Goal: Task Accomplishment & Management: Manage account settings

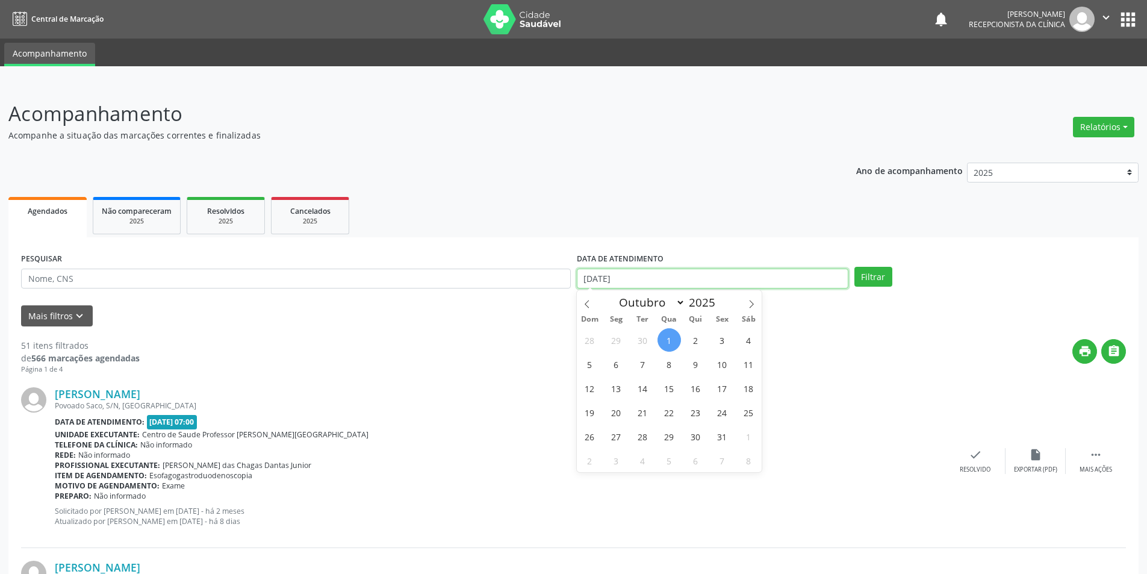
click at [683, 282] on input "[DATE]" at bounding box center [712, 278] width 271 height 20
click at [588, 297] on span at bounding box center [587, 300] width 20 height 20
select select "8"
click at [615, 338] on span "1" at bounding box center [615, 339] width 23 height 23
type input "[DATE]"
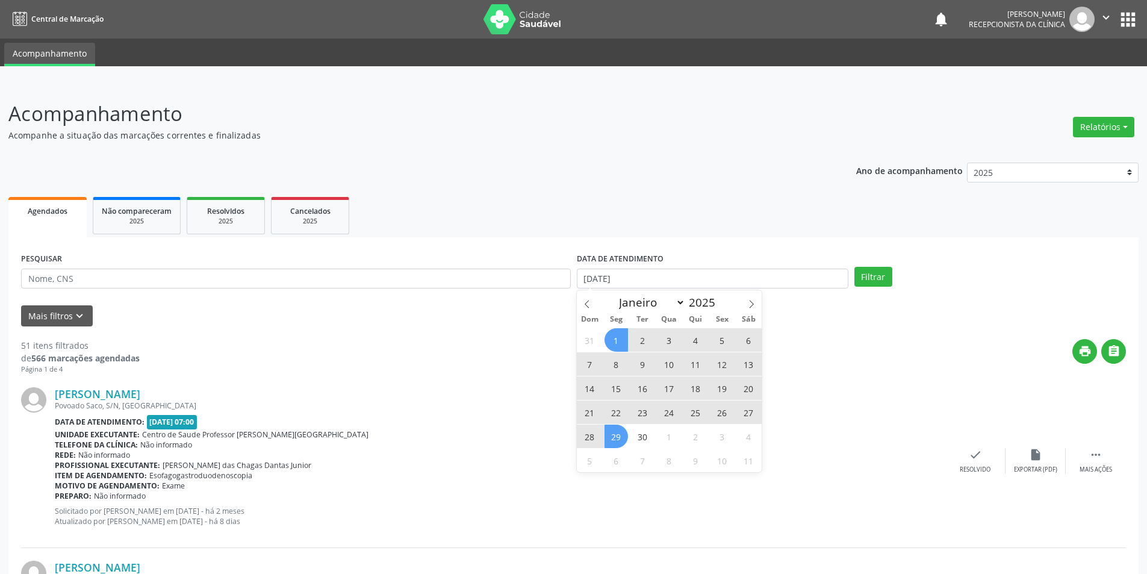
click at [616, 433] on span "29" at bounding box center [615, 435] width 23 height 23
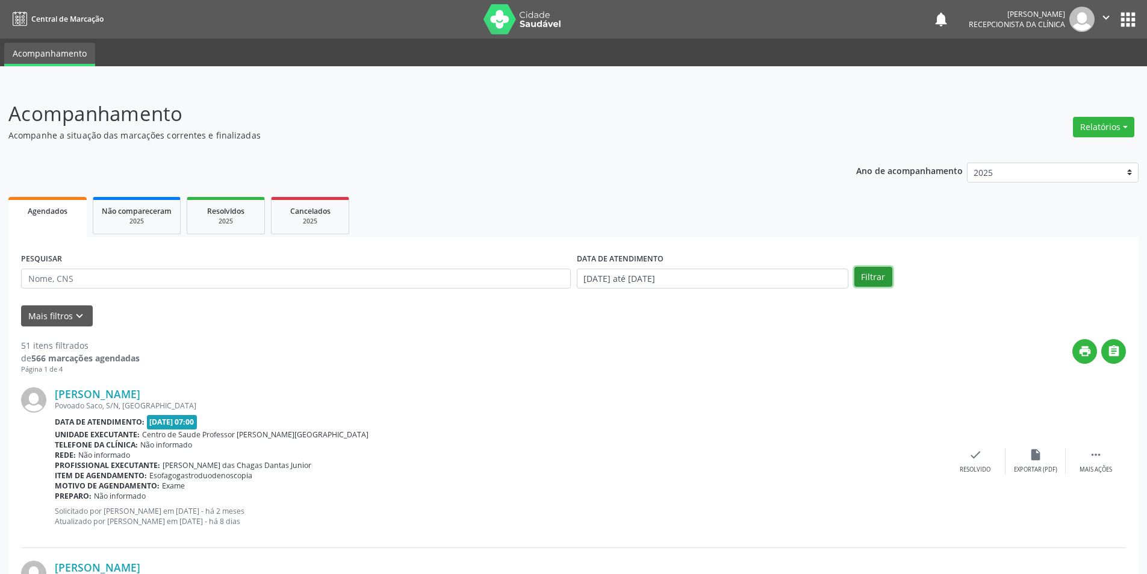
click at [883, 273] on button "Filtrar" at bounding box center [873, 277] width 38 height 20
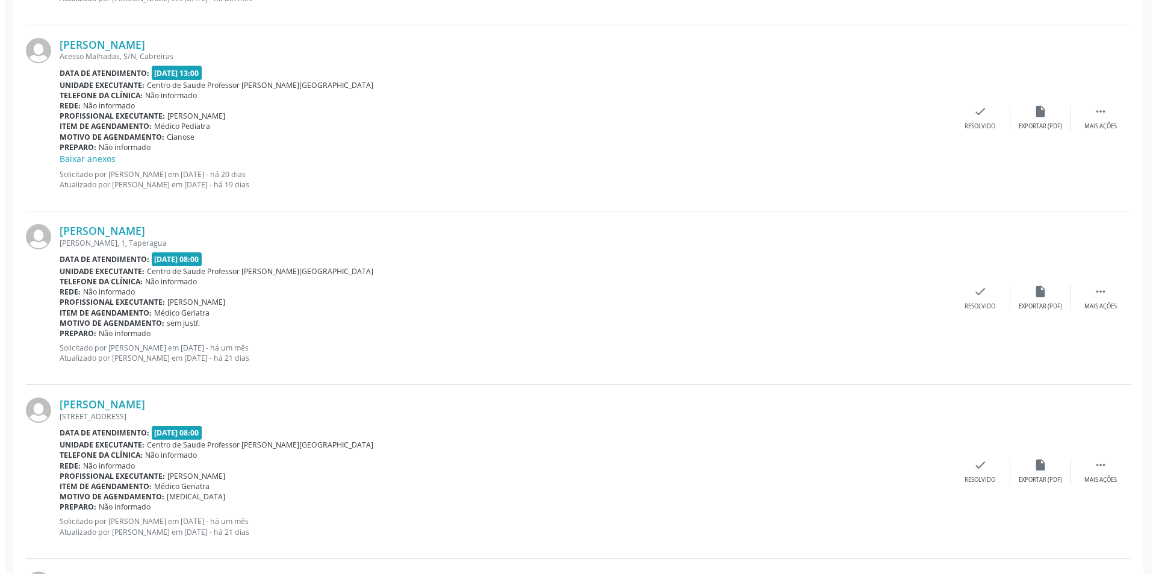
scroll to position [1264, 0]
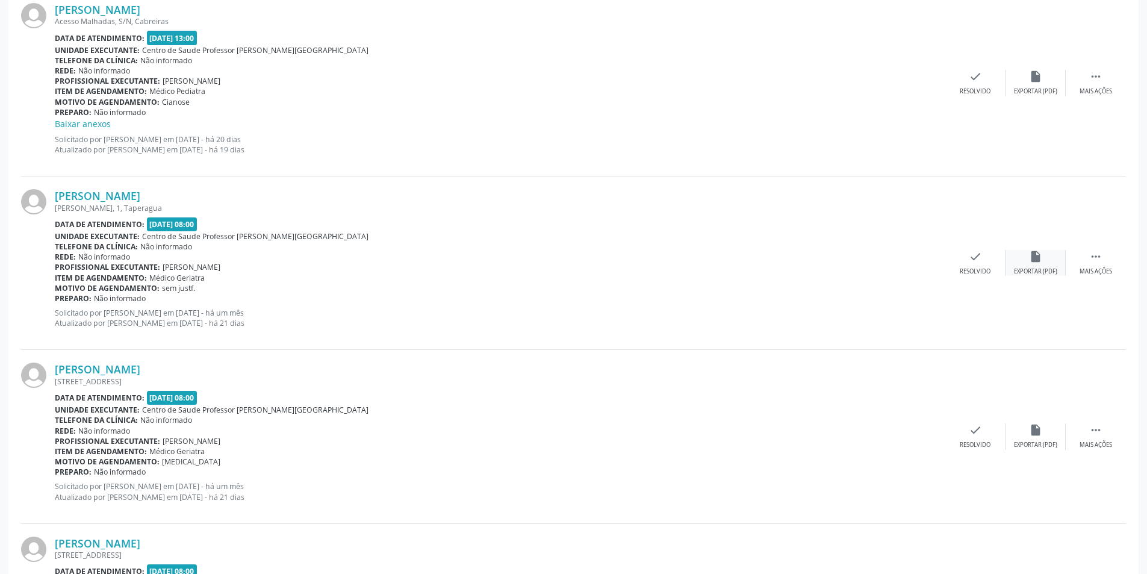
click at [1029, 259] on icon "insert_drive_file" at bounding box center [1035, 256] width 13 height 13
click at [987, 262] on div "check Resolvido" at bounding box center [975, 263] width 60 height 26
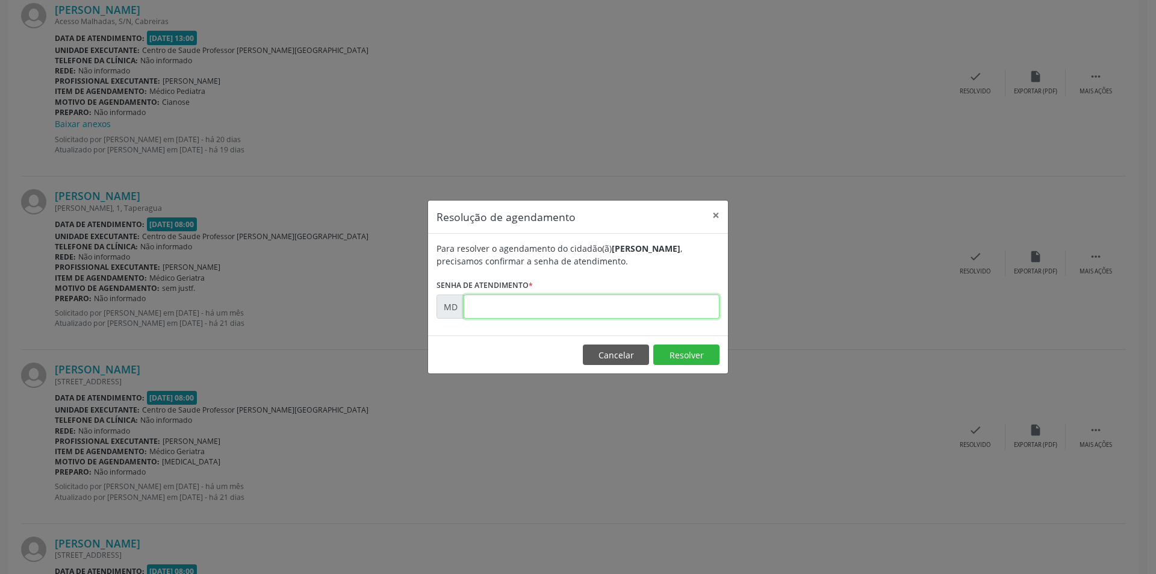
paste input "00006425"
type input "00006425"
click at [675, 353] on button "Resolver" at bounding box center [686, 354] width 66 height 20
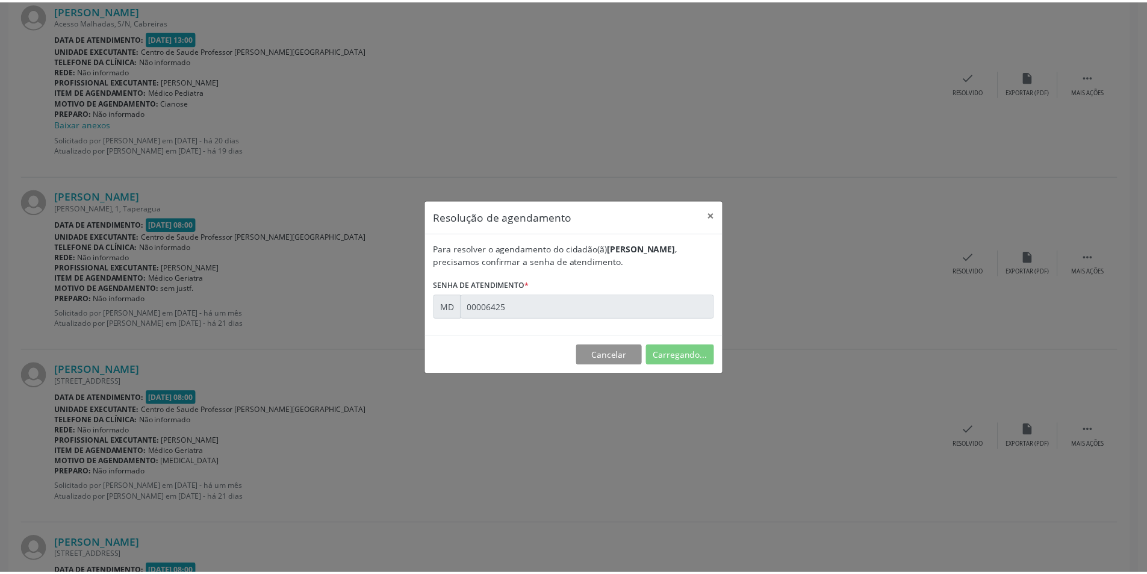
scroll to position [0, 0]
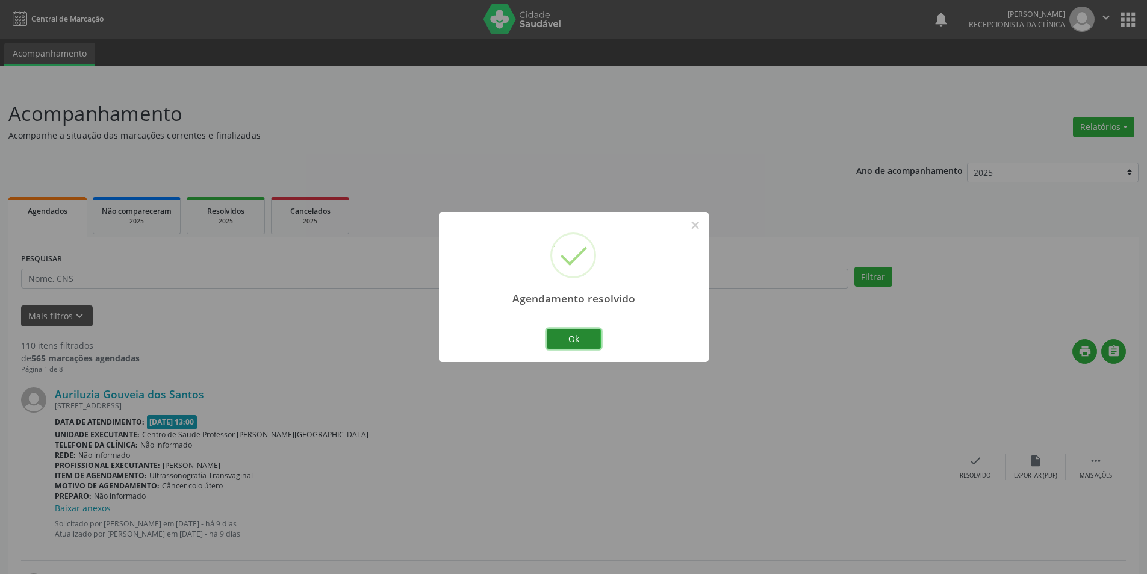
click at [575, 338] on button "Ok" at bounding box center [574, 339] width 54 height 20
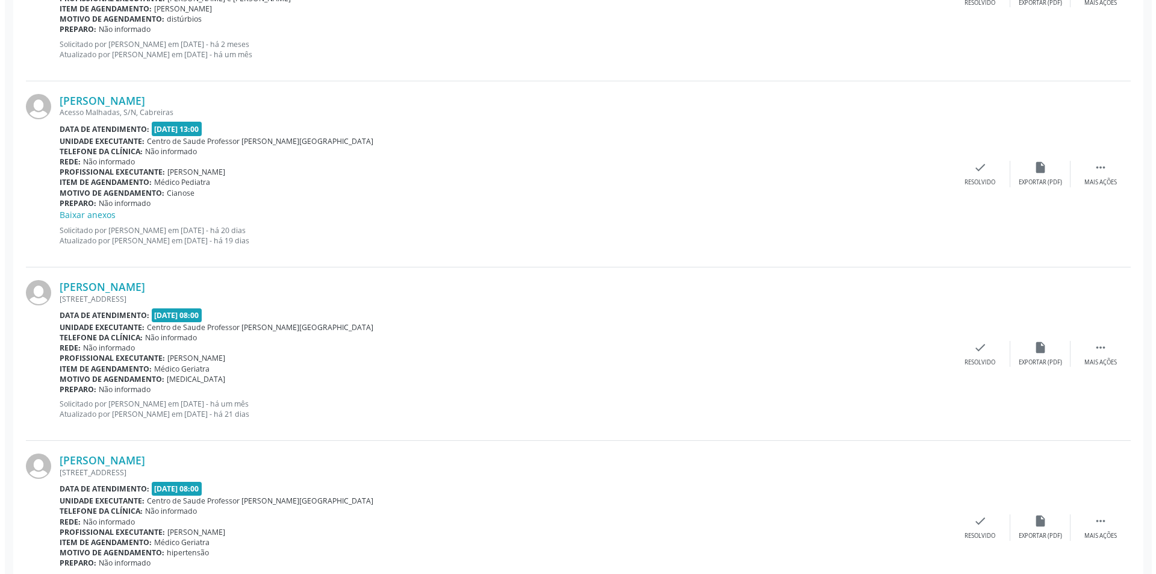
scroll to position [1204, 0]
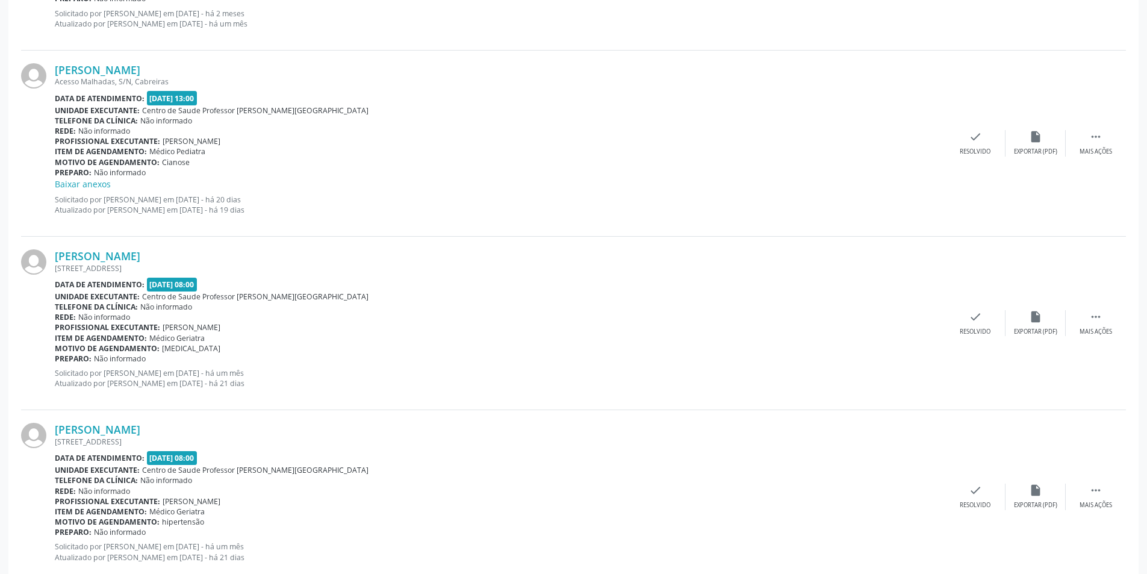
click at [1047, 339] on div "[PERSON_NAME] [STREET_ADDRESS] Data de atendimento: [DATE] 08:00 Unidade execut…" at bounding box center [573, 323] width 1105 height 173
click at [1032, 328] on div "Exportar (PDF)" at bounding box center [1035, 331] width 43 height 8
click at [979, 346] on div "[PERSON_NAME] [STREET_ADDRESS] Data de atendimento: [DATE] 08:00 Unidade execut…" at bounding box center [573, 323] width 1105 height 173
click at [969, 330] on div "Resolvido" at bounding box center [974, 331] width 31 height 8
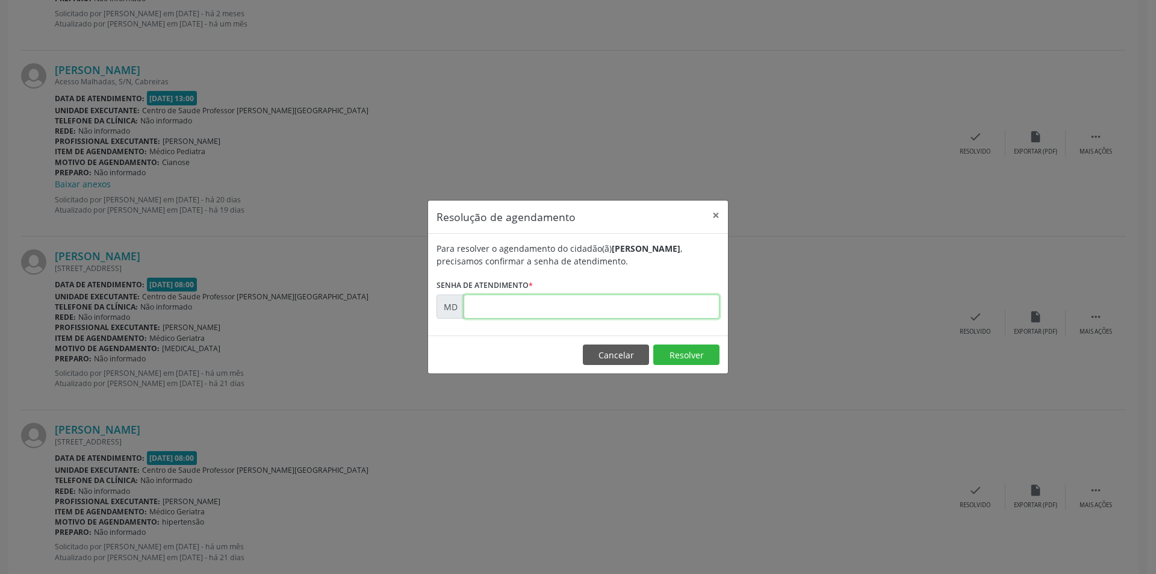
paste input "00006637"
type input "00006637"
click at [681, 352] on button "Resolver" at bounding box center [686, 354] width 66 height 20
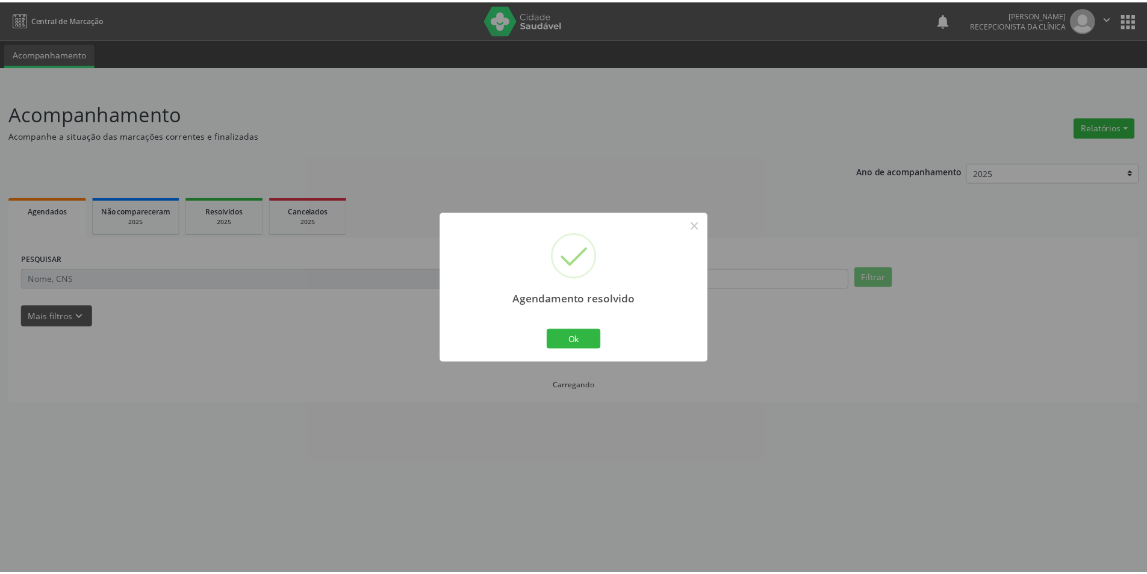
scroll to position [0, 0]
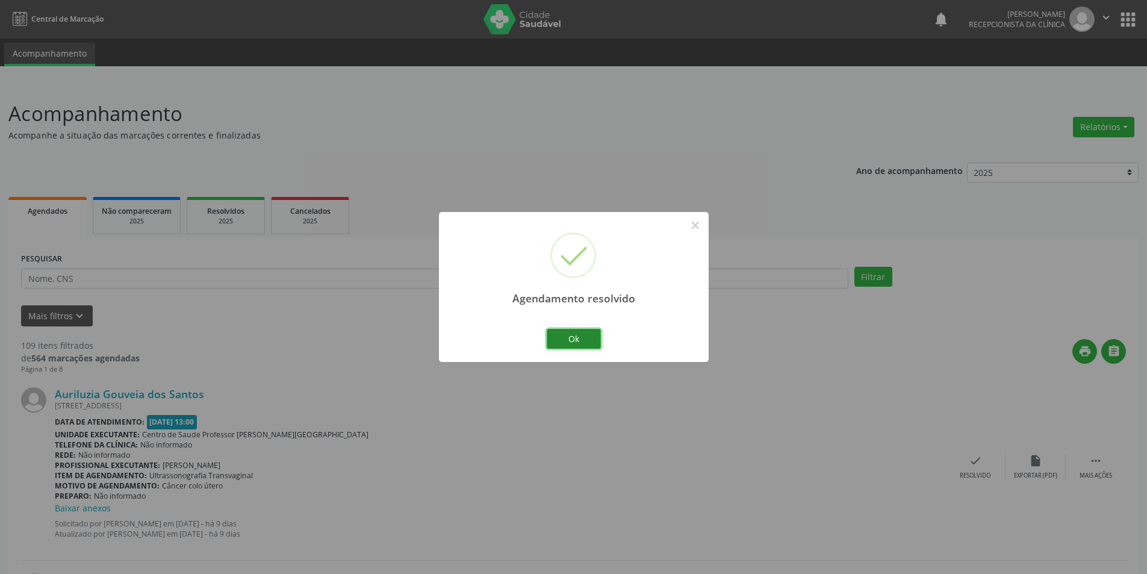
click at [559, 335] on button "Ok" at bounding box center [574, 339] width 54 height 20
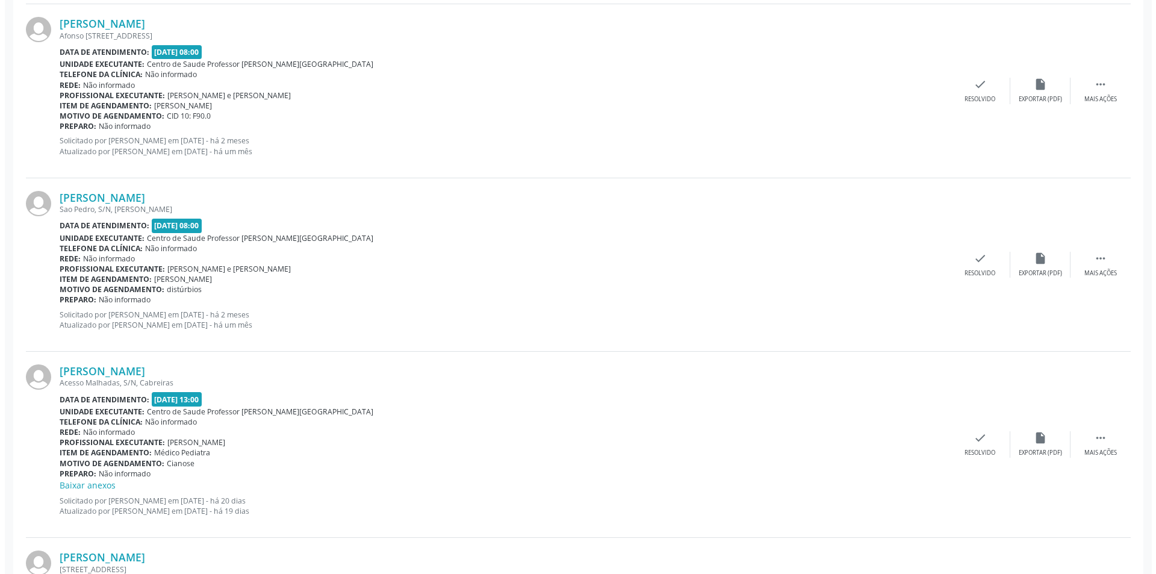
scroll to position [1204, 0]
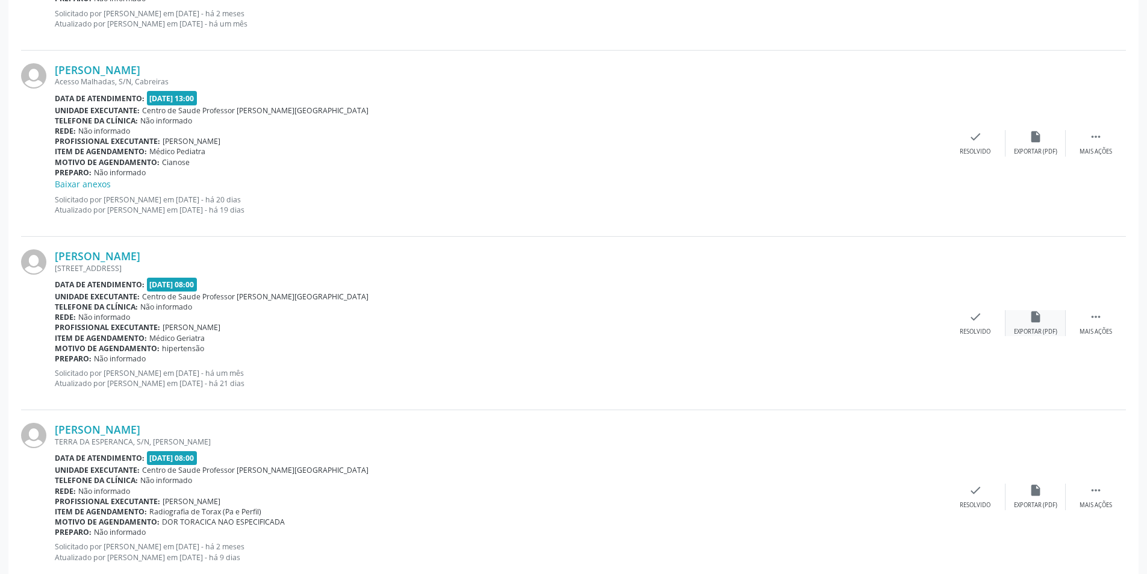
click at [1033, 328] on div "Exportar (PDF)" at bounding box center [1035, 331] width 43 height 8
click at [978, 340] on div "[PERSON_NAME] [STREET_ADDRESS] Data de atendimento: [DATE] 08:00 Unidade execut…" at bounding box center [573, 323] width 1105 height 173
click at [960, 326] on div "check Resolvido" at bounding box center [975, 323] width 60 height 26
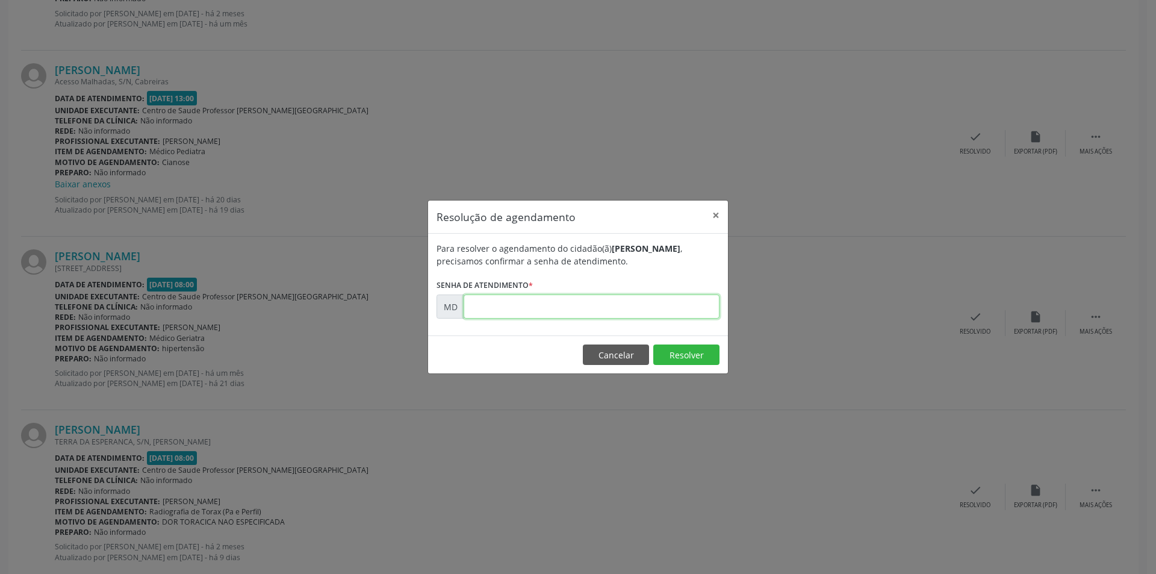
paste input "00006640"
type input "00006640"
click at [699, 367] on footer "Cancelar Resolver" at bounding box center [578, 354] width 300 height 38
click at [699, 357] on button "Resolver" at bounding box center [686, 354] width 66 height 20
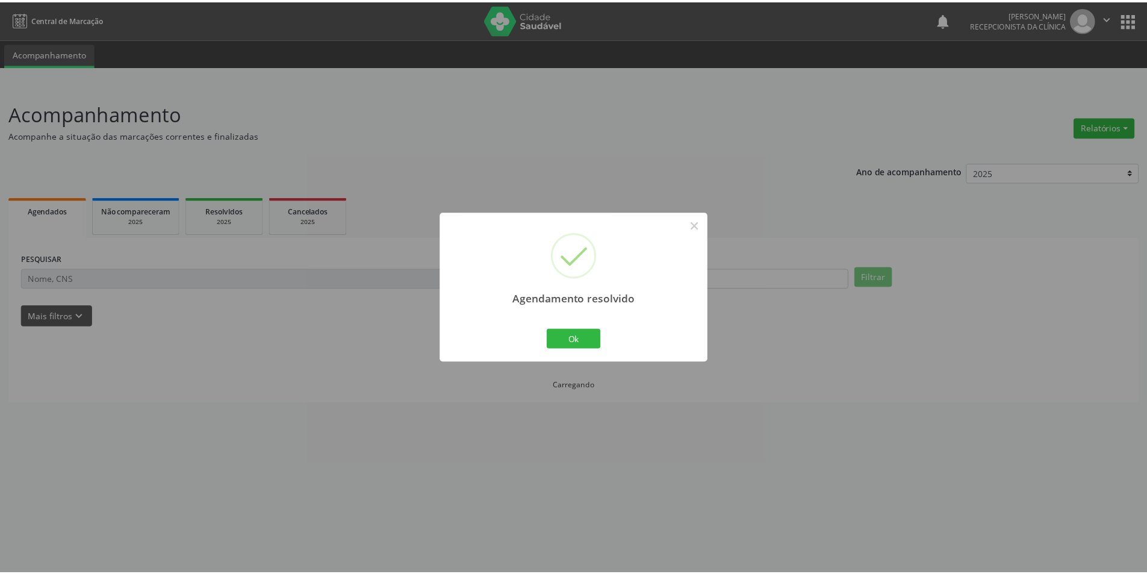
scroll to position [0, 0]
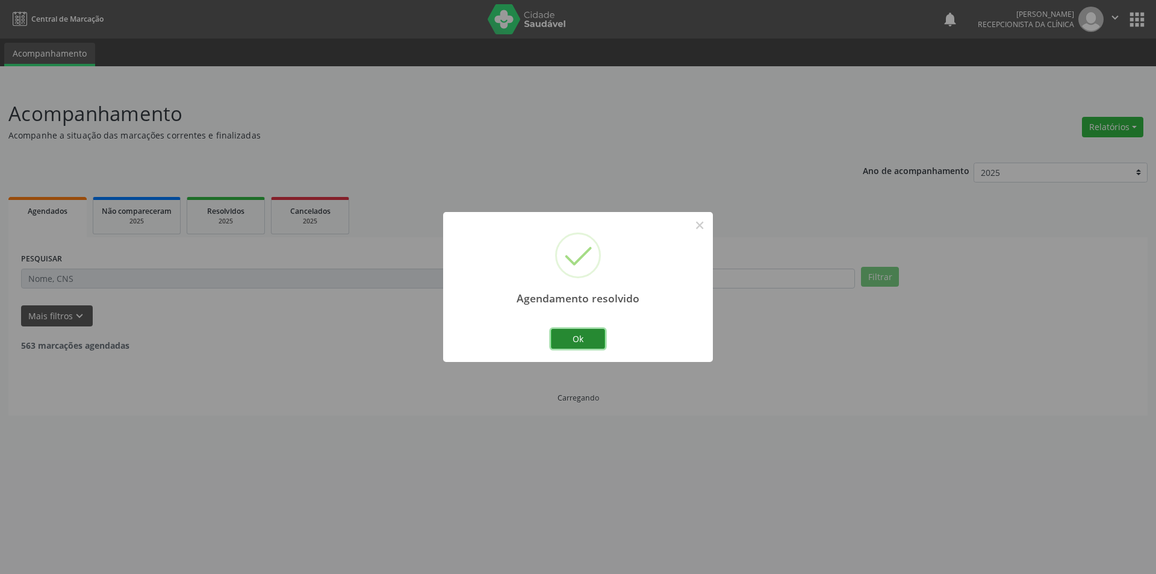
click at [589, 336] on button "Ok" at bounding box center [578, 339] width 54 height 20
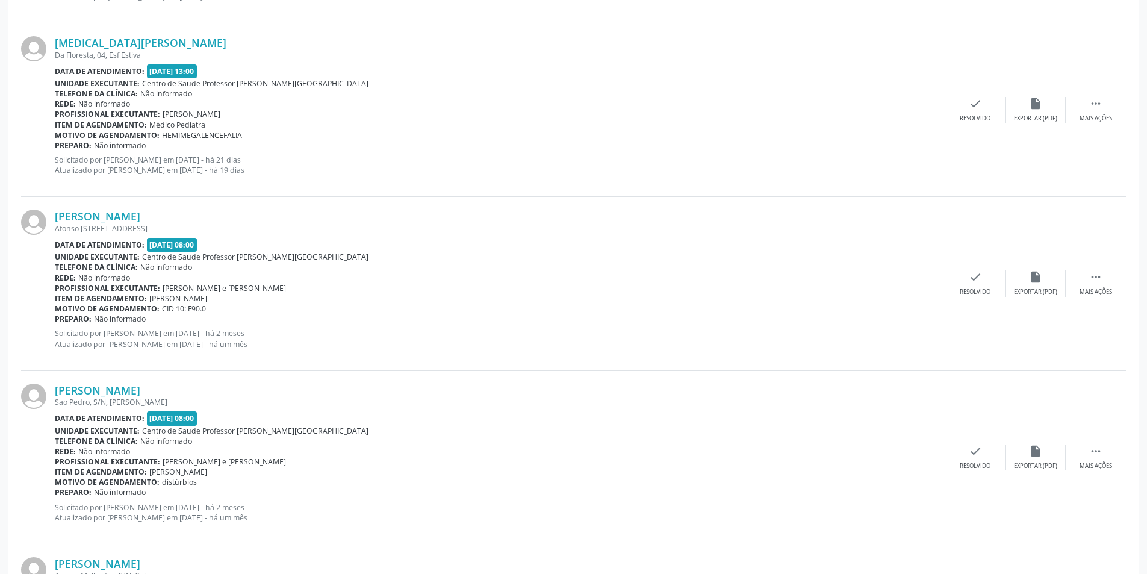
scroll to position [722, 0]
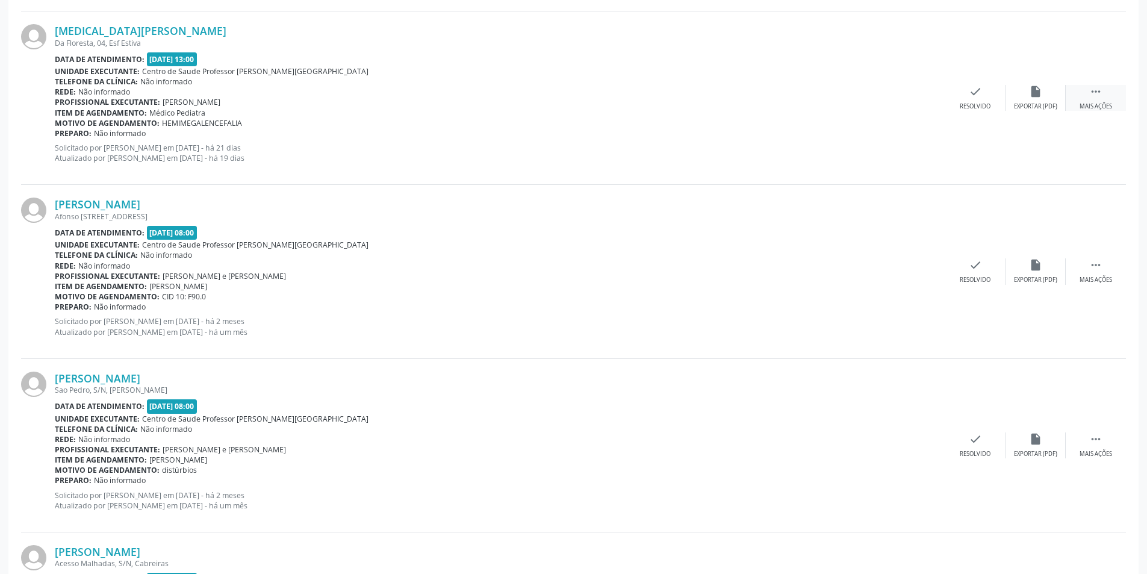
click at [1102, 101] on div " Mais ações" at bounding box center [1095, 98] width 60 height 26
click at [1027, 107] on div "Não compareceu" at bounding box center [1034, 106] width 51 height 8
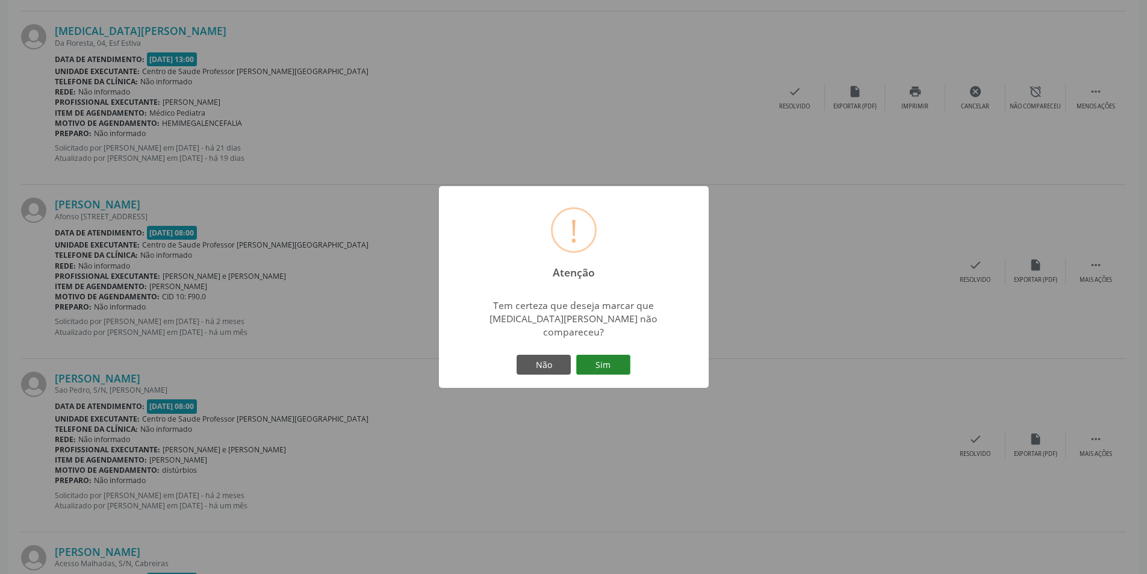
click at [605, 358] on button "Sim" at bounding box center [603, 365] width 54 height 20
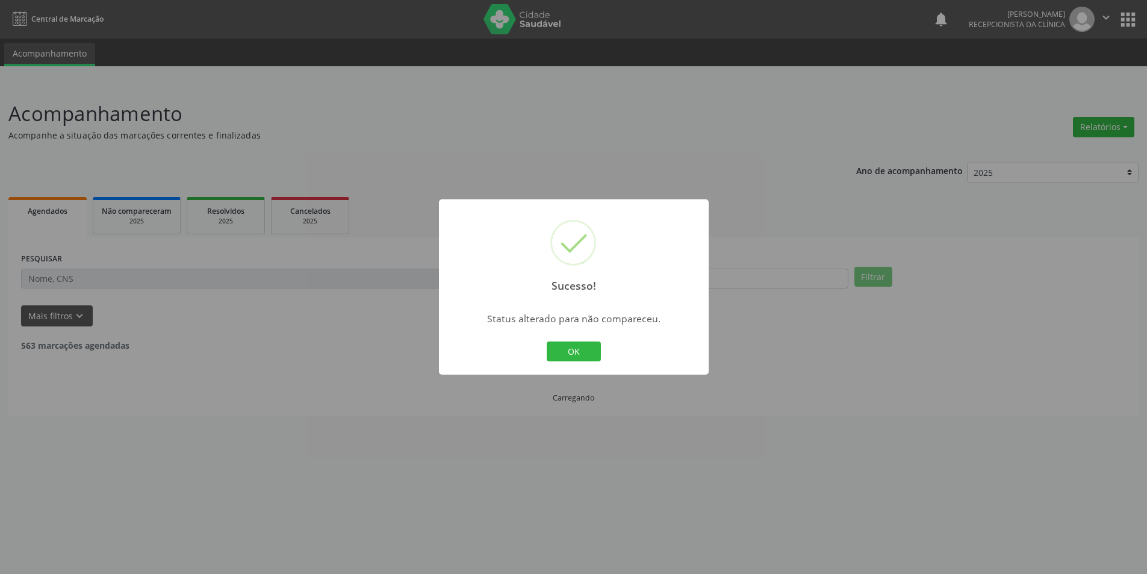
scroll to position [0, 0]
click at [602, 355] on div "OK Cancel" at bounding box center [578, 351] width 60 height 25
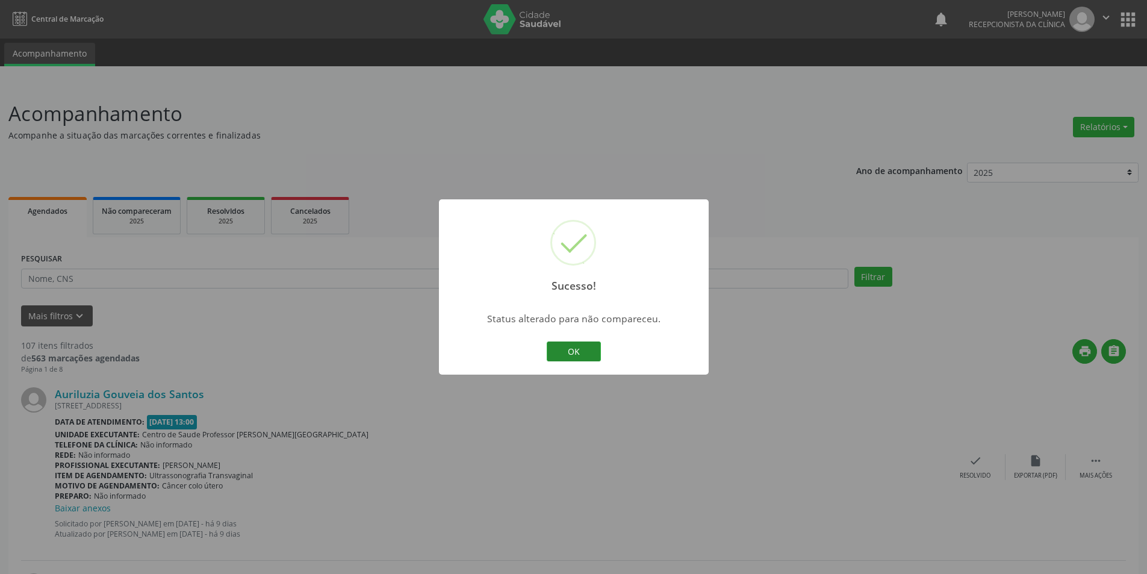
click at [576, 348] on button "OK" at bounding box center [574, 351] width 54 height 20
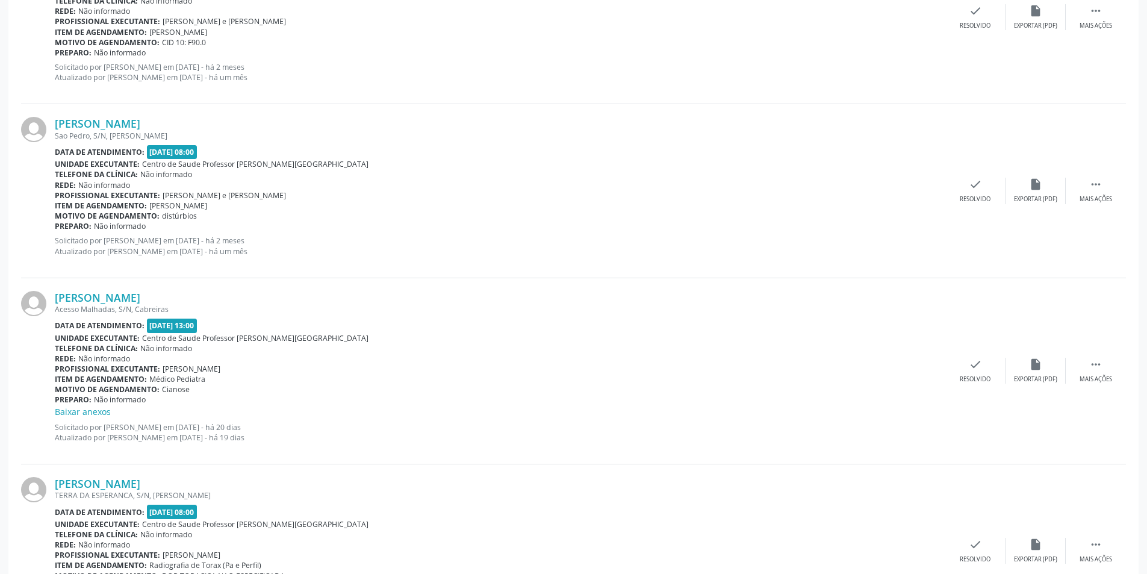
scroll to position [963, 0]
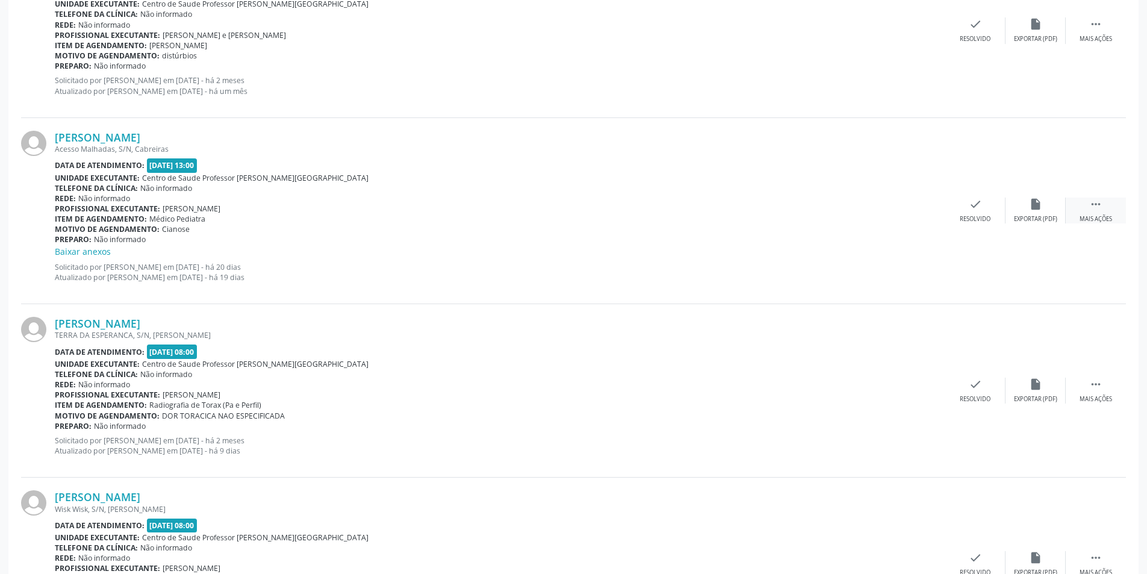
click at [1112, 222] on div "Mais ações" at bounding box center [1095, 219] width 33 height 8
click at [1020, 218] on div "Não compareceu" at bounding box center [1034, 219] width 51 height 8
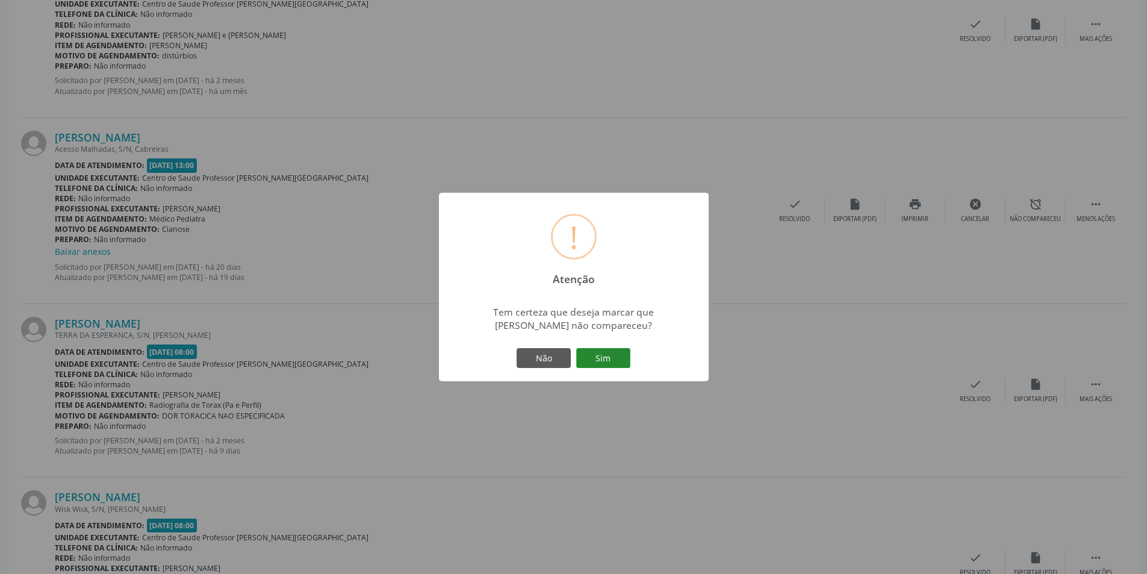
click at [621, 364] on button "Sim" at bounding box center [603, 358] width 54 height 20
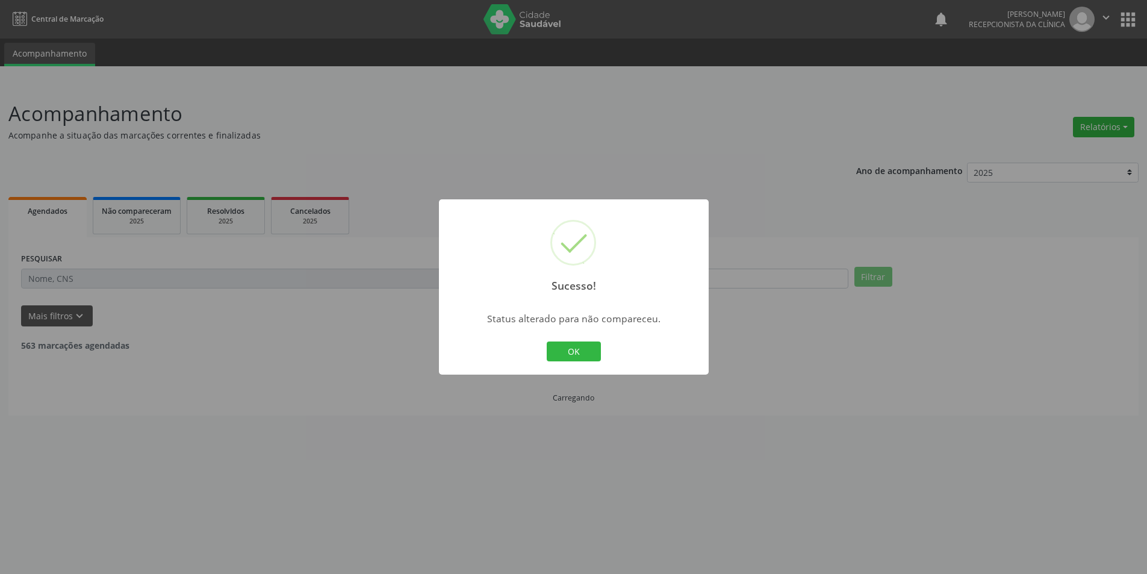
scroll to position [0, 0]
click at [580, 358] on button "OK" at bounding box center [578, 351] width 54 height 20
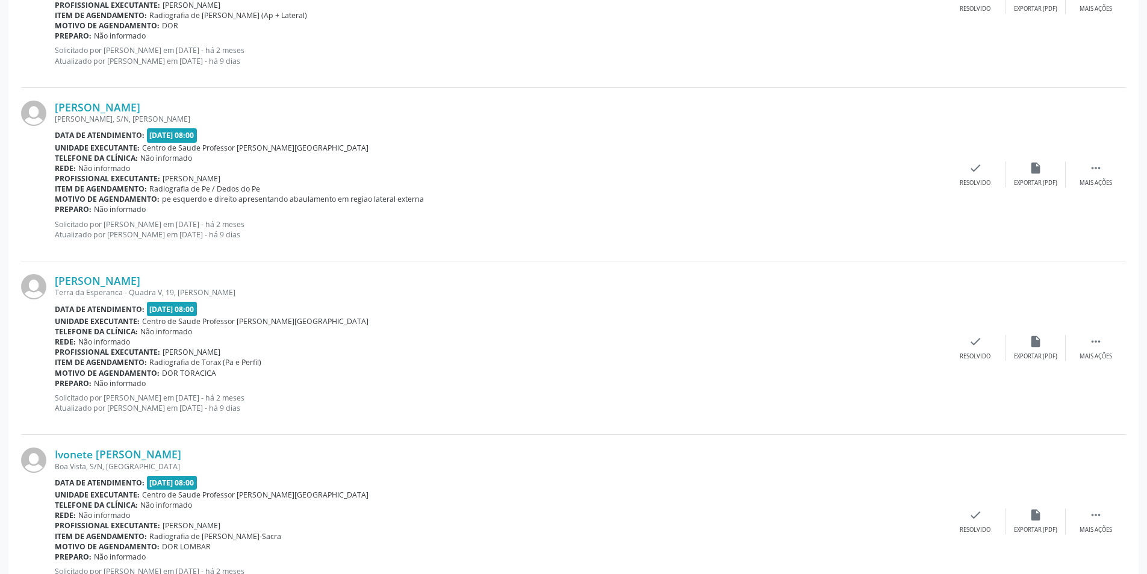
scroll to position [2471, 0]
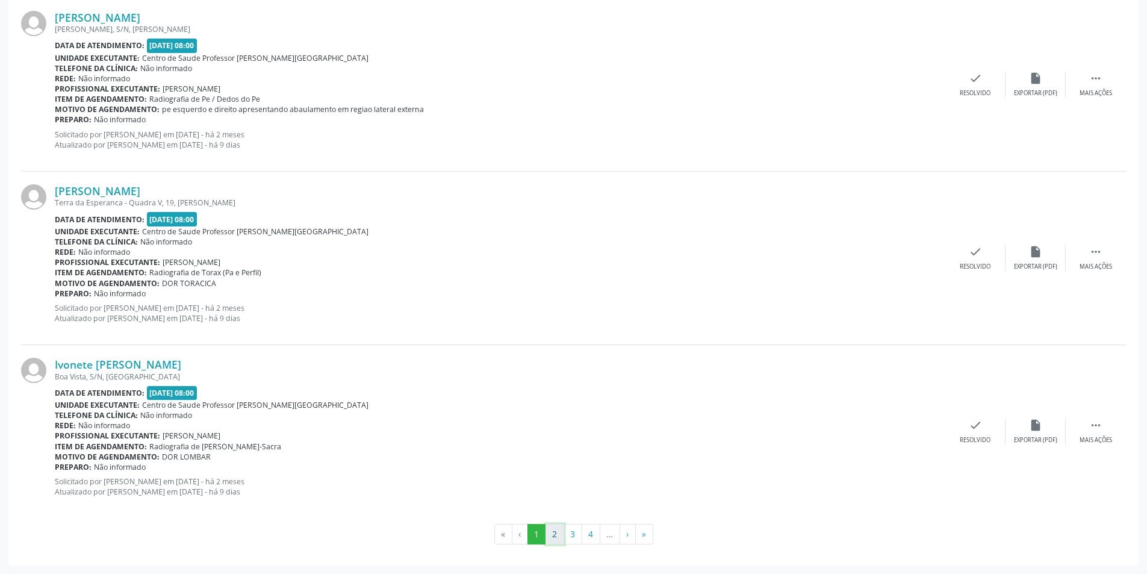
click at [556, 538] on button "2" at bounding box center [554, 534] width 19 height 20
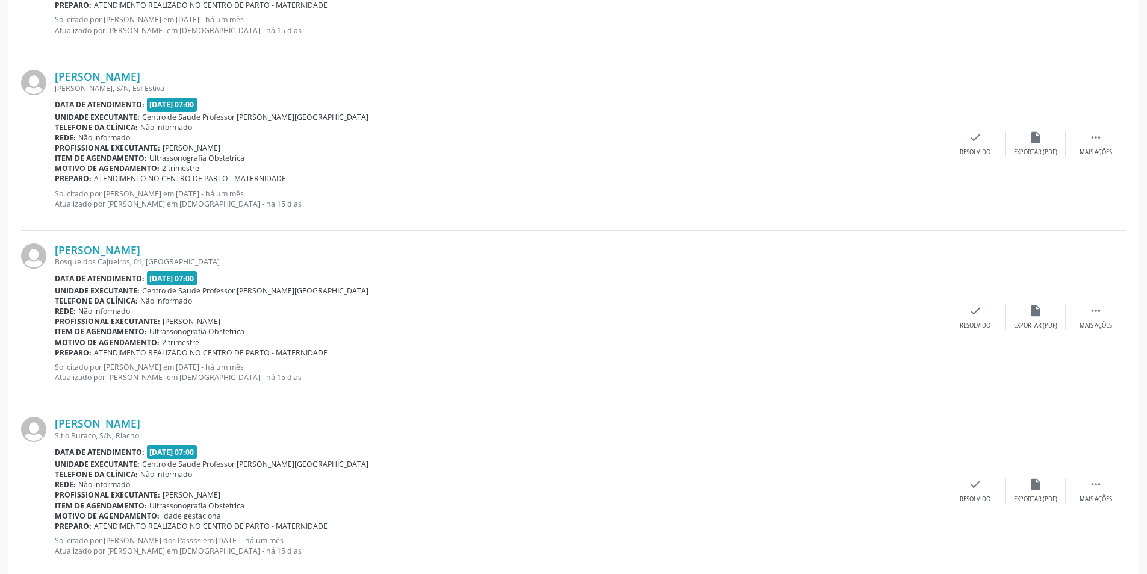
scroll to position [2458, 0]
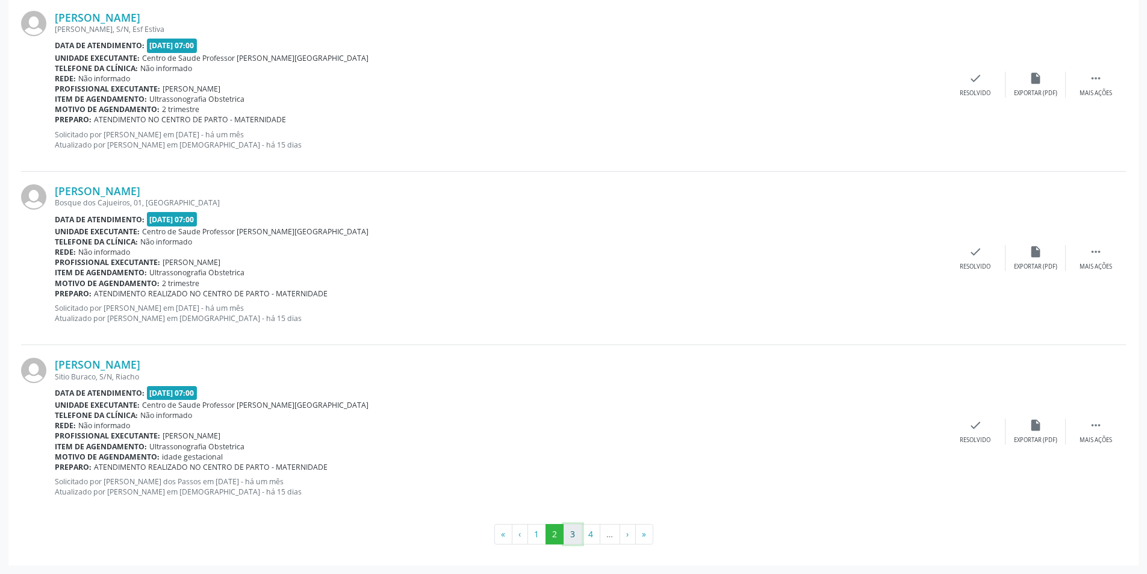
click at [570, 532] on button "3" at bounding box center [572, 534] width 19 height 20
click at [595, 538] on button "4" at bounding box center [590, 534] width 19 height 20
click at [593, 538] on button "5" at bounding box center [591, 534] width 19 height 20
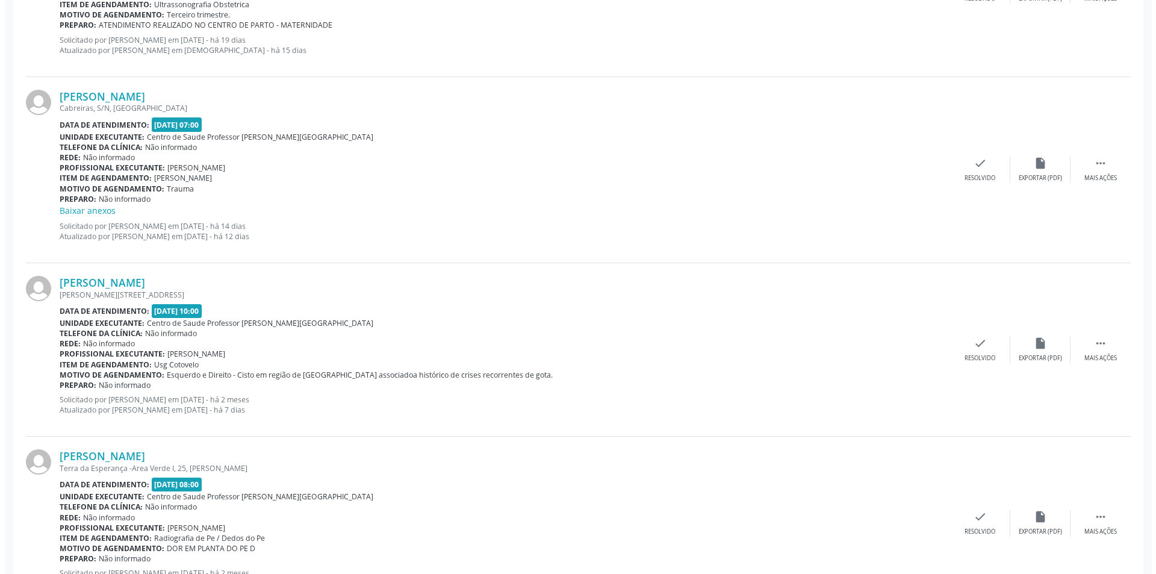
scroll to position [1204, 0]
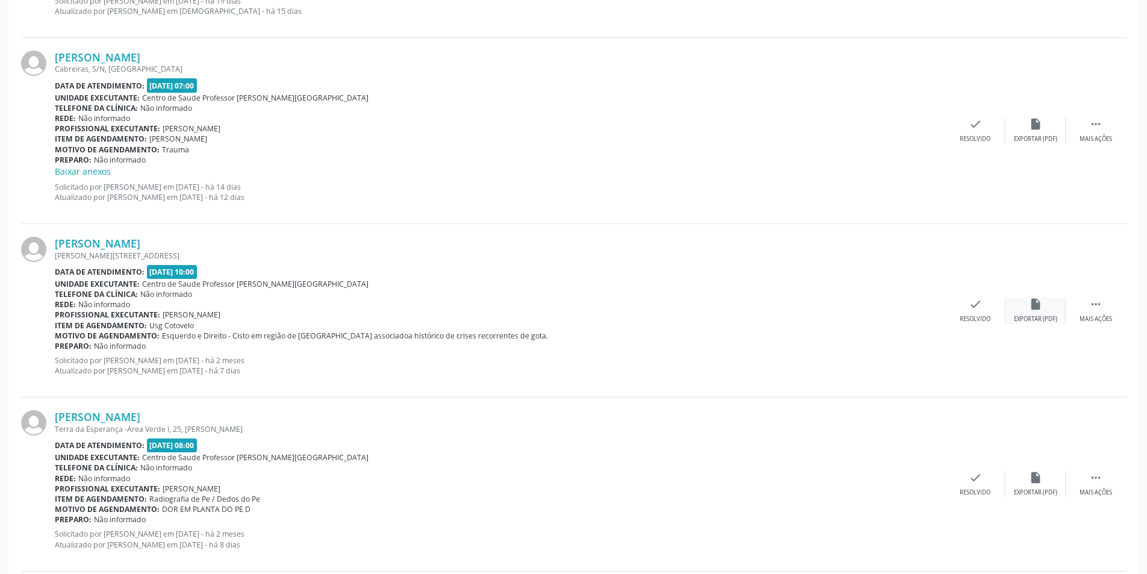
click at [1019, 303] on div "insert_drive_file Exportar (PDF)" at bounding box center [1035, 310] width 60 height 26
click at [973, 315] on div "Resolvido" at bounding box center [974, 319] width 31 height 8
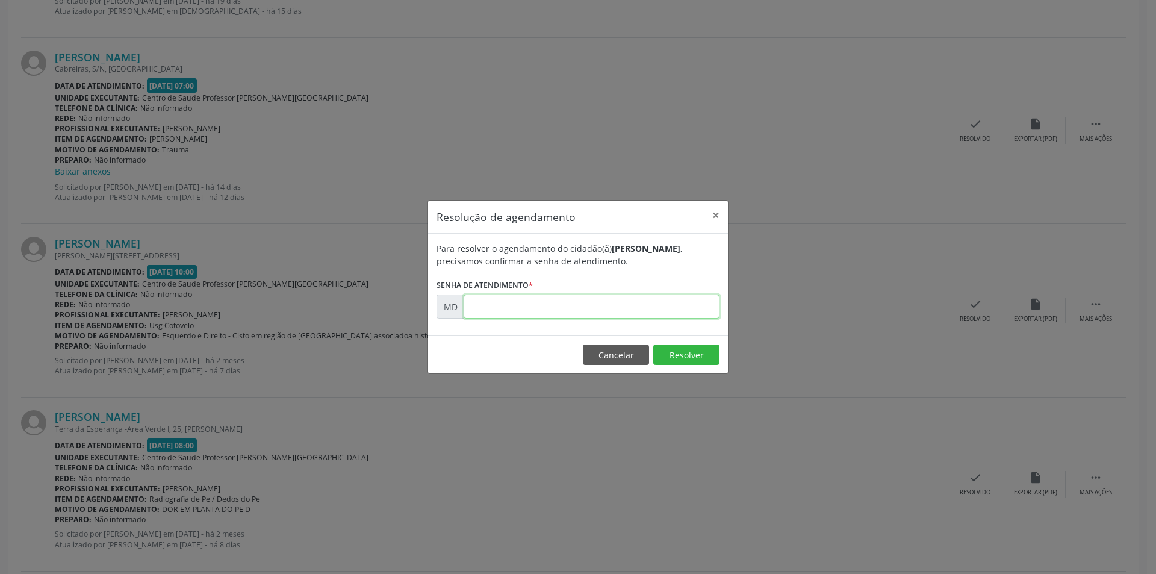
paste input "00000599"
type input "00000599"
click at [669, 356] on button "Resolver" at bounding box center [686, 354] width 66 height 20
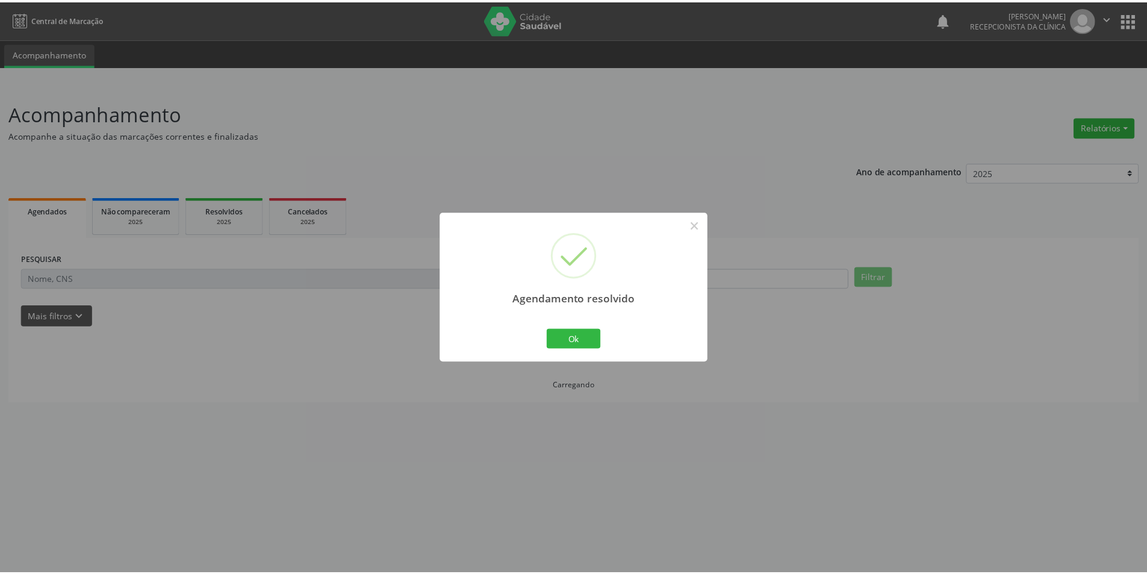
scroll to position [0, 0]
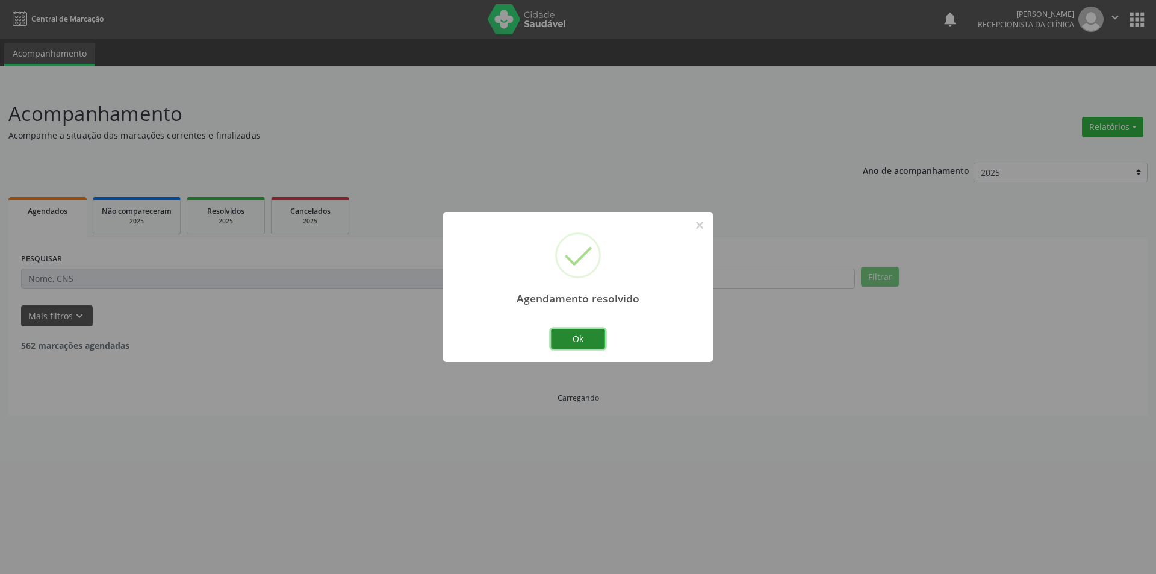
click at [579, 332] on button "Ok" at bounding box center [578, 339] width 54 height 20
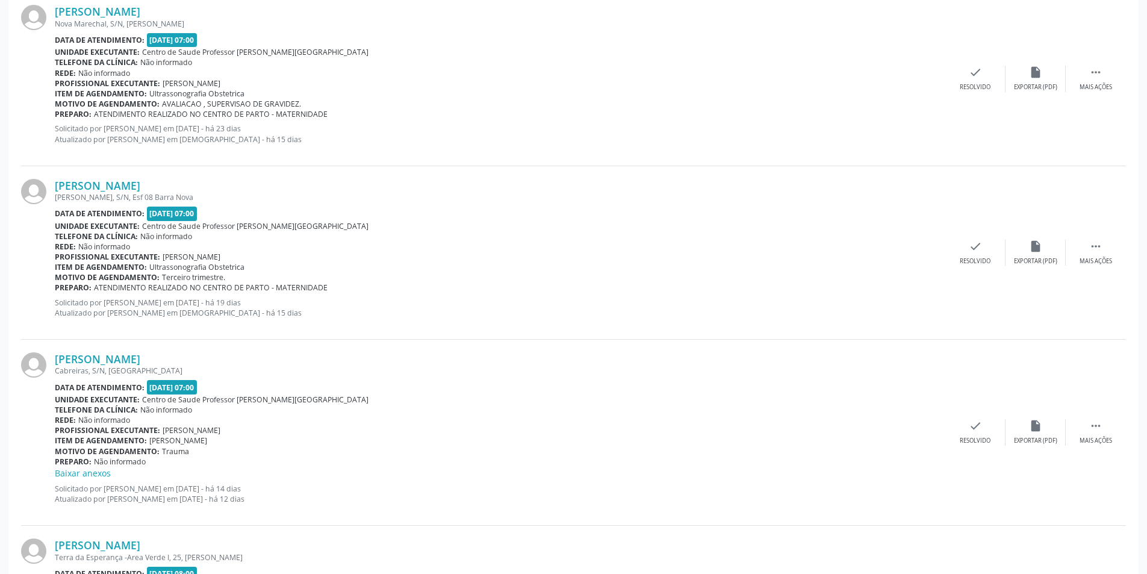
scroll to position [903, 0]
click at [1086, 436] on div "Mais ações" at bounding box center [1095, 440] width 33 height 8
click at [1032, 423] on icon "alarm_off" at bounding box center [1035, 424] width 13 height 13
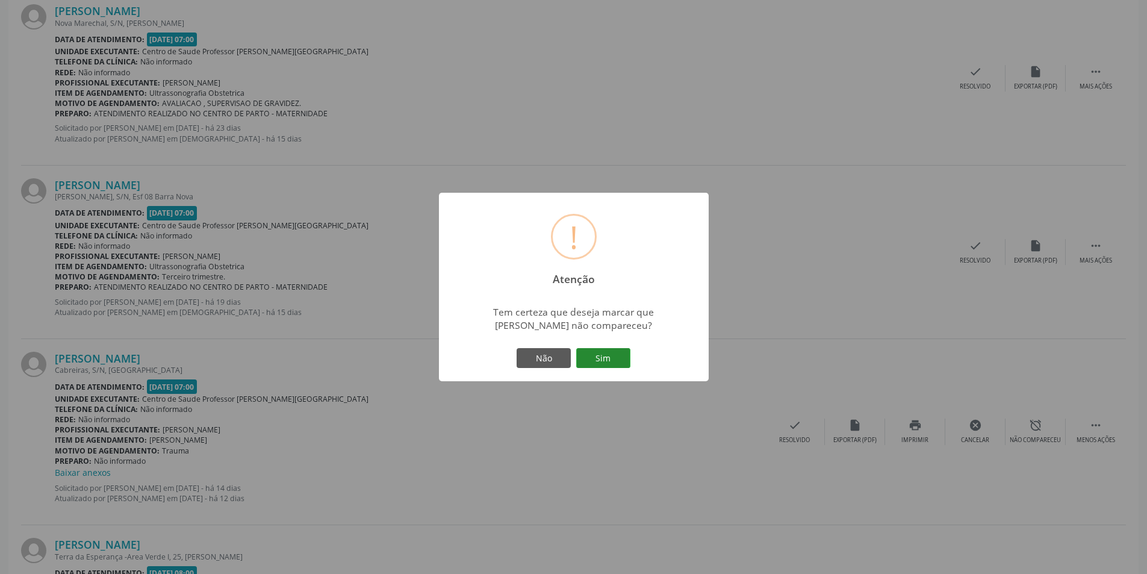
click at [603, 359] on button "Sim" at bounding box center [603, 358] width 54 height 20
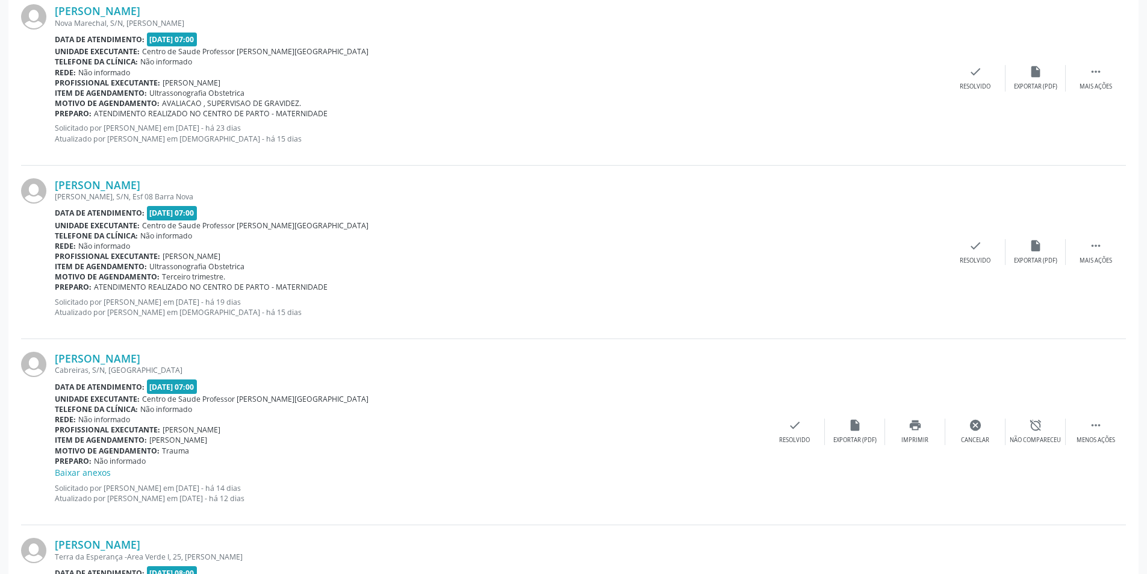
scroll to position [0, 0]
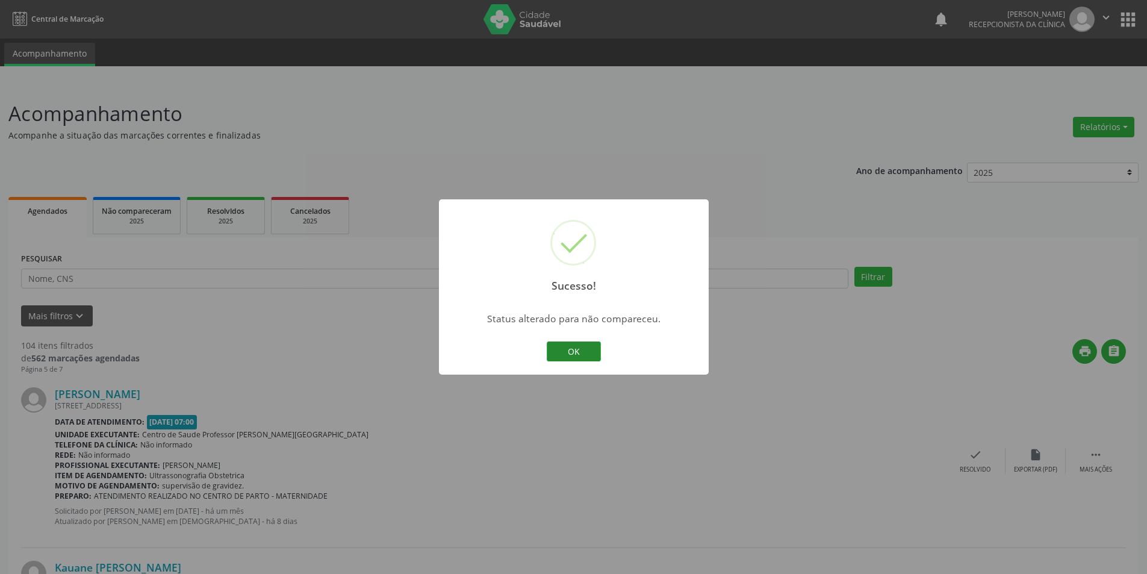
click at [593, 352] on button "OK" at bounding box center [574, 351] width 54 height 20
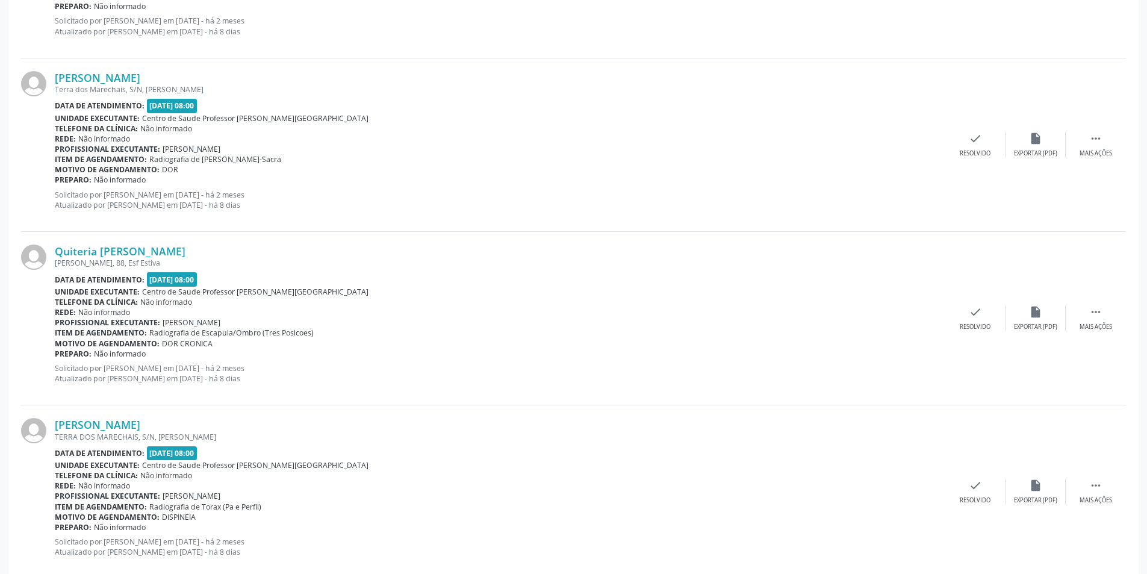
scroll to position [2458, 0]
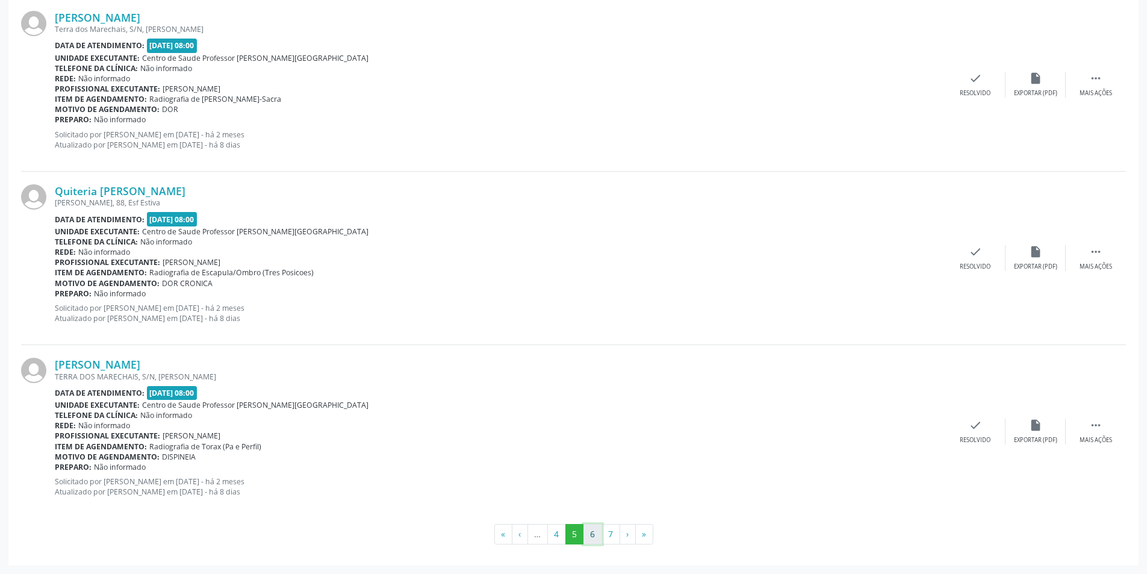
click at [593, 538] on button "6" at bounding box center [592, 534] width 19 height 20
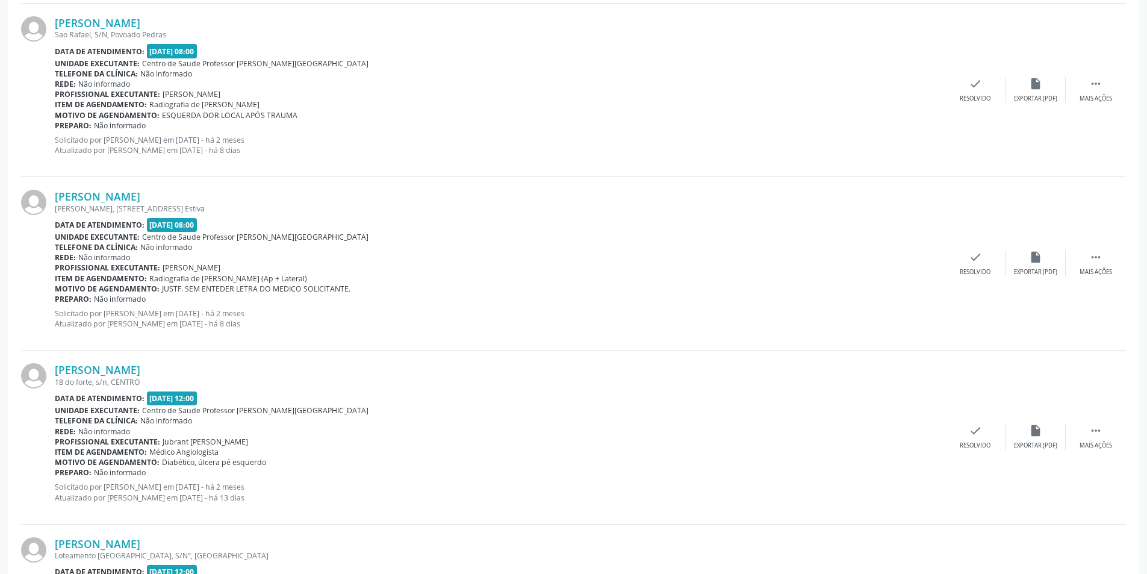
scroll to position [1324, 0]
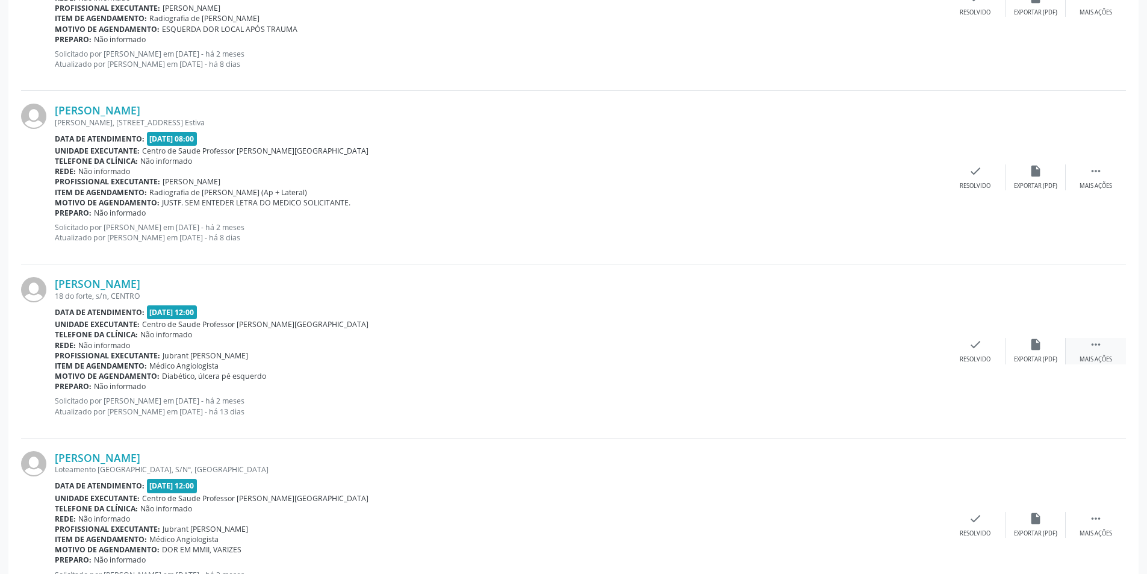
click at [1100, 347] on icon "" at bounding box center [1095, 344] width 13 height 13
click at [1039, 362] on div "Não compareceu" at bounding box center [1034, 359] width 51 height 8
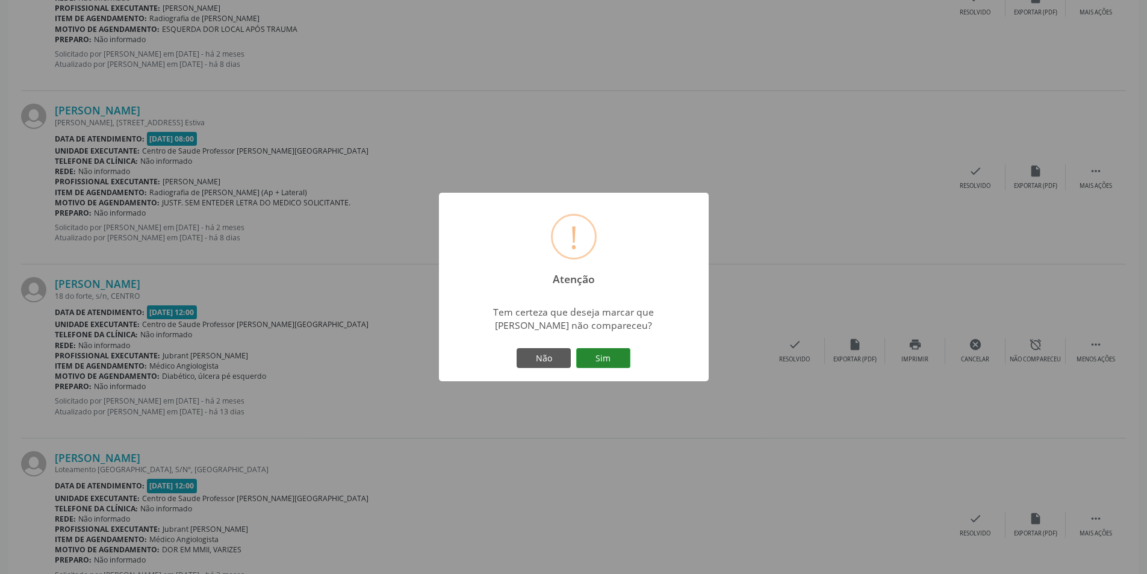
click at [596, 356] on button "Sim" at bounding box center [603, 358] width 54 height 20
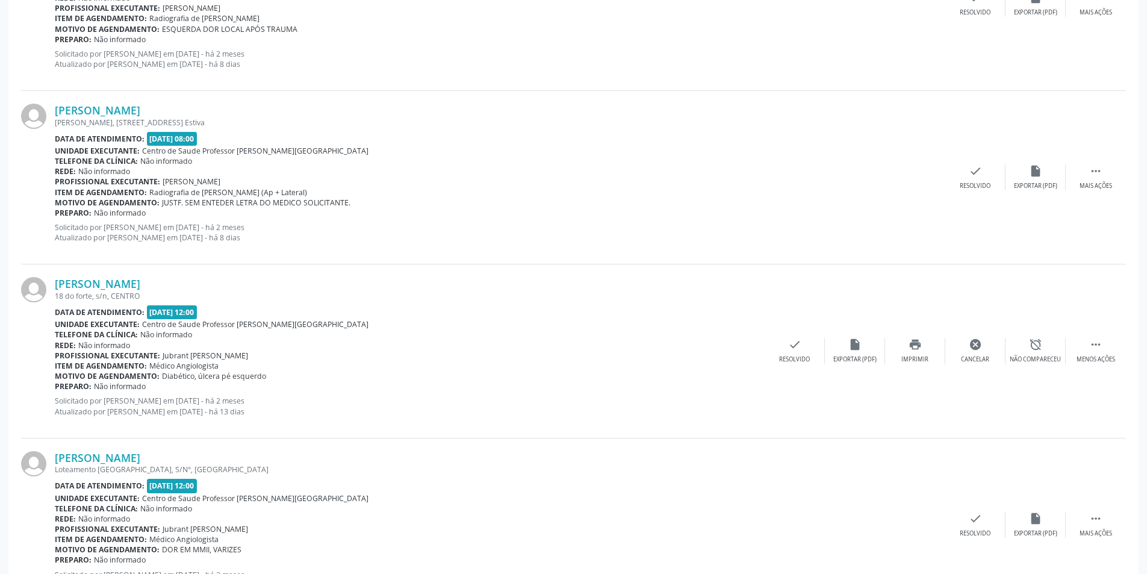
scroll to position [0, 0]
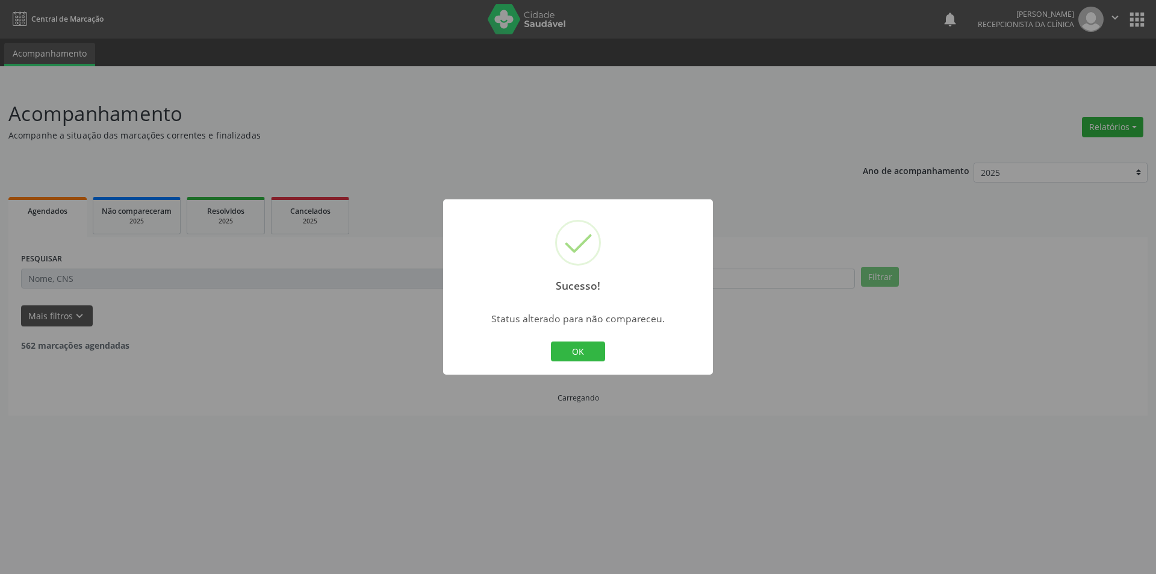
click at [593, 351] on button "OK" at bounding box center [578, 351] width 54 height 20
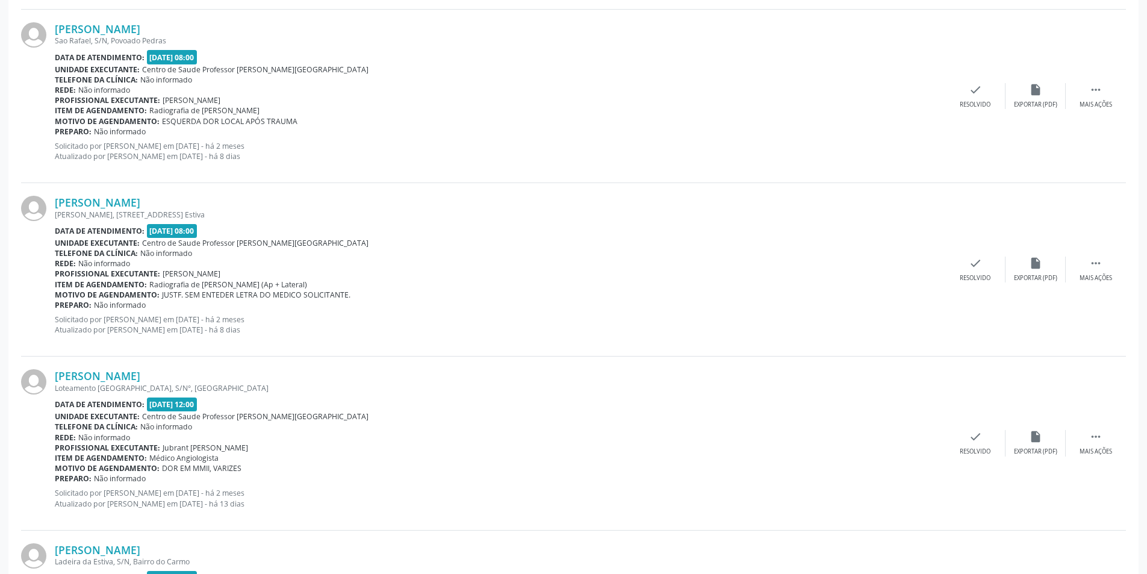
scroll to position [1264, 0]
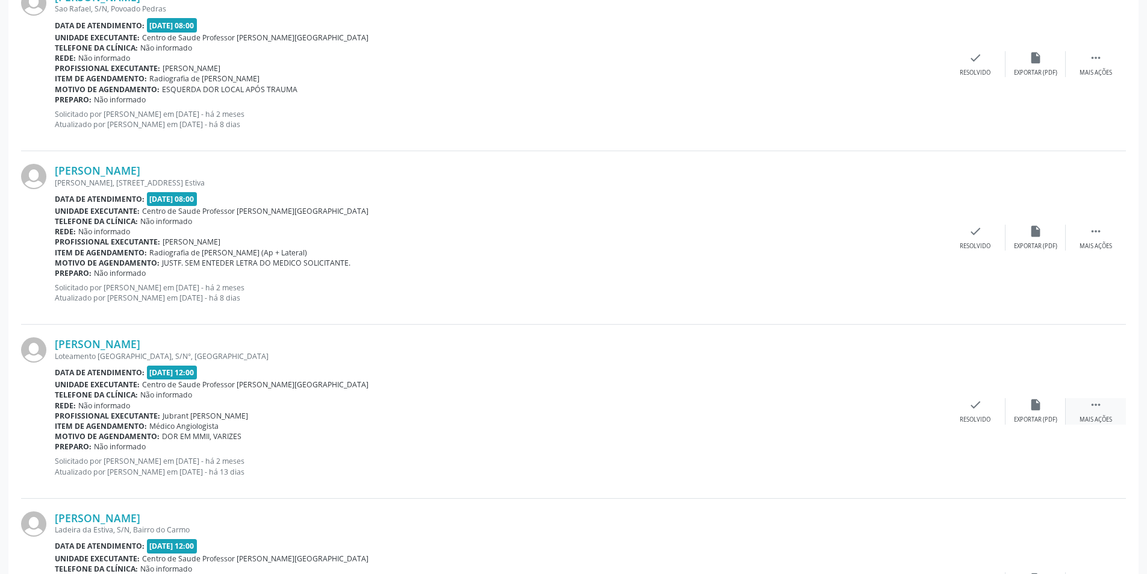
drag, startPoint x: 1092, startPoint y: 411, endPoint x: 1099, endPoint y: 411, distance: 7.2
click at [1099, 411] on icon "" at bounding box center [1095, 404] width 13 height 13
click at [1027, 421] on div "Não compareceu" at bounding box center [1034, 419] width 51 height 8
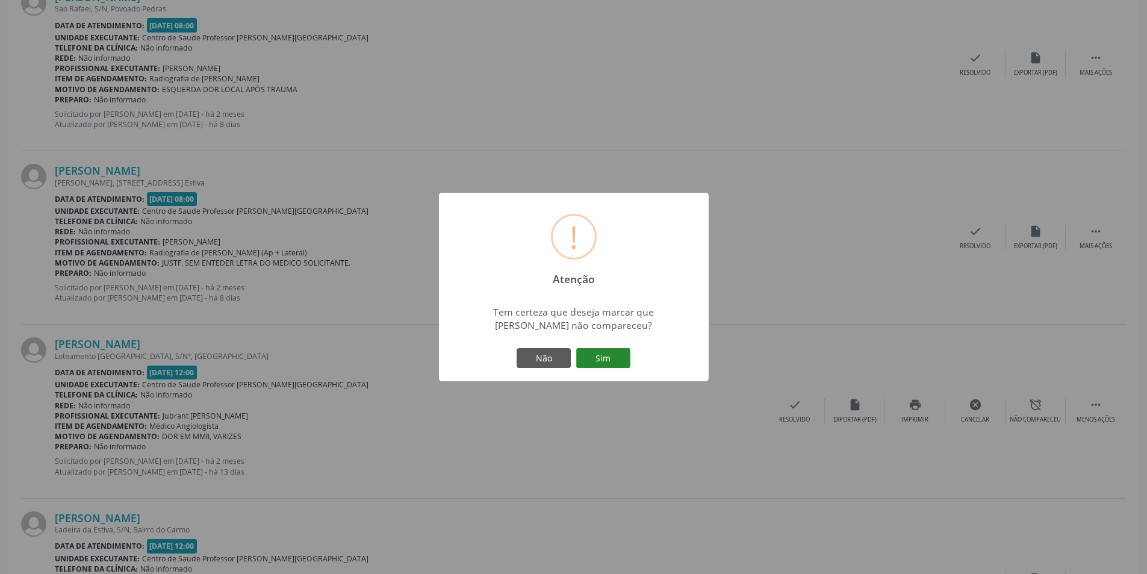
click at [596, 352] on button "Sim" at bounding box center [603, 358] width 54 height 20
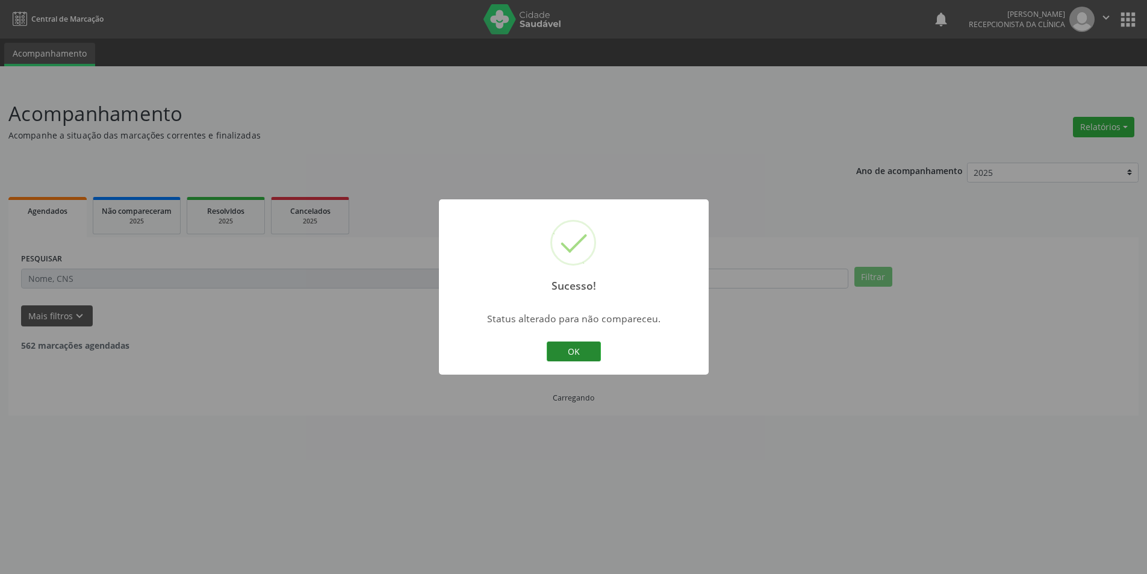
scroll to position [0, 0]
click at [574, 343] on button "OK" at bounding box center [578, 351] width 54 height 20
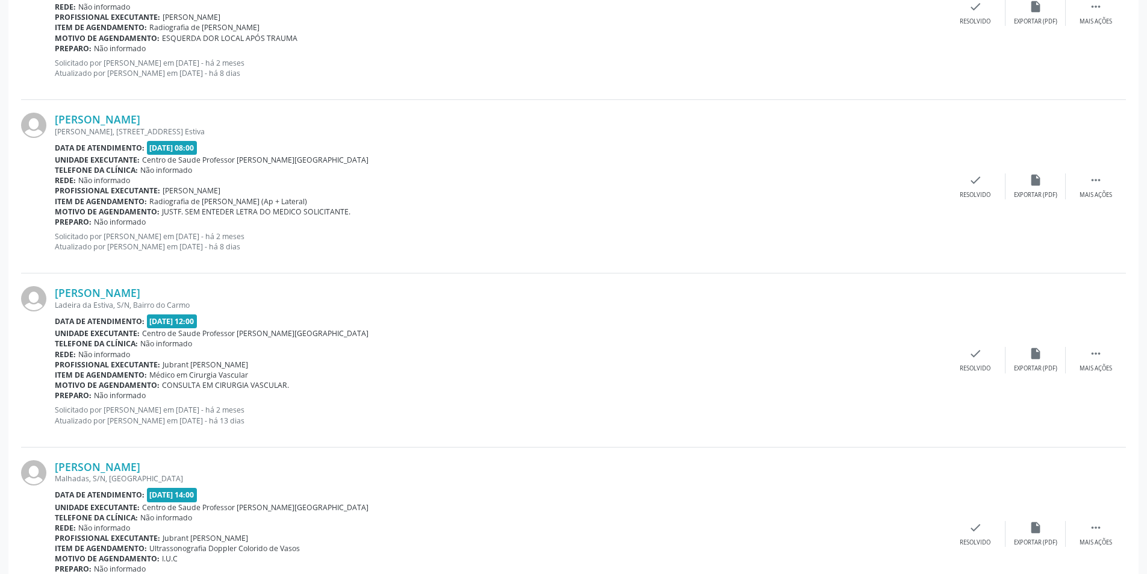
scroll to position [1384, 0]
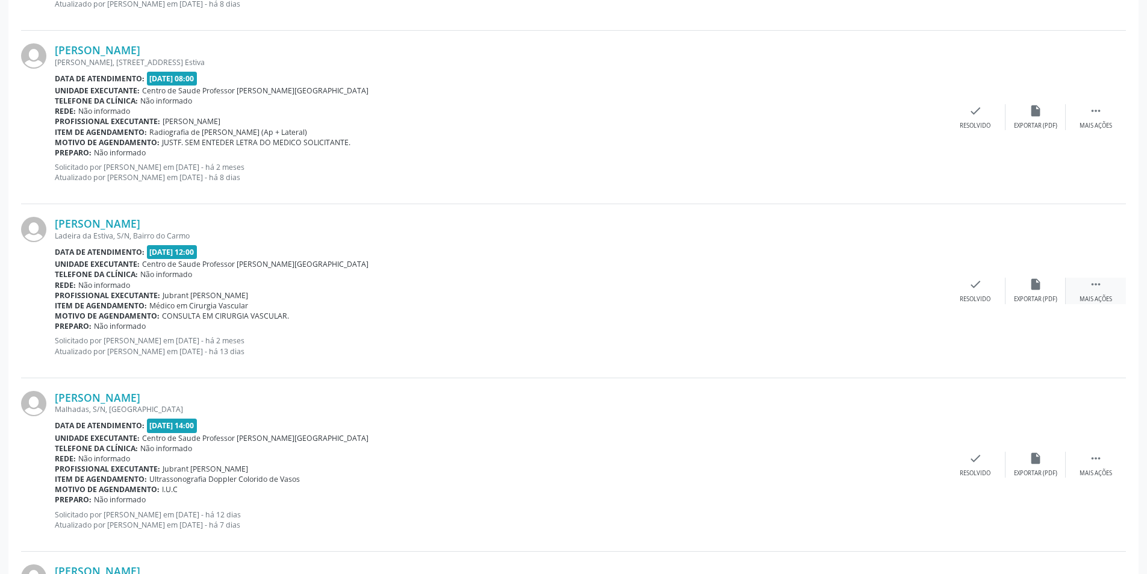
click at [1091, 288] on icon "" at bounding box center [1095, 283] width 13 height 13
click at [1047, 299] on div "Não compareceu" at bounding box center [1034, 299] width 51 height 8
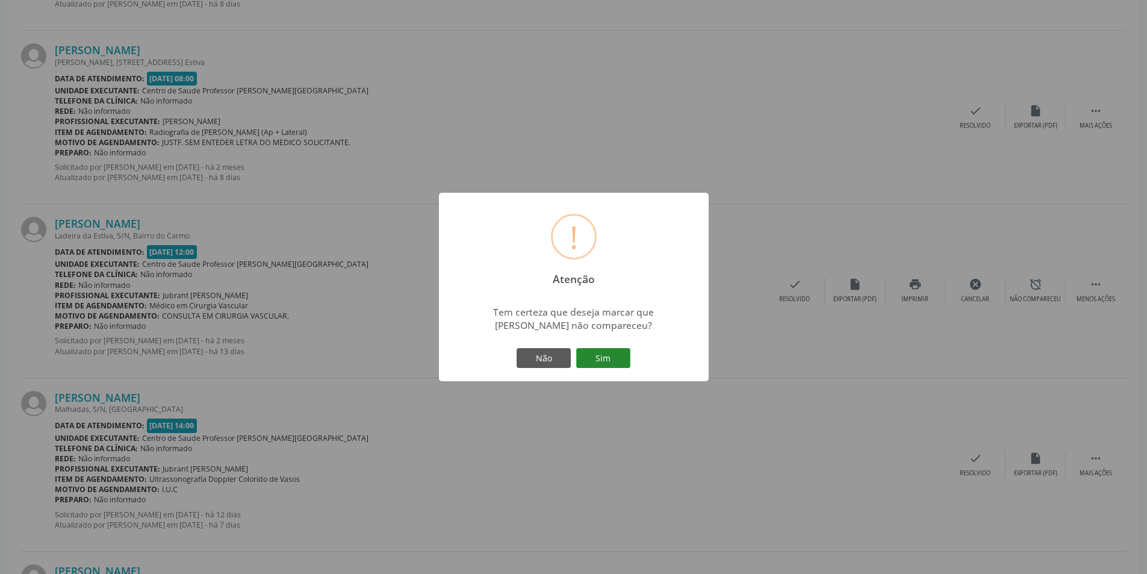
click at [611, 355] on button "Sim" at bounding box center [603, 358] width 54 height 20
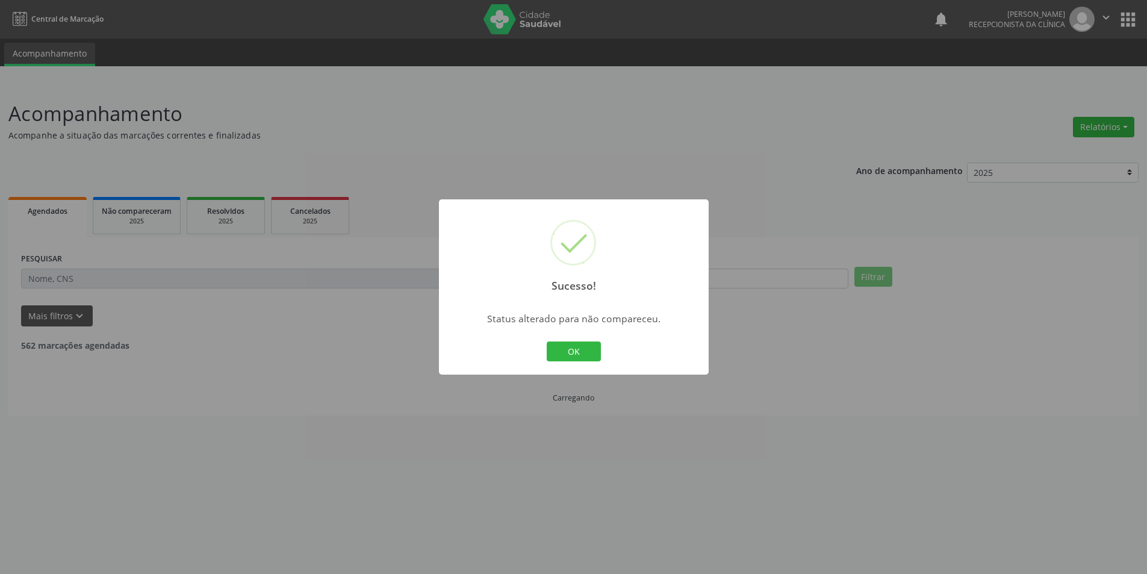
scroll to position [0, 0]
click at [572, 345] on button "OK" at bounding box center [578, 351] width 54 height 20
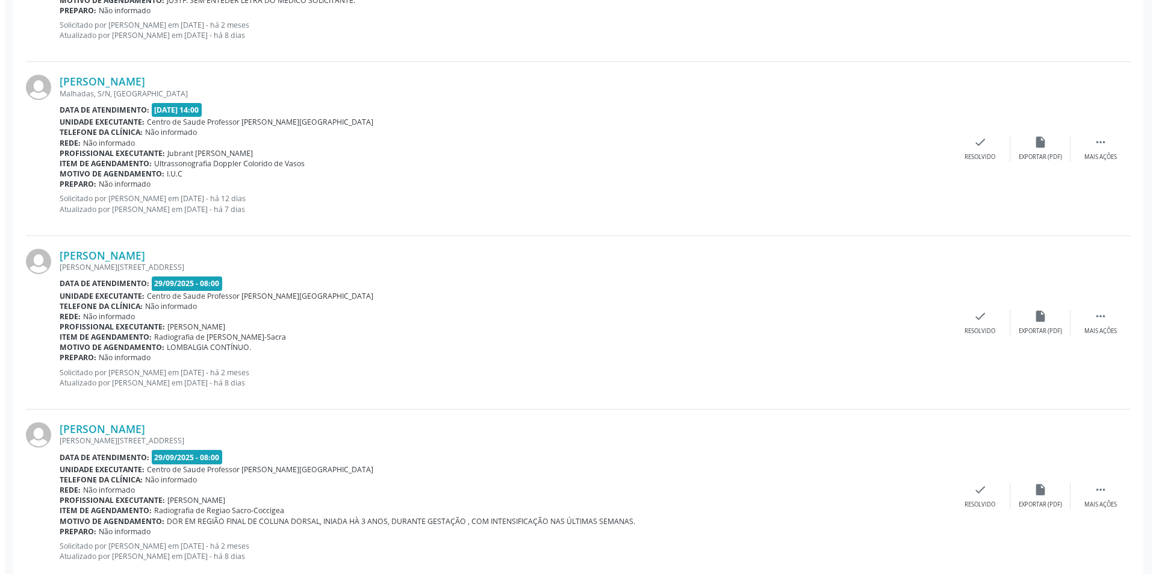
scroll to position [1495, 0]
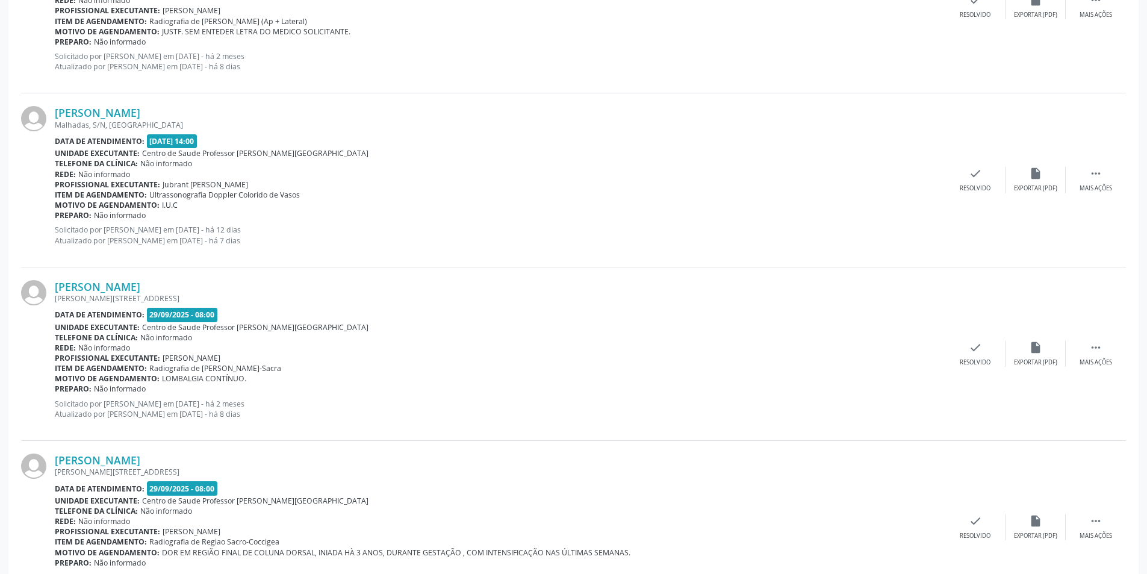
click at [1049, 193] on div "[PERSON_NAME] [GEOGRAPHIC_DATA], S/N, [GEOGRAPHIC_DATA] Data de atendimento: [D…" at bounding box center [573, 179] width 1105 height 173
click at [1039, 184] on div "insert_drive_file Exportar (PDF)" at bounding box center [1035, 180] width 60 height 26
click at [971, 179] on icon "check" at bounding box center [974, 173] width 13 height 13
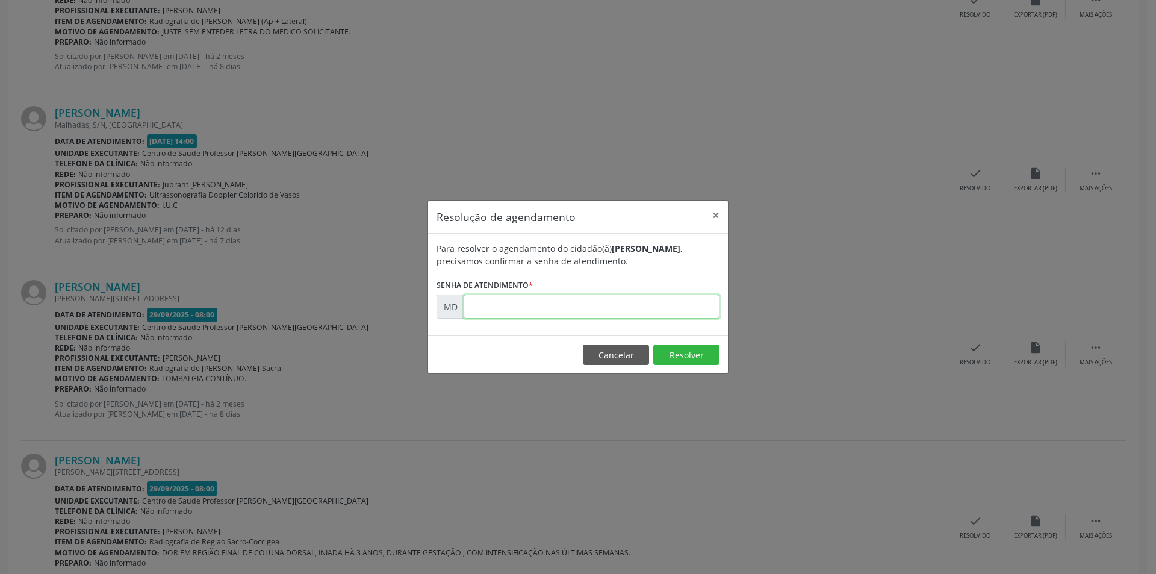
paste input "00010776"
type input "00010776"
click at [668, 345] on button "Resolver" at bounding box center [686, 354] width 66 height 20
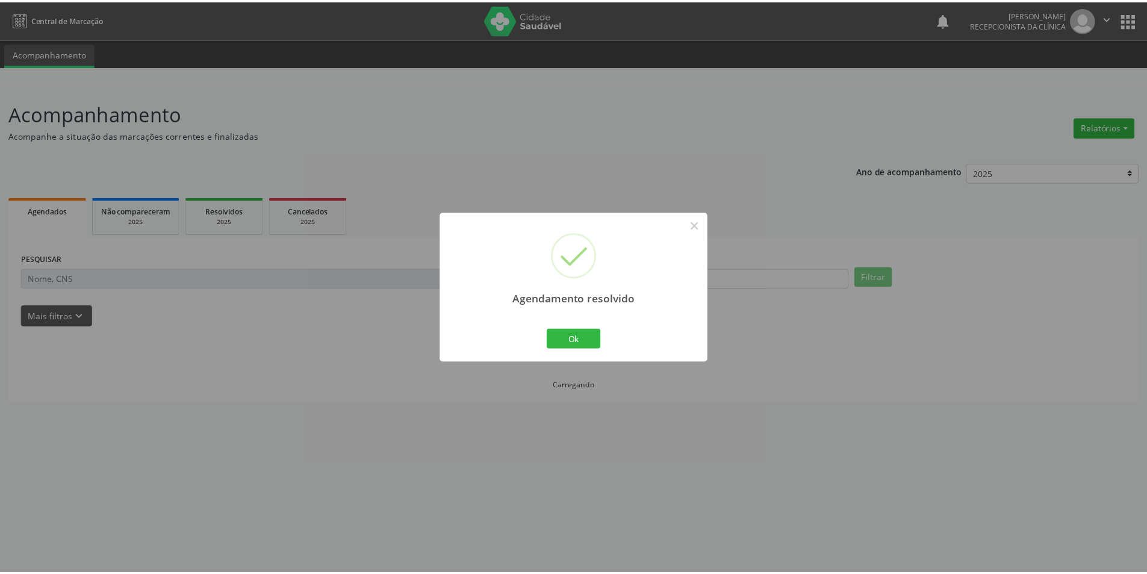
scroll to position [0, 0]
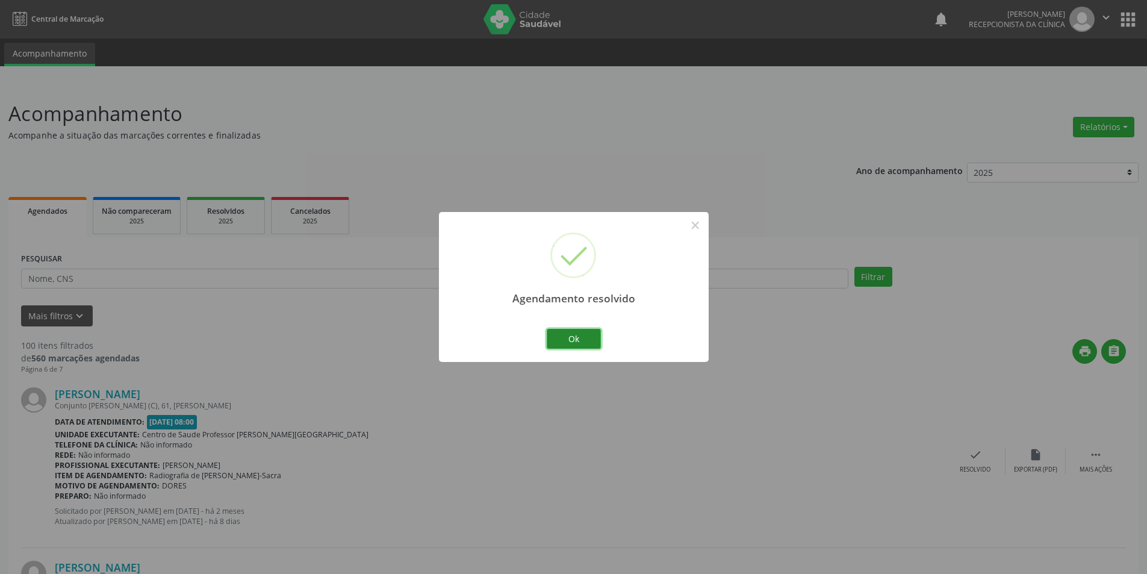
click at [600, 344] on button "Ok" at bounding box center [574, 339] width 54 height 20
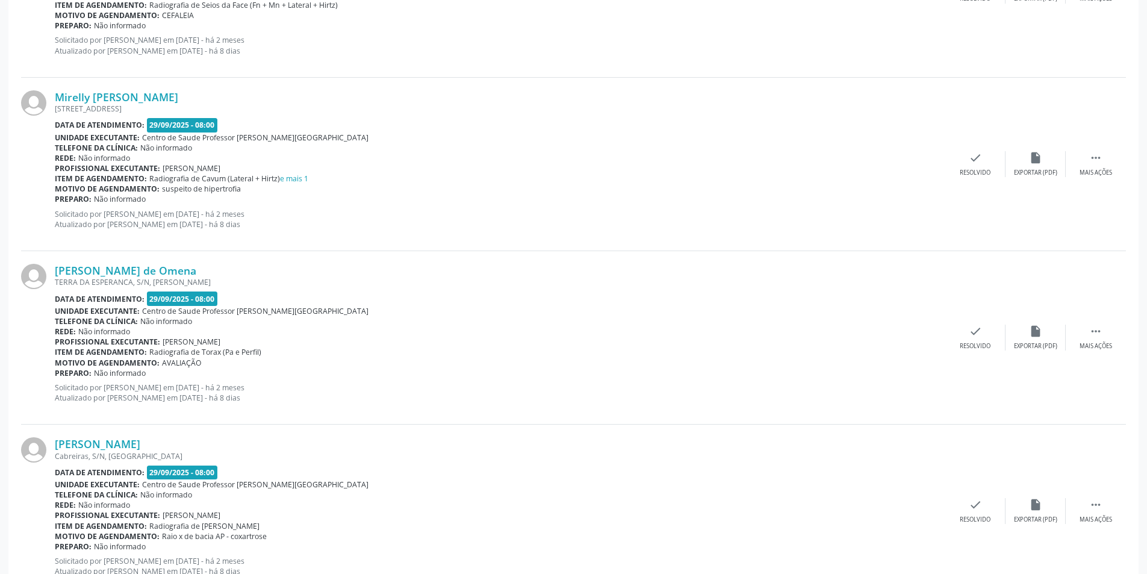
scroll to position [2458, 0]
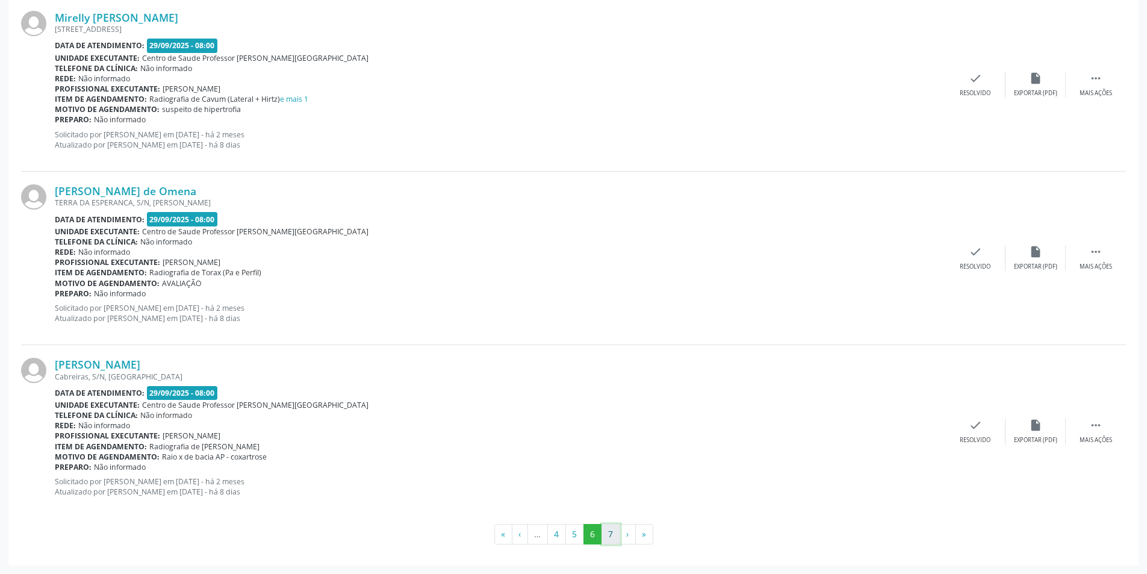
click at [613, 528] on button "7" at bounding box center [610, 534] width 19 height 20
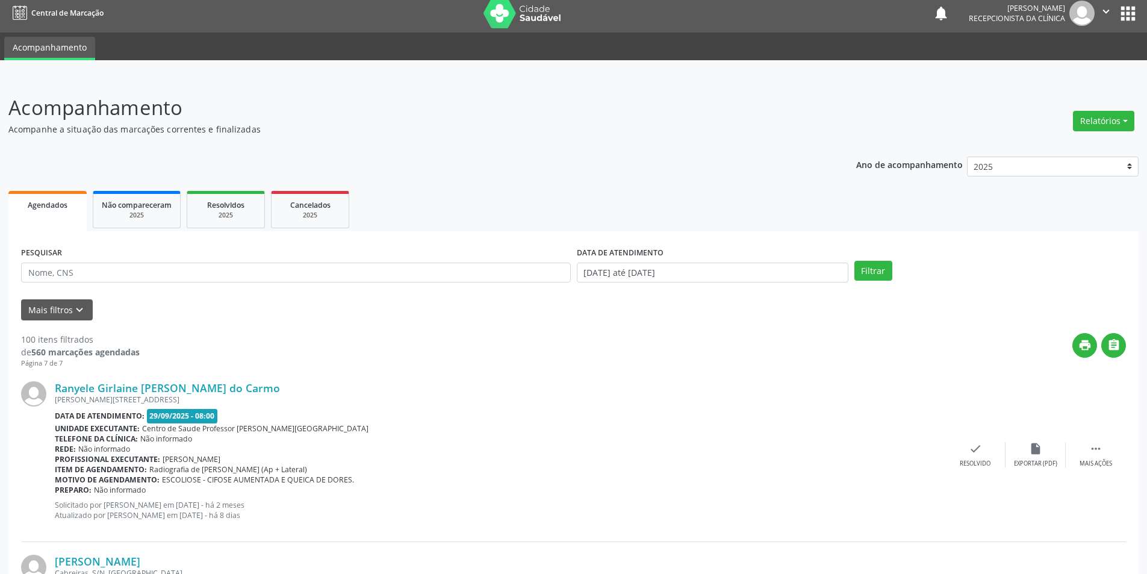
scroll to position [0, 0]
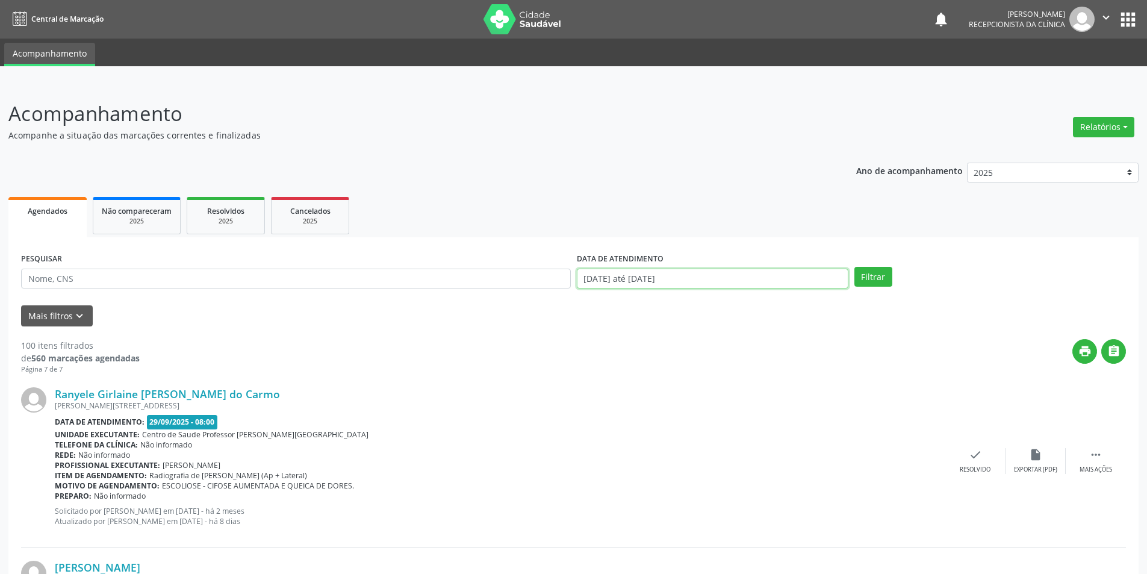
click at [739, 285] on input "[DATE] até [DATE]" at bounding box center [712, 278] width 271 height 20
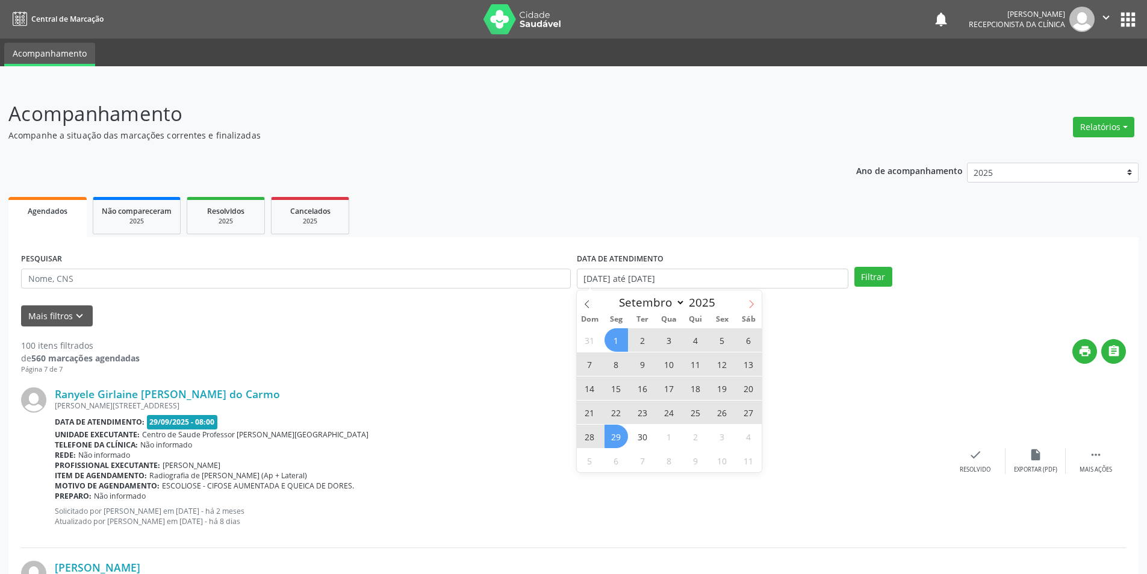
click at [747, 303] on icon at bounding box center [751, 304] width 8 height 8
select select "9"
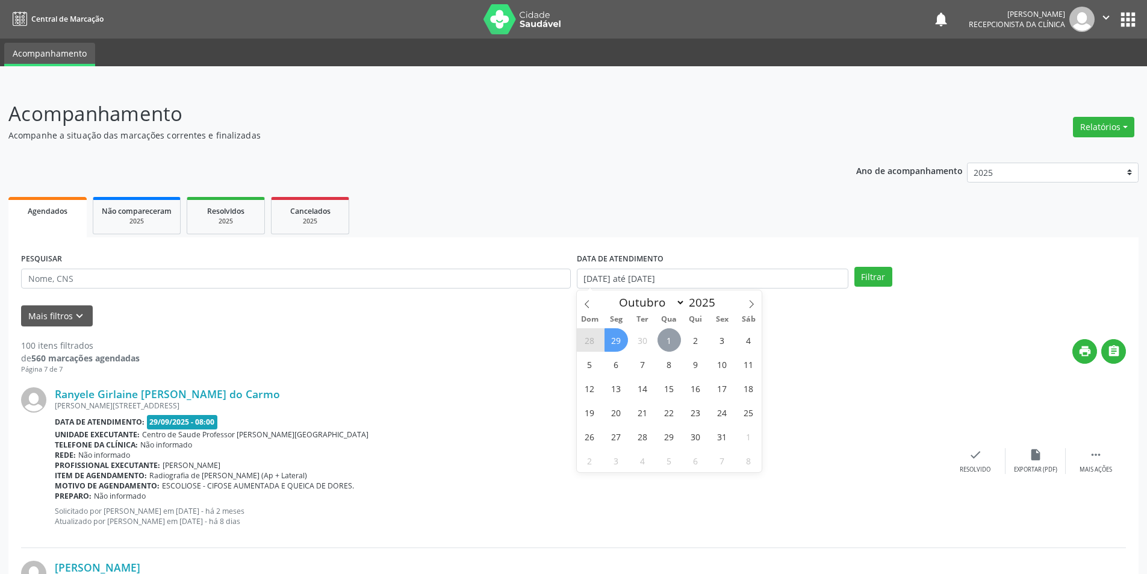
click at [674, 339] on span "1" at bounding box center [668, 339] width 23 height 23
type input "[DATE]"
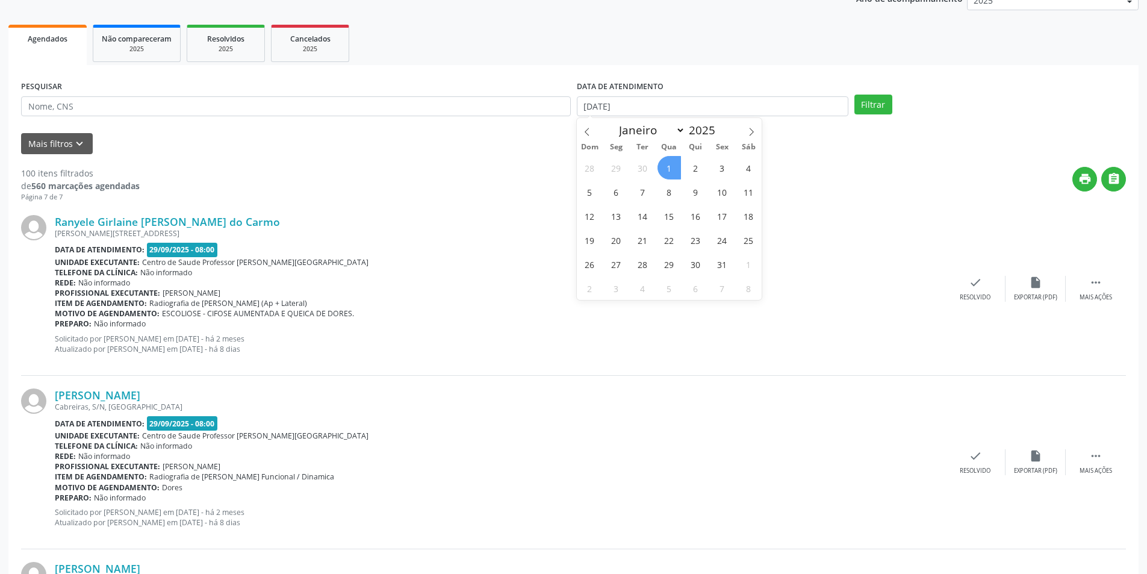
scroll to position [241, 0]
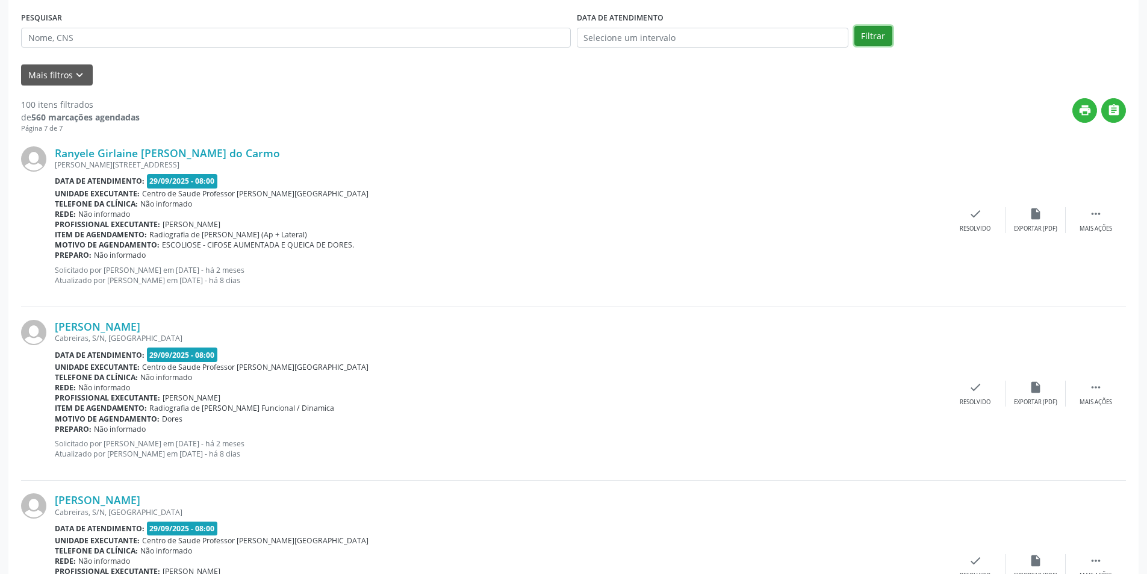
click at [885, 38] on button "Filtrar" at bounding box center [873, 36] width 38 height 20
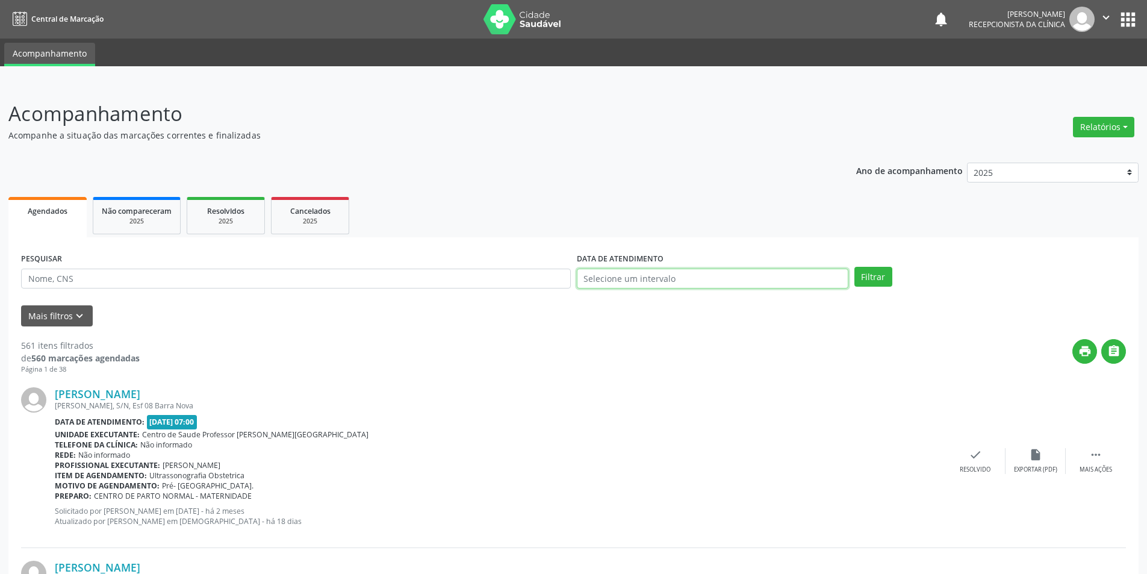
click at [657, 276] on input "text" at bounding box center [712, 278] width 271 height 20
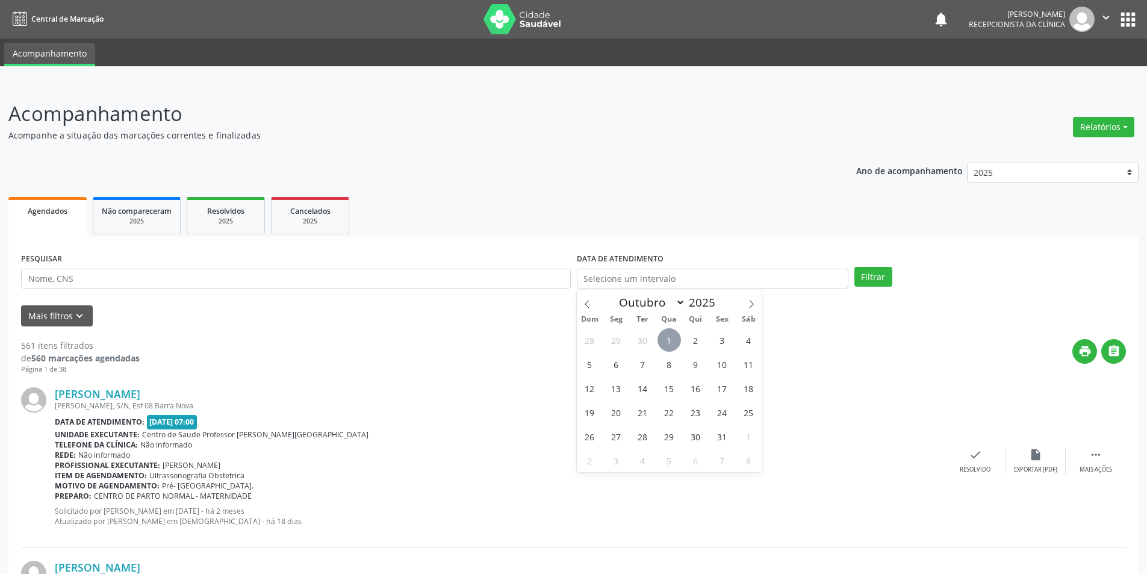
click at [666, 341] on span "1" at bounding box center [668, 339] width 23 height 23
type input "[DATE]"
click at [869, 281] on button "Filtrar" at bounding box center [873, 277] width 38 height 20
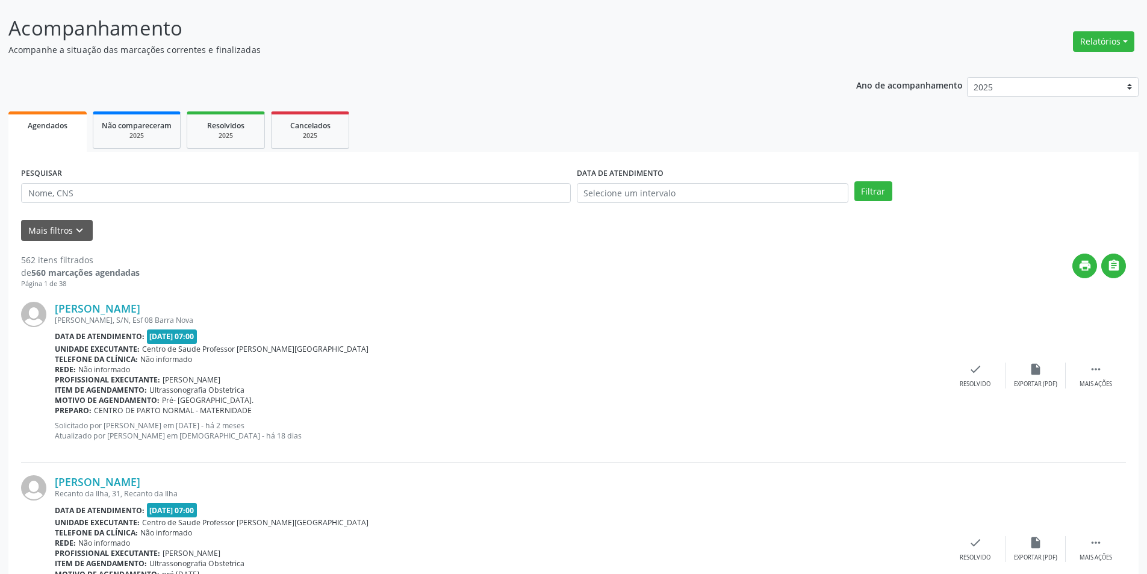
scroll to position [51, 0]
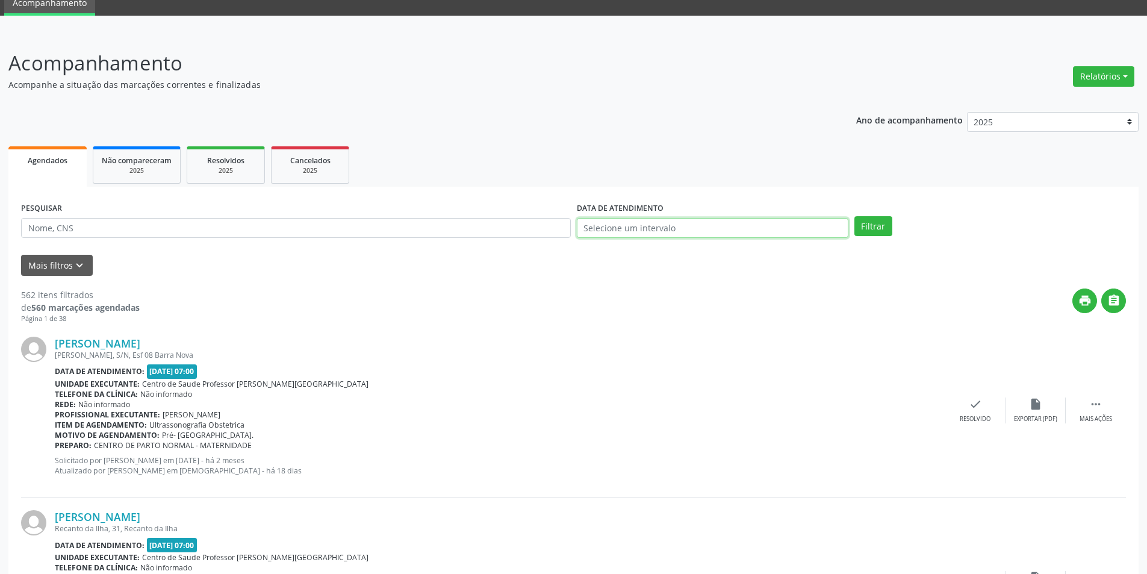
click at [664, 225] on input "text" at bounding box center [712, 228] width 271 height 20
click at [665, 277] on div "28 29 30 1 2 3 4 5 6 7 8 9 10 11 12 13 14 15 16 17 18 19 20 21 22 23 24 25 26 2…" at bounding box center [669, 349] width 185 height 144
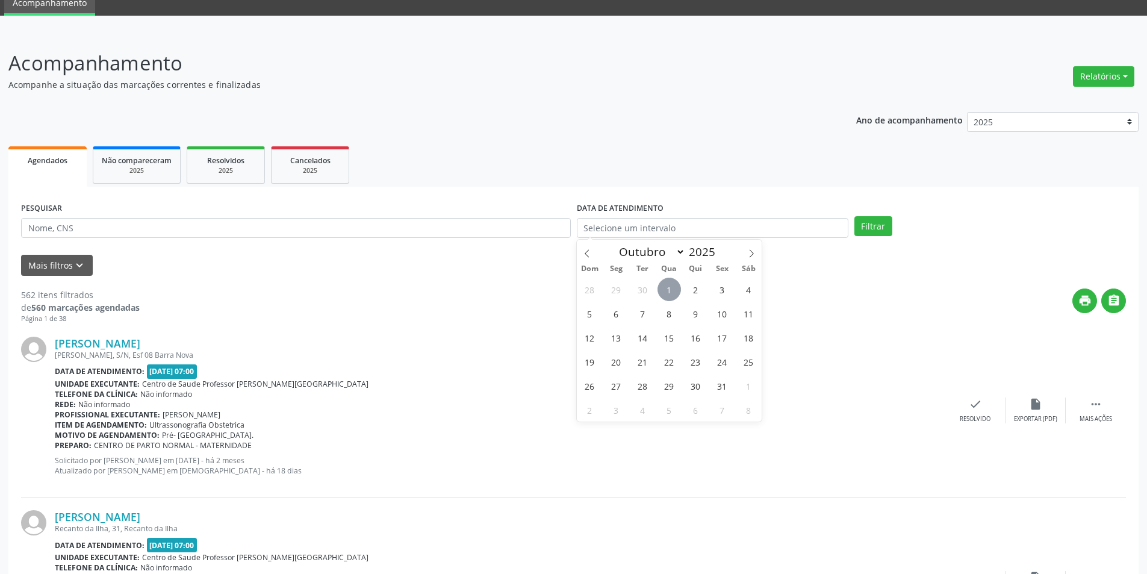
click at [668, 287] on span "1" at bounding box center [668, 288] width 23 height 23
type input "[DATE]"
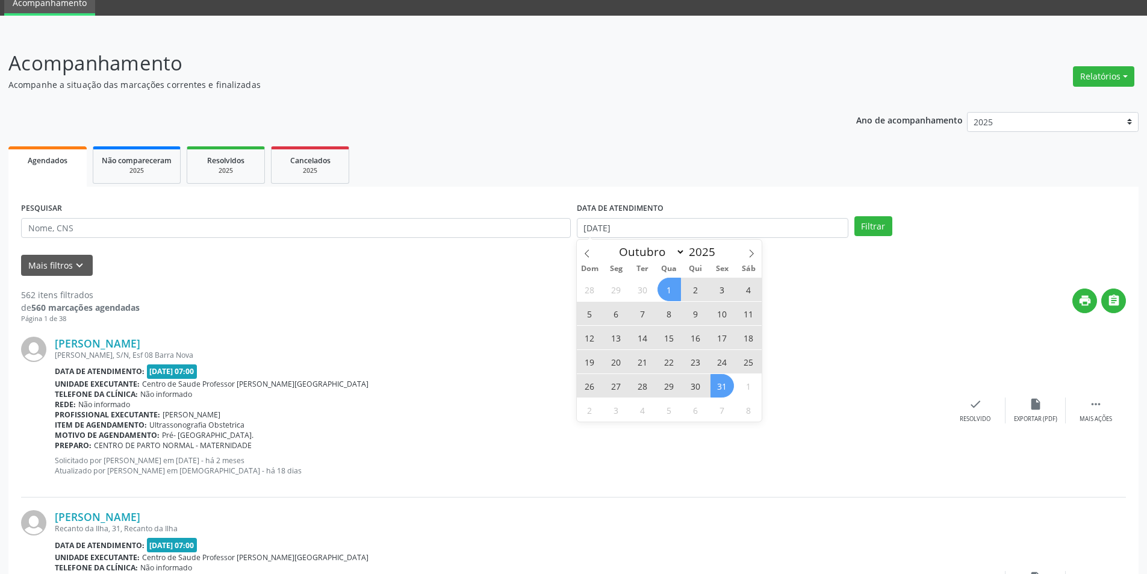
click at [724, 374] on span "31" at bounding box center [721, 385] width 23 height 23
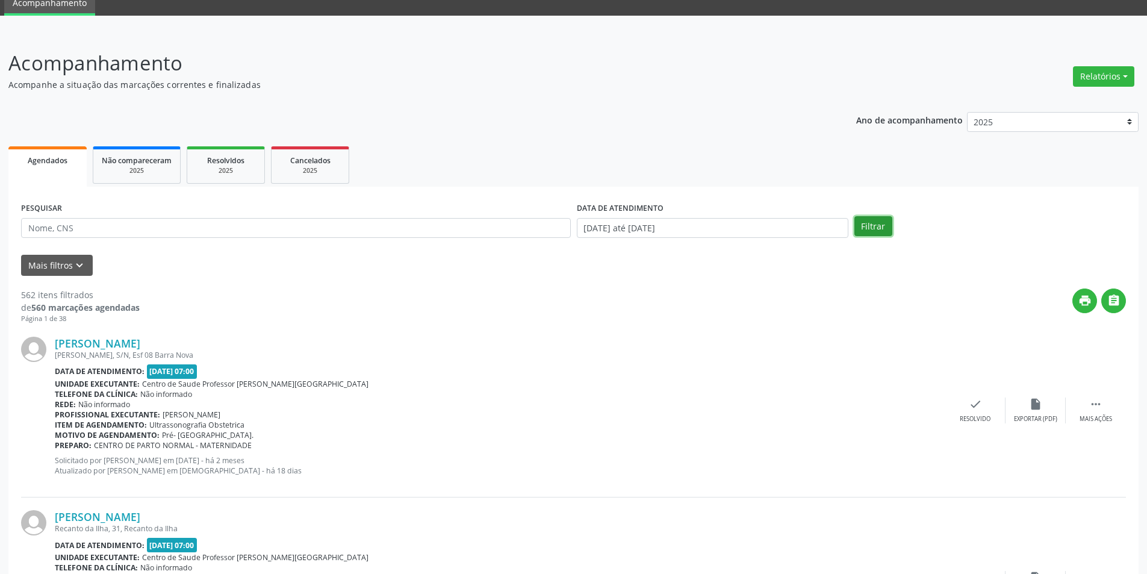
click at [872, 225] on button "Filtrar" at bounding box center [873, 226] width 38 height 20
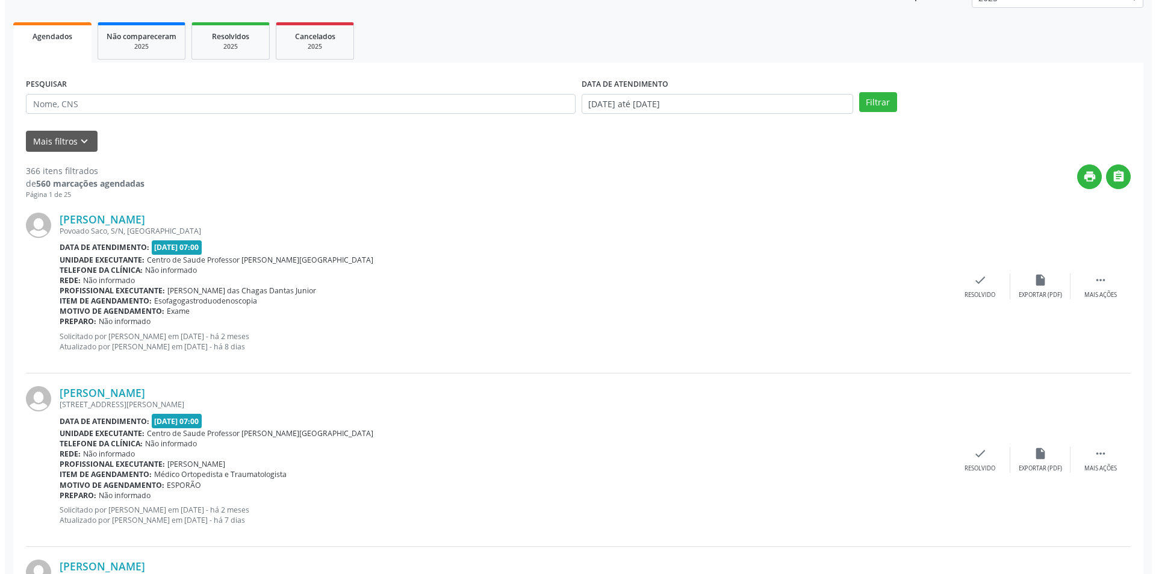
scroll to position [181, 0]
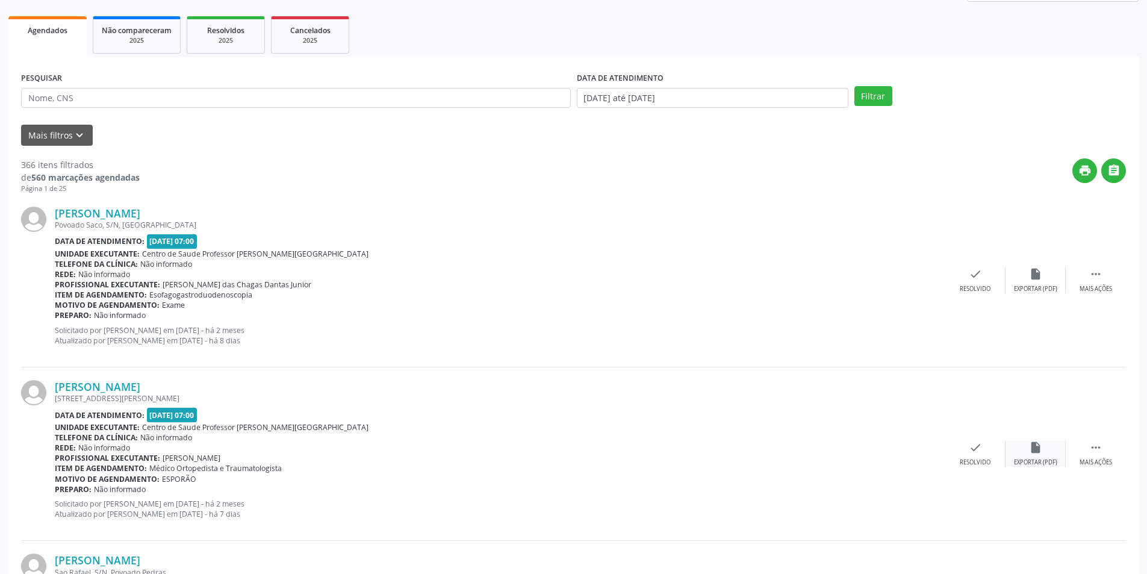
click at [1021, 453] on div "insert_drive_file Exportar (PDF)" at bounding box center [1035, 454] width 60 height 26
click at [984, 457] on div "check Resolvido" at bounding box center [975, 454] width 60 height 26
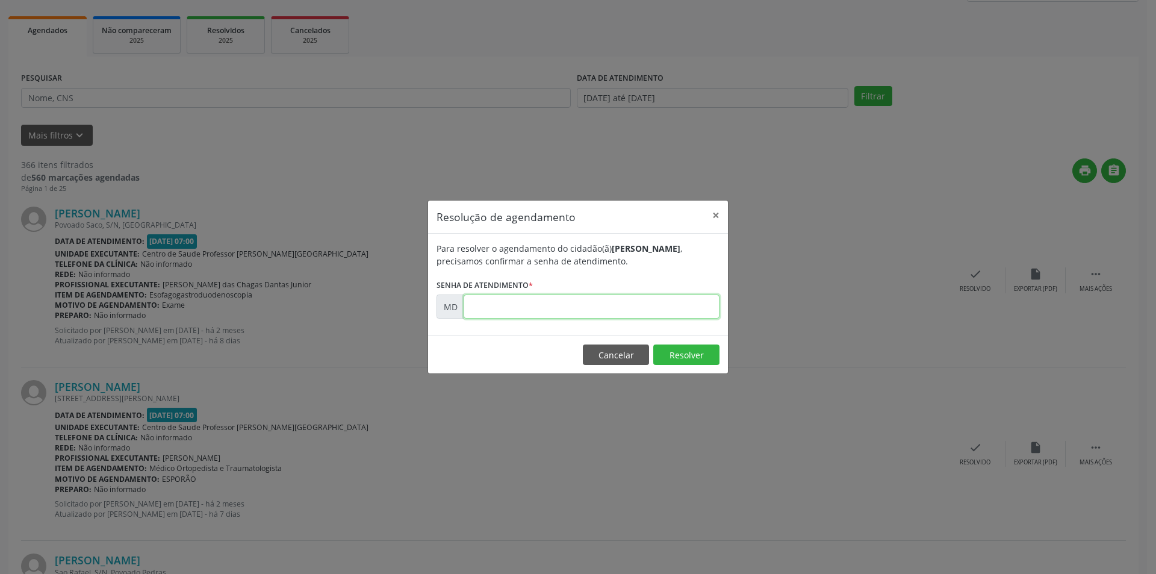
paste input "00000141"
type input "00000141"
click at [688, 350] on button "Resolver" at bounding box center [686, 354] width 66 height 20
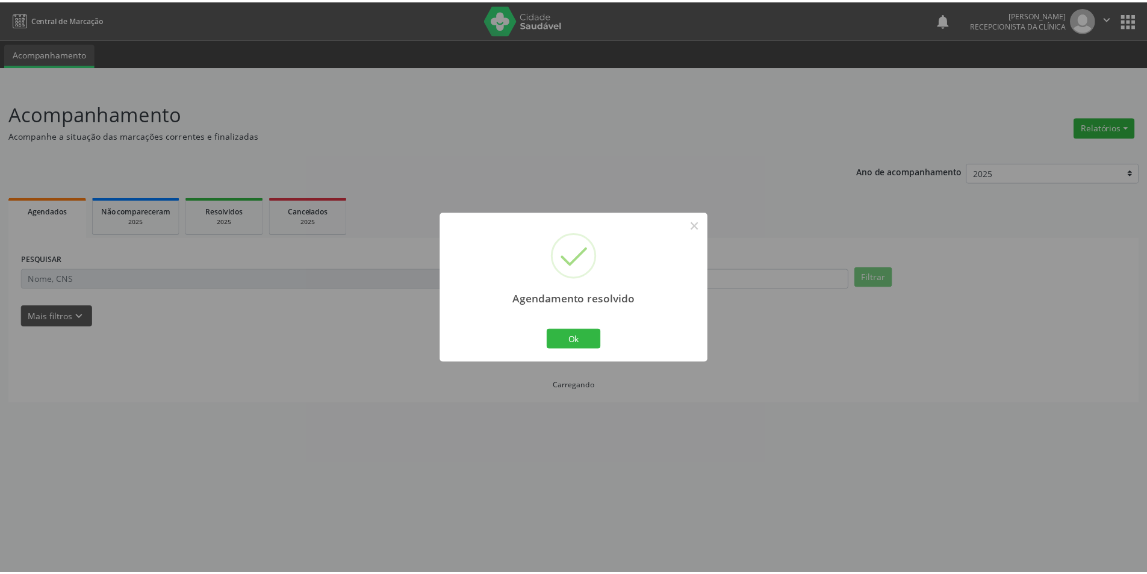
scroll to position [0, 0]
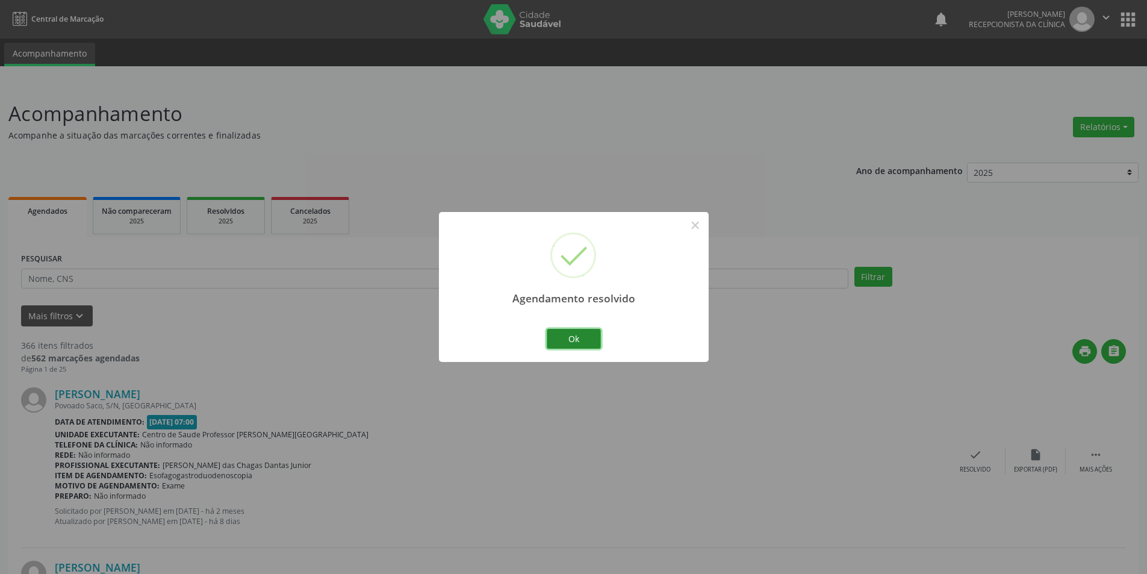
click at [587, 340] on button "Ok" at bounding box center [574, 339] width 54 height 20
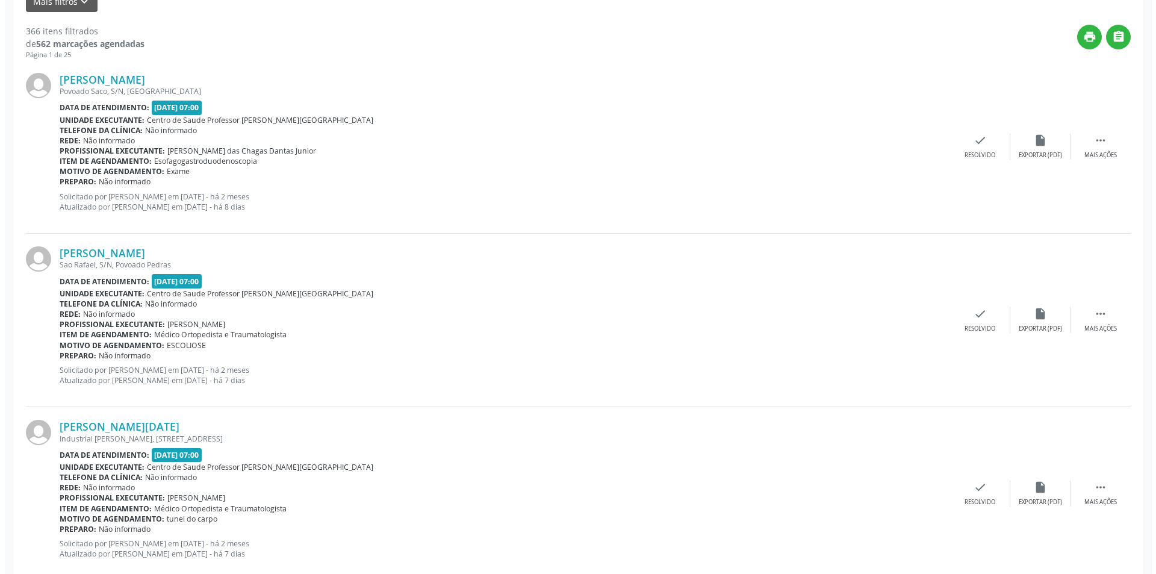
scroll to position [361, 0]
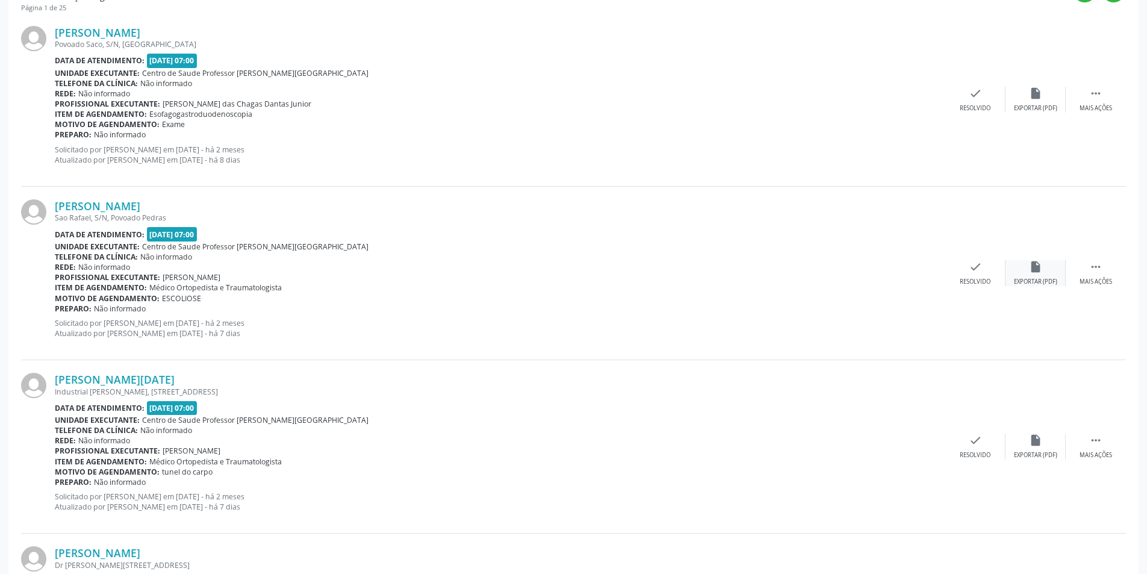
click at [1041, 262] on icon "insert_drive_file" at bounding box center [1035, 266] width 13 height 13
click at [982, 270] on div "check Resolvido" at bounding box center [975, 273] width 60 height 26
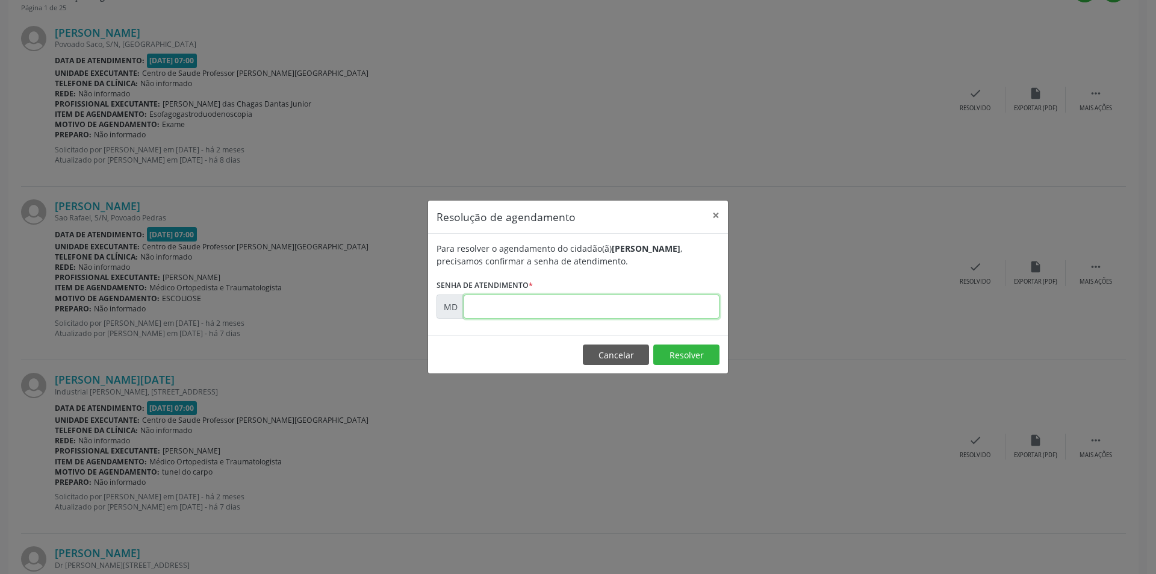
paste input "00000166"
type input "00000166"
click at [675, 340] on footer "Cancelar Resolver" at bounding box center [578, 354] width 300 height 38
click at [680, 348] on button "Resolver" at bounding box center [686, 354] width 66 height 20
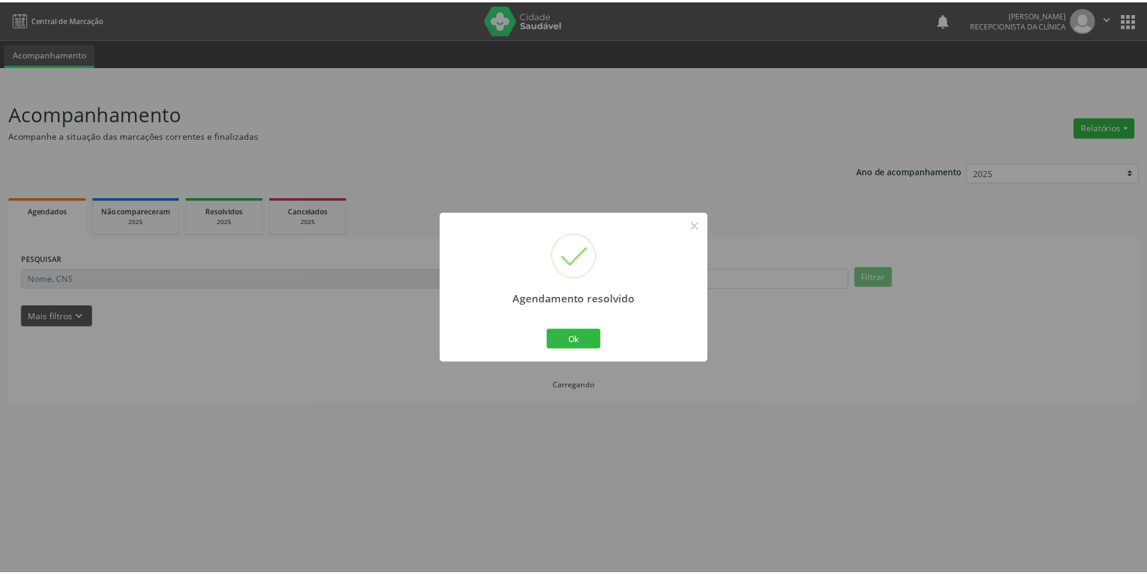
scroll to position [0, 0]
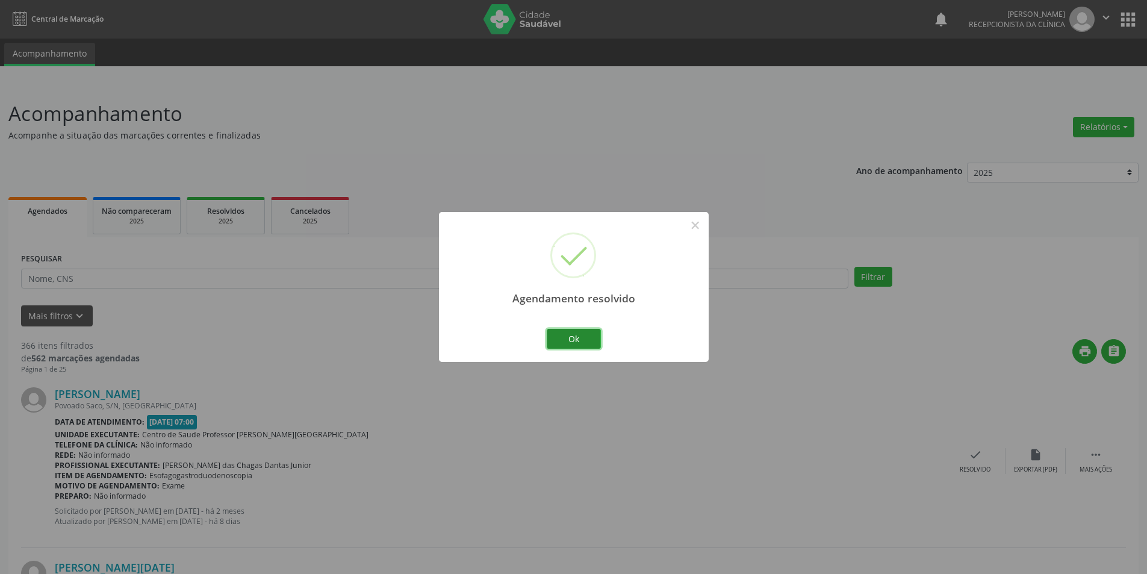
click at [586, 333] on button "Ok" at bounding box center [574, 339] width 54 height 20
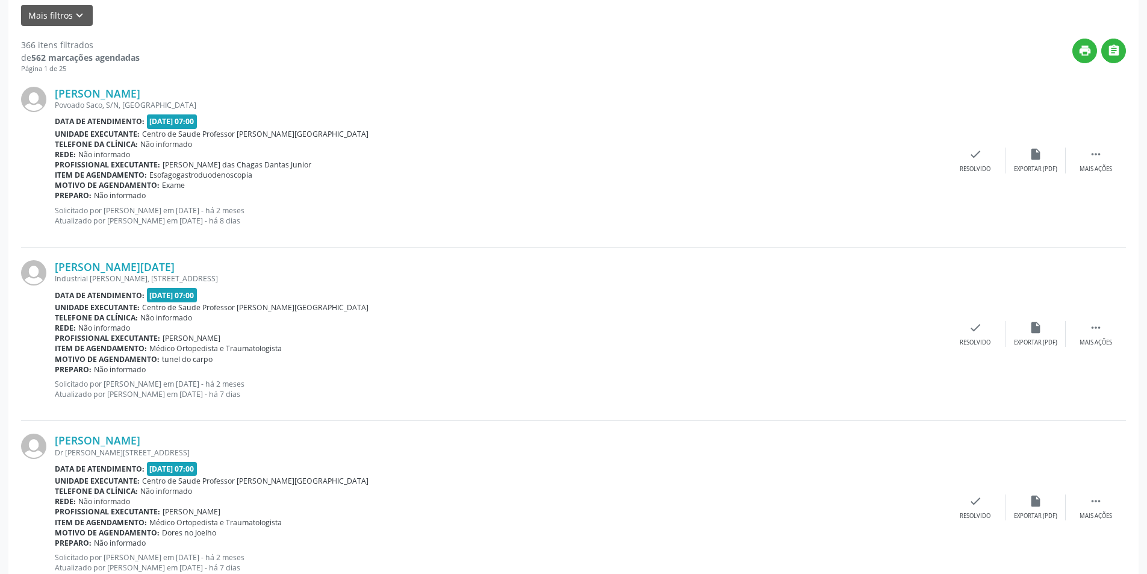
scroll to position [301, 0]
click at [1099, 328] on icon "" at bounding box center [1095, 326] width 13 height 13
click at [1041, 323] on icon "alarm_off" at bounding box center [1035, 326] width 13 height 13
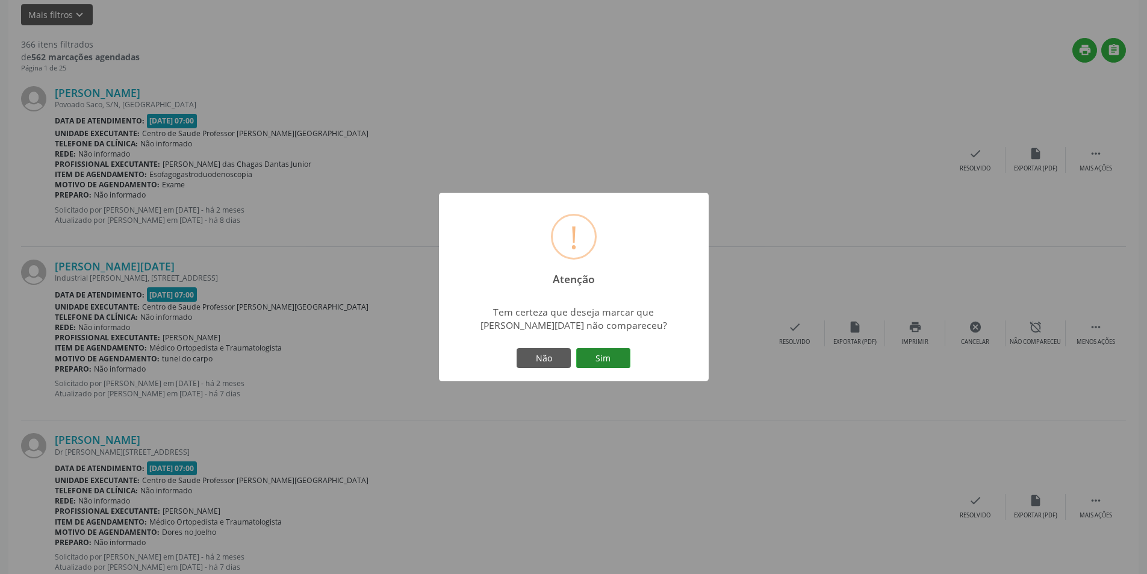
click at [599, 358] on button "Sim" at bounding box center [603, 358] width 54 height 20
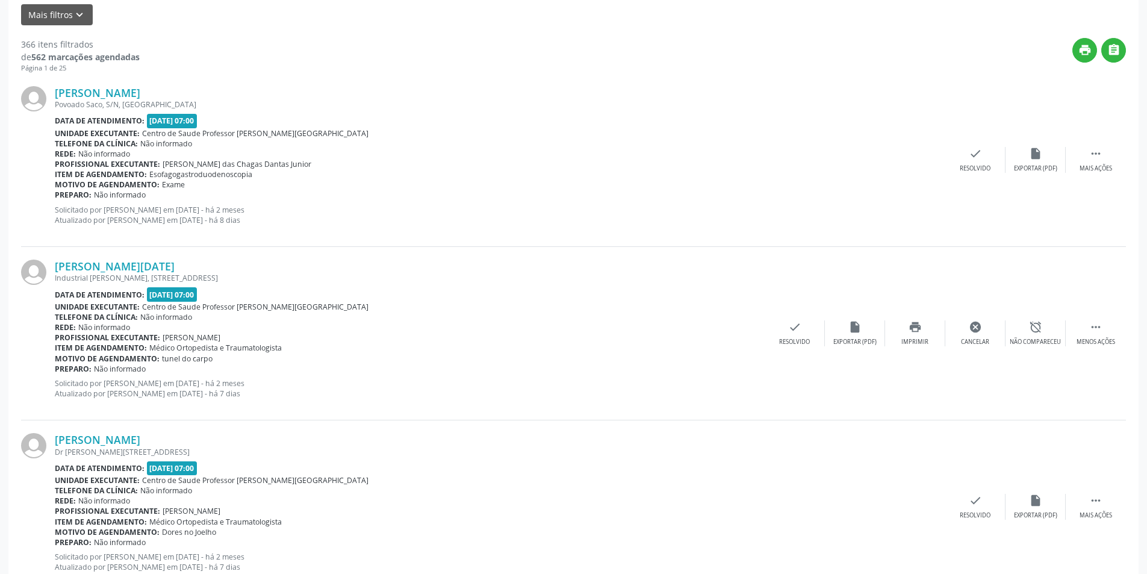
scroll to position [0, 0]
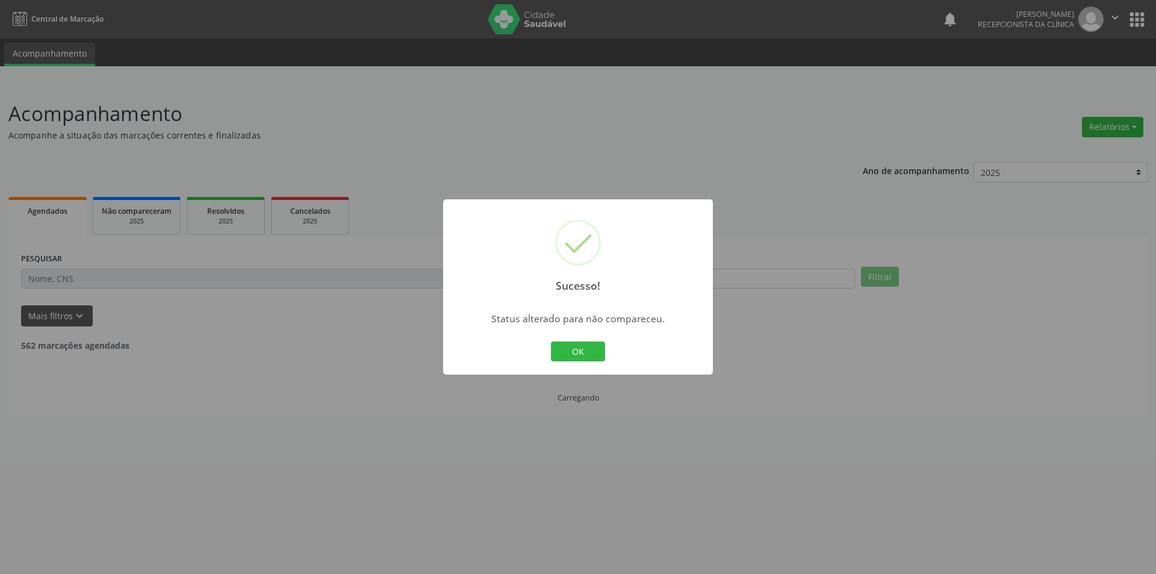
click at [597, 349] on button "OK" at bounding box center [578, 351] width 54 height 20
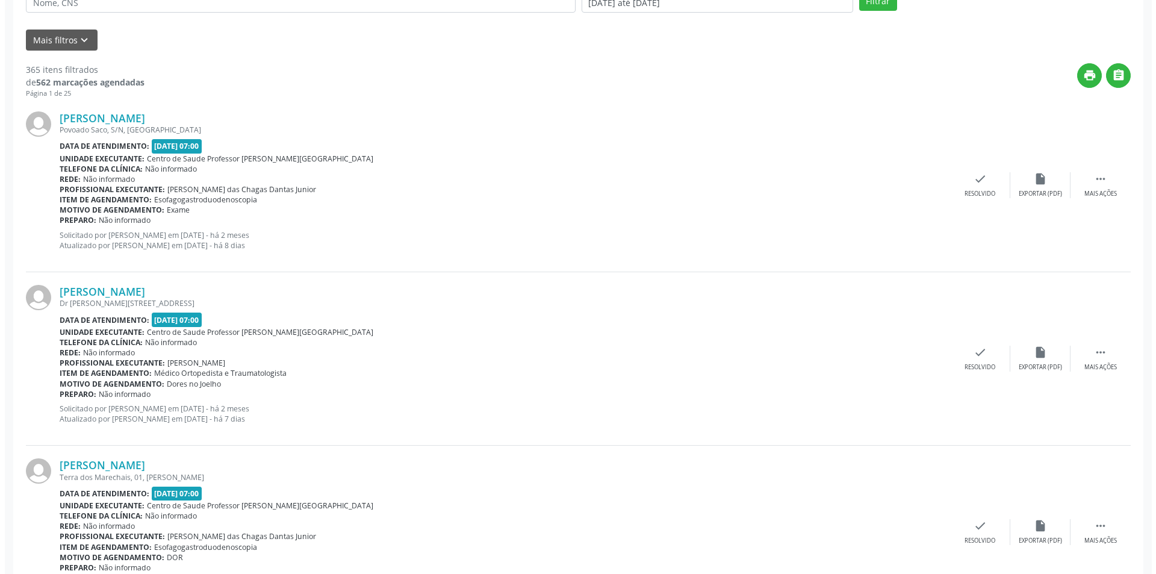
scroll to position [301, 0]
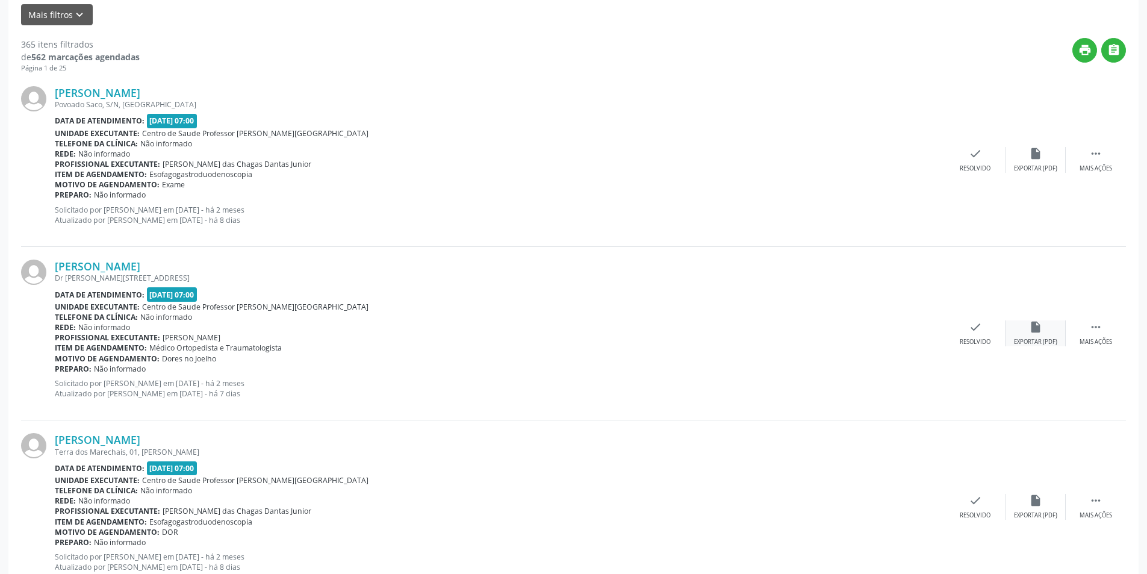
click at [1025, 343] on div "Exportar (PDF)" at bounding box center [1035, 342] width 43 height 8
click at [985, 347] on div "[PERSON_NAME] [STREET_ADDRESS][PERSON_NAME] Data de atendimento: [DATE] 07:00 U…" at bounding box center [573, 333] width 1105 height 173
click at [976, 335] on div "check Resolvido" at bounding box center [975, 333] width 60 height 26
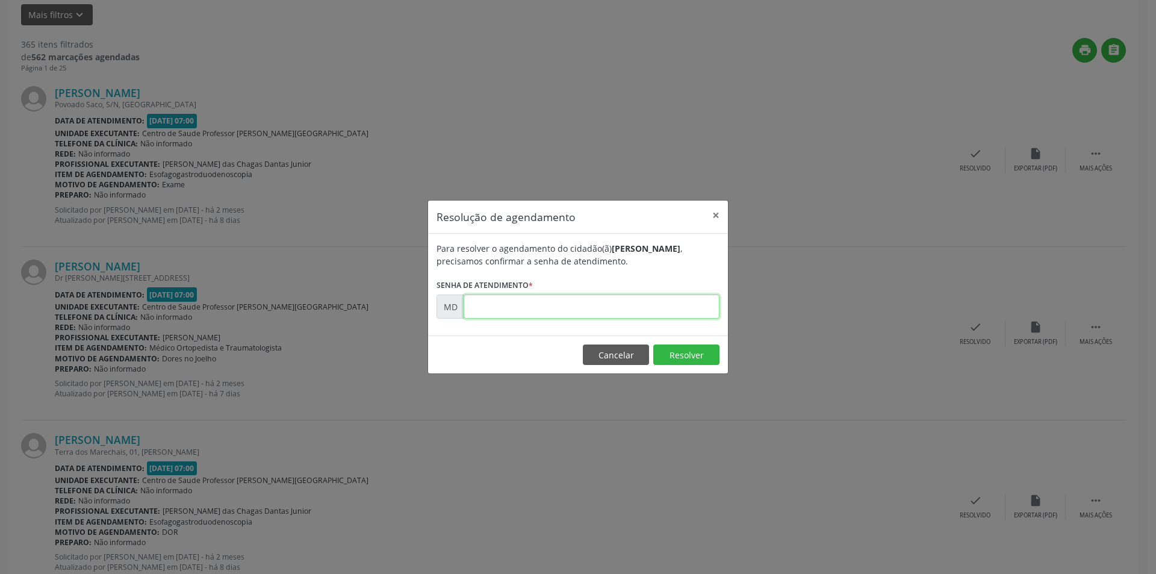
paste input "00000193"
type input "00000193"
click at [677, 352] on button "Resolver" at bounding box center [686, 354] width 66 height 20
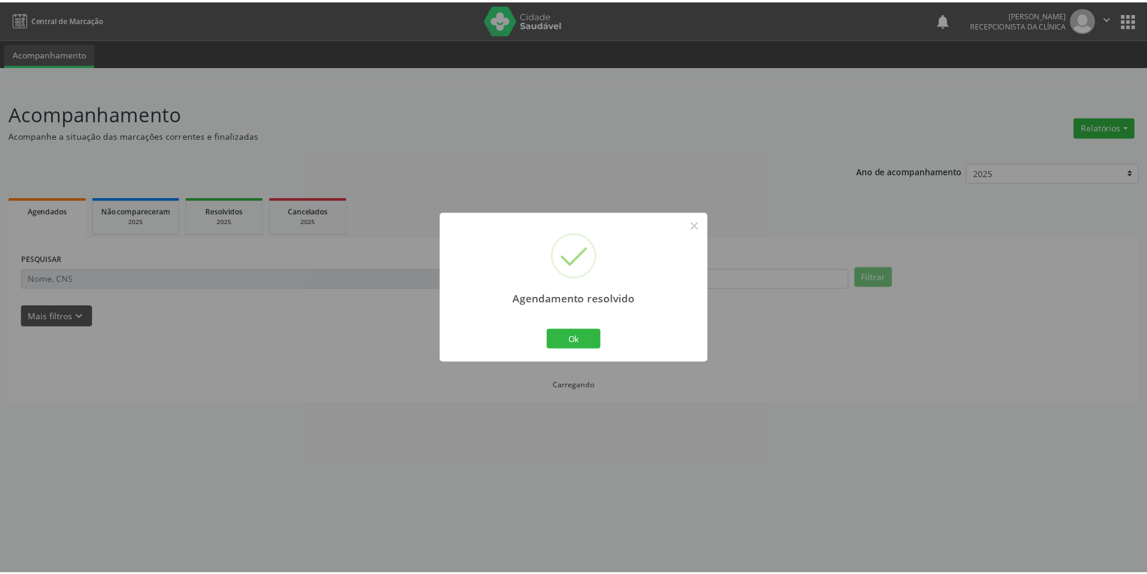
scroll to position [0, 0]
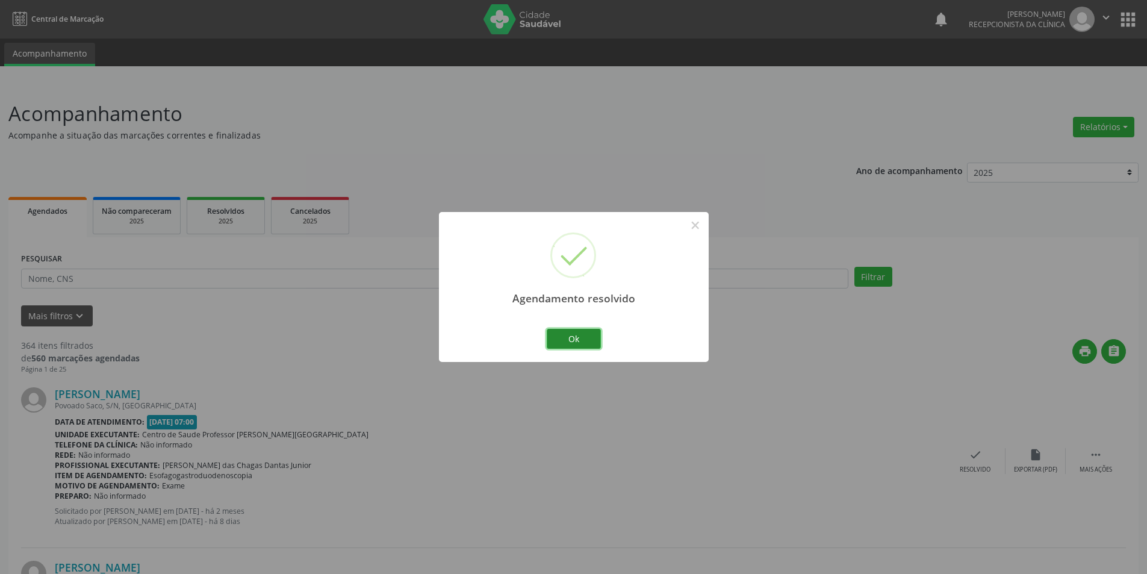
click at [573, 338] on button "Ok" at bounding box center [574, 339] width 54 height 20
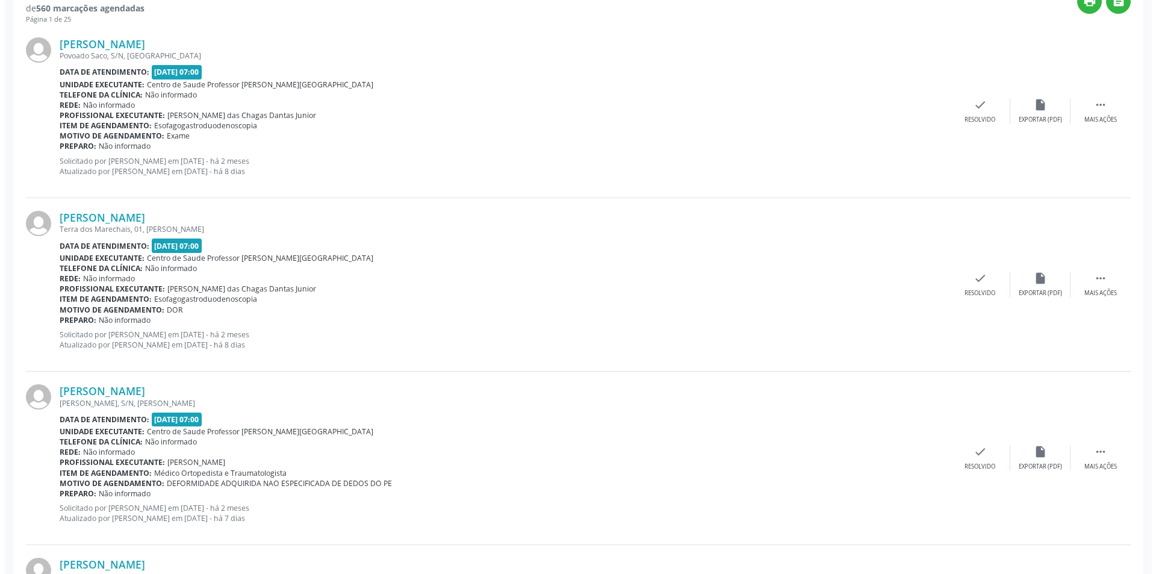
scroll to position [602, 0]
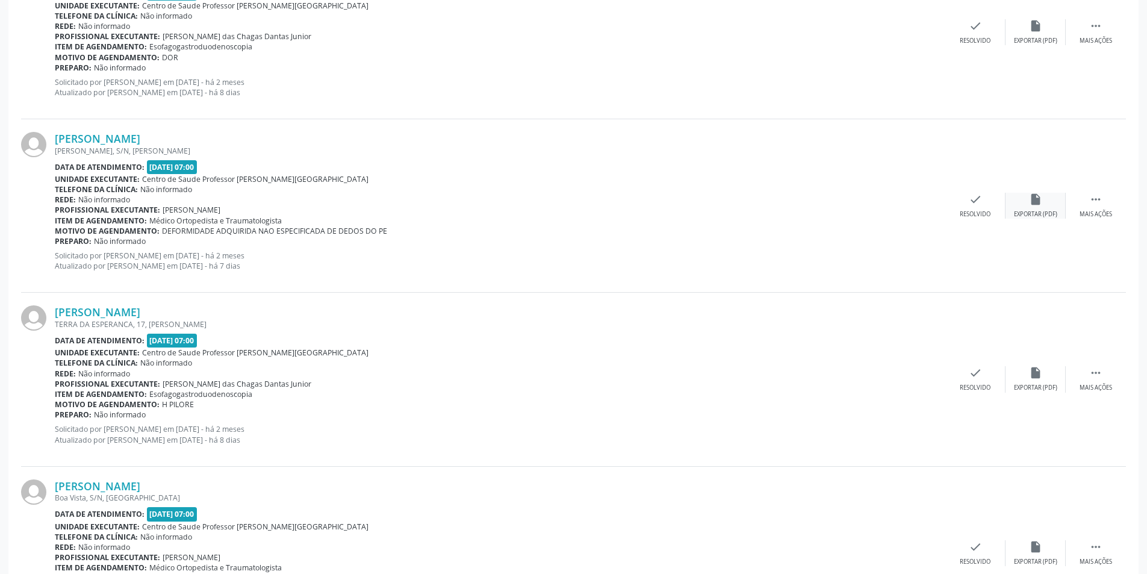
click at [1055, 206] on div "insert_drive_file Exportar (PDF)" at bounding box center [1035, 206] width 60 height 26
click at [981, 220] on div "[PERSON_NAME] [PERSON_NAME], S/N, [PERSON_NAME] Data de atendimento: [DATE] 07:…" at bounding box center [573, 205] width 1105 height 173
click at [983, 197] on div "check Resolvido" at bounding box center [975, 206] width 60 height 26
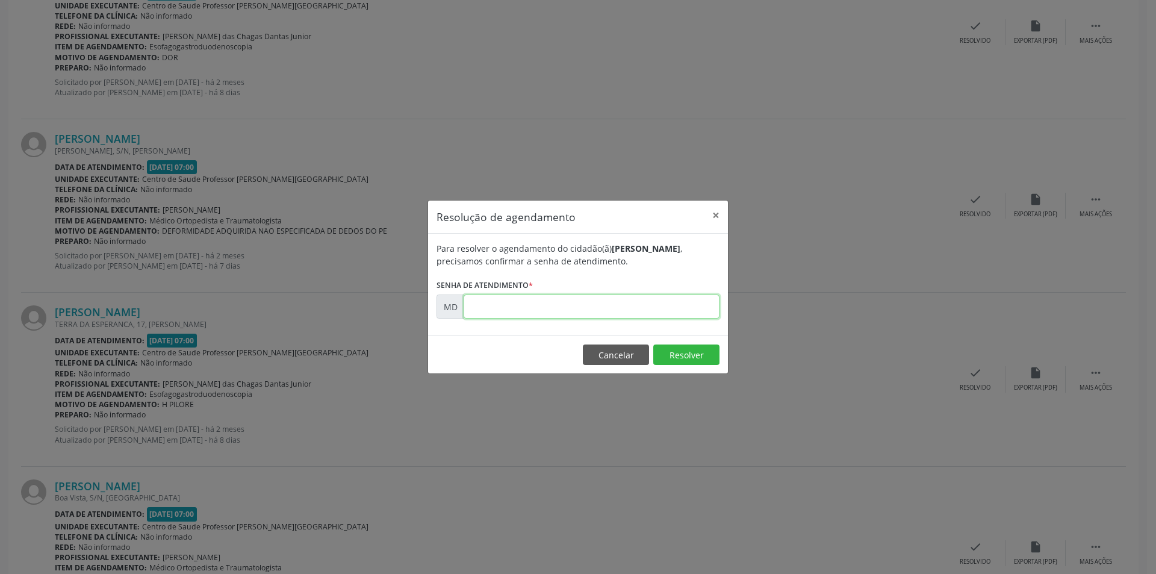
paste input "00000207"
type input "00000207"
click at [684, 363] on button "Resolver" at bounding box center [686, 354] width 66 height 20
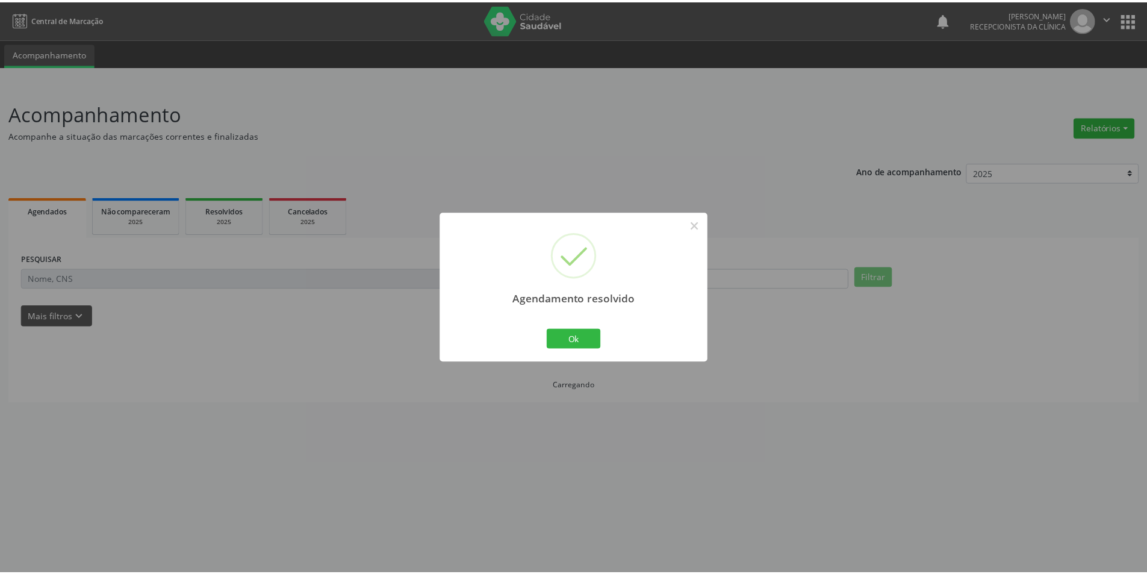
scroll to position [0, 0]
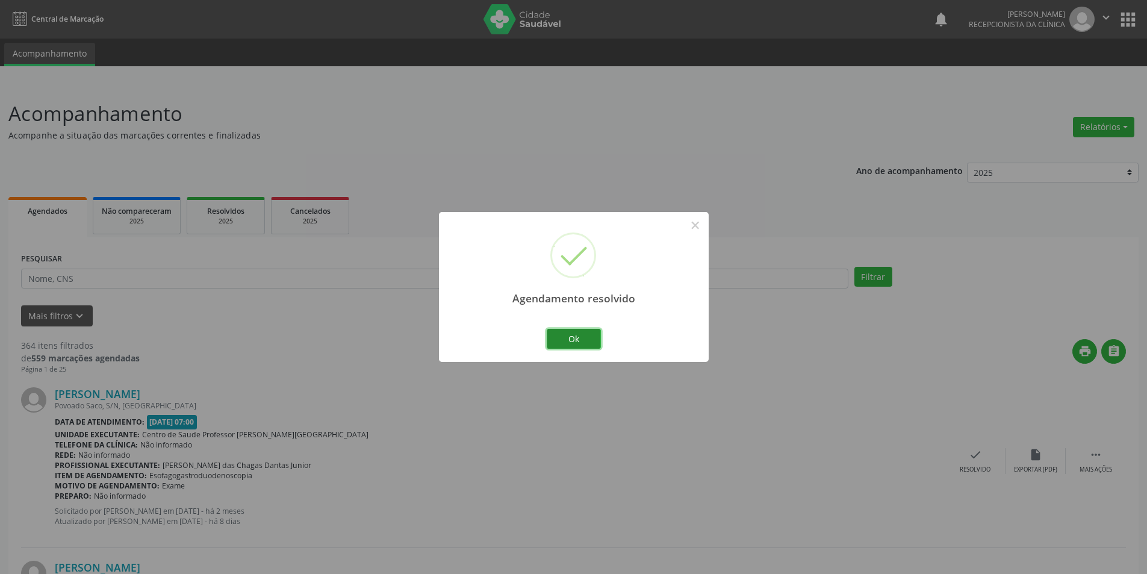
click at [556, 339] on button "Ok" at bounding box center [574, 339] width 54 height 20
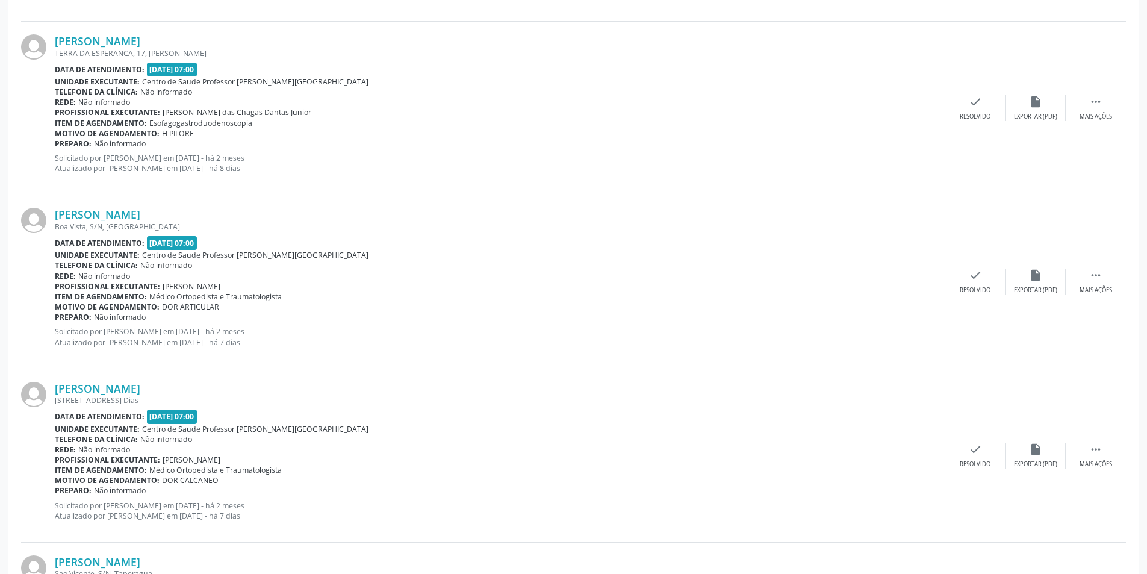
scroll to position [722, 0]
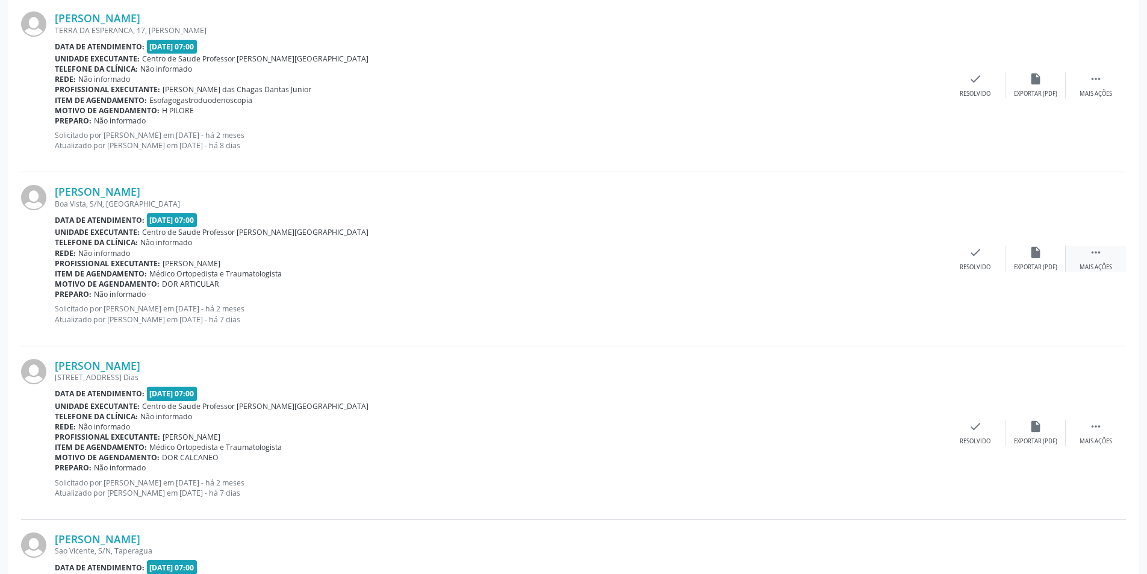
click at [1097, 253] on icon "" at bounding box center [1095, 252] width 13 height 13
click at [1041, 264] on div "Não compareceu" at bounding box center [1034, 267] width 51 height 8
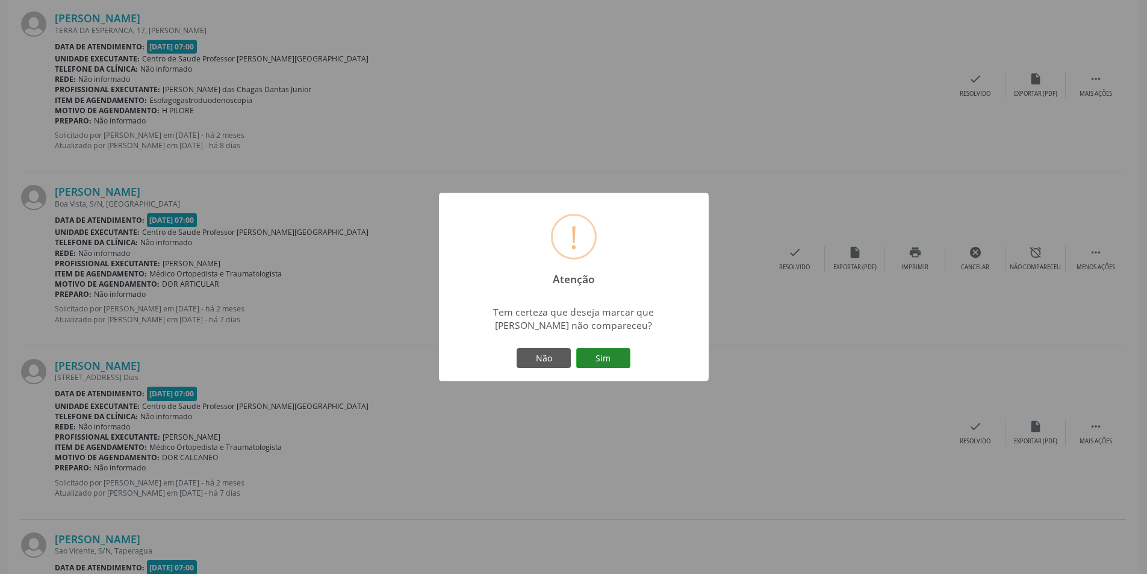
click at [589, 353] on button "Sim" at bounding box center [603, 358] width 54 height 20
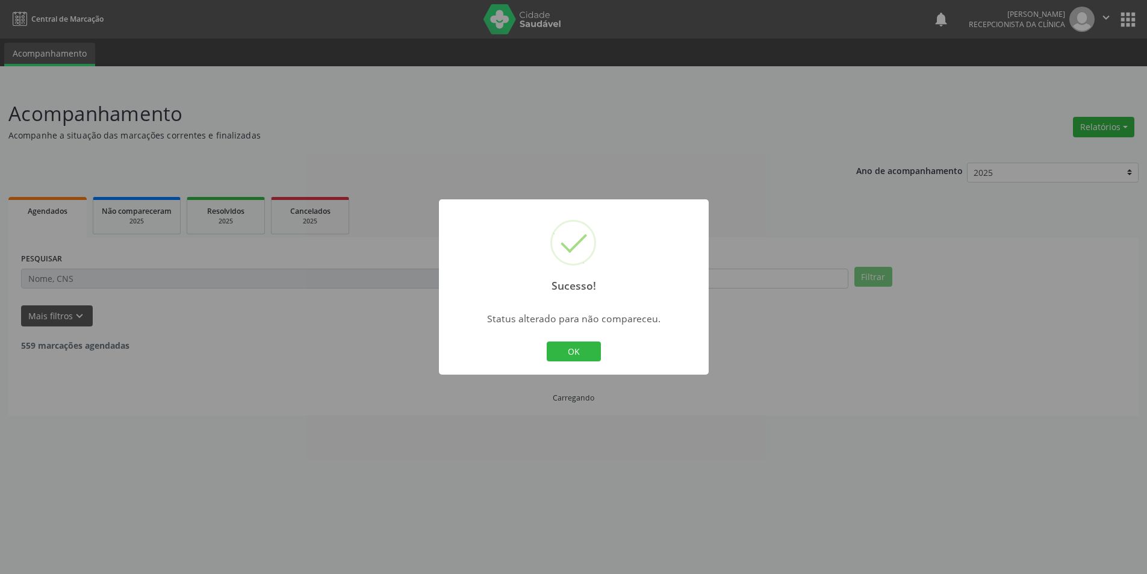
scroll to position [0, 0]
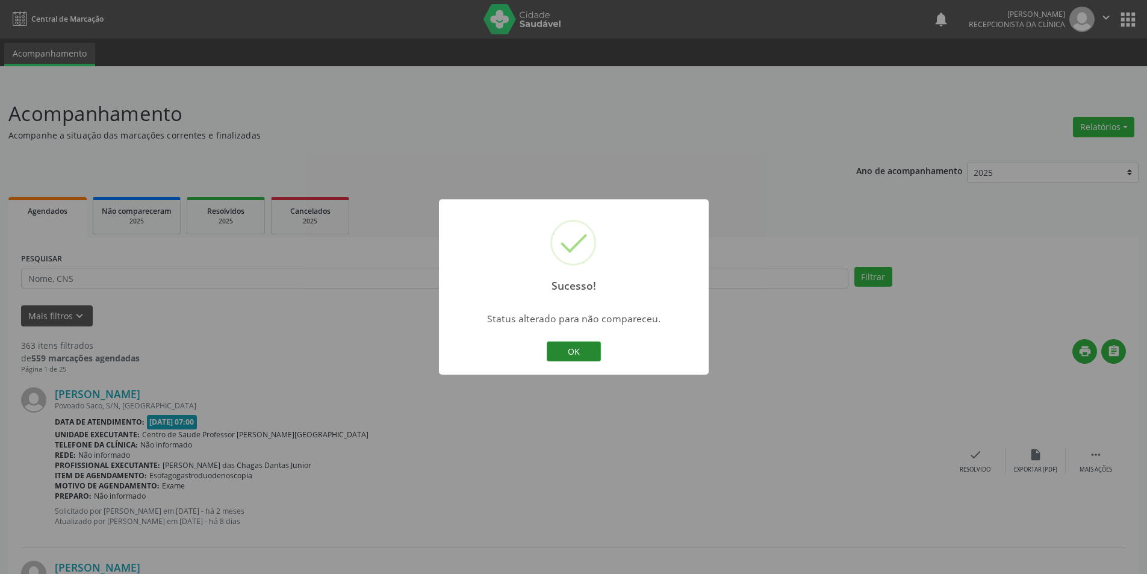
click at [575, 350] on button "OK" at bounding box center [574, 351] width 54 height 20
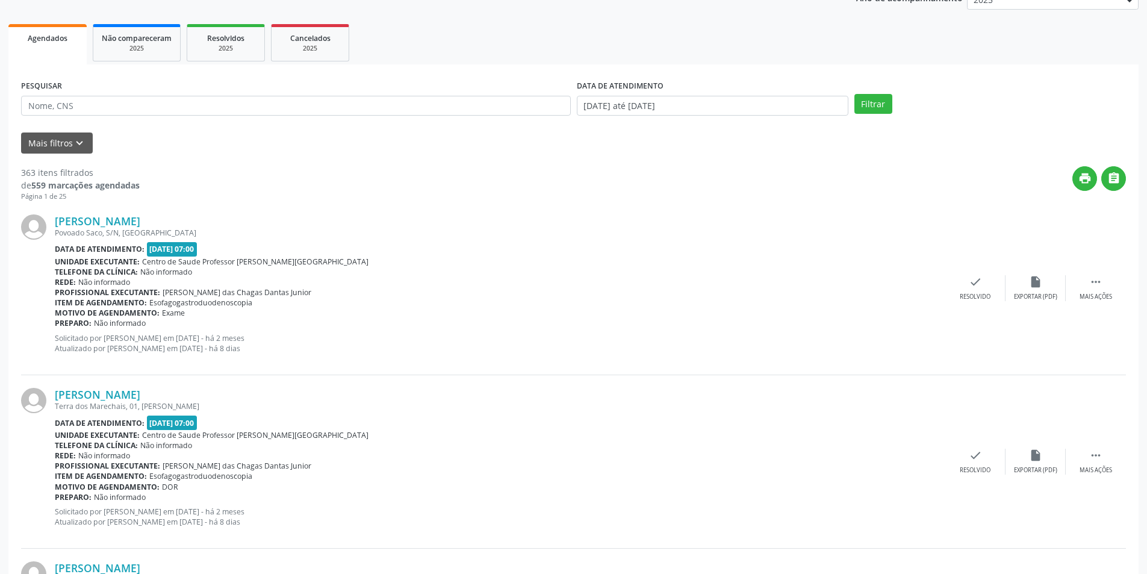
scroll to position [181, 0]
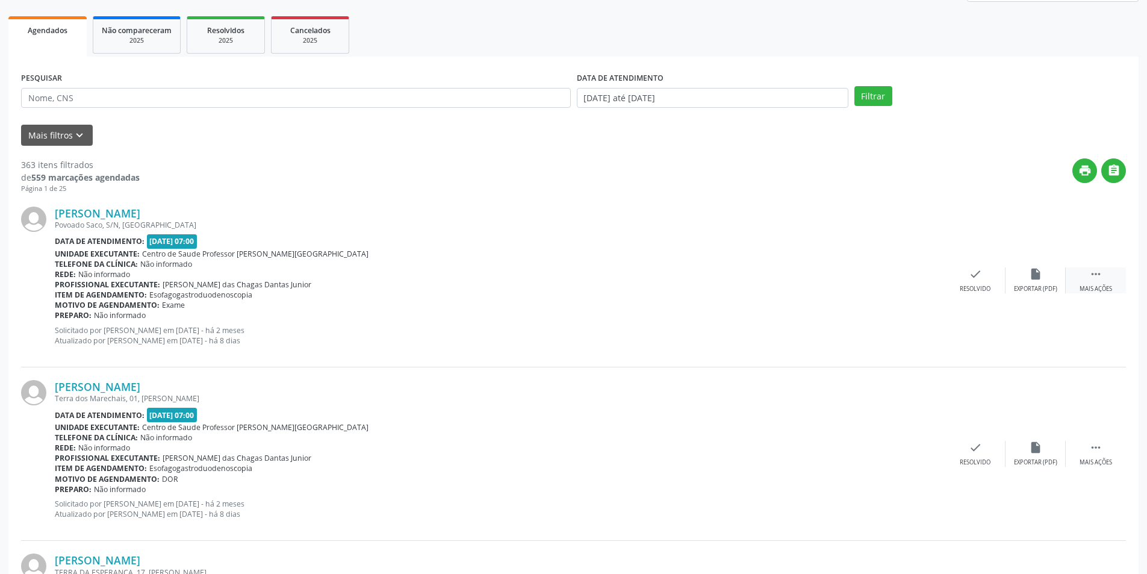
click at [1091, 273] on icon "" at bounding box center [1095, 273] width 13 height 13
click at [1047, 277] on div "alarm_off Não compareceu" at bounding box center [1035, 280] width 60 height 26
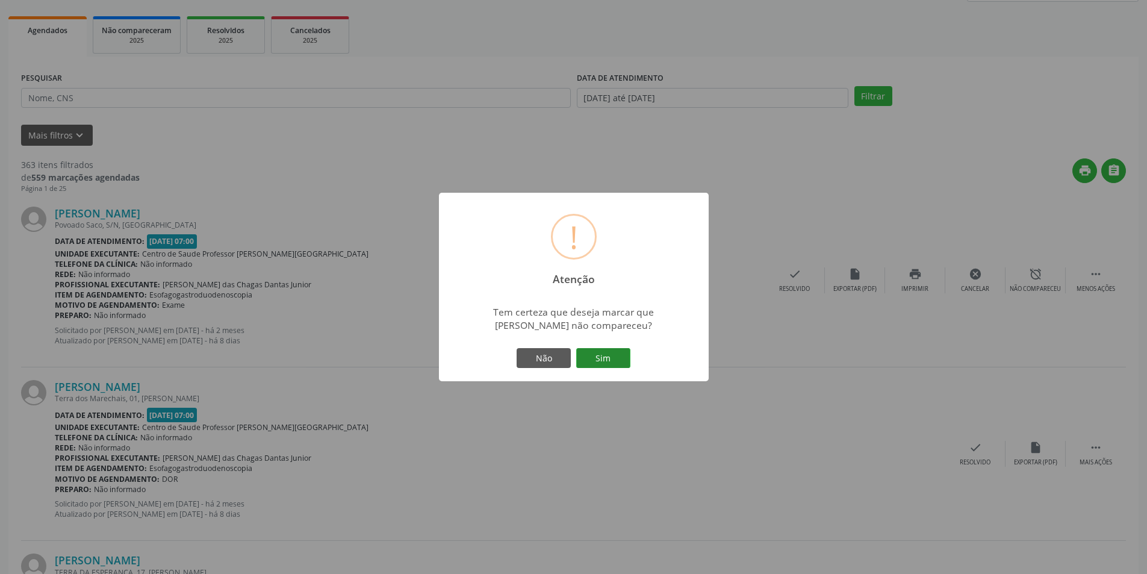
click at [614, 353] on button "Sim" at bounding box center [603, 358] width 54 height 20
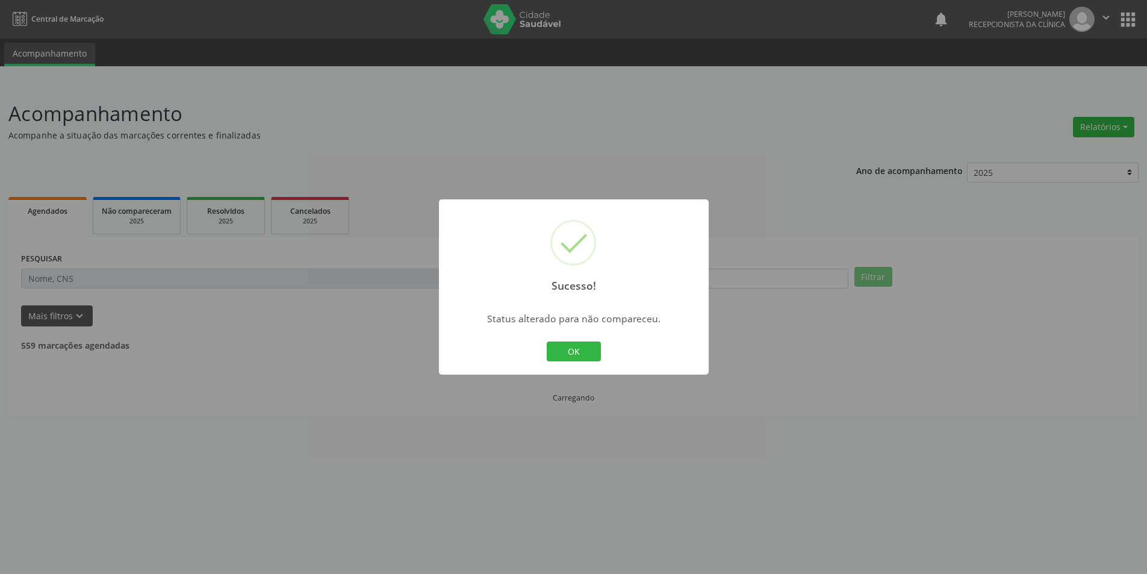
scroll to position [0, 0]
click at [585, 347] on button "OK" at bounding box center [578, 351] width 54 height 20
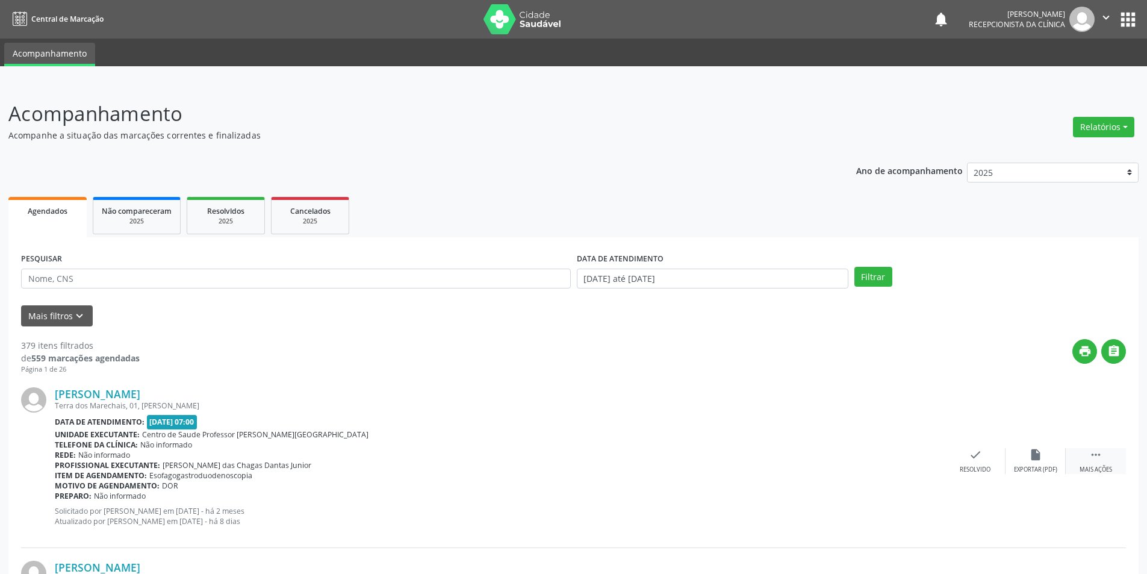
click at [1107, 465] on div "Mais ações" at bounding box center [1095, 469] width 33 height 8
click at [1028, 463] on div "alarm_off Não compareceu" at bounding box center [1035, 461] width 60 height 26
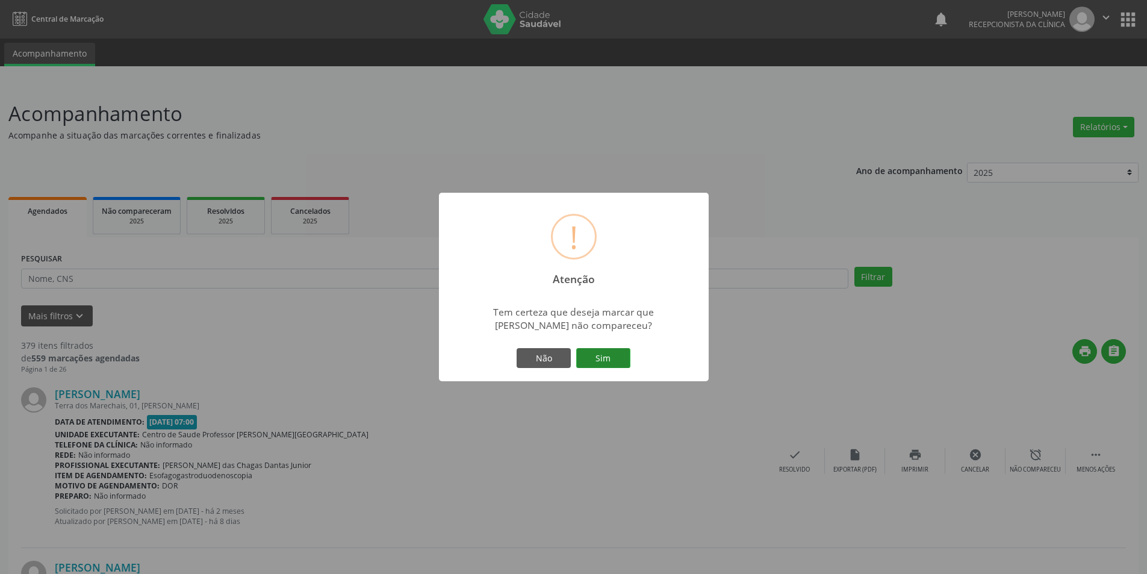
click at [595, 358] on button "Sim" at bounding box center [603, 358] width 54 height 20
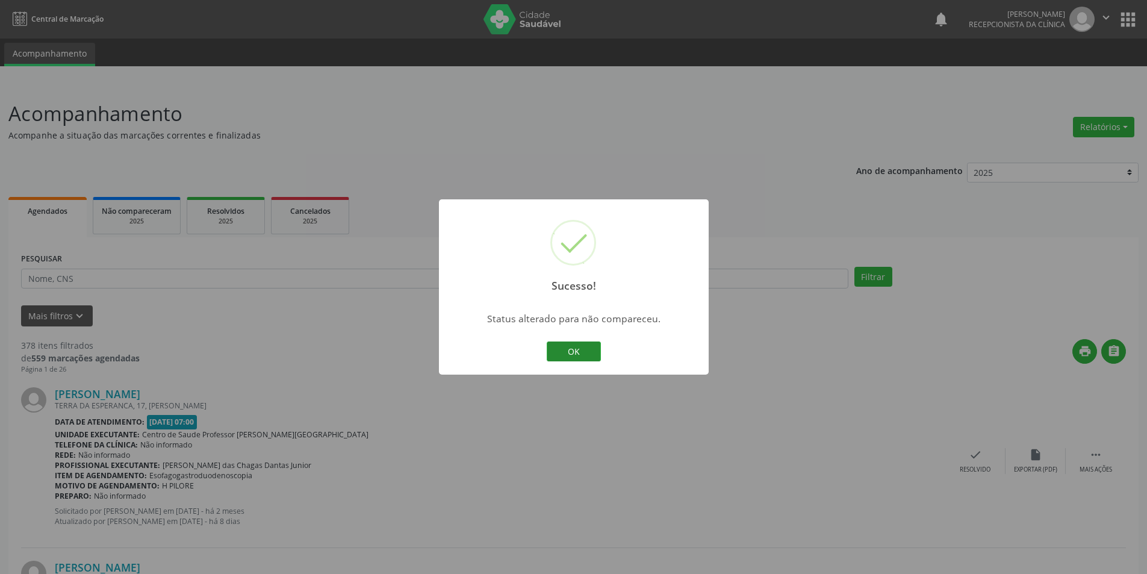
click at [576, 350] on button "OK" at bounding box center [574, 351] width 54 height 20
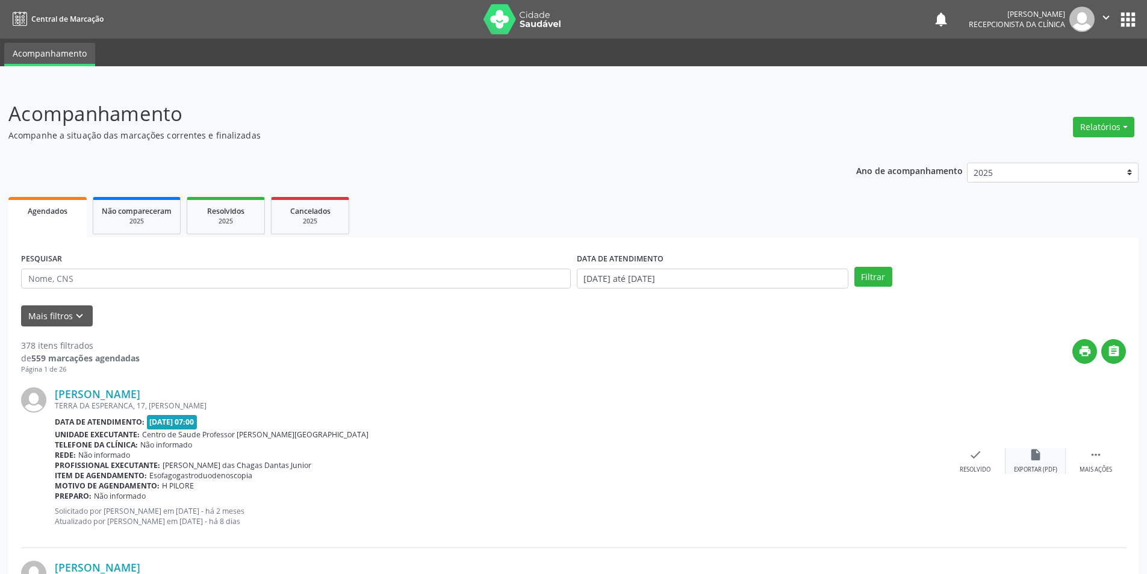
click at [1044, 463] on div "insert_drive_file Exportar (PDF)" at bounding box center [1035, 461] width 60 height 26
click at [964, 468] on div "Resolvido" at bounding box center [974, 469] width 31 height 8
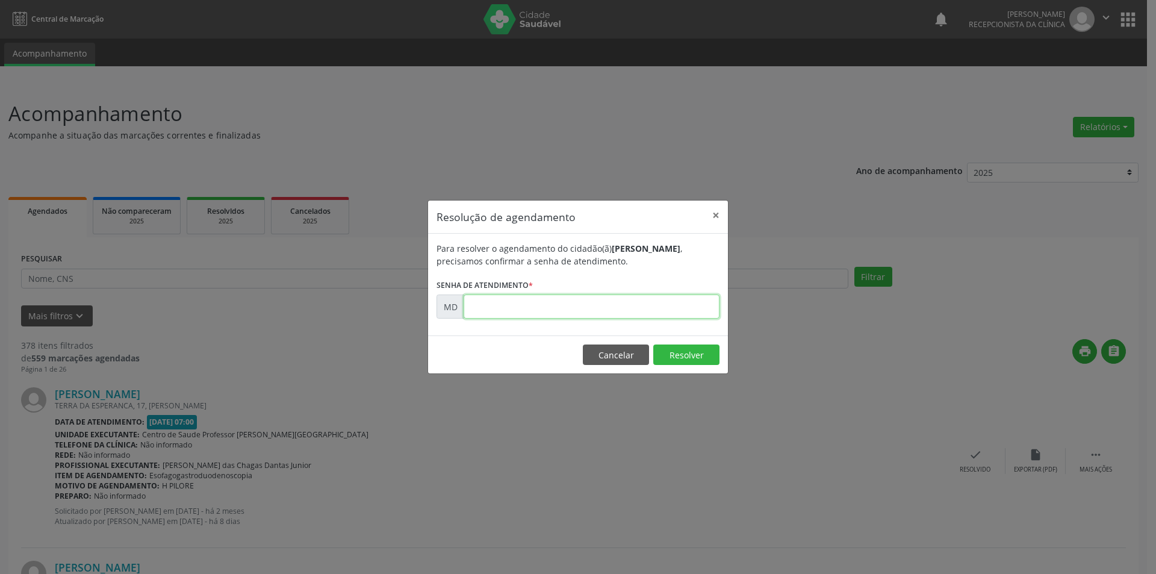
paste input "00000225"
type input "00000225"
click at [679, 351] on button "Resolver" at bounding box center [686, 354] width 66 height 20
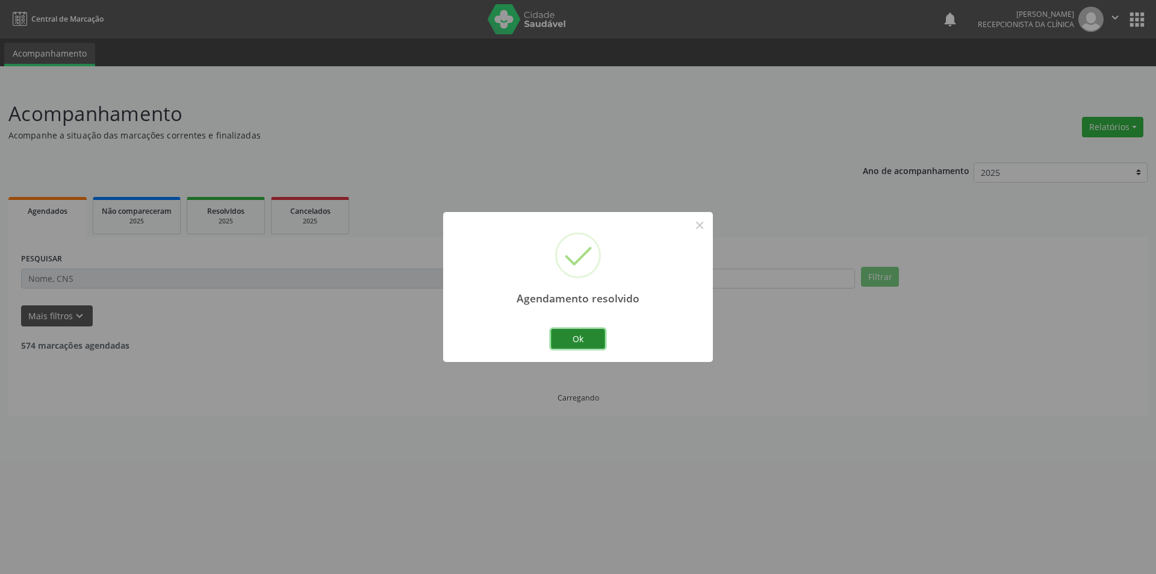
click at [593, 342] on button "Ok" at bounding box center [578, 339] width 54 height 20
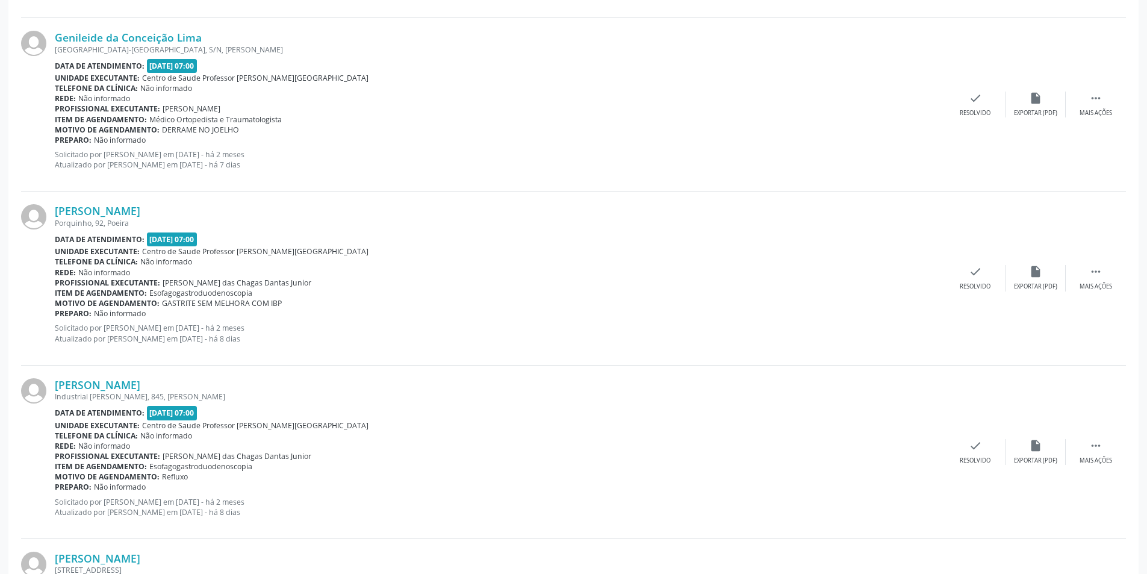
scroll to position [722, 0]
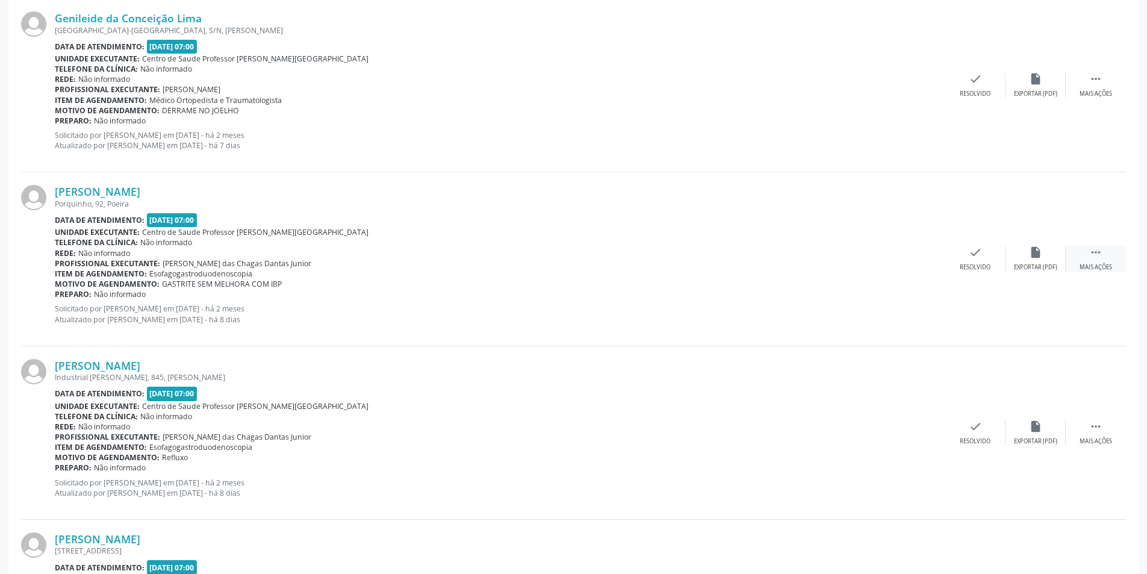
click at [1091, 259] on div " Mais ações" at bounding box center [1095, 259] width 60 height 26
click at [1041, 267] on div "Não compareceu" at bounding box center [1034, 267] width 51 height 8
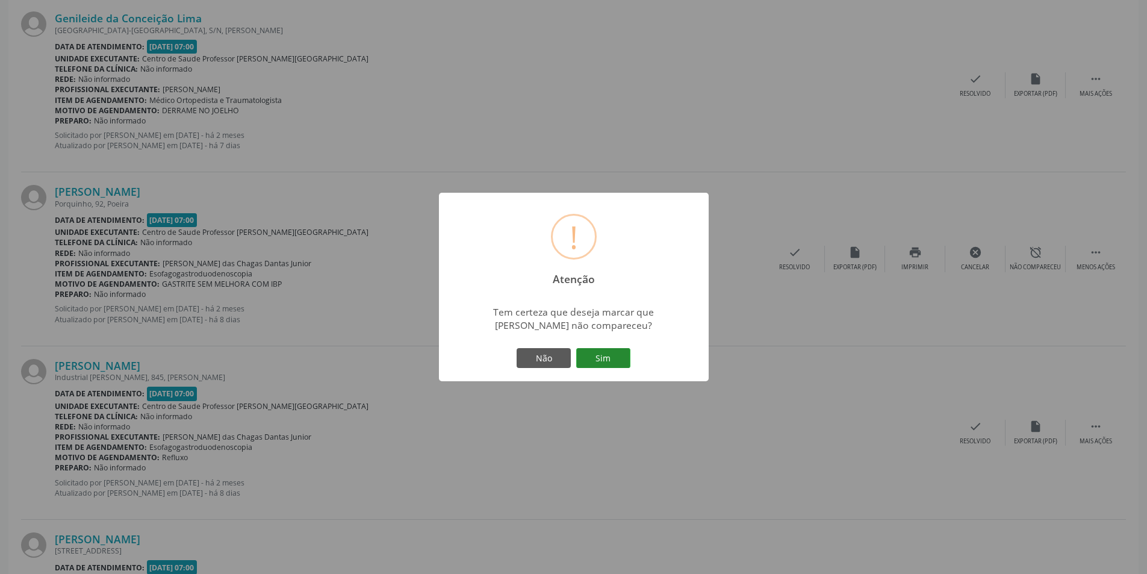
click at [599, 353] on button "Sim" at bounding box center [603, 358] width 54 height 20
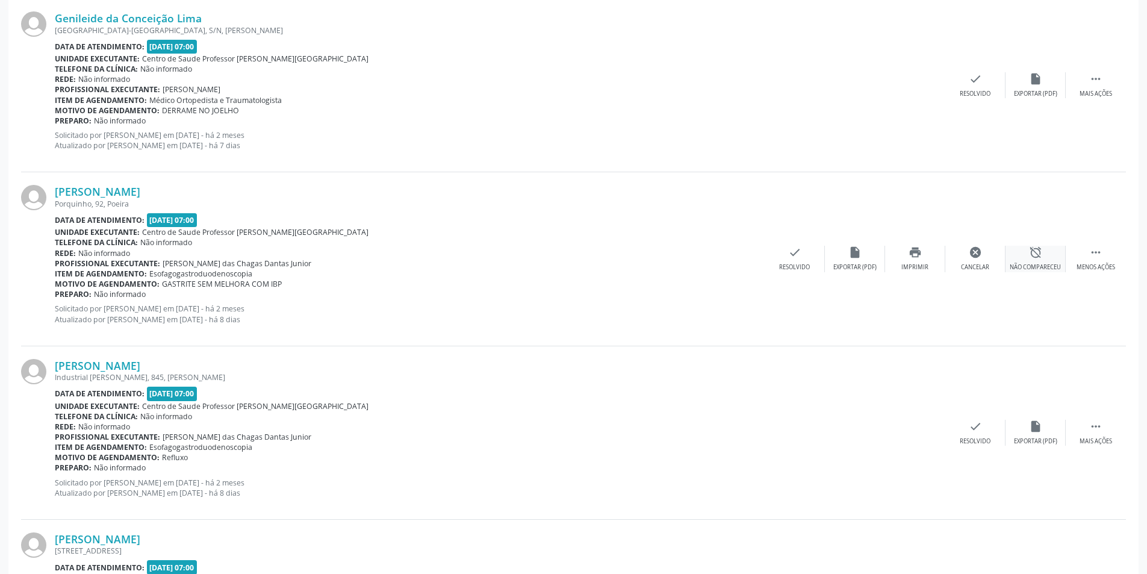
click at [1025, 252] on div "alarm_off Não compareceu" at bounding box center [1035, 259] width 60 height 26
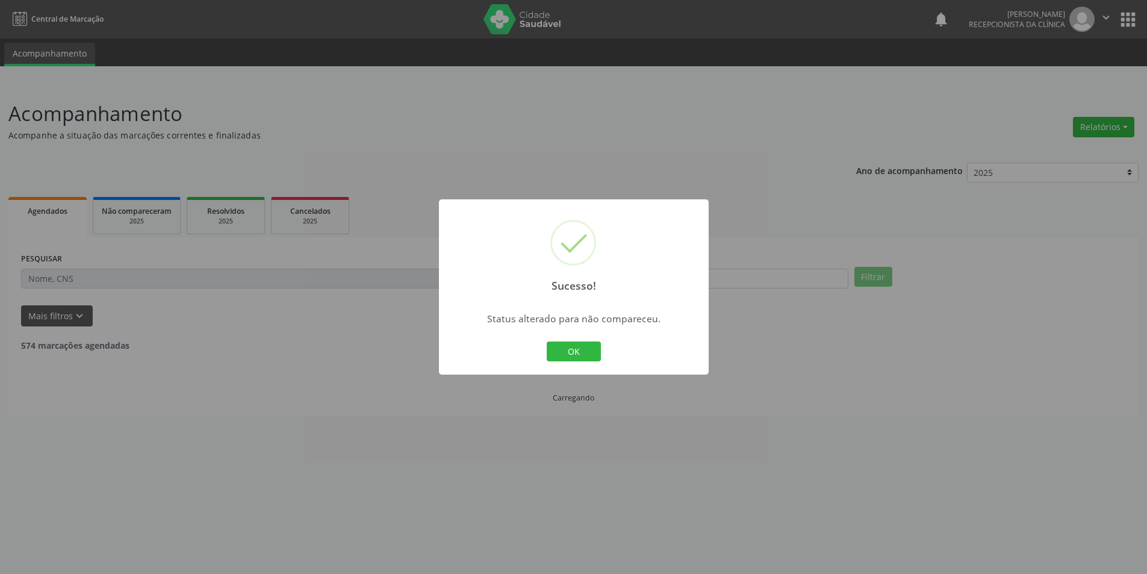
scroll to position [0, 0]
click at [595, 354] on button "OK" at bounding box center [578, 351] width 54 height 20
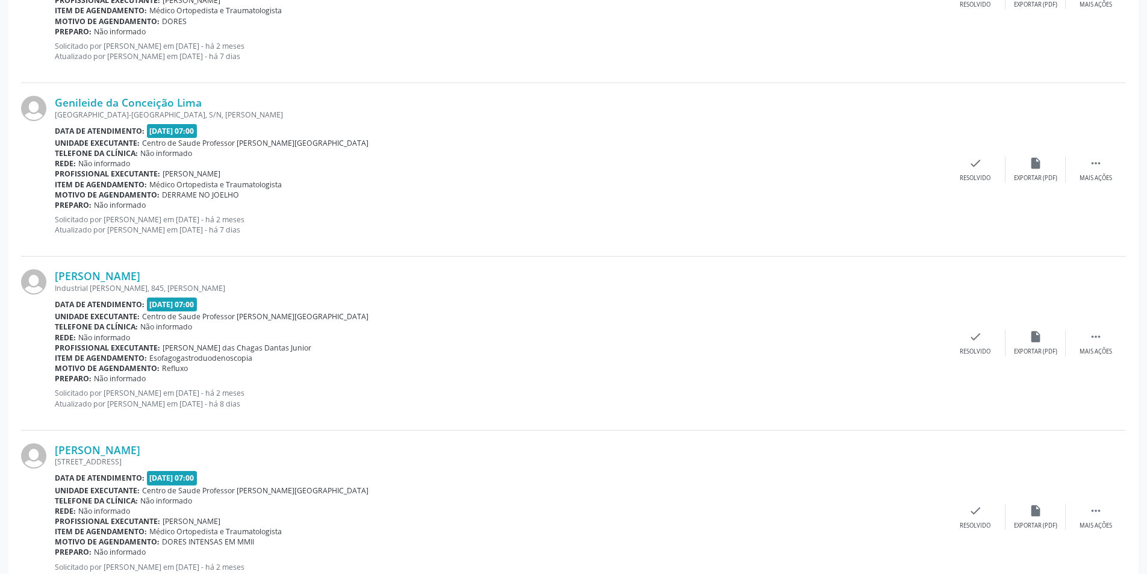
scroll to position [722, 0]
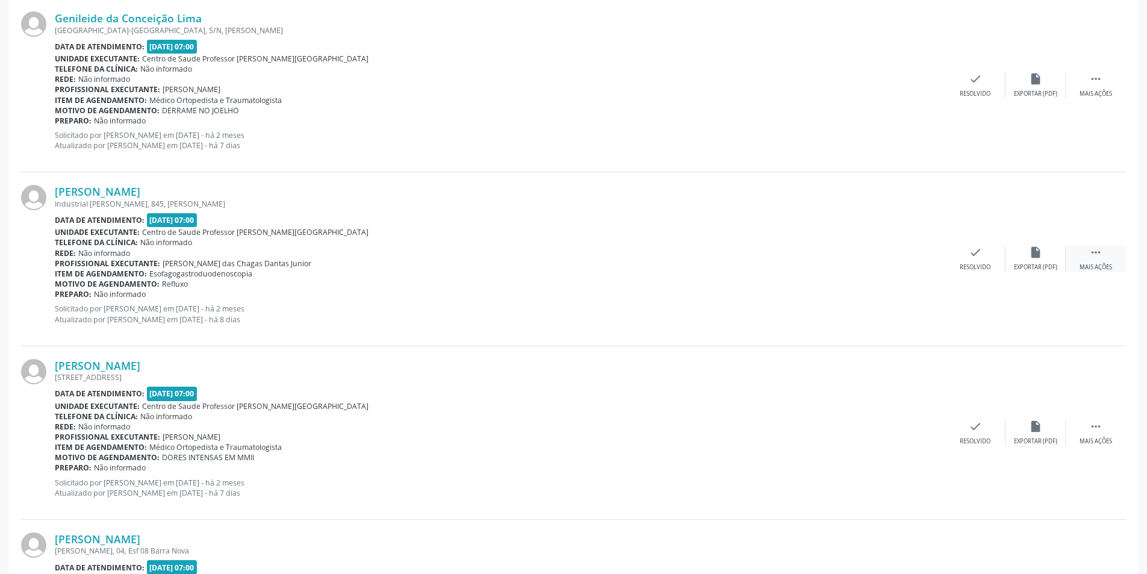
click at [1112, 271] on div "Mais ações" at bounding box center [1095, 267] width 33 height 8
click at [1021, 254] on div "alarm_off Não compareceu" at bounding box center [1035, 259] width 60 height 26
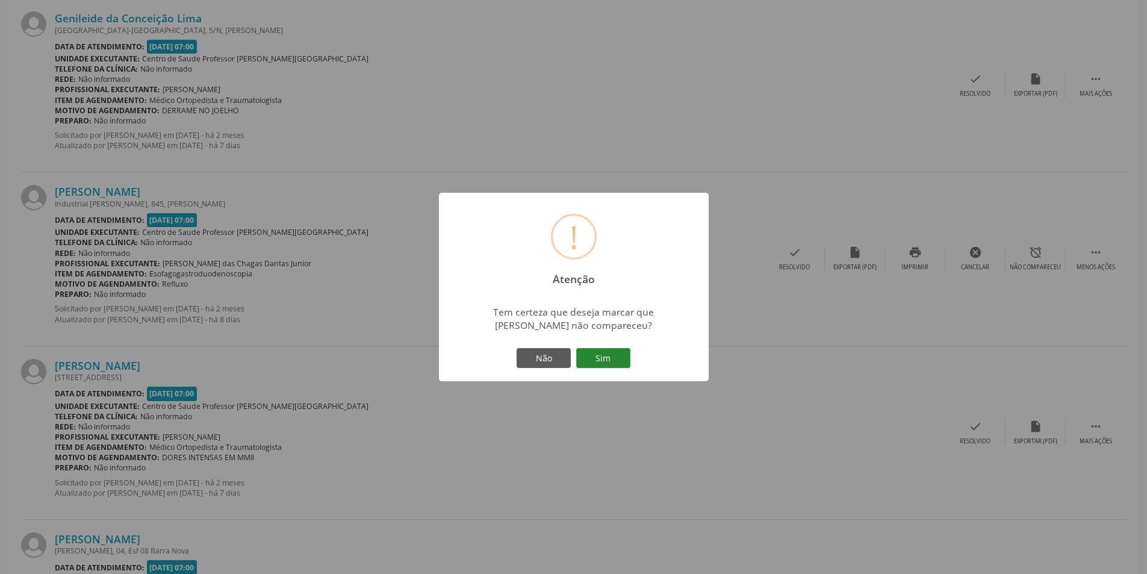
click at [616, 352] on button "Sim" at bounding box center [603, 358] width 54 height 20
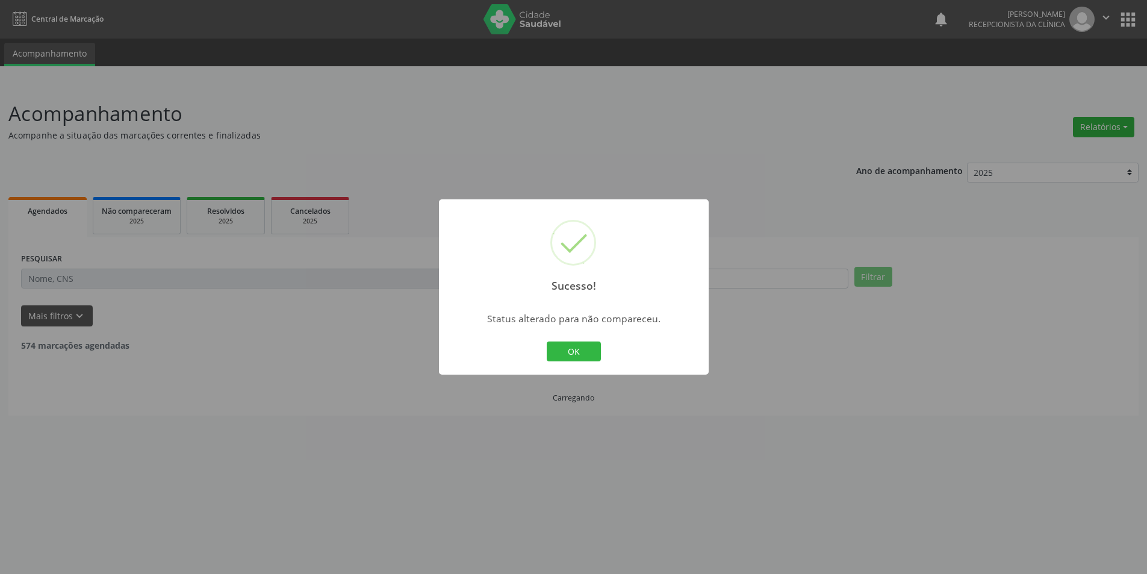
scroll to position [0, 0]
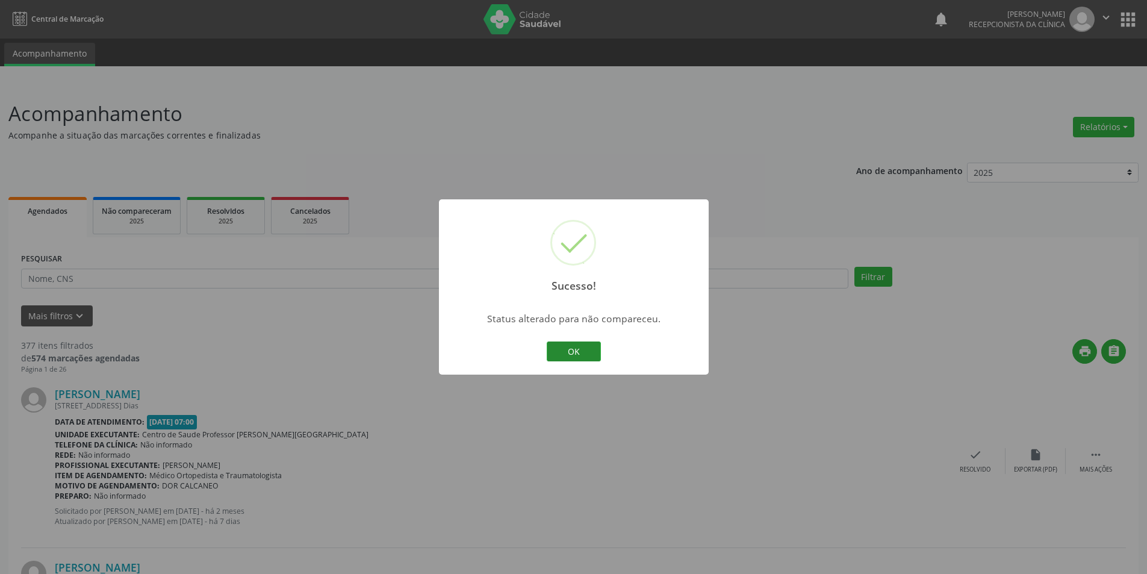
click at [576, 350] on button "OK" at bounding box center [574, 351] width 54 height 20
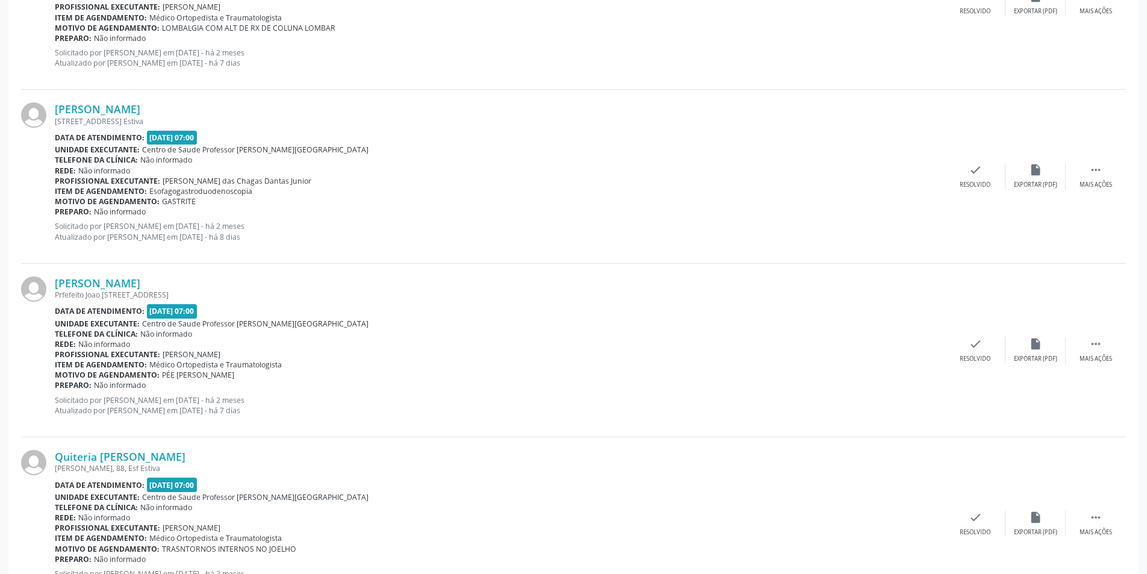
scroll to position [1505, 0]
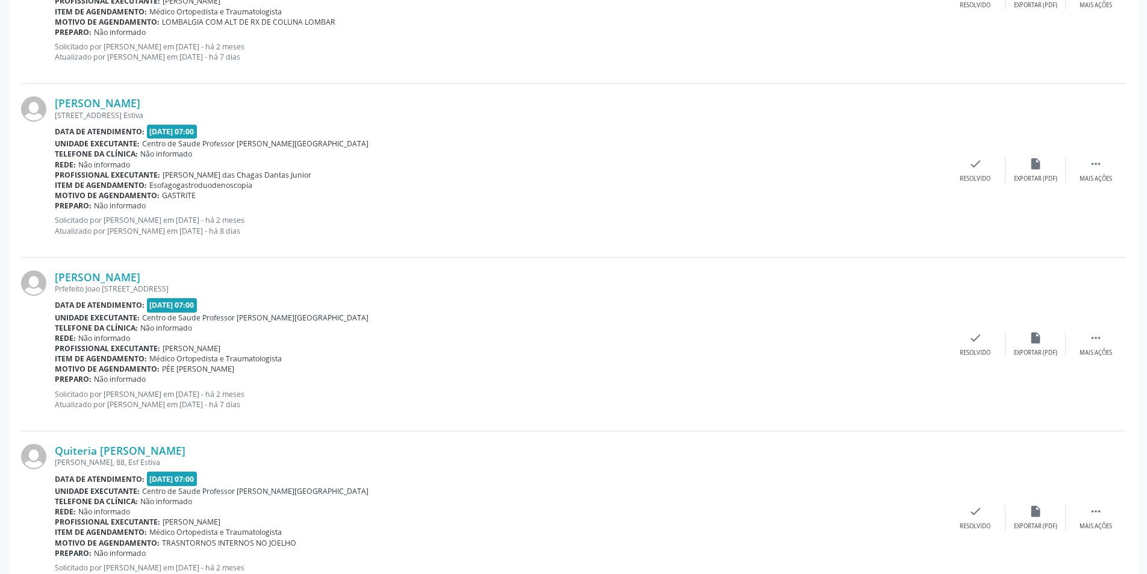
click at [1093, 184] on div "[PERSON_NAME] [STREET_ADDRESS] Estiva Data de atendimento: [DATE] 07:00 Unidade…" at bounding box center [573, 170] width 1105 height 173
click at [1086, 179] on div "Mais ações" at bounding box center [1095, 179] width 33 height 8
click at [1038, 158] on icon "alarm_off" at bounding box center [1035, 163] width 13 height 13
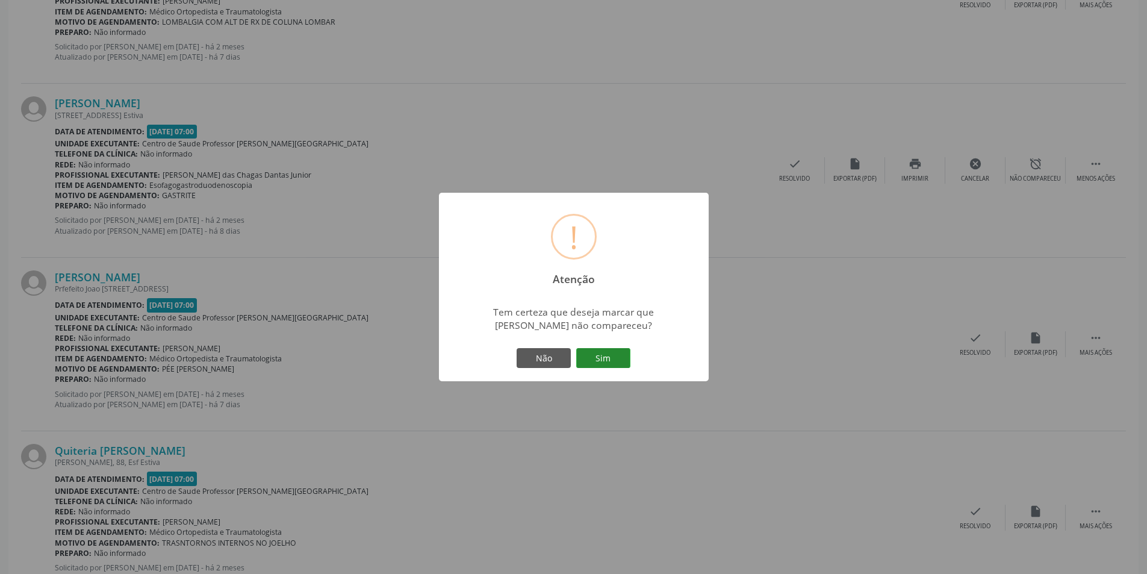
click at [610, 361] on button "Sim" at bounding box center [603, 358] width 54 height 20
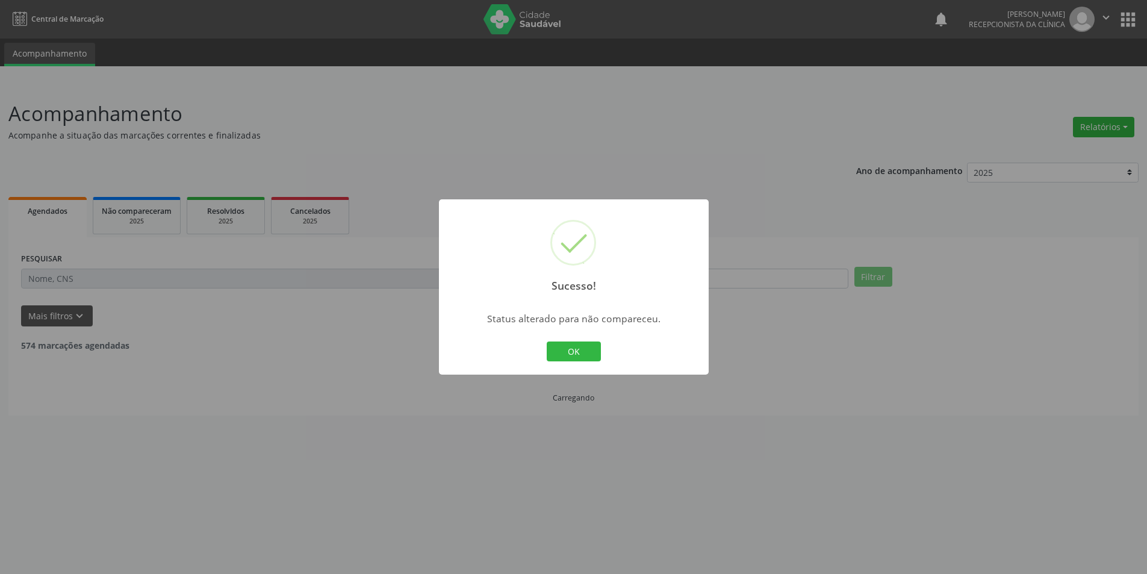
scroll to position [0, 0]
click at [574, 349] on button "OK" at bounding box center [578, 351] width 54 height 20
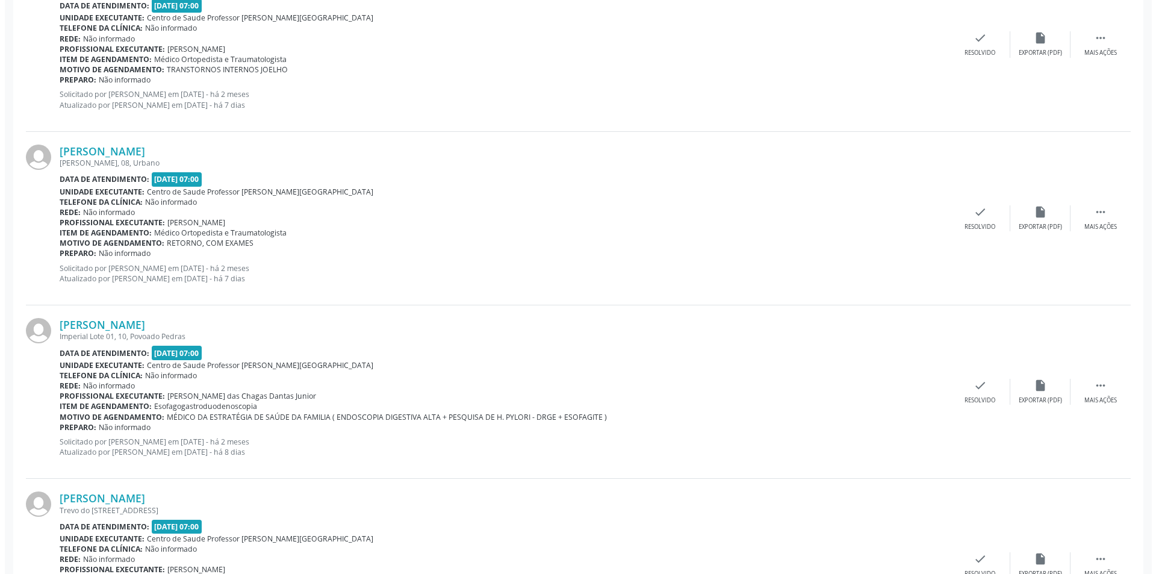
scroll to position [2408, 0]
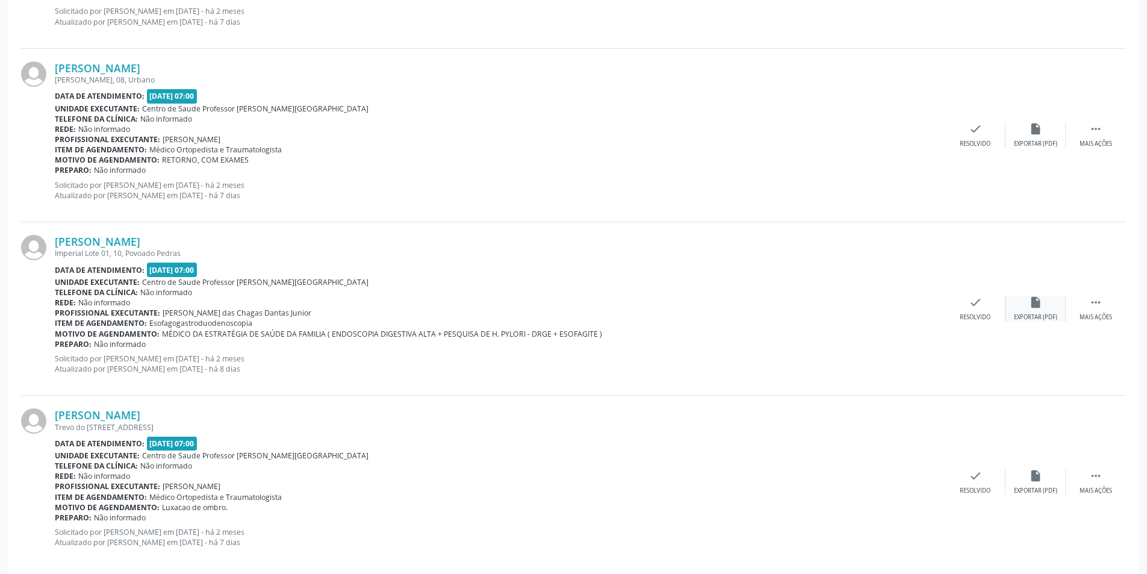
click at [1026, 313] on div "Exportar (PDF)" at bounding box center [1035, 317] width 43 height 8
click at [969, 300] on icon "check" at bounding box center [974, 302] width 13 height 13
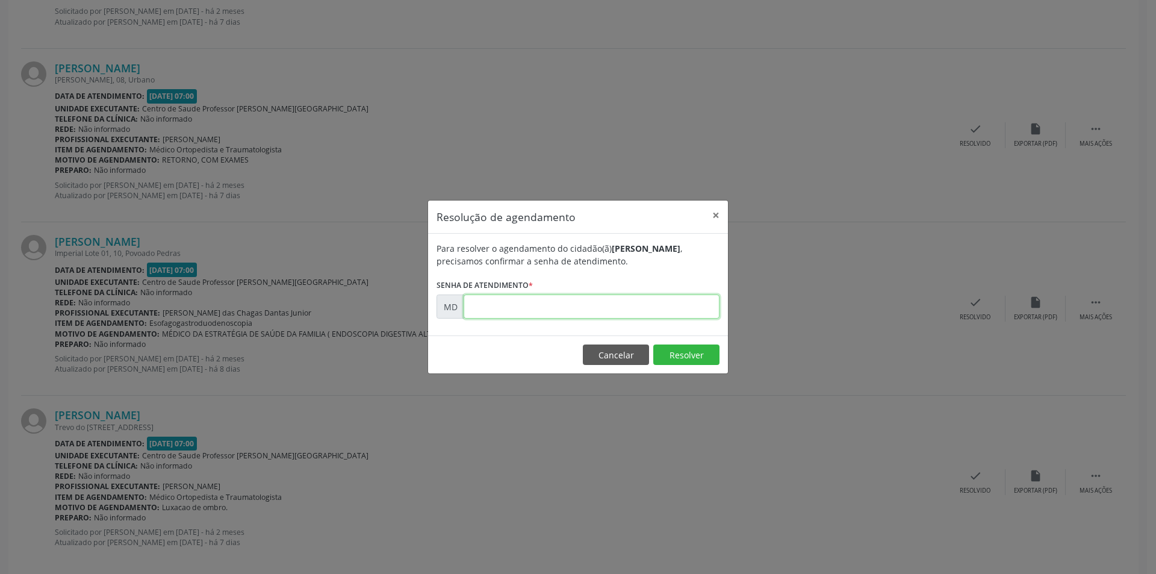
click at [524, 304] on input "text" at bounding box center [591, 306] width 256 height 24
drag, startPoint x: 514, startPoint y: 294, endPoint x: 499, endPoint y: 302, distance: 17.2
paste input "00000537"
type input "00000537"
click at [695, 345] on button "Resolver" at bounding box center [686, 354] width 66 height 20
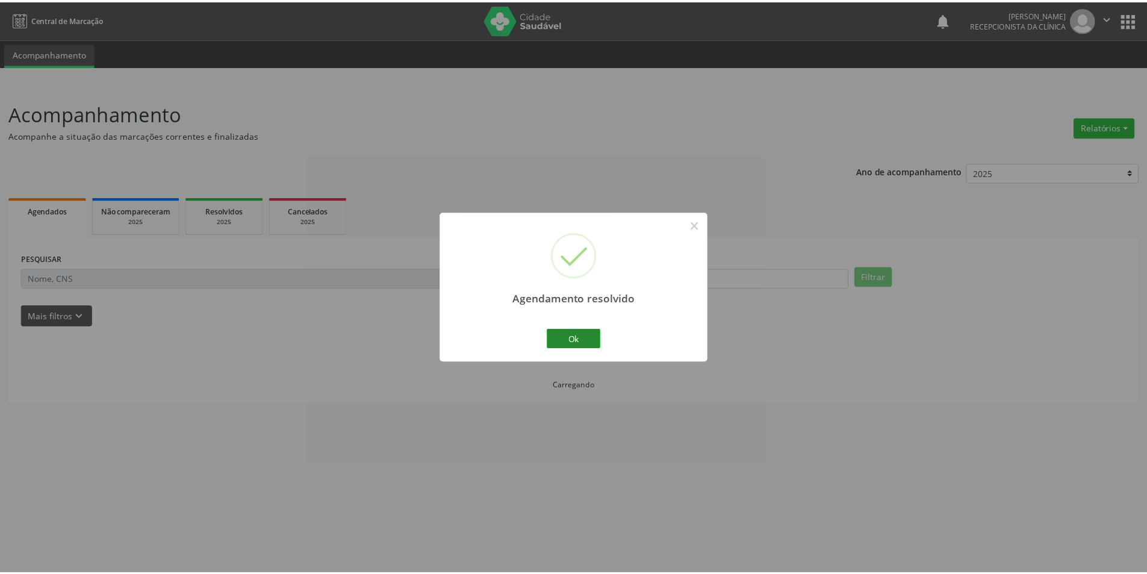
scroll to position [0, 0]
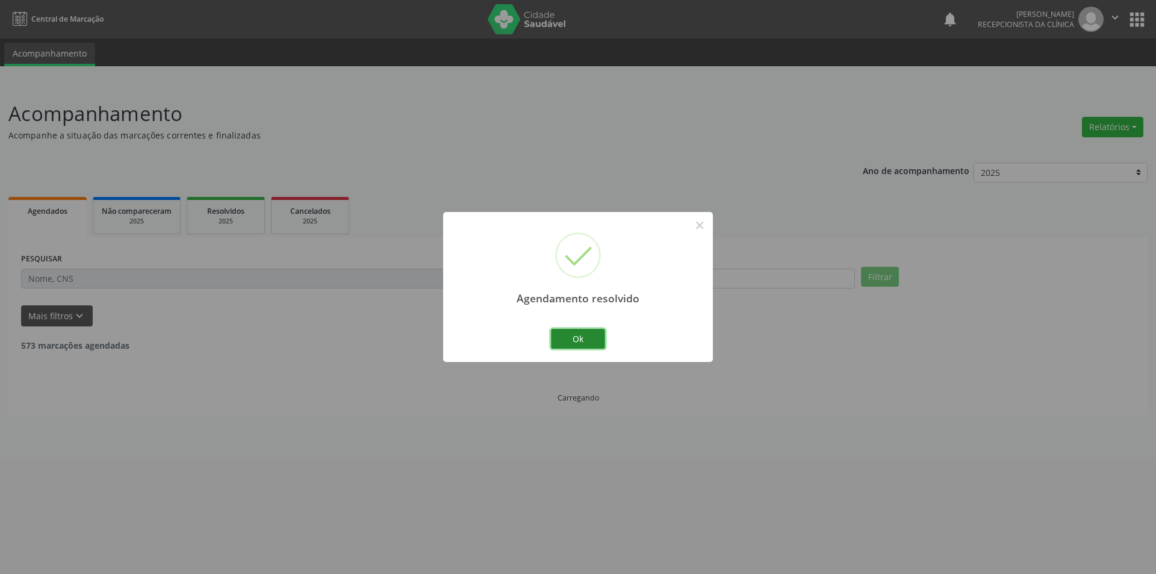
click at [566, 341] on button "Ok" at bounding box center [578, 339] width 54 height 20
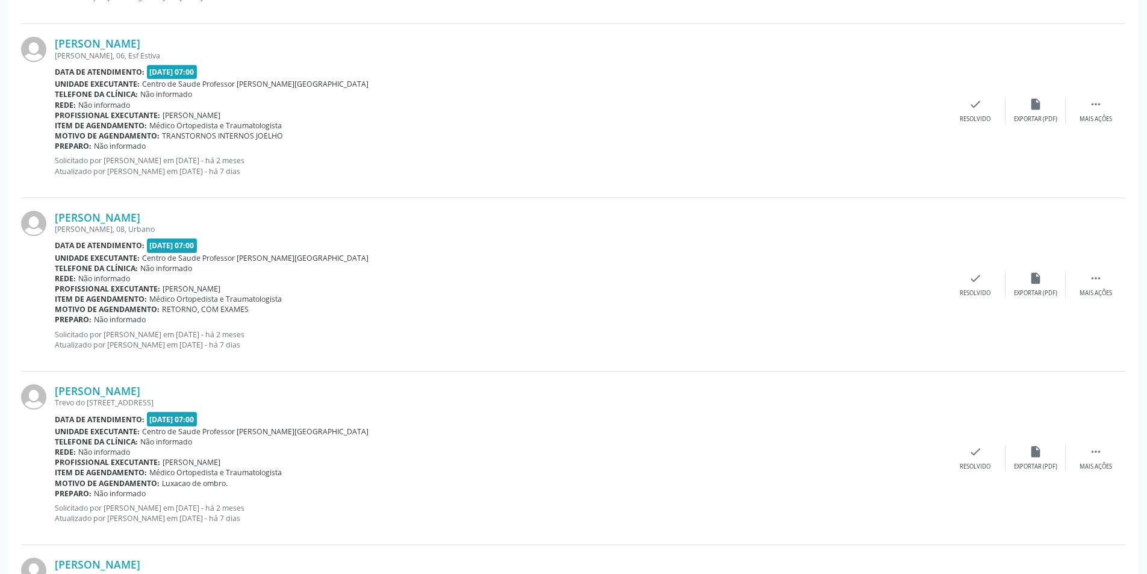
scroll to position [2458, 0]
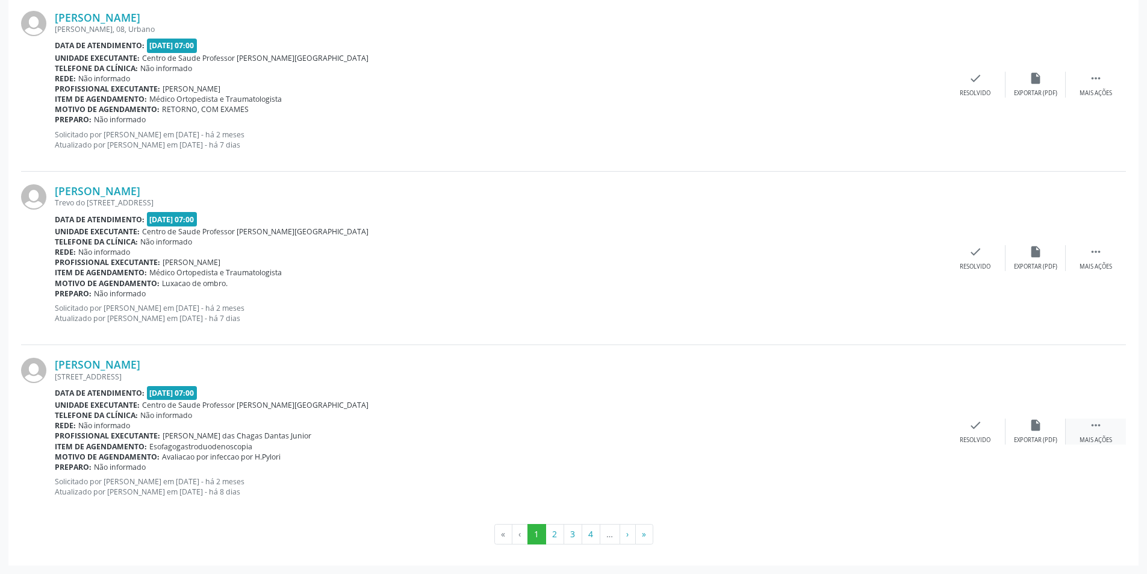
click at [1095, 431] on icon "" at bounding box center [1095, 424] width 13 height 13
click at [1046, 427] on div "alarm_off Não compareceu" at bounding box center [1035, 431] width 60 height 26
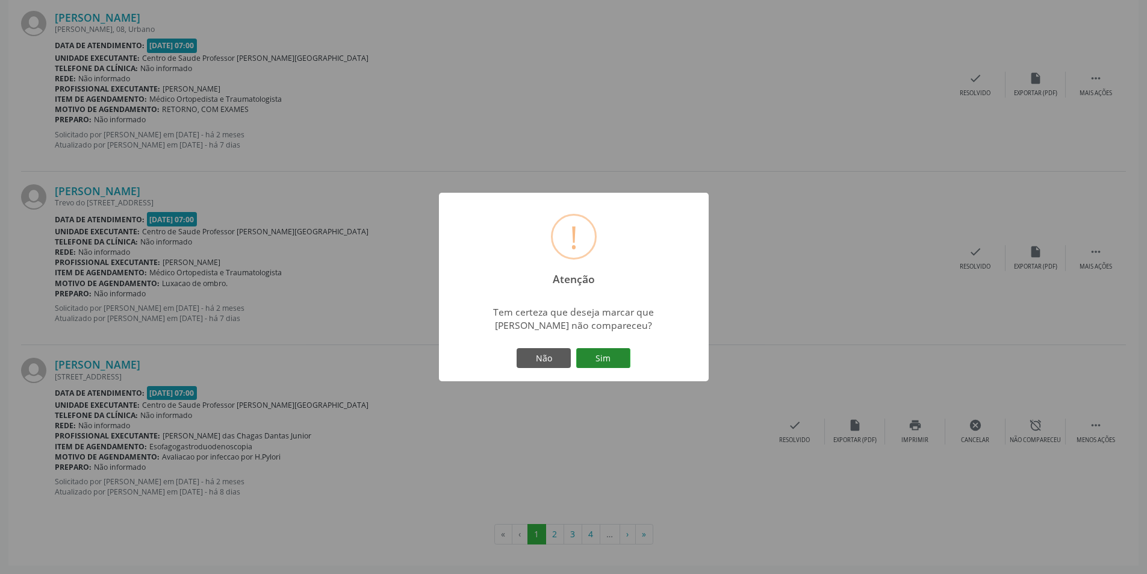
click at [601, 352] on button "Sim" at bounding box center [603, 358] width 54 height 20
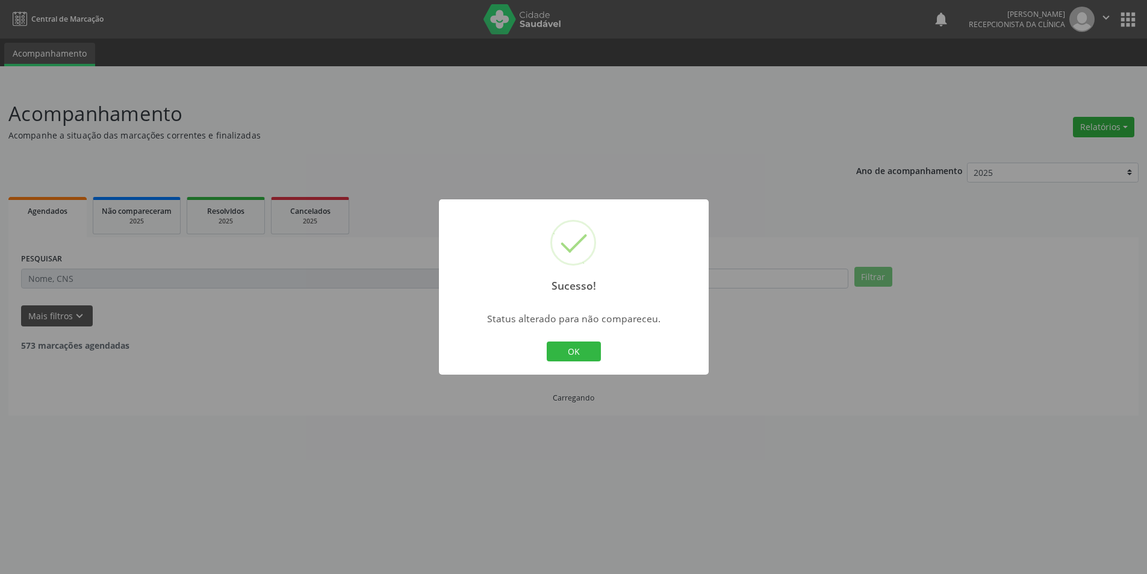
scroll to position [0, 0]
click at [583, 350] on button "OK" at bounding box center [578, 351] width 54 height 20
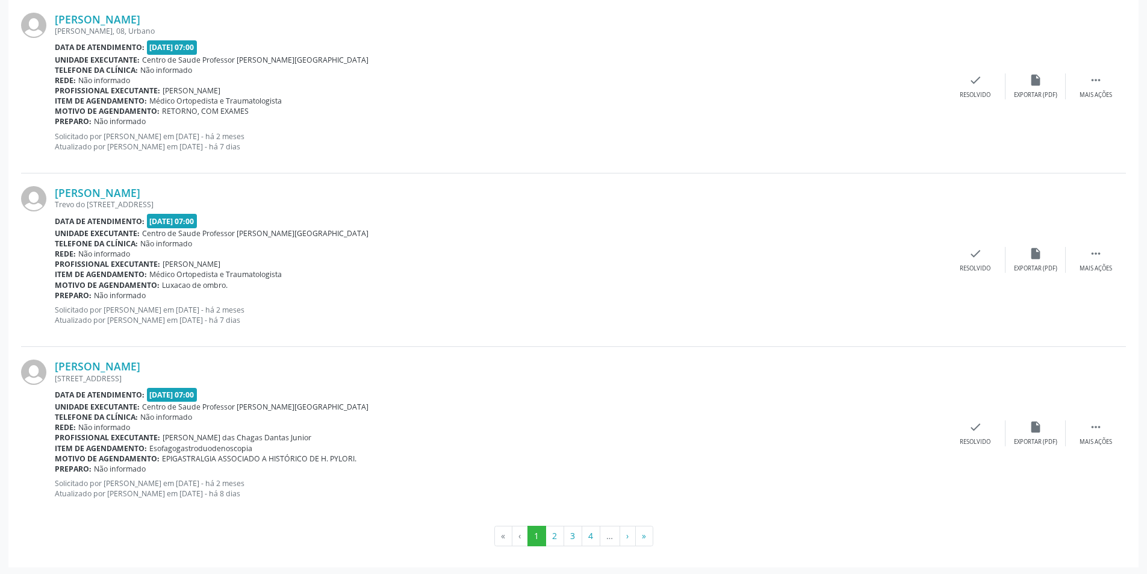
scroll to position [2458, 0]
click at [1097, 427] on icon "" at bounding box center [1095, 424] width 13 height 13
click at [1046, 432] on div "alarm_off Não compareceu" at bounding box center [1035, 431] width 60 height 26
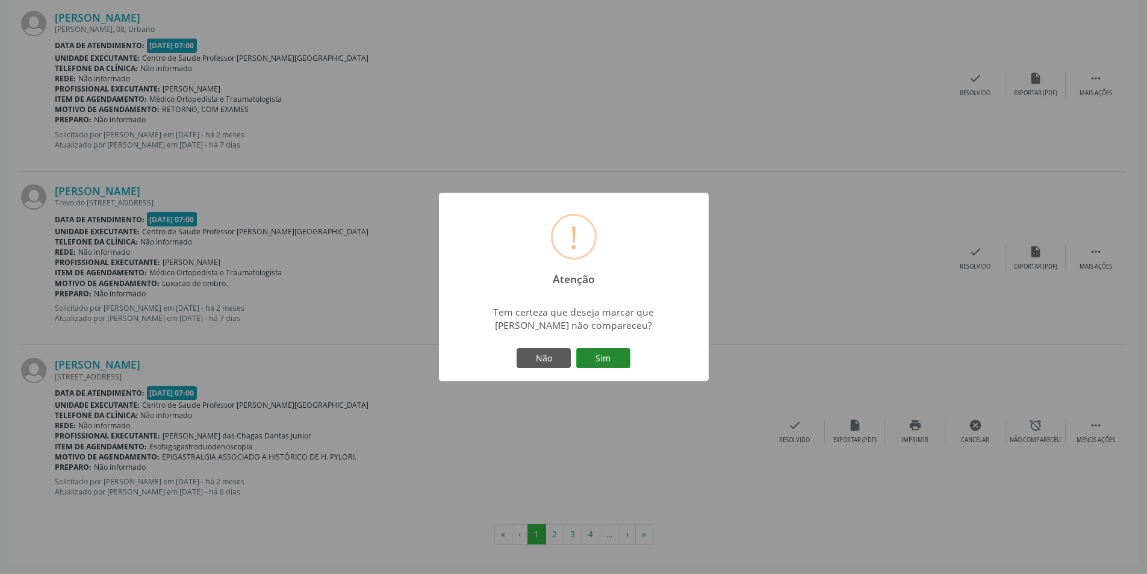
click at [605, 366] on button "Sim" at bounding box center [603, 358] width 54 height 20
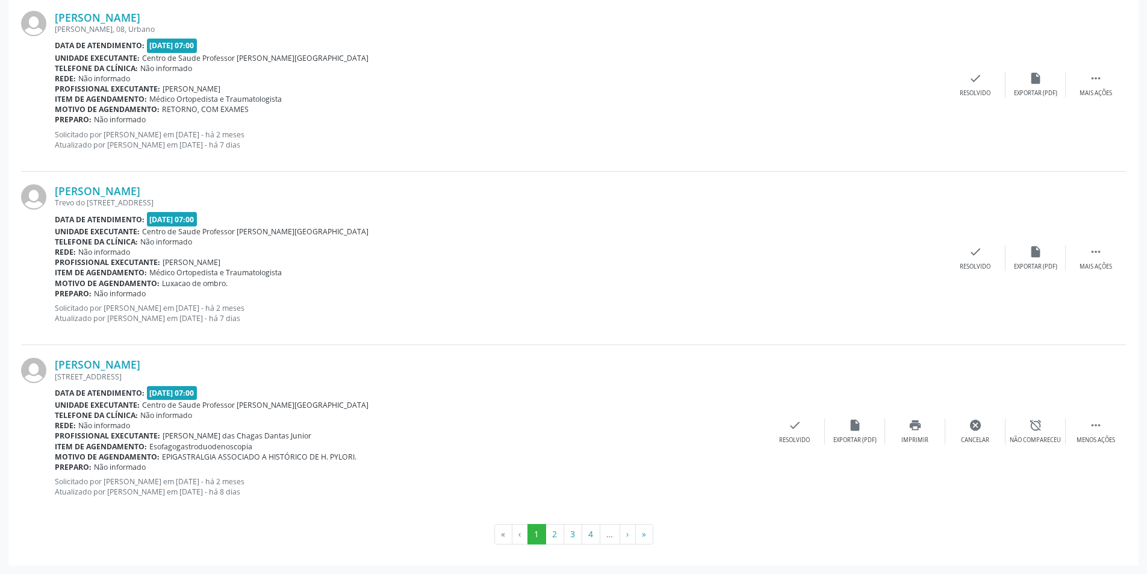
scroll to position [0, 0]
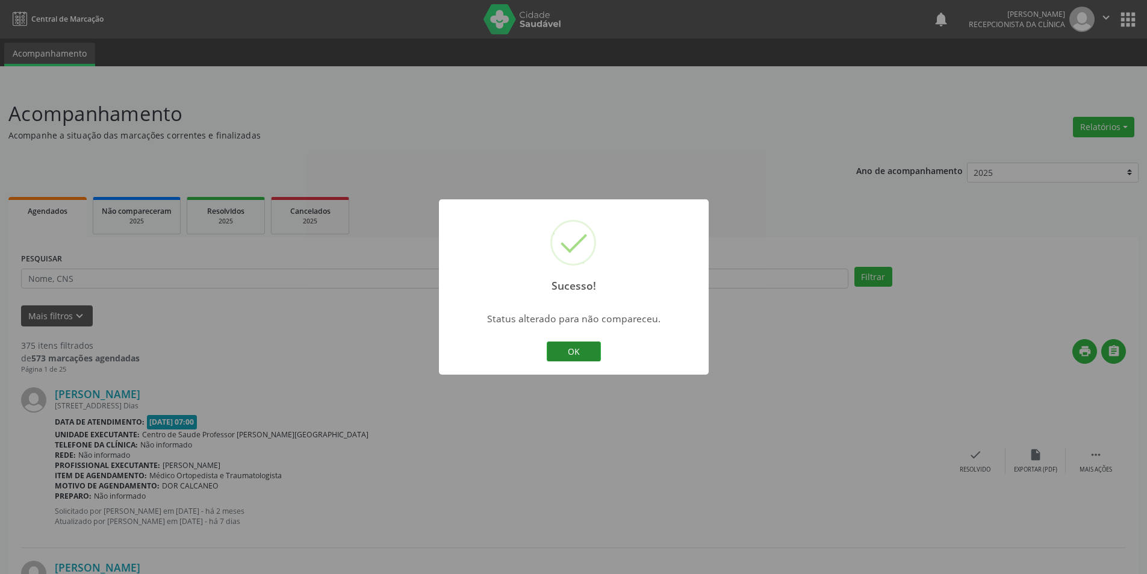
click at [583, 346] on button "OK" at bounding box center [574, 351] width 54 height 20
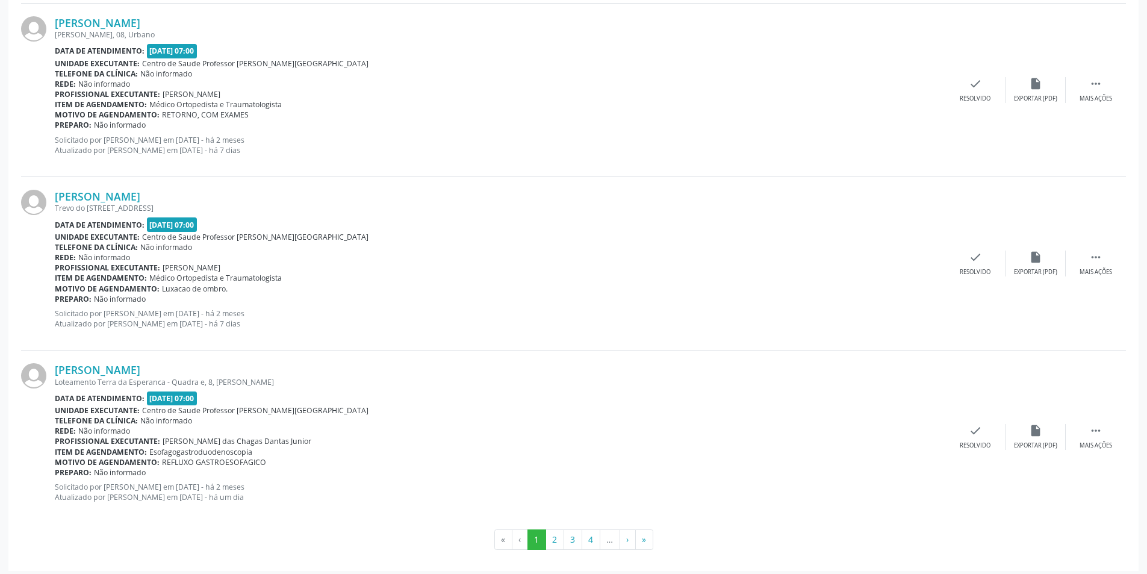
scroll to position [2458, 0]
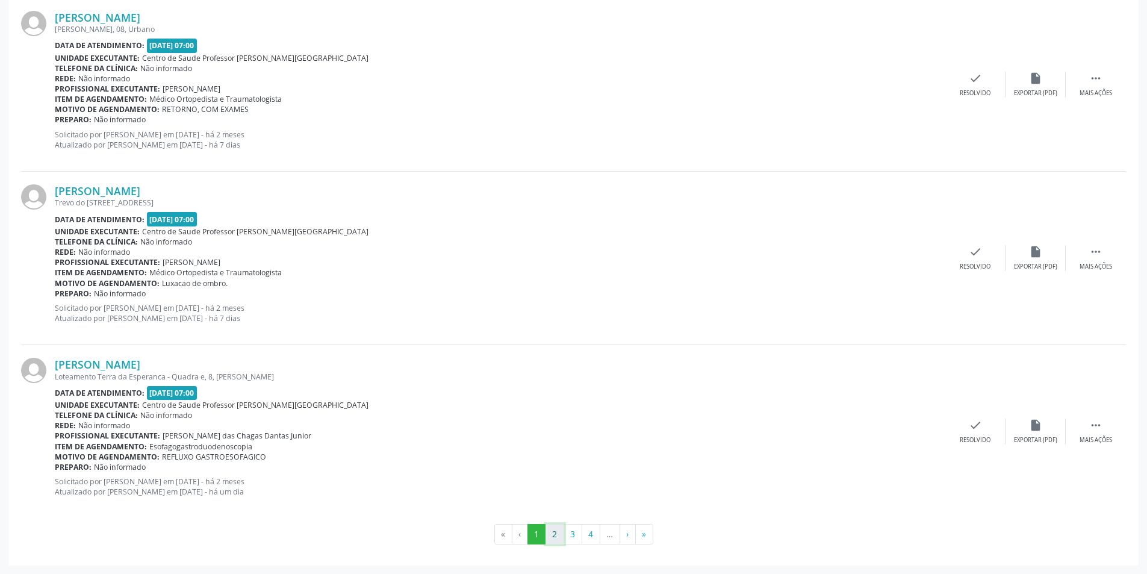
click at [552, 536] on button "2" at bounding box center [554, 534] width 19 height 20
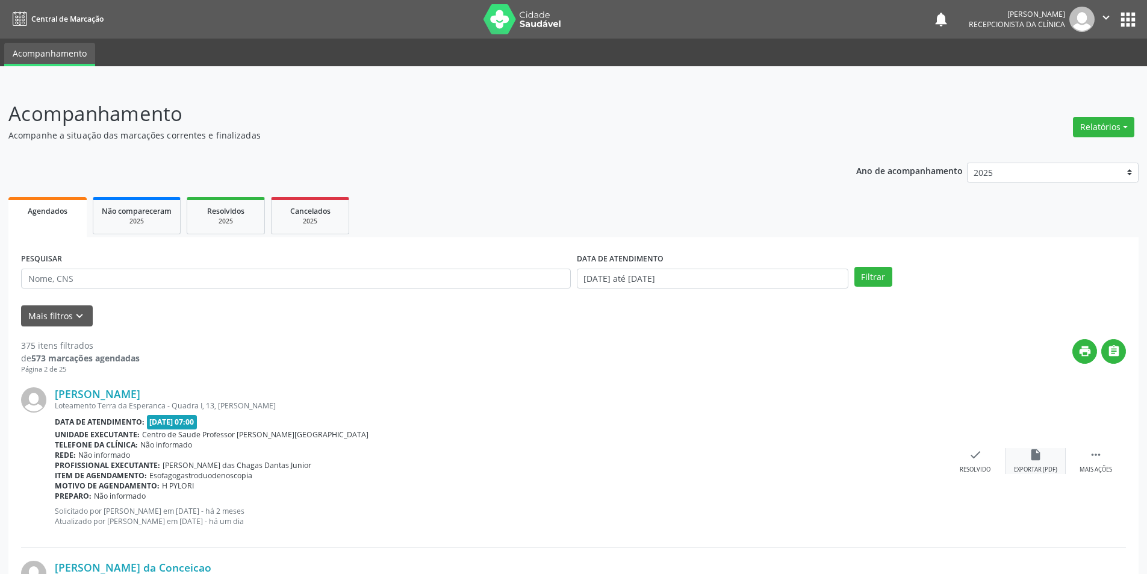
click at [1032, 466] on div "Exportar (PDF)" at bounding box center [1035, 469] width 43 height 8
click at [967, 459] on div "check Resolvido" at bounding box center [975, 461] width 60 height 26
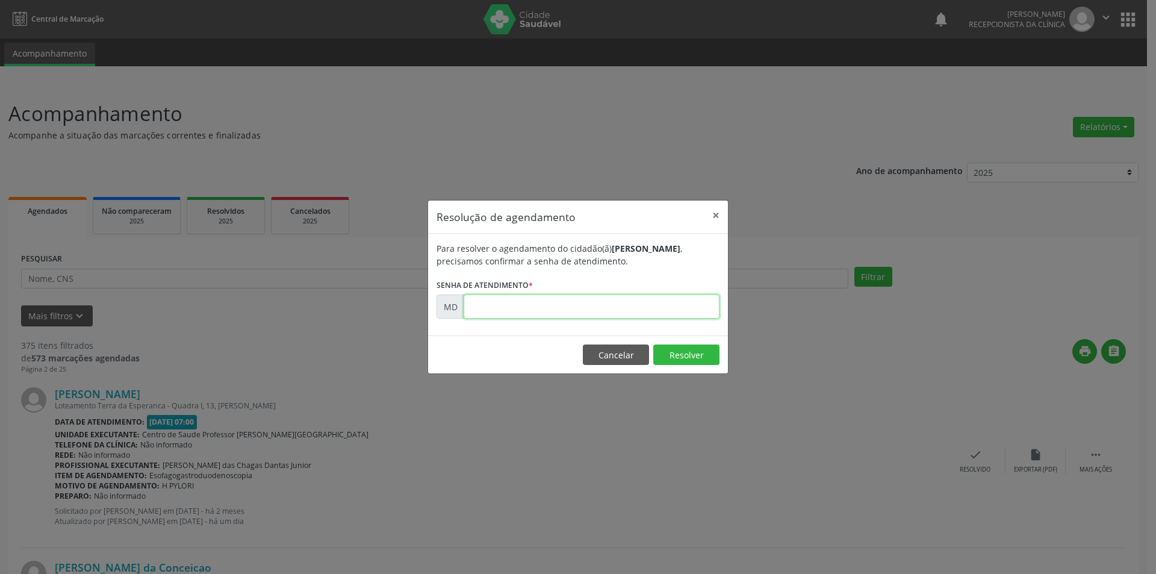
paste input "00002901"
type input "00002901"
click at [680, 350] on button "Resolver" at bounding box center [686, 354] width 66 height 20
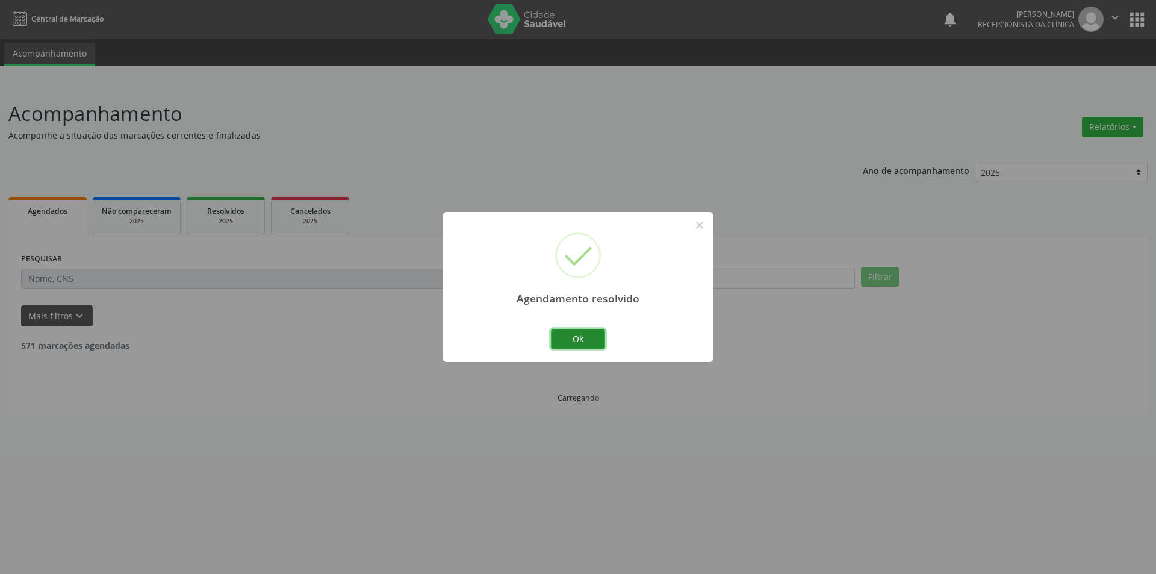
click at [595, 338] on button "Ok" at bounding box center [578, 339] width 54 height 20
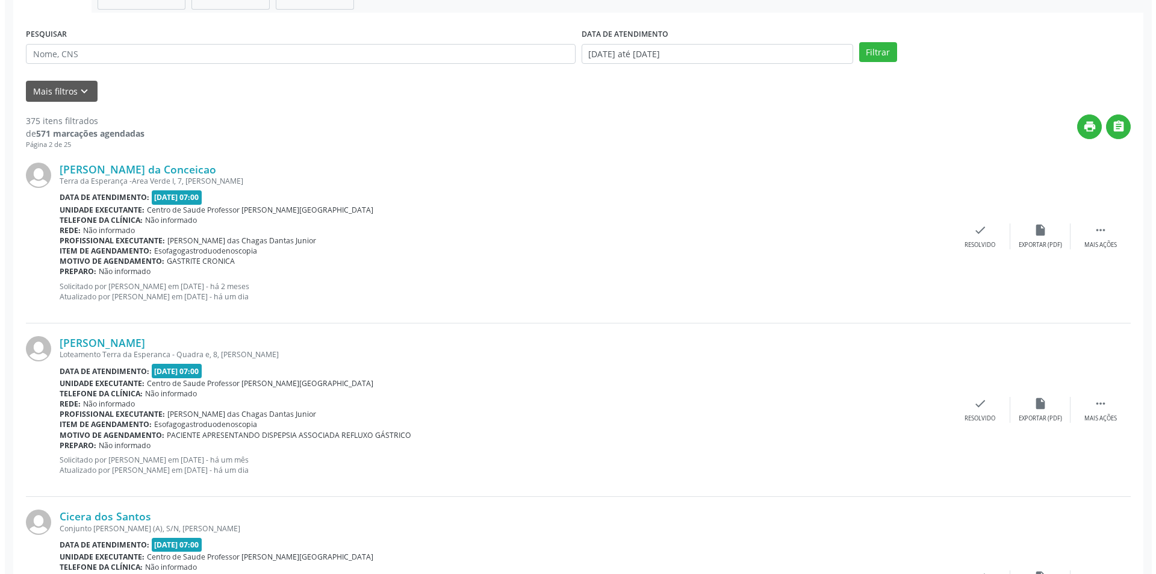
scroll to position [301, 0]
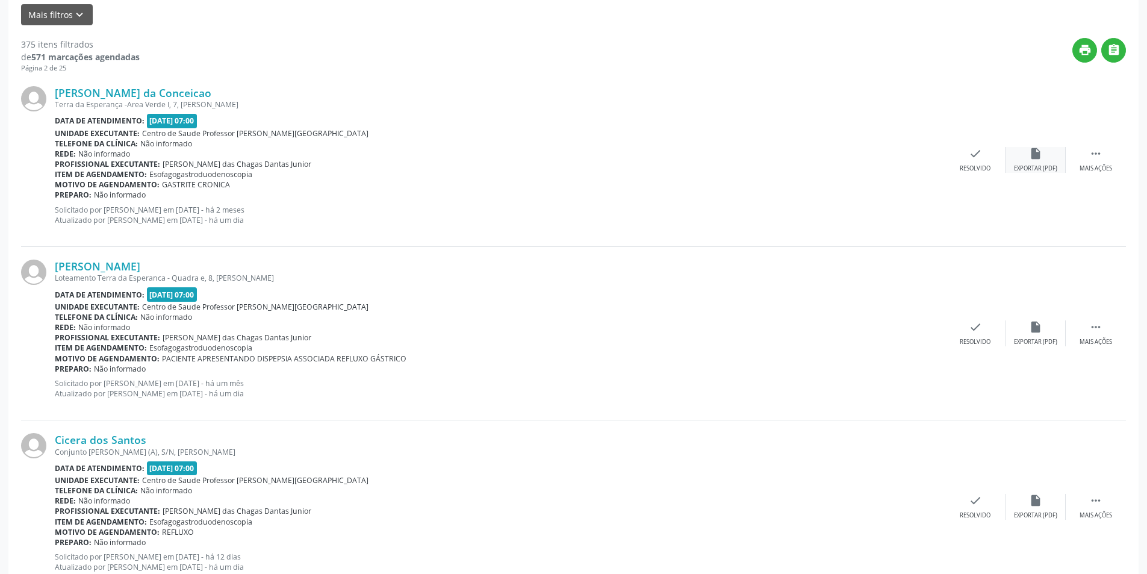
click at [1031, 170] on div "Exportar (PDF)" at bounding box center [1035, 168] width 43 height 8
click at [949, 166] on div "check Resolvido" at bounding box center [975, 160] width 60 height 26
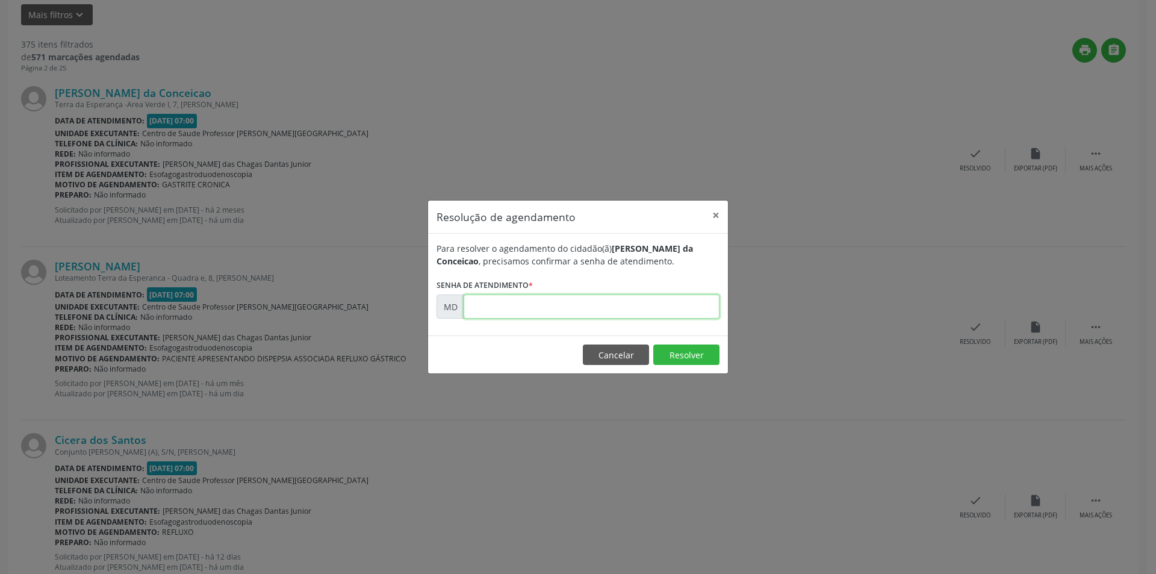
paste input "00003763"
type input "00003763"
click at [662, 352] on button "Resolver" at bounding box center [686, 354] width 66 height 20
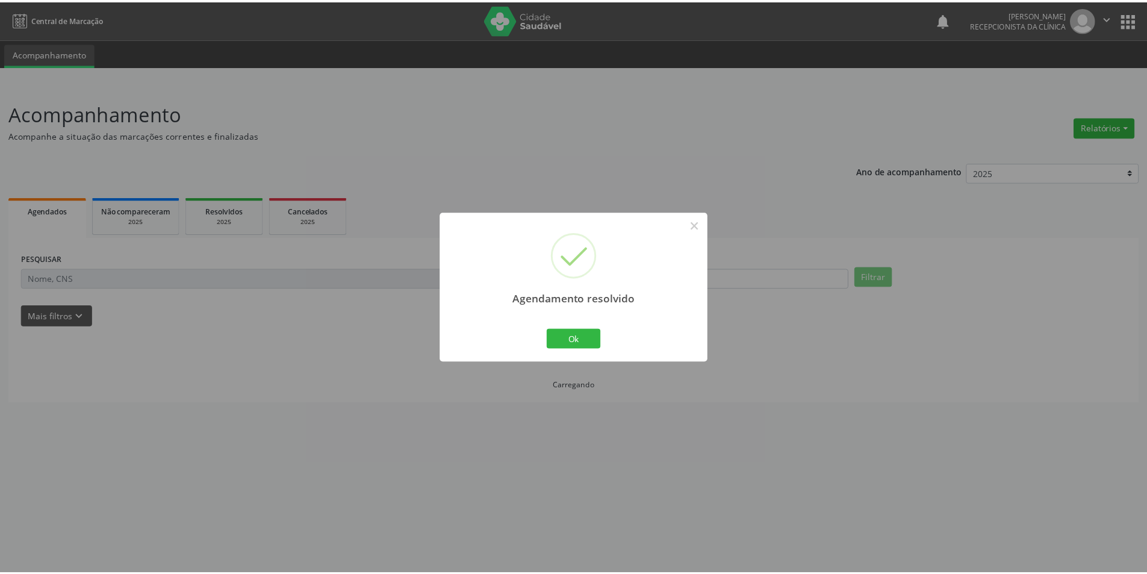
scroll to position [0, 0]
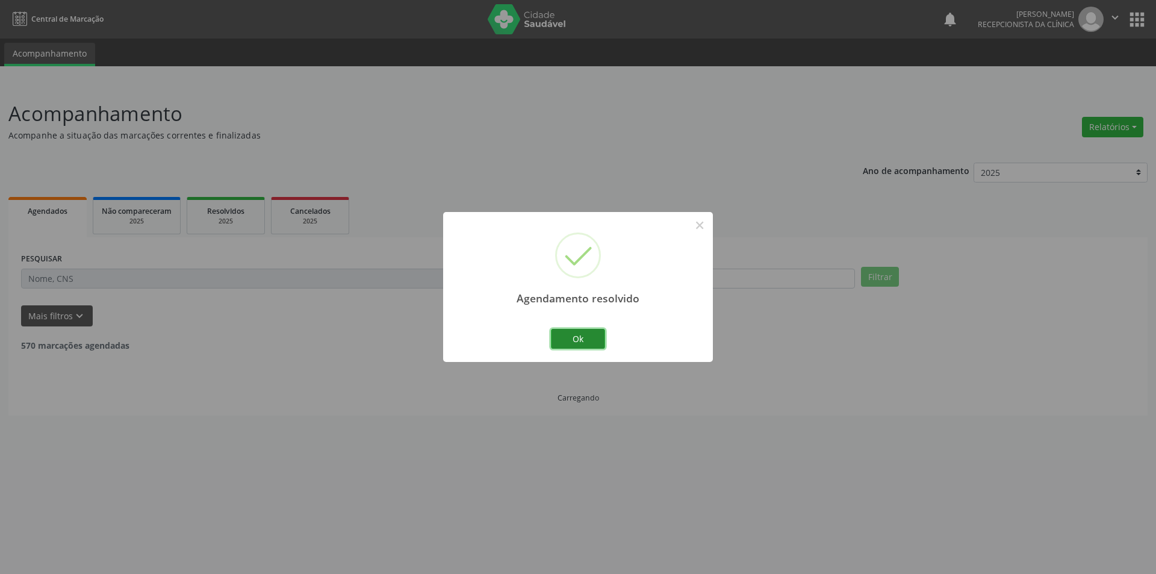
click at [580, 336] on button "Ok" at bounding box center [578, 339] width 54 height 20
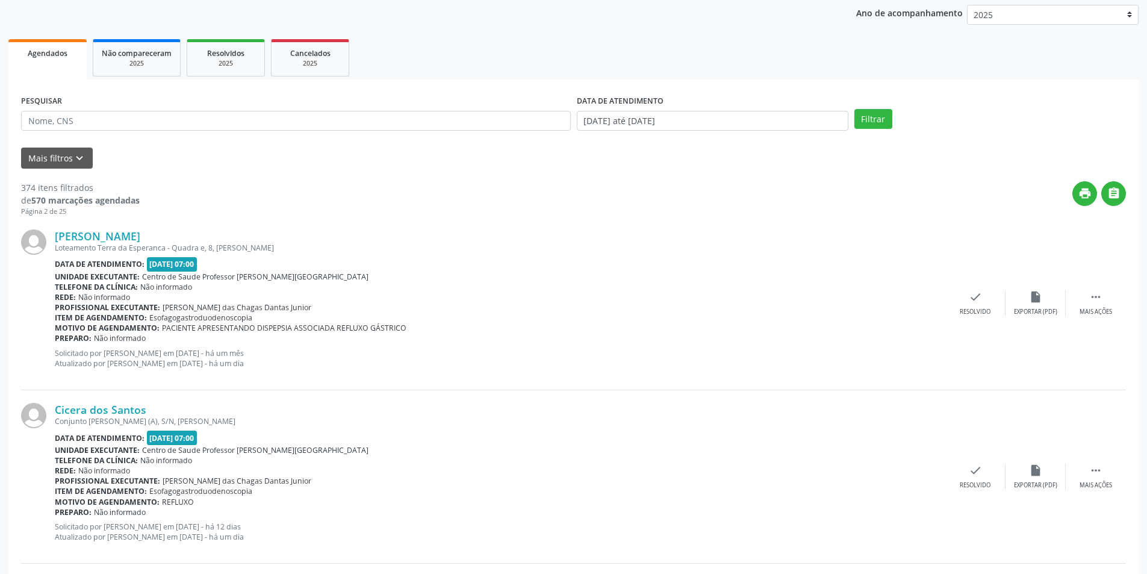
scroll to position [241, 0]
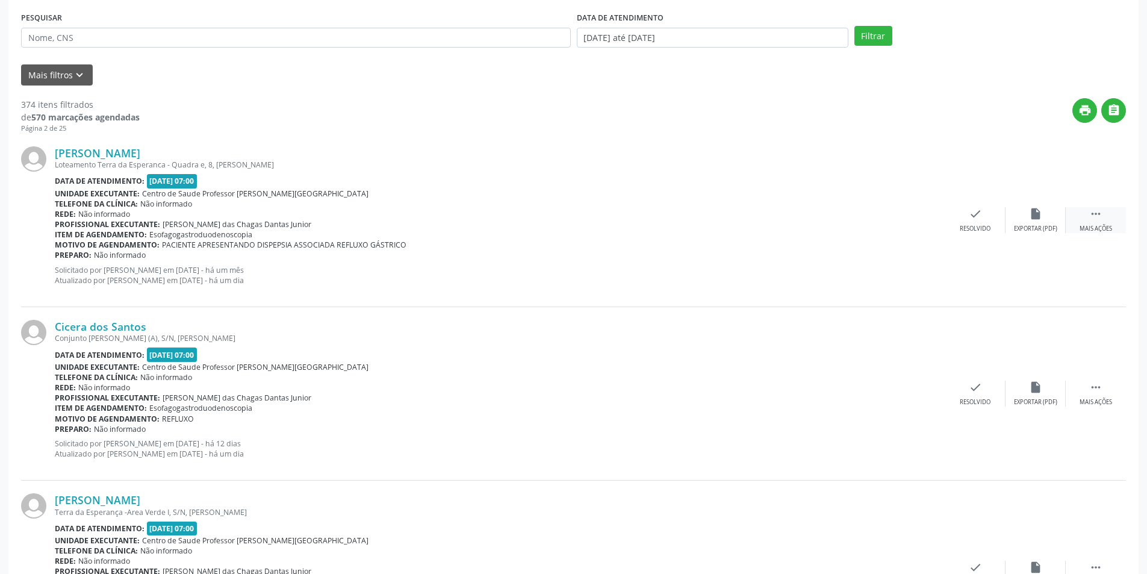
click at [1105, 222] on div " Mais ações" at bounding box center [1095, 220] width 60 height 26
click at [1037, 215] on icon "alarm_off" at bounding box center [1035, 213] width 13 height 13
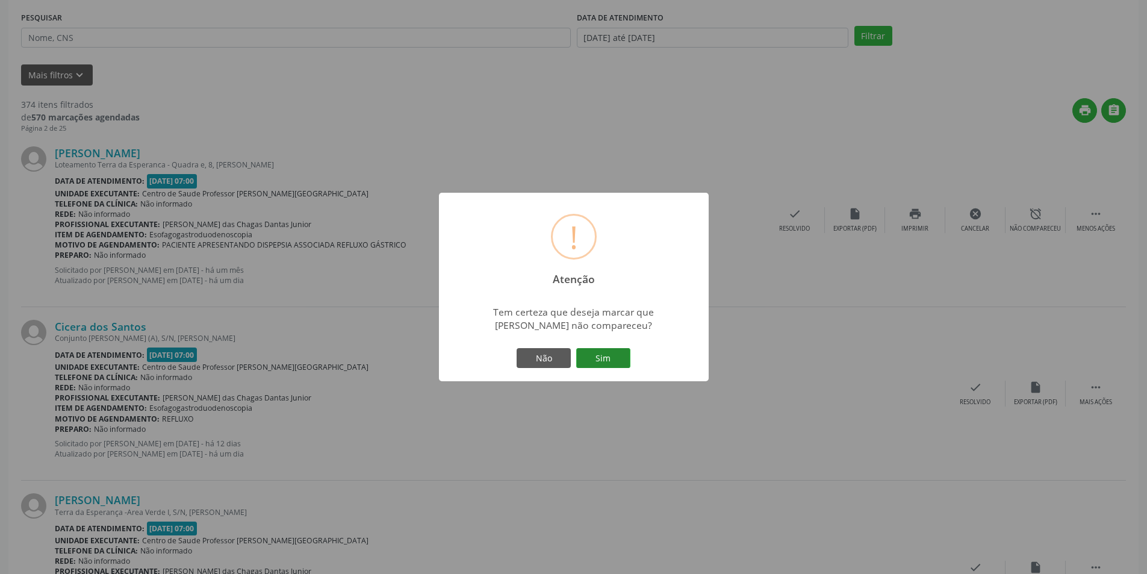
click at [601, 359] on button "Sim" at bounding box center [603, 358] width 54 height 20
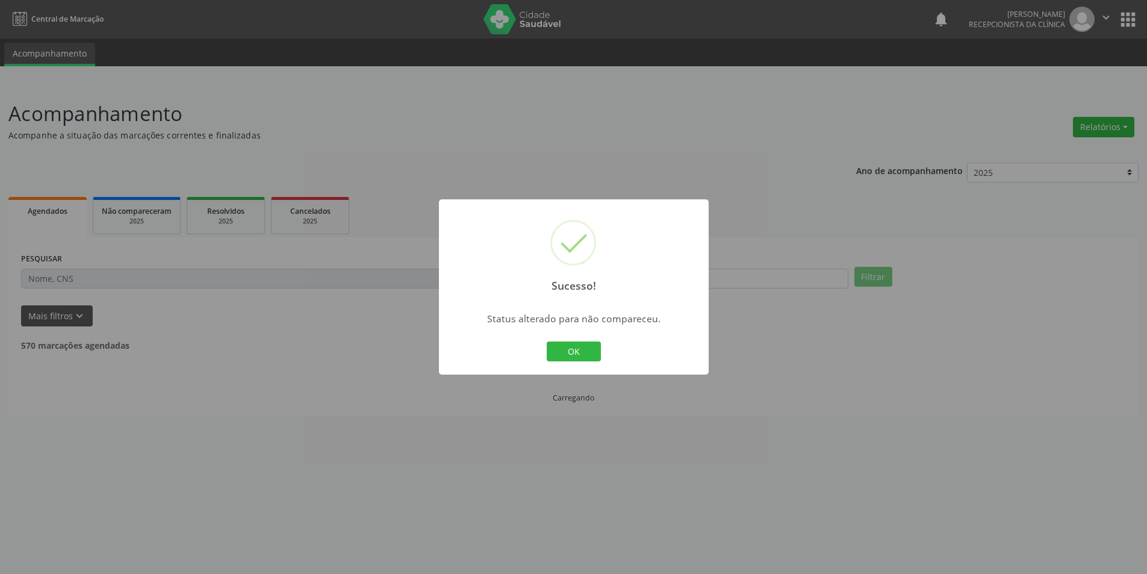
scroll to position [0, 0]
click at [572, 344] on button "OK" at bounding box center [578, 351] width 54 height 20
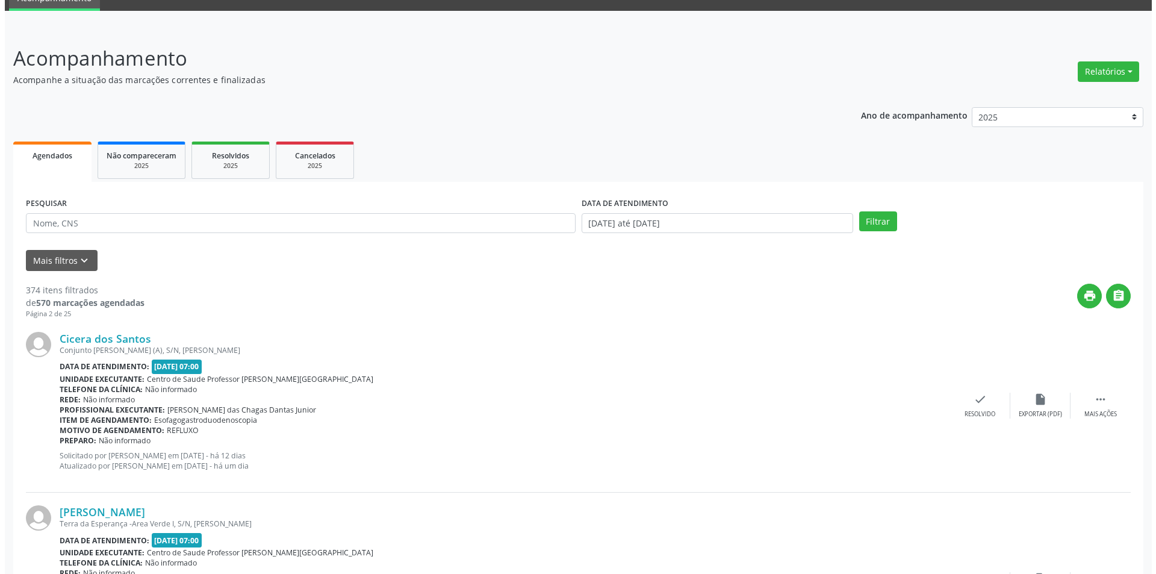
scroll to position [361, 0]
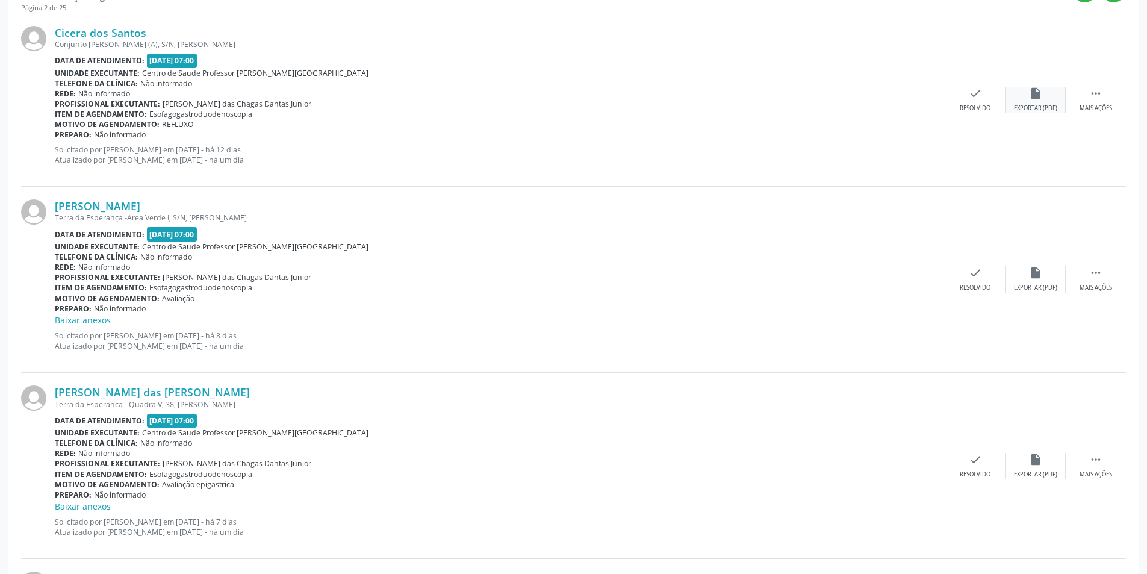
click at [1053, 107] on div "Exportar (PDF)" at bounding box center [1035, 108] width 43 height 8
click at [973, 102] on div "check Resolvido" at bounding box center [975, 100] width 60 height 26
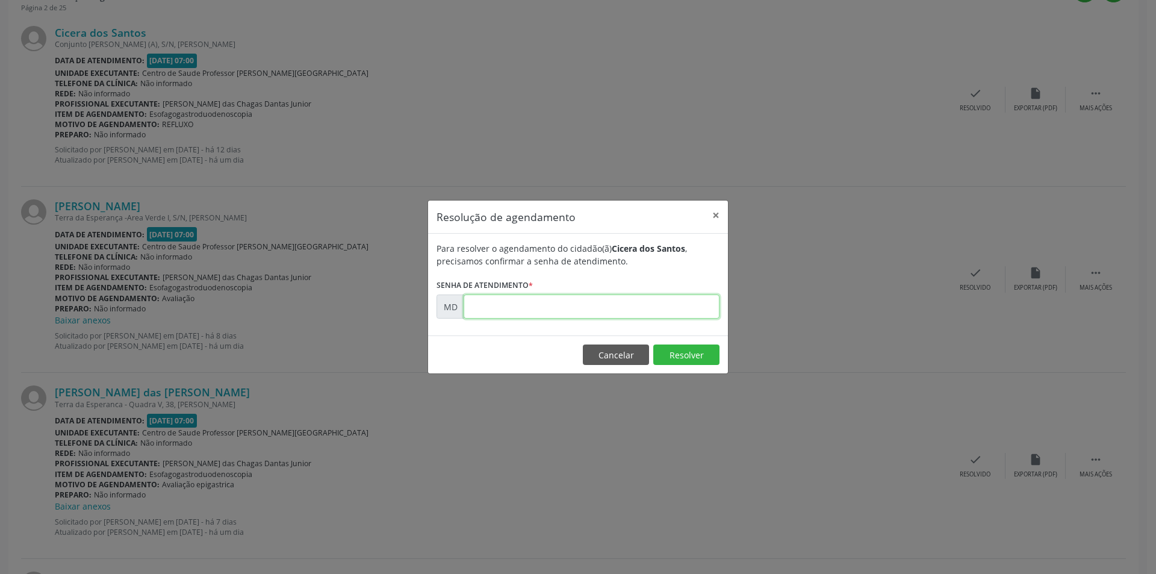
paste input "00010767"
type input "00010767"
click at [683, 356] on button "Resolver" at bounding box center [686, 354] width 66 height 20
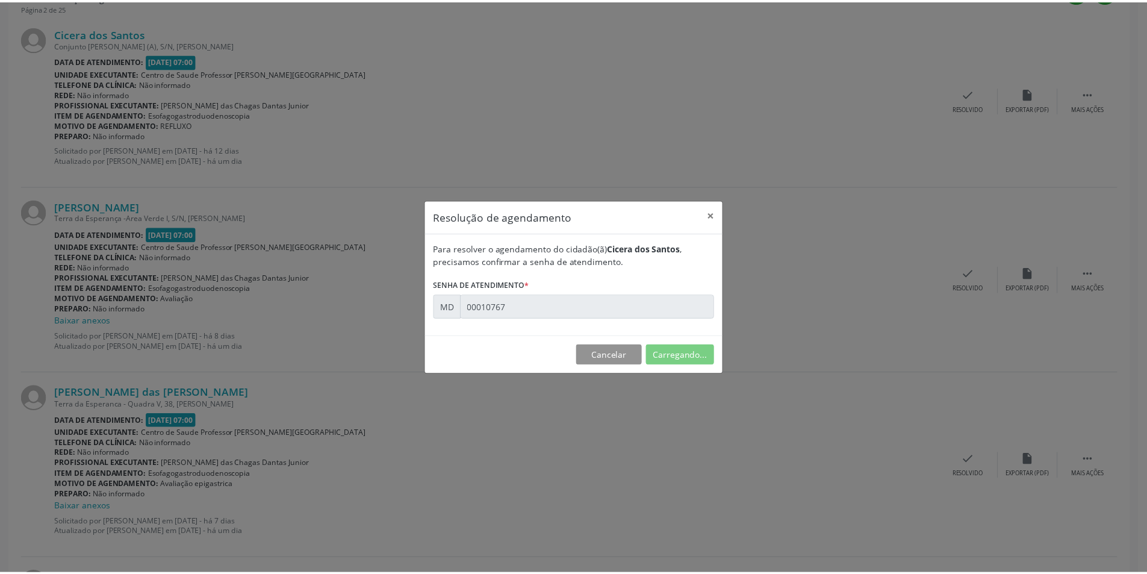
scroll to position [0, 0]
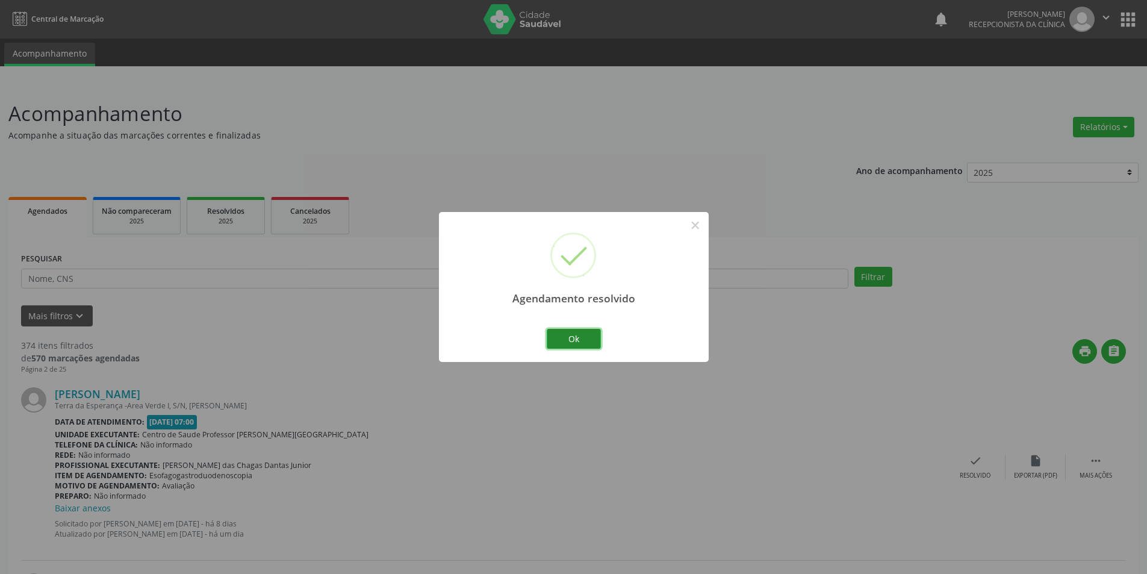
click at [590, 334] on button "Ok" at bounding box center [574, 339] width 54 height 20
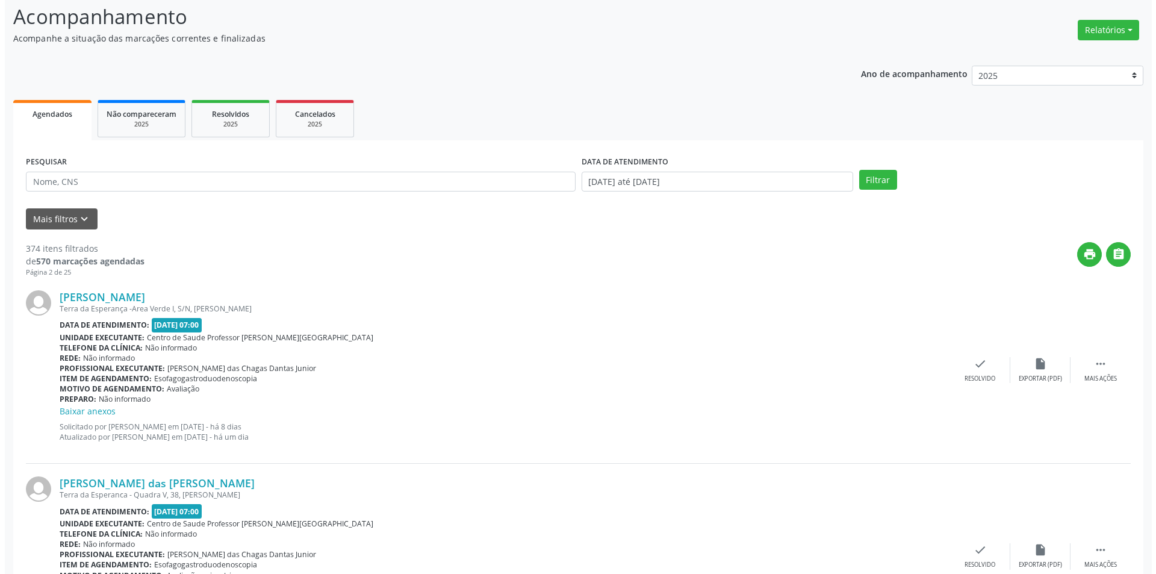
scroll to position [120, 0]
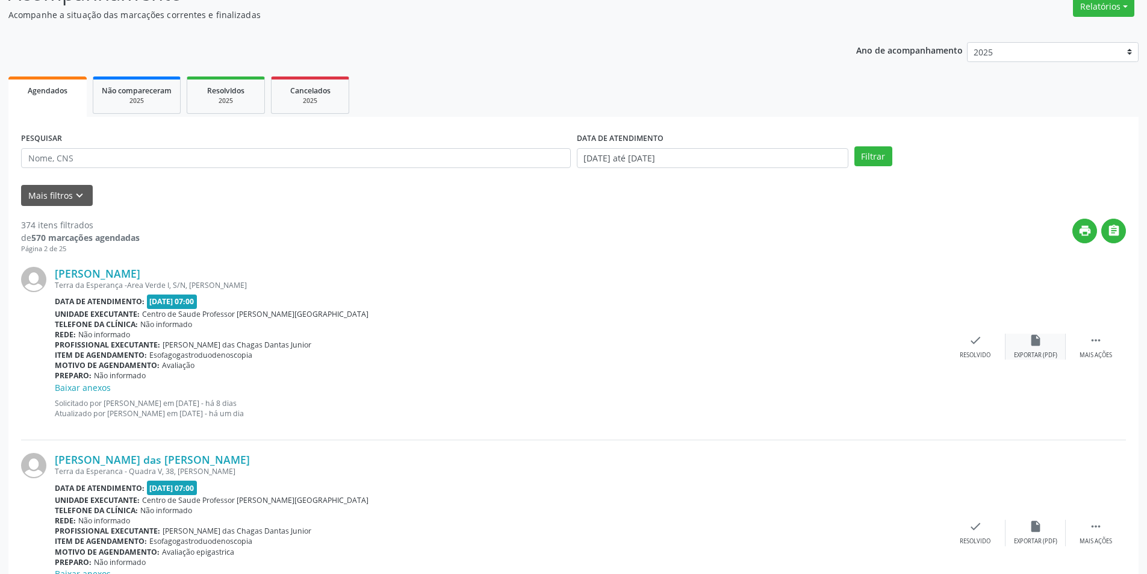
click at [1029, 338] on icon "insert_drive_file" at bounding box center [1035, 339] width 13 height 13
click at [972, 346] on icon "check" at bounding box center [974, 339] width 13 height 13
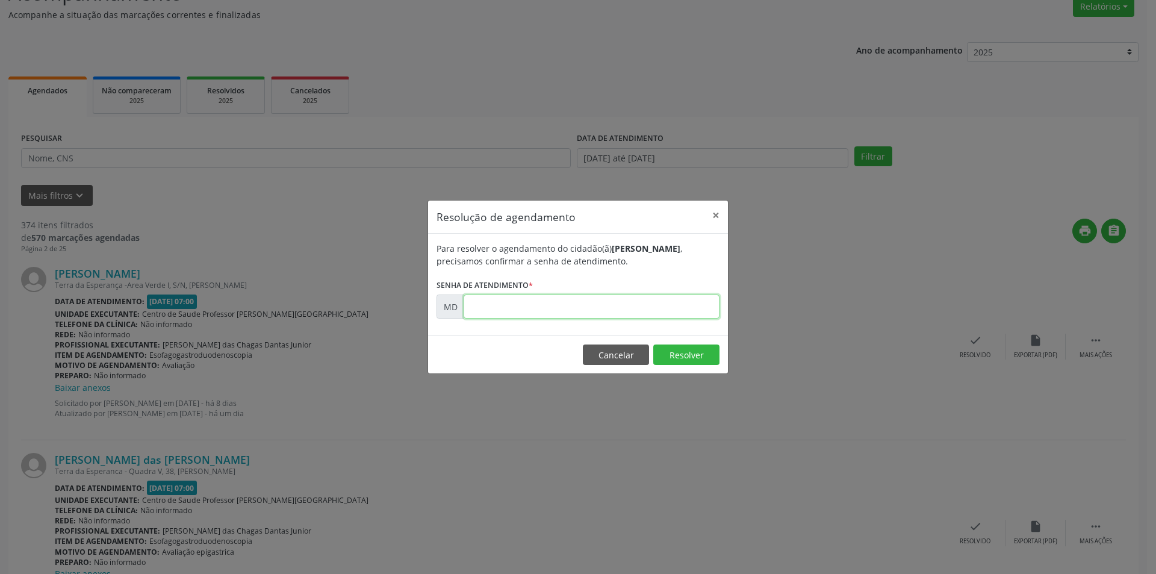
paste input "00011360"
type input "00011360"
click at [681, 365] on footer "Cancelar Resolver" at bounding box center [578, 354] width 300 height 38
click at [684, 355] on button "Resolver" at bounding box center [686, 354] width 66 height 20
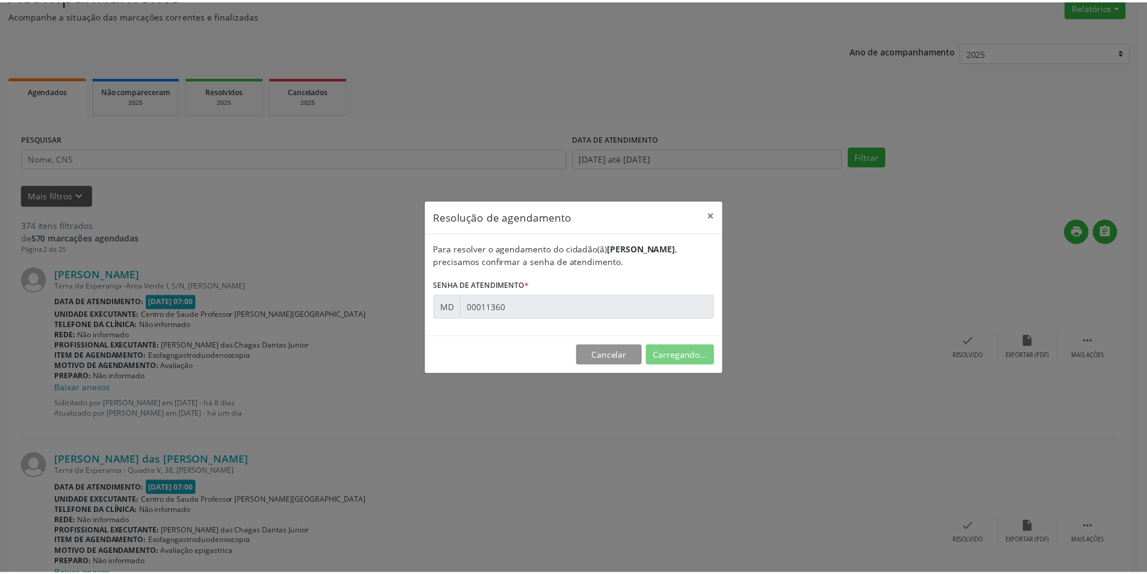
scroll to position [0, 0]
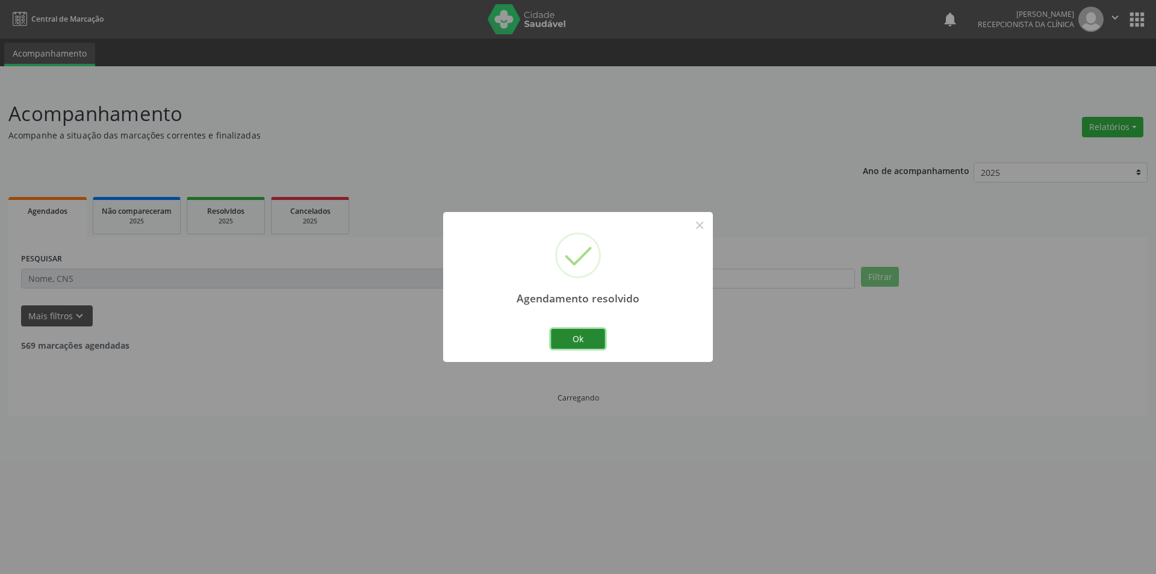
click at [574, 346] on button "Ok" at bounding box center [578, 339] width 54 height 20
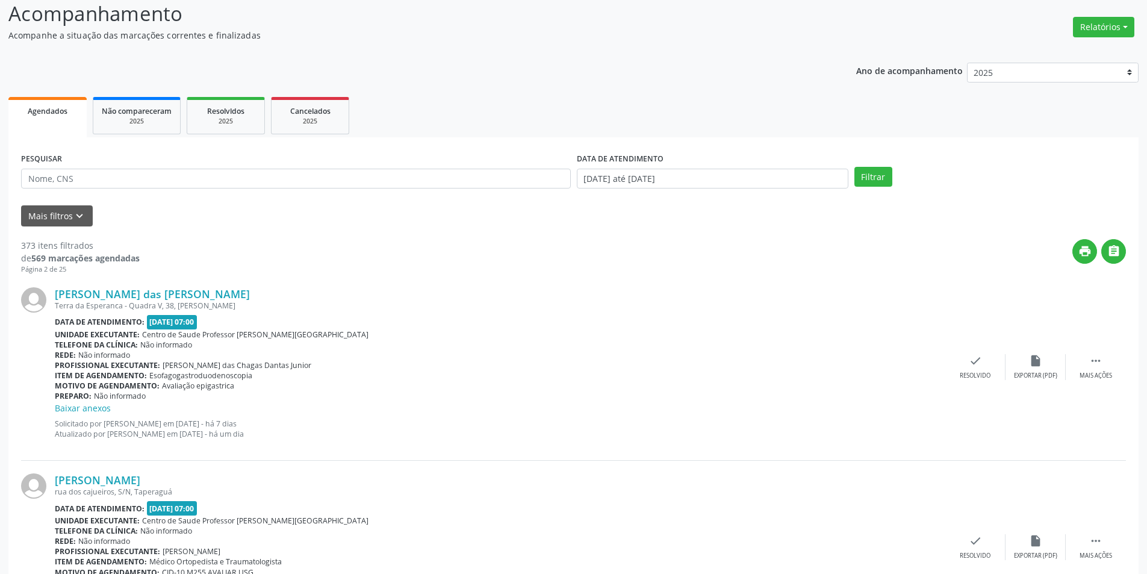
scroll to position [120, 0]
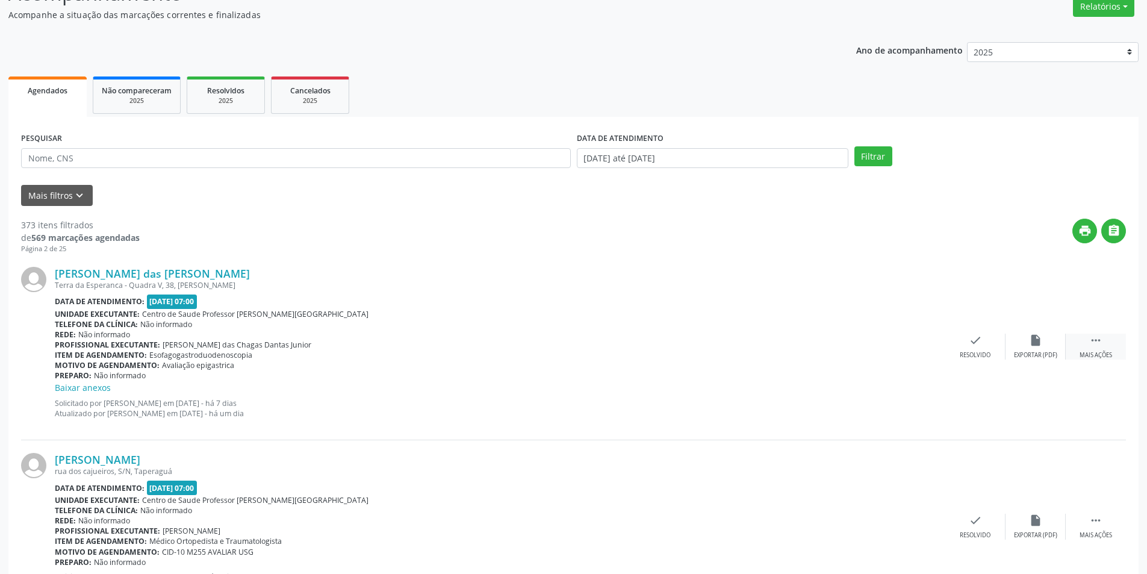
click at [1095, 349] on div " Mais ações" at bounding box center [1095, 346] width 60 height 26
click at [1041, 349] on div "alarm_off Não compareceu" at bounding box center [1035, 346] width 60 height 26
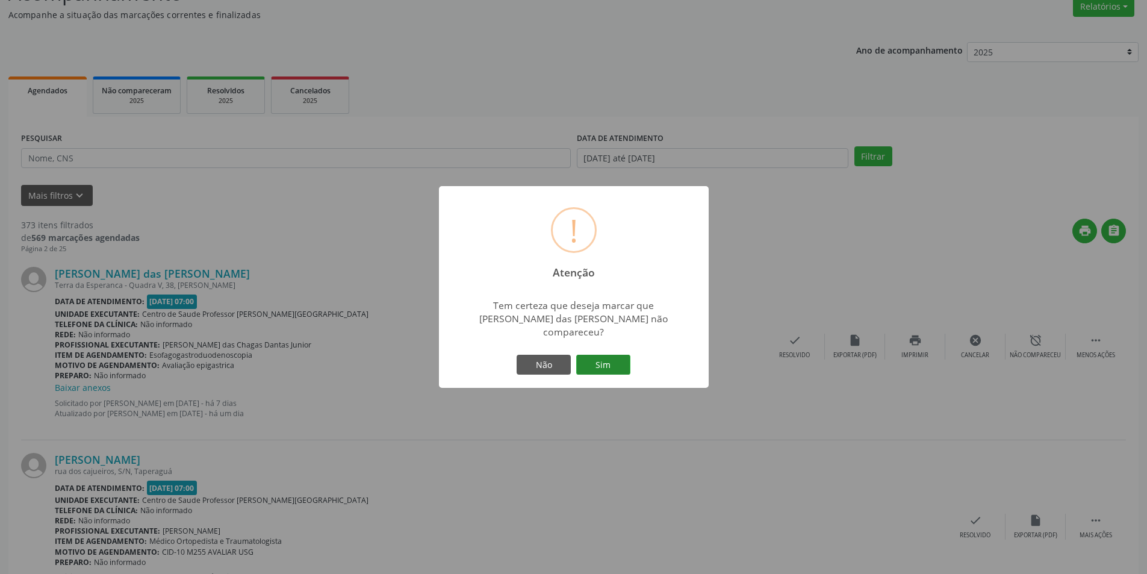
click at [607, 355] on button "Sim" at bounding box center [603, 365] width 54 height 20
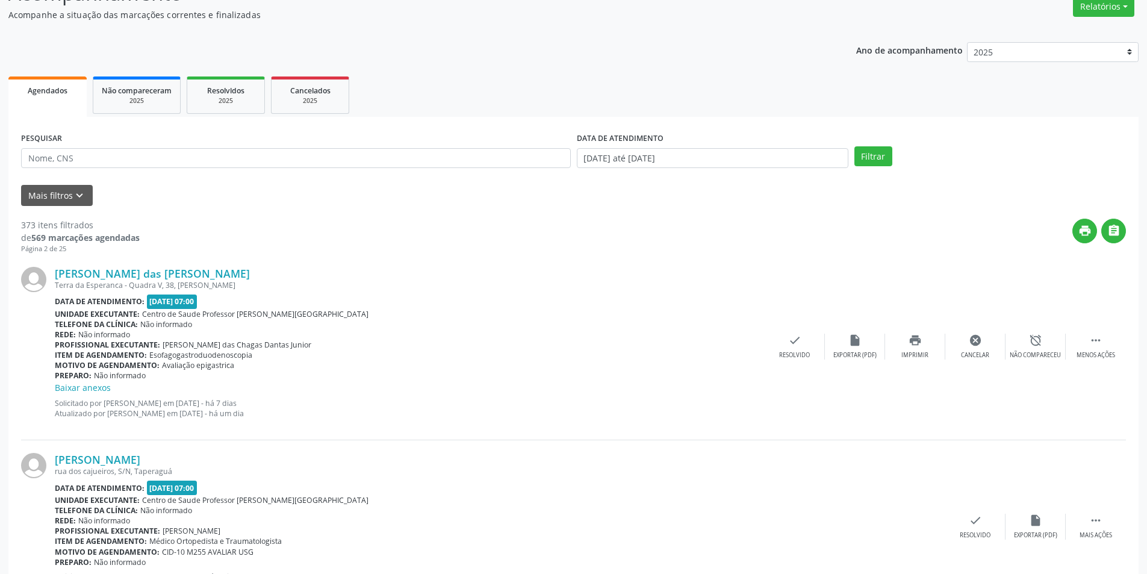
scroll to position [0, 0]
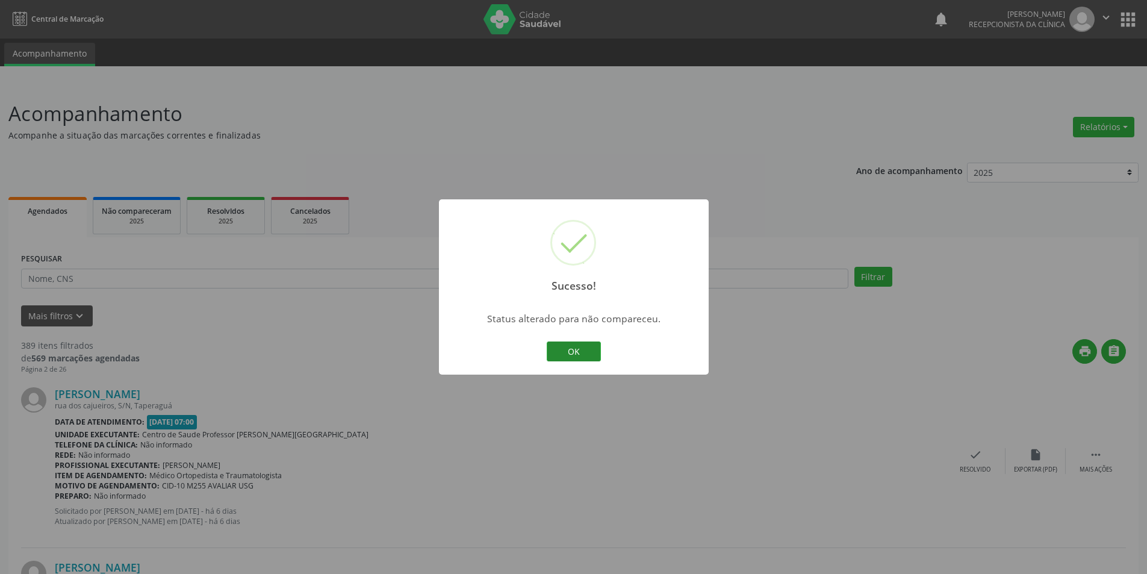
click at [569, 345] on button "OK" at bounding box center [574, 351] width 54 height 20
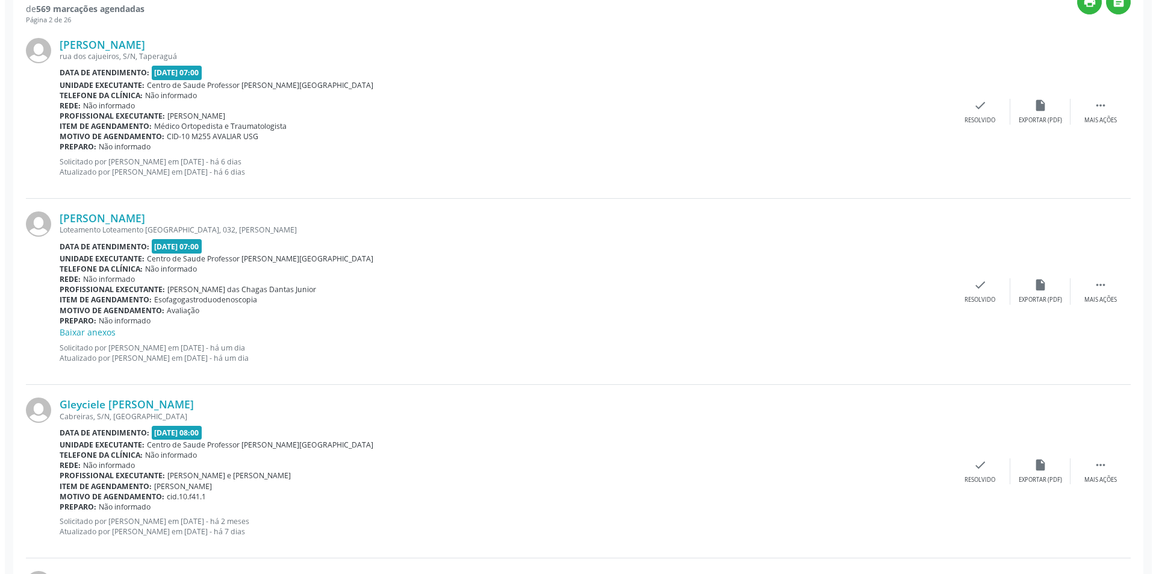
scroll to position [361, 0]
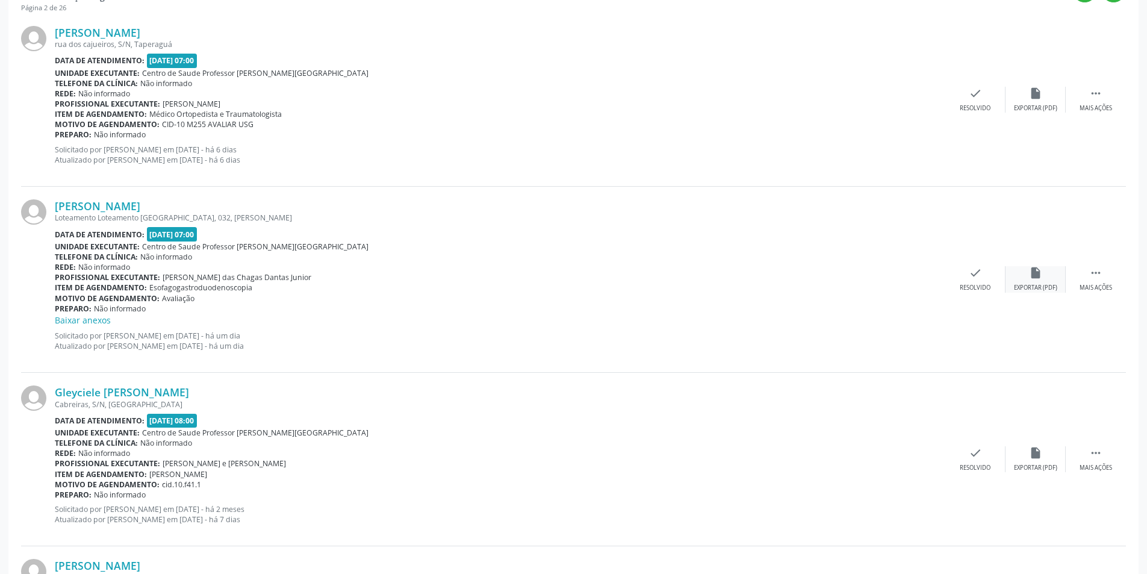
click at [1053, 277] on div "insert_drive_file Exportar (PDF)" at bounding box center [1035, 279] width 60 height 26
click at [973, 275] on icon "check" at bounding box center [974, 272] width 13 height 13
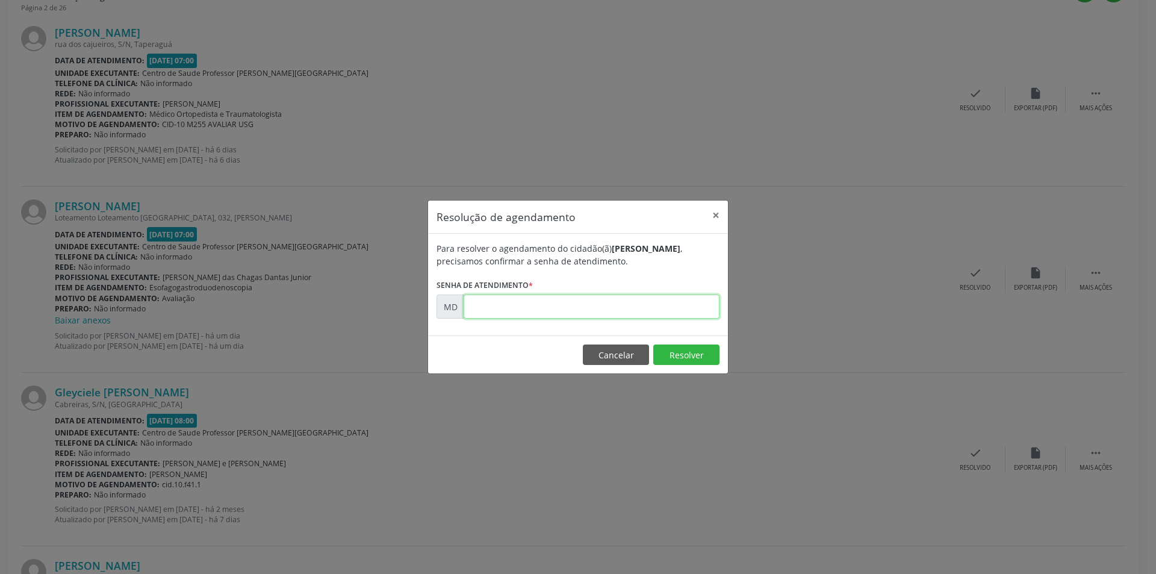
paste input "00012322"
type input "00012322"
click at [662, 350] on button "Resolver" at bounding box center [686, 354] width 66 height 20
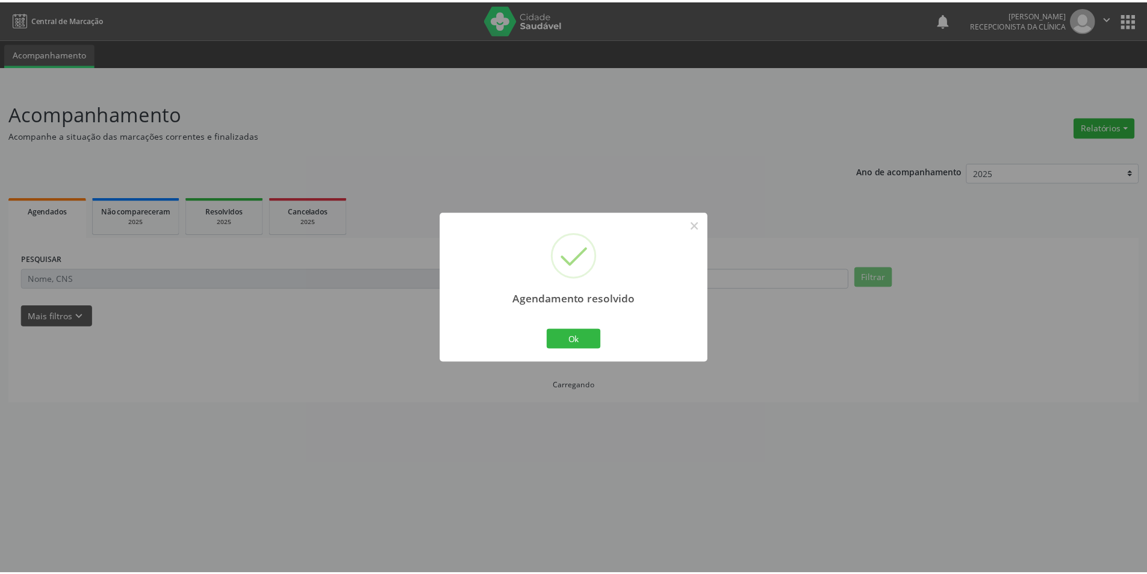
scroll to position [0, 0]
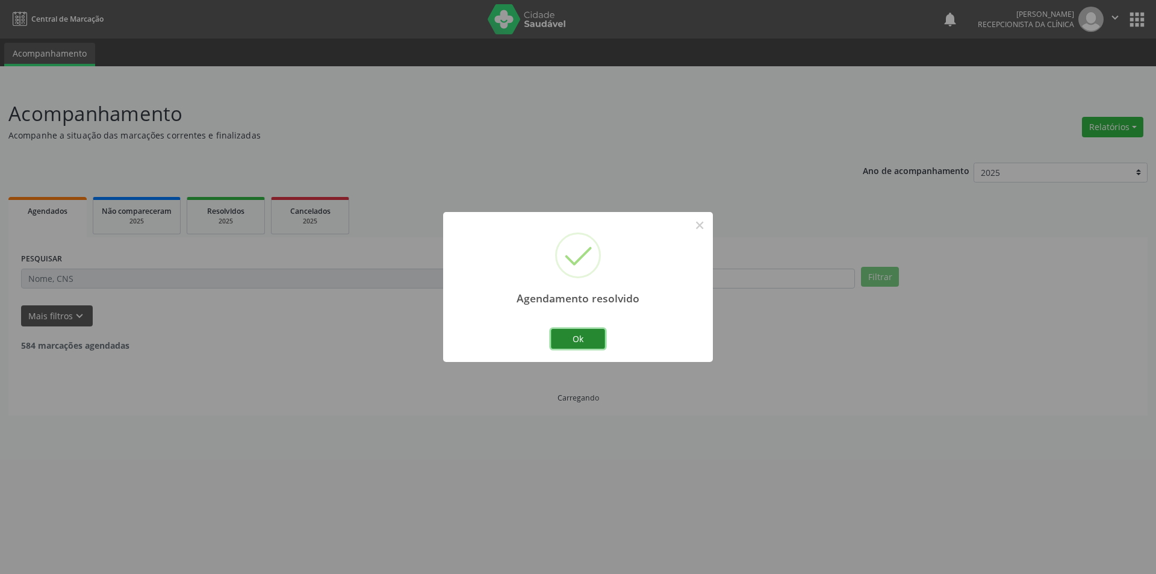
click at [577, 341] on button "Ok" at bounding box center [578, 339] width 54 height 20
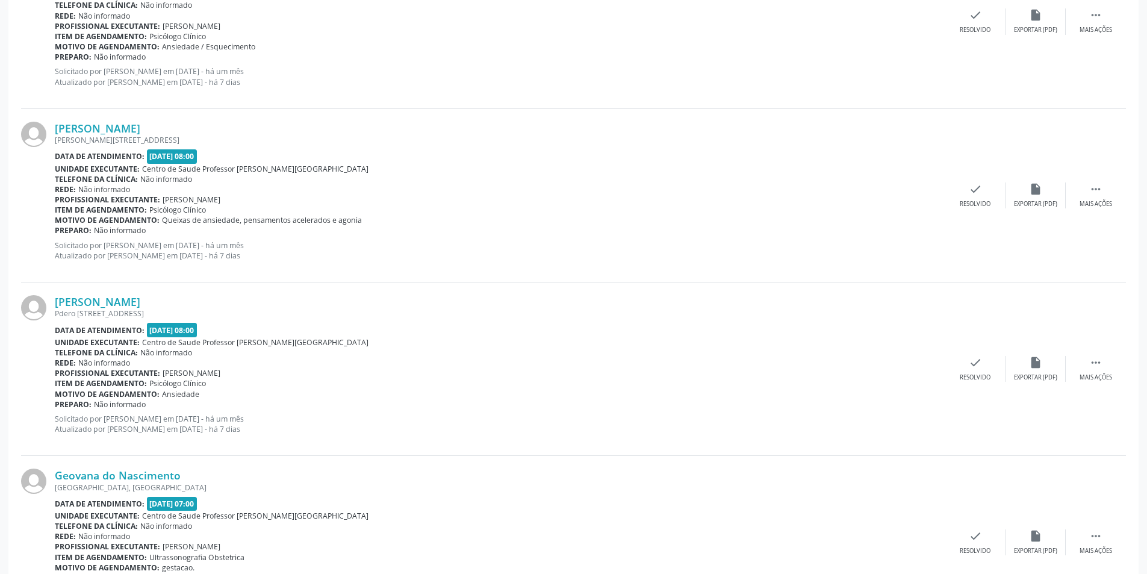
scroll to position [2458, 0]
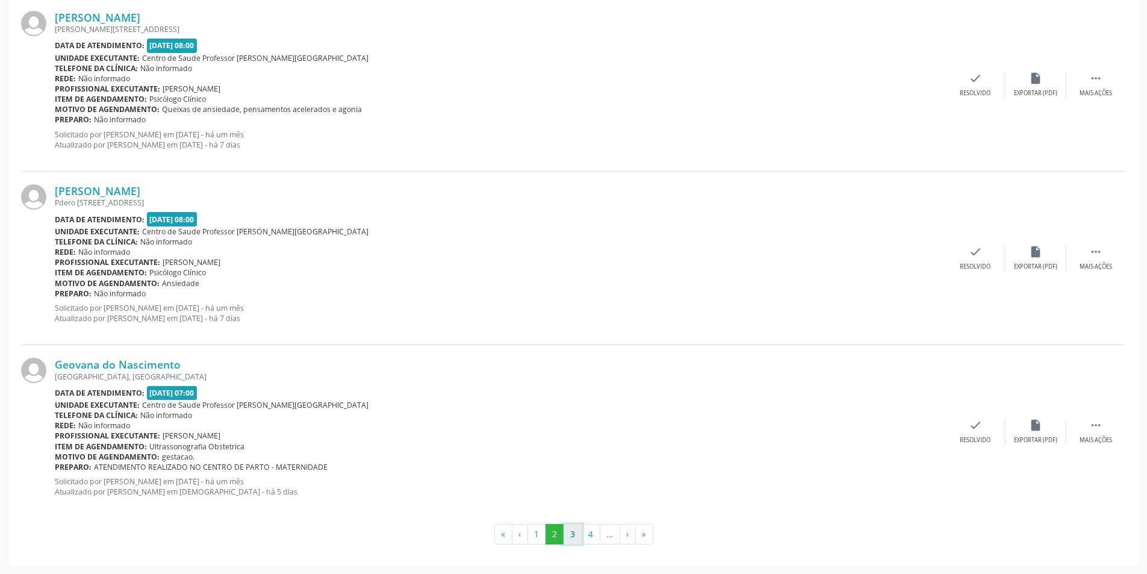
click at [581, 530] on button "3" at bounding box center [572, 534] width 19 height 20
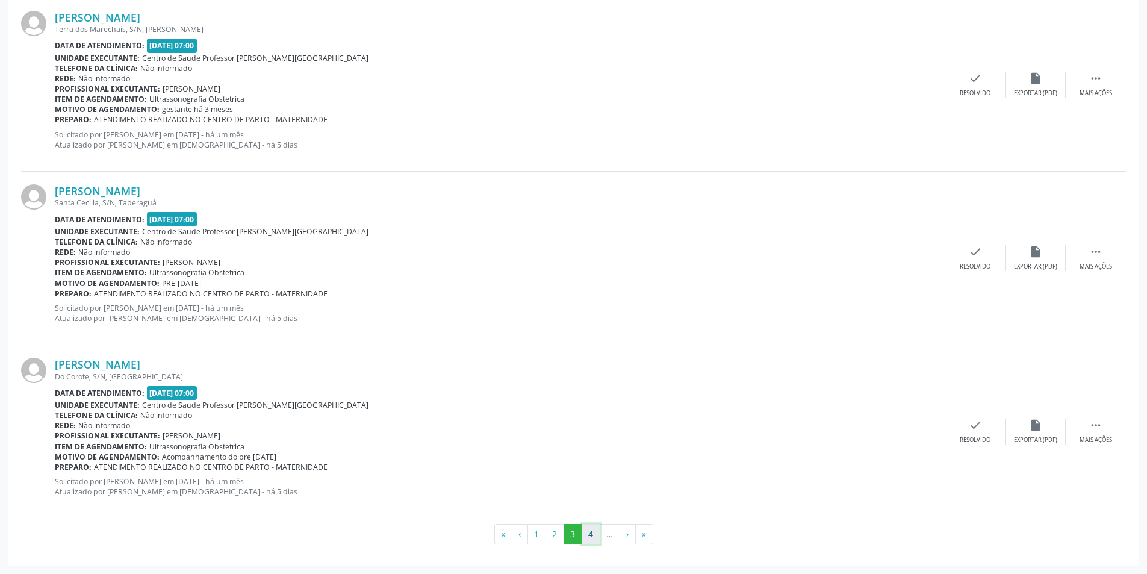
click at [587, 535] on button "4" at bounding box center [590, 534] width 19 height 20
click at [556, 536] on button "3" at bounding box center [555, 534] width 19 height 20
click at [534, 537] on button "1" at bounding box center [536, 534] width 19 height 20
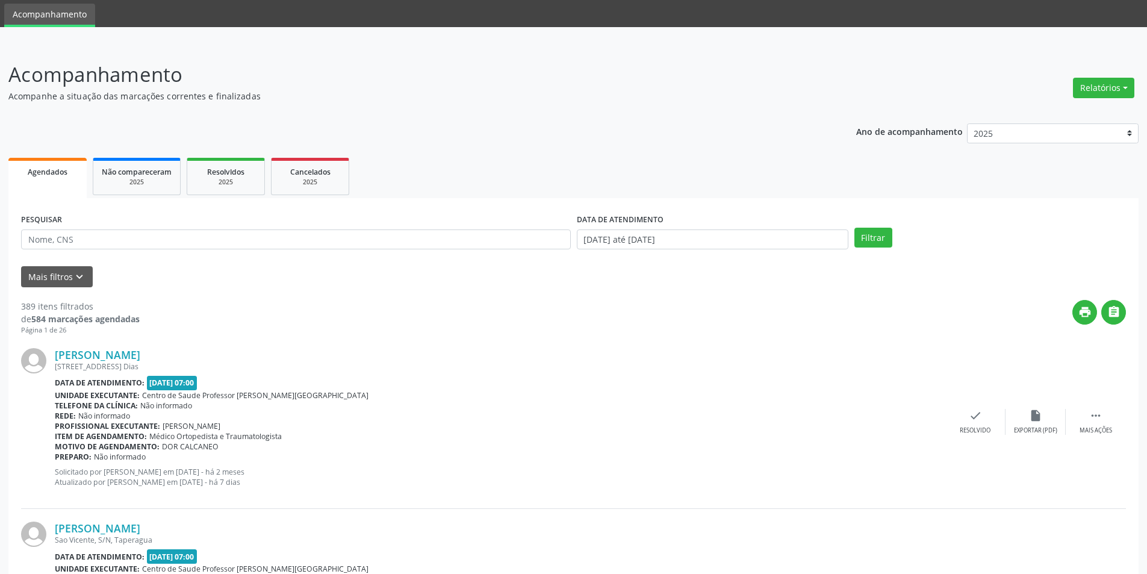
scroll to position [60, 0]
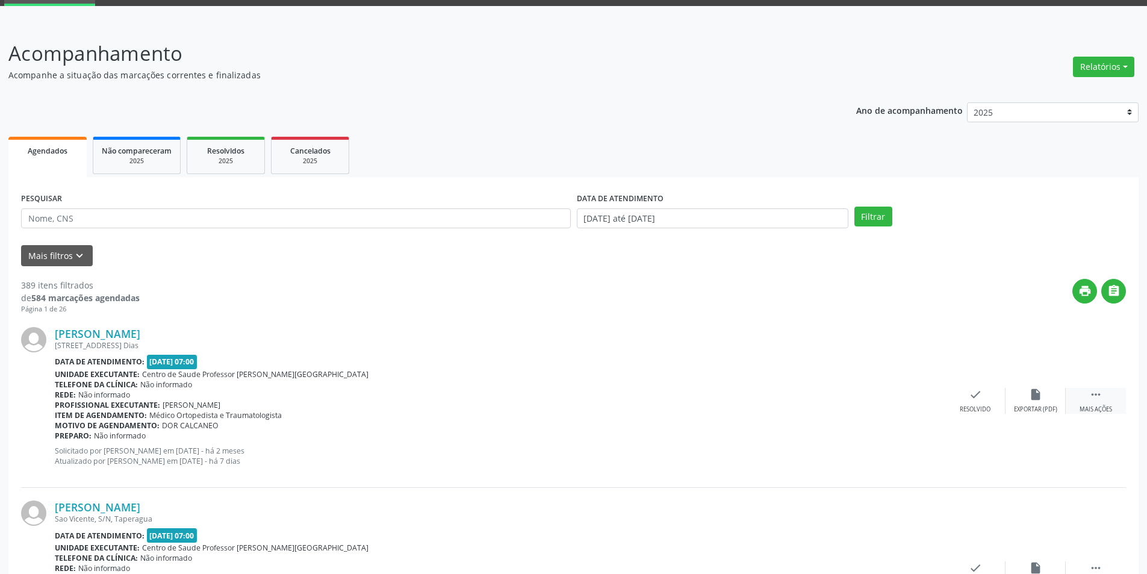
click at [1102, 397] on icon "" at bounding box center [1095, 394] width 13 height 13
click at [1039, 395] on icon "alarm_off" at bounding box center [1035, 394] width 13 height 13
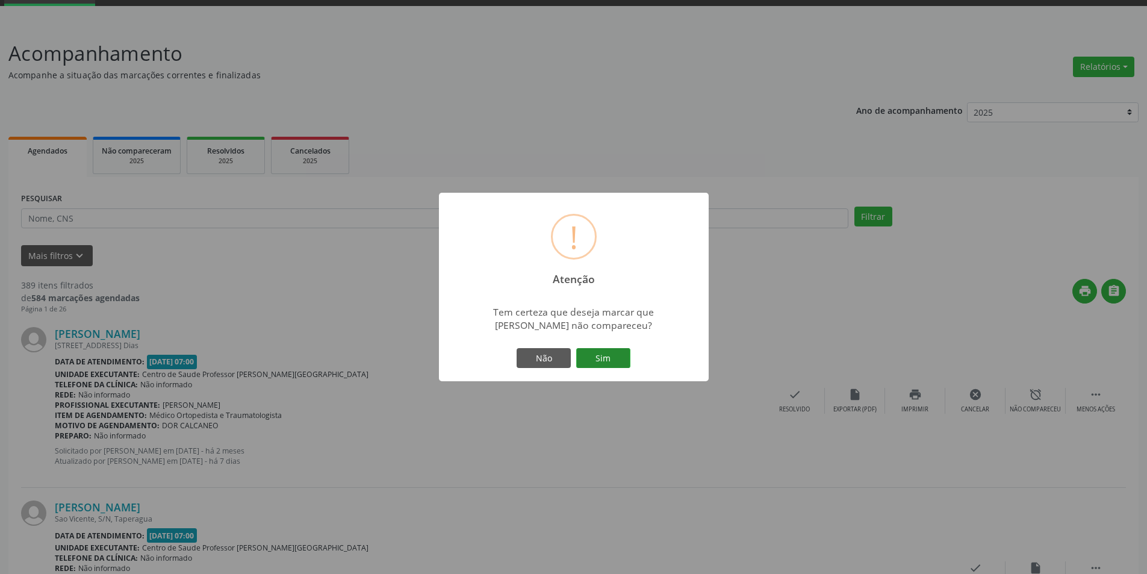
click at [593, 349] on button "Sim" at bounding box center [603, 358] width 54 height 20
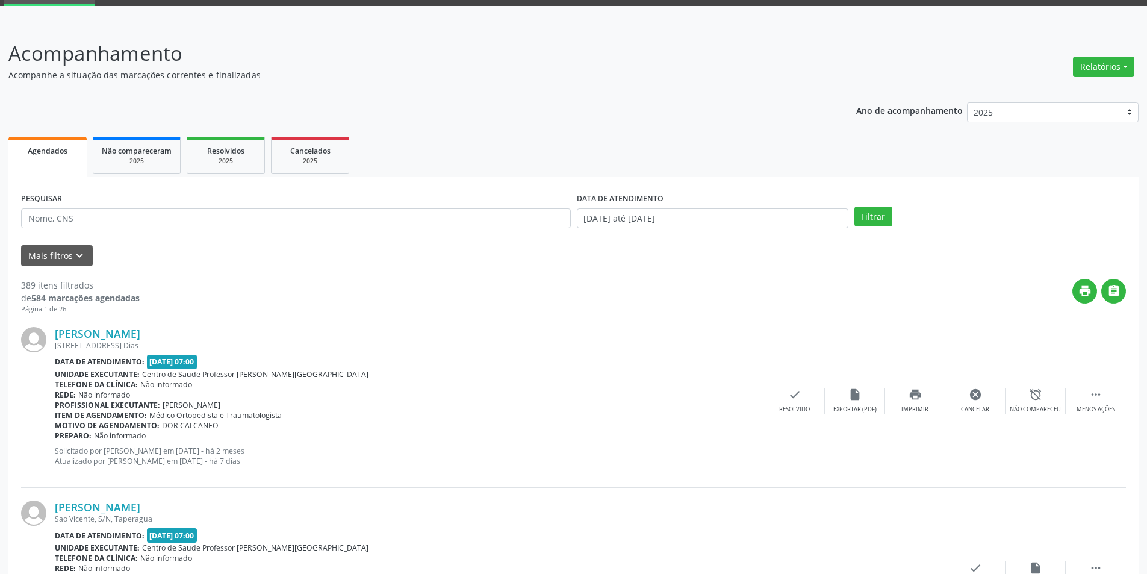
scroll to position [0, 0]
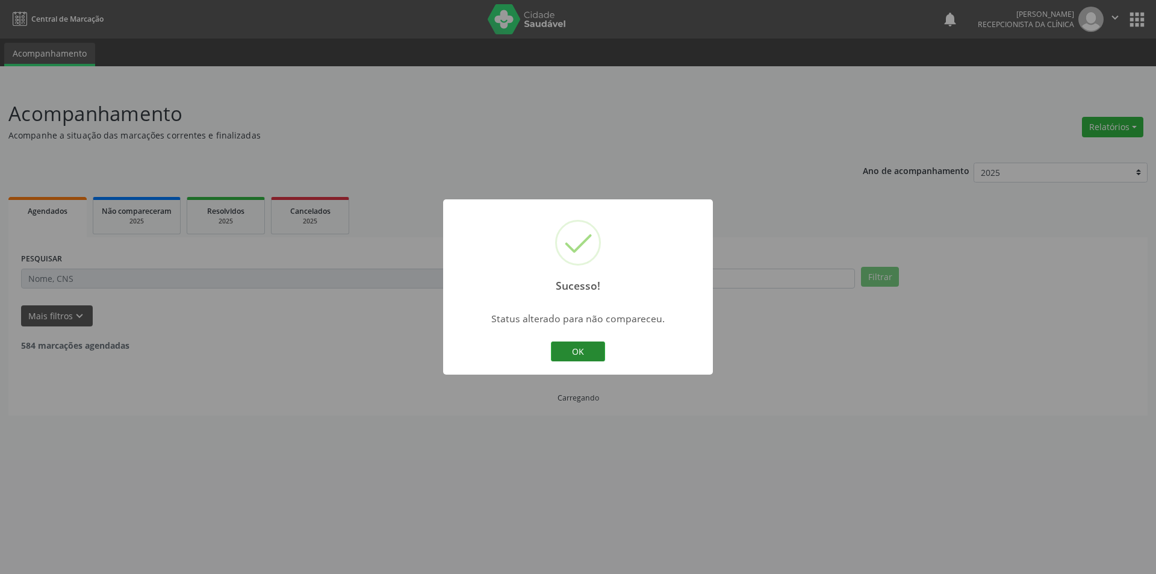
click at [567, 350] on button "OK" at bounding box center [578, 351] width 54 height 20
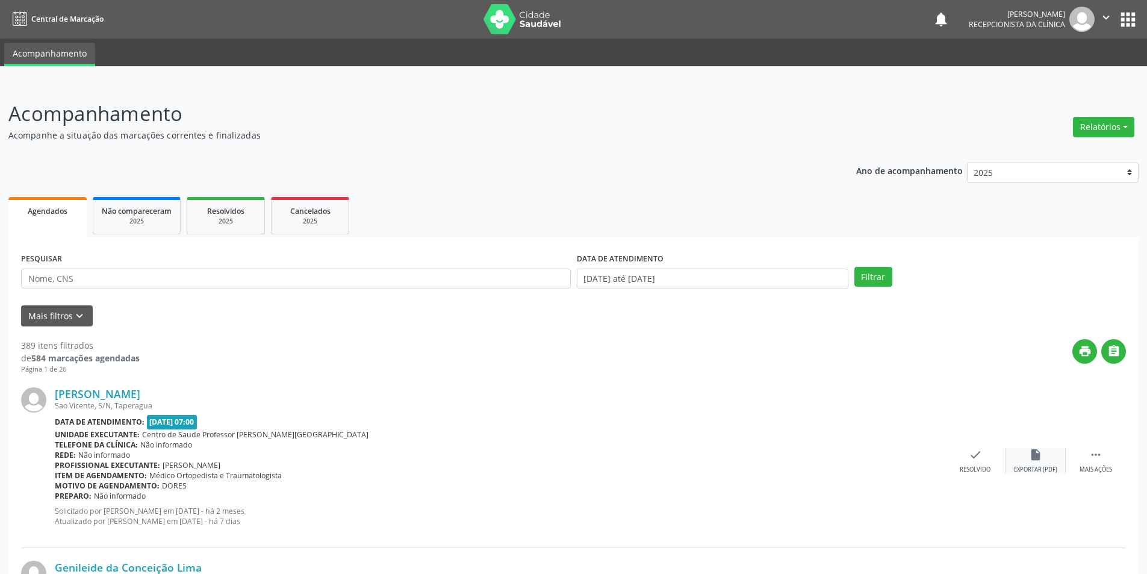
click at [1038, 468] on div "Exportar (PDF)" at bounding box center [1035, 469] width 43 height 8
click at [974, 459] on icon "check" at bounding box center [974, 454] width 13 height 13
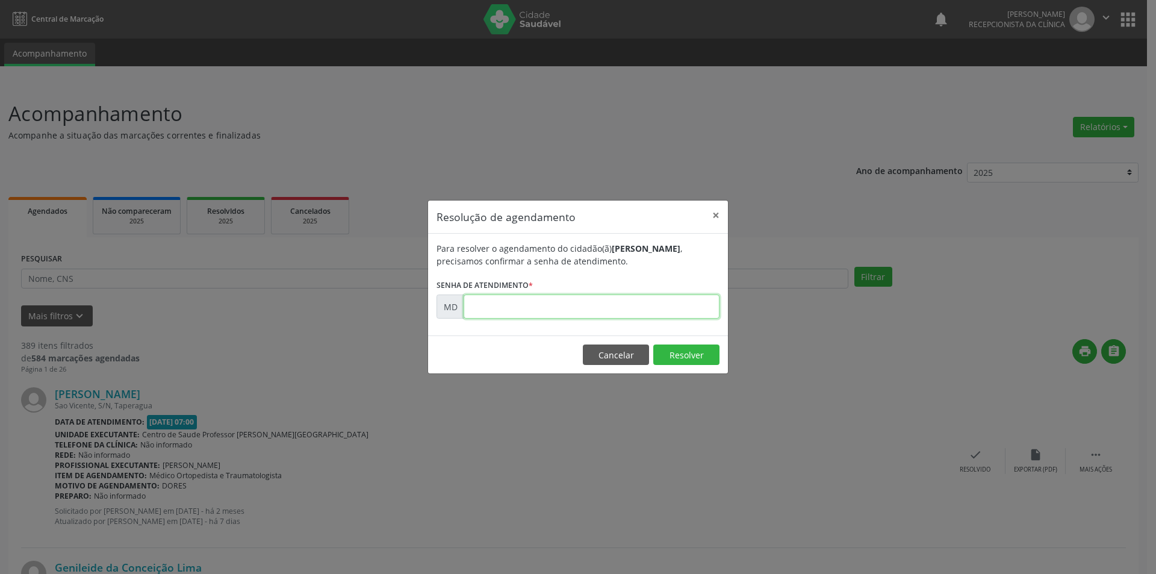
paste input "00000276"
type input "00000276"
click at [675, 358] on button "Resolver" at bounding box center [686, 354] width 66 height 20
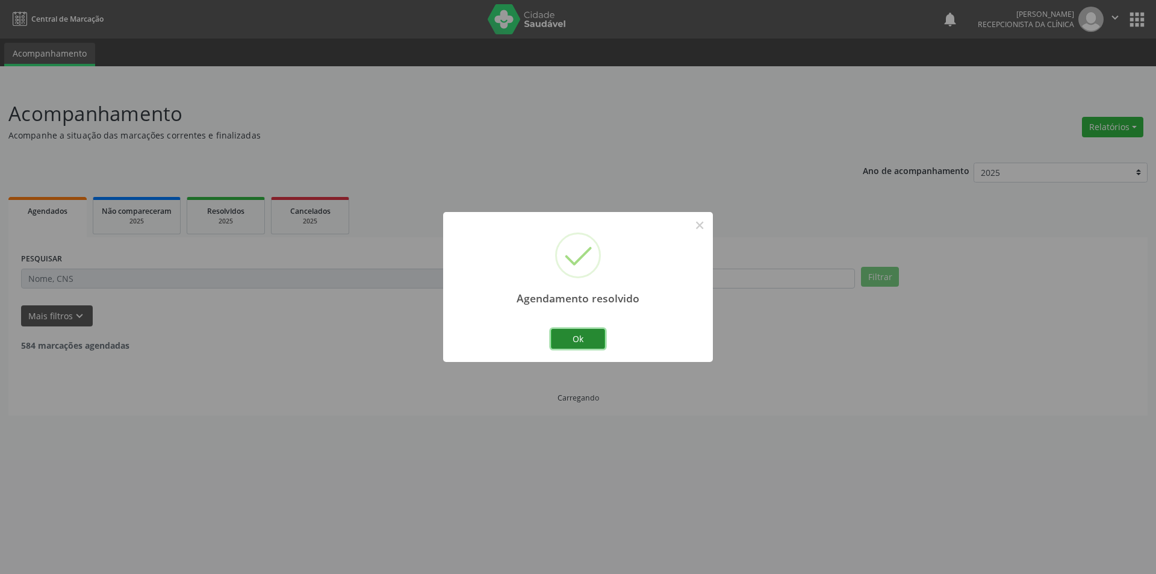
click at [590, 340] on button "Ok" at bounding box center [578, 339] width 54 height 20
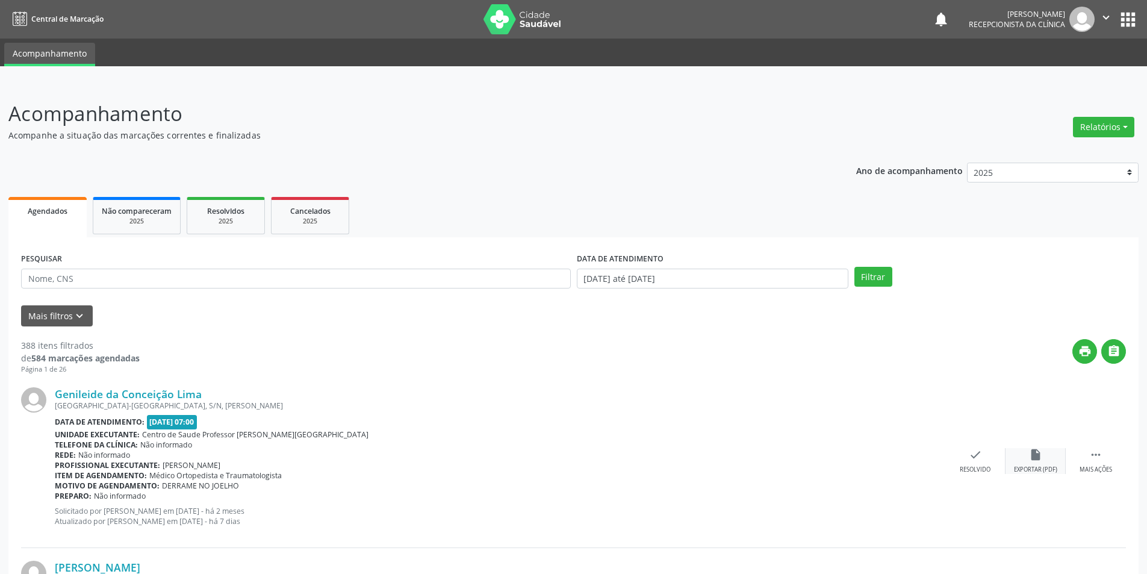
click at [1044, 455] on div "insert_drive_file Exportar (PDF)" at bounding box center [1035, 461] width 60 height 26
click at [973, 468] on div "Resolvido" at bounding box center [974, 469] width 31 height 8
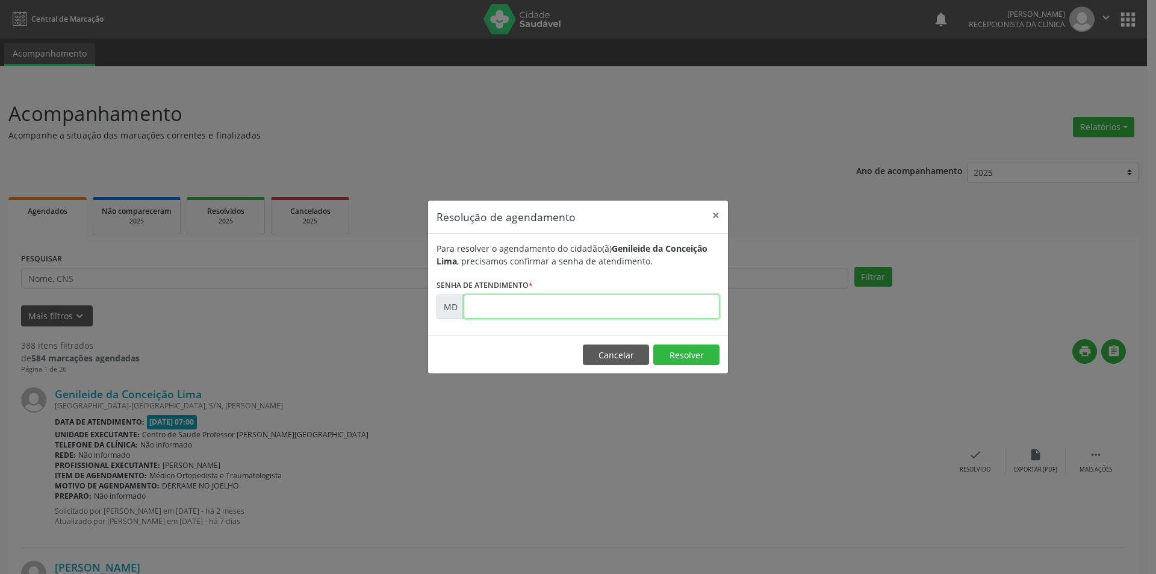
paste input "00000297"
type input "00000297"
click at [682, 355] on button "Resolver" at bounding box center [686, 354] width 66 height 20
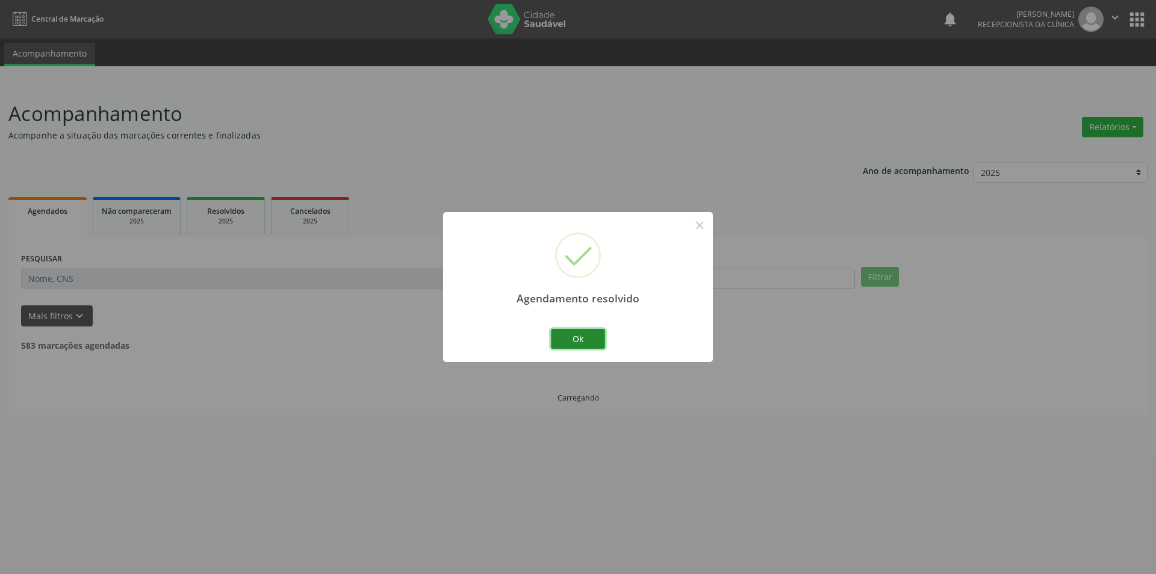
click at [569, 330] on button "Ok" at bounding box center [578, 339] width 54 height 20
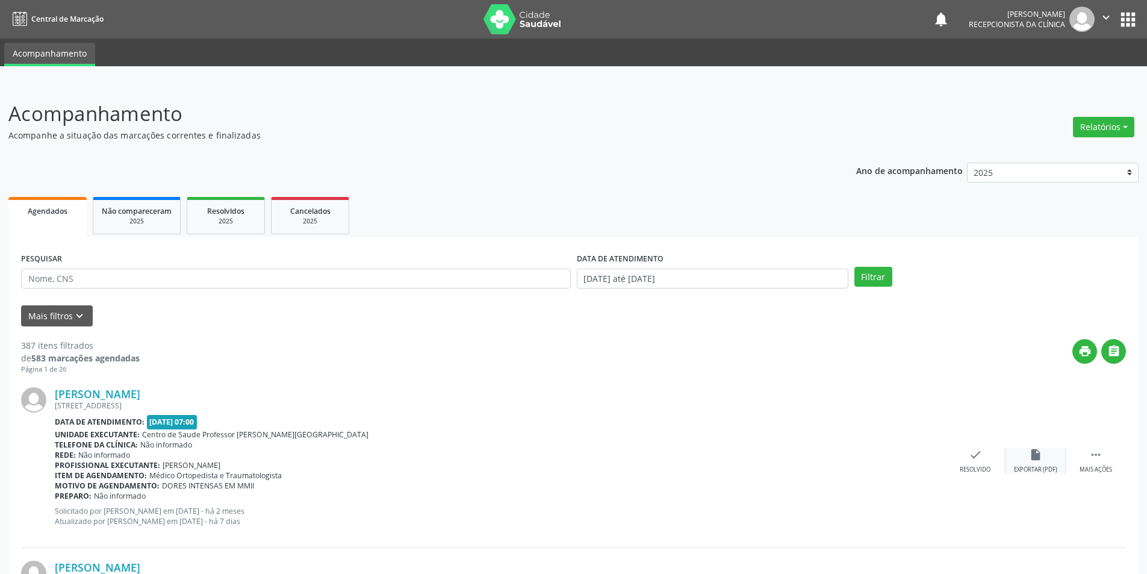
click at [1053, 463] on div "insert_drive_file Exportar (PDF)" at bounding box center [1035, 461] width 60 height 26
click at [970, 471] on div "Resolvido" at bounding box center [974, 469] width 31 height 8
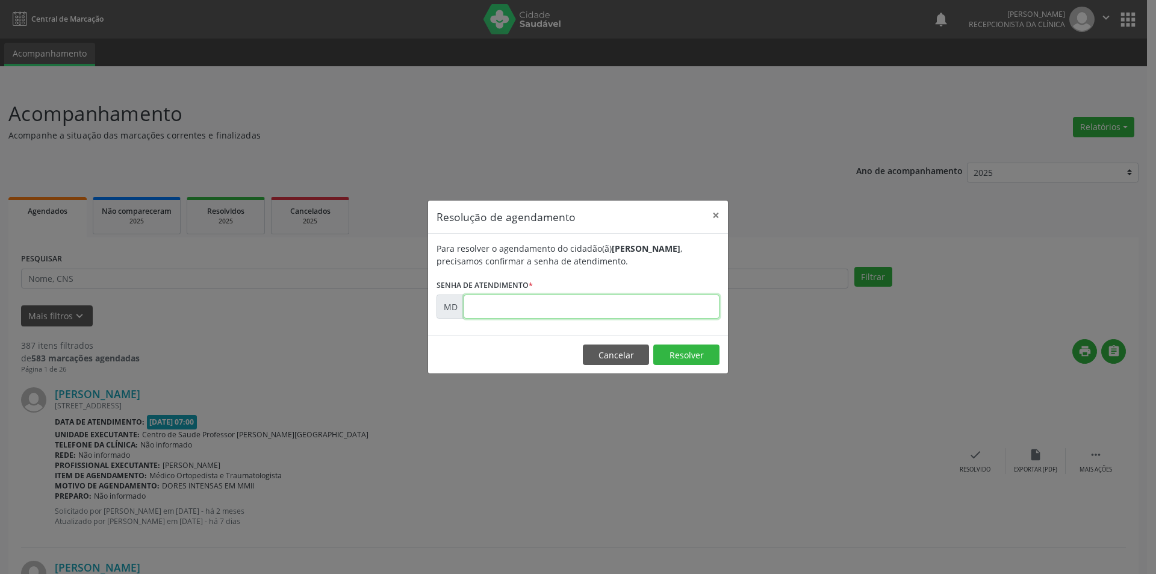
paste input "00000331"
type input "00000331"
click at [671, 350] on button "Resolver" at bounding box center [686, 354] width 66 height 20
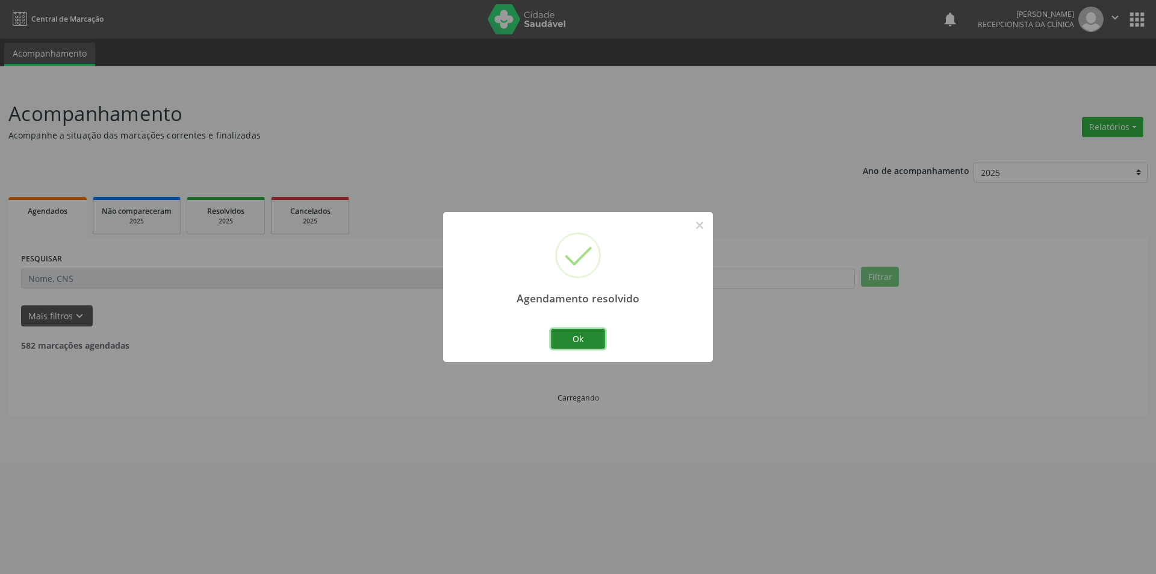
click at [572, 346] on button "Ok" at bounding box center [578, 339] width 54 height 20
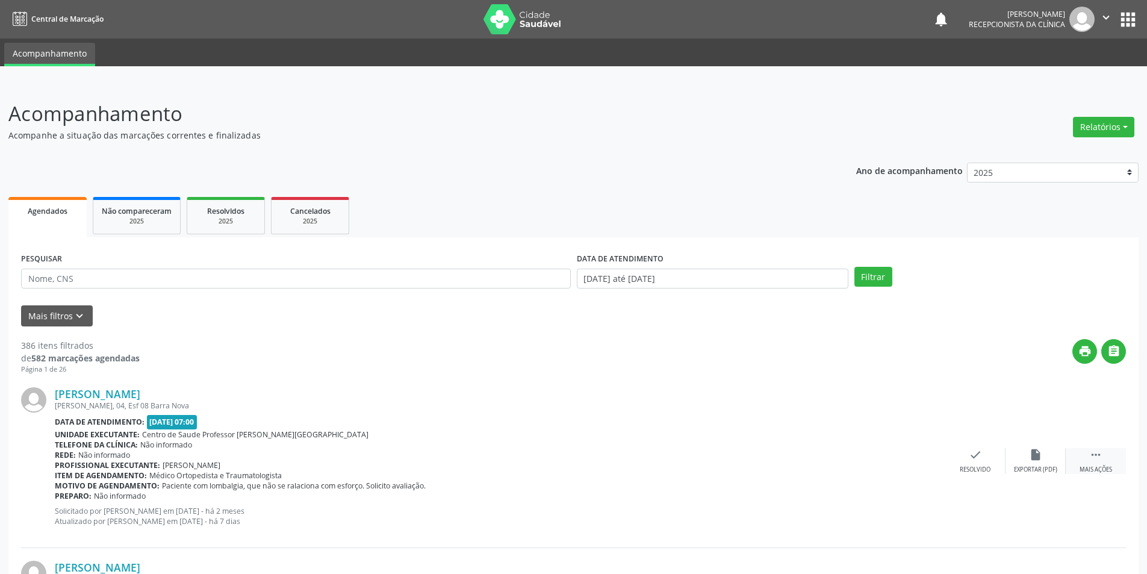
click at [1114, 469] on div " Mais ações" at bounding box center [1095, 461] width 60 height 26
click at [1058, 456] on div "alarm_off Não compareceu" at bounding box center [1035, 461] width 60 height 26
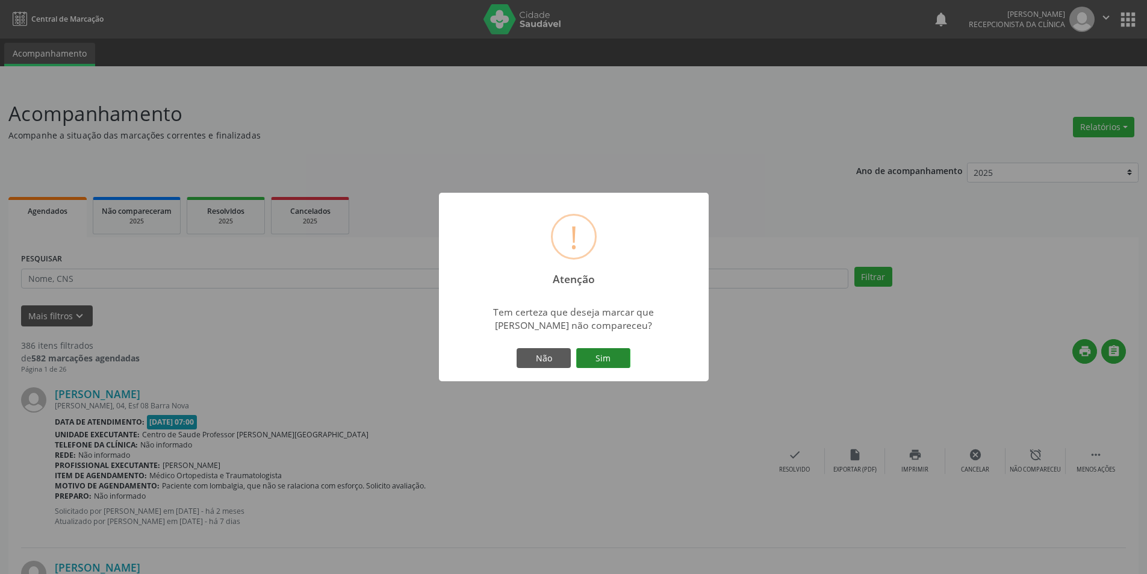
click at [597, 349] on button "Sim" at bounding box center [603, 358] width 54 height 20
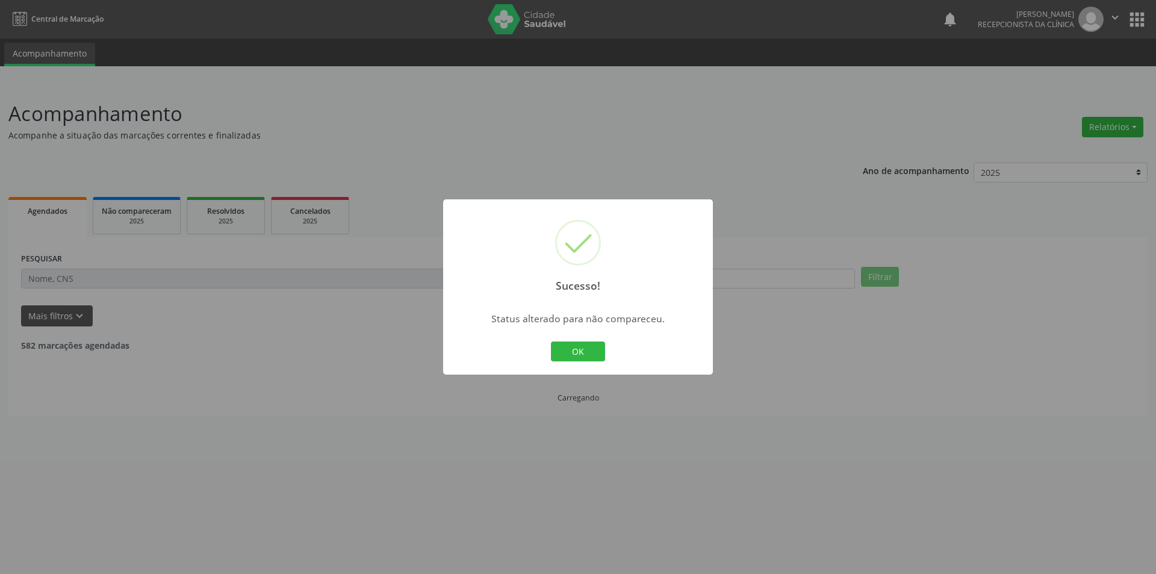
click at [597, 349] on button "OK" at bounding box center [578, 351] width 54 height 20
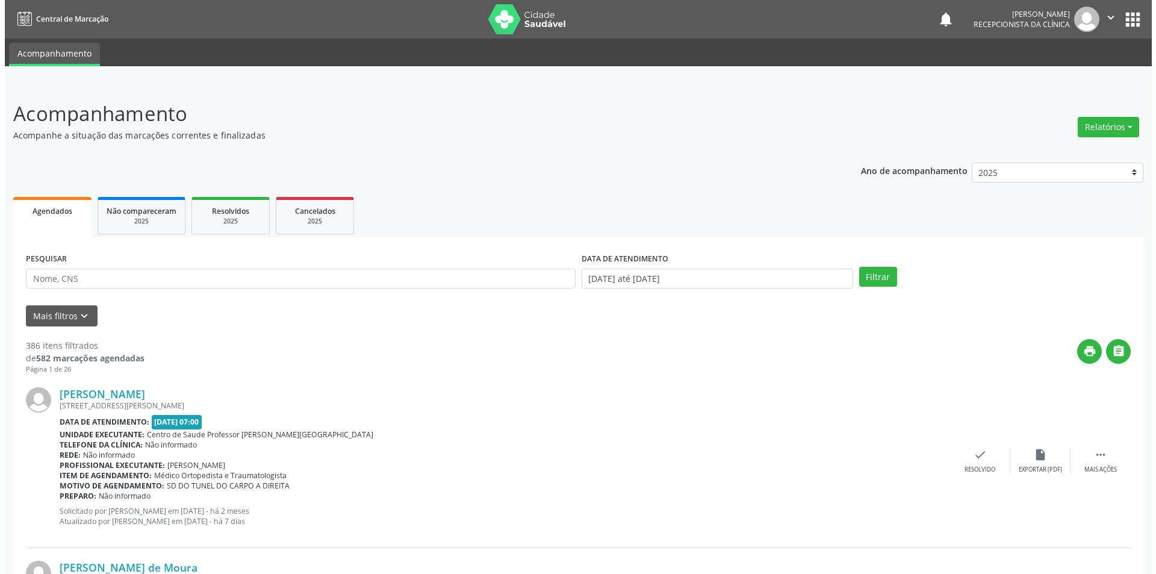
scroll to position [60, 0]
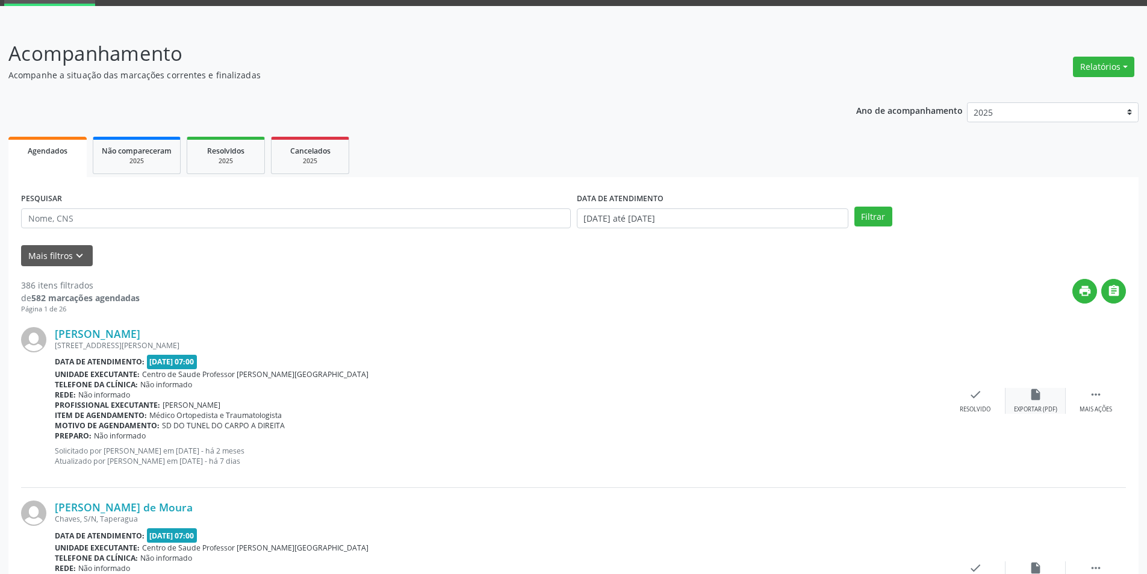
click at [1055, 392] on div "insert_drive_file Exportar (PDF)" at bounding box center [1035, 401] width 60 height 26
click at [962, 402] on div "check Resolvido" at bounding box center [975, 401] width 60 height 26
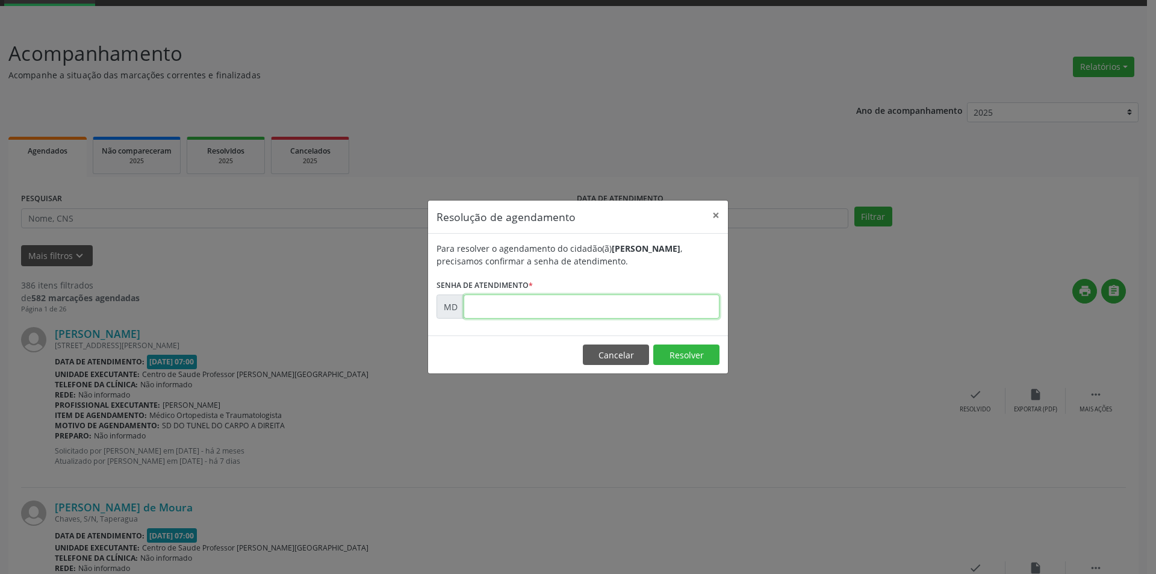
paste input "00000368"
type input "00000368"
click at [674, 344] on button "Resolver" at bounding box center [686, 354] width 66 height 20
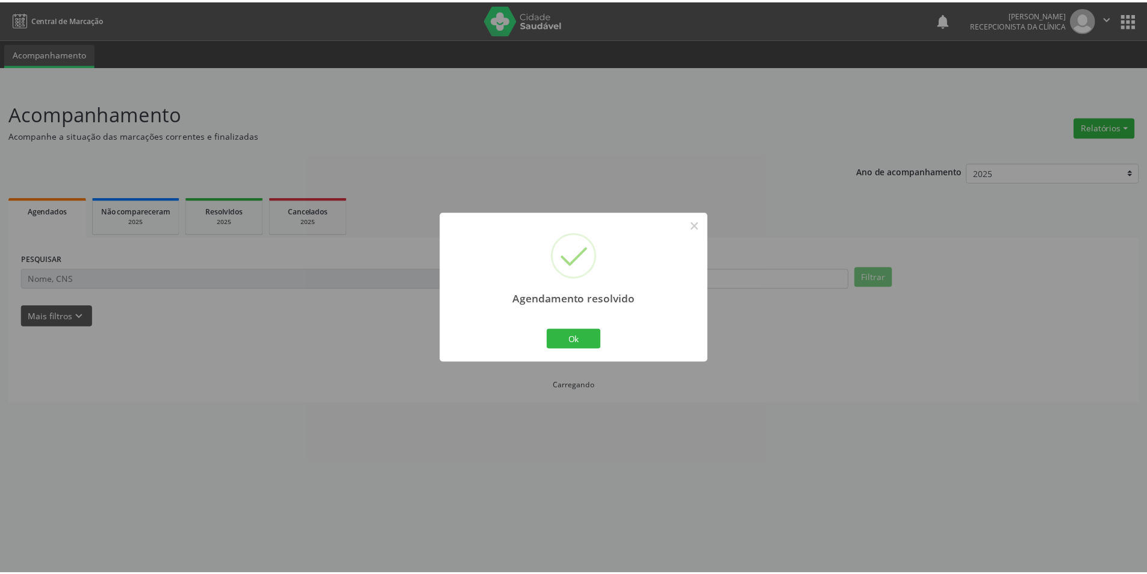
scroll to position [0, 0]
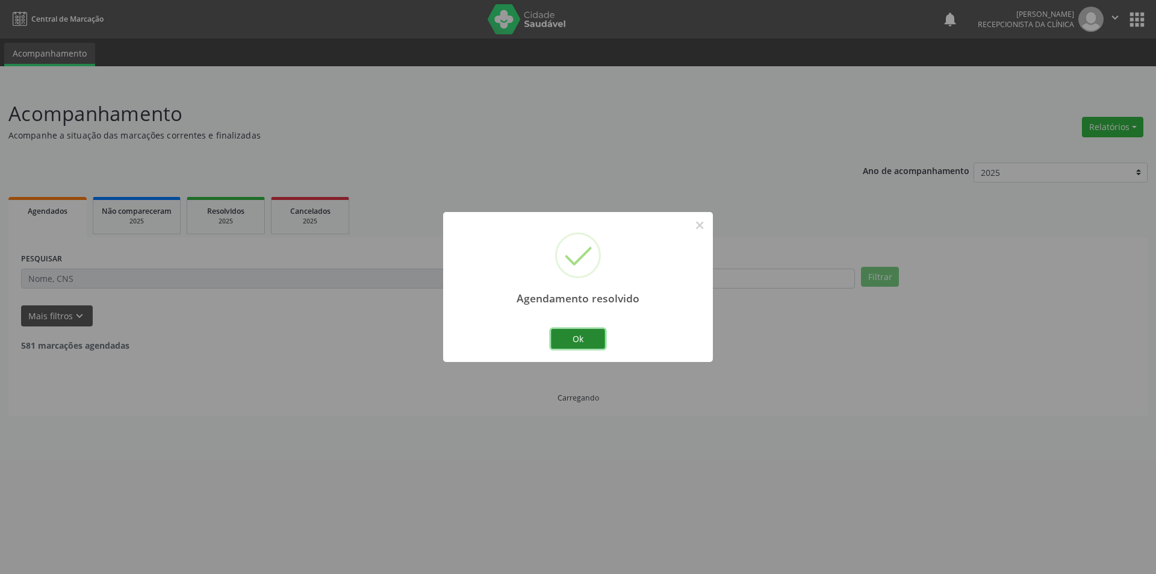
click at [577, 336] on button "Ok" at bounding box center [578, 339] width 54 height 20
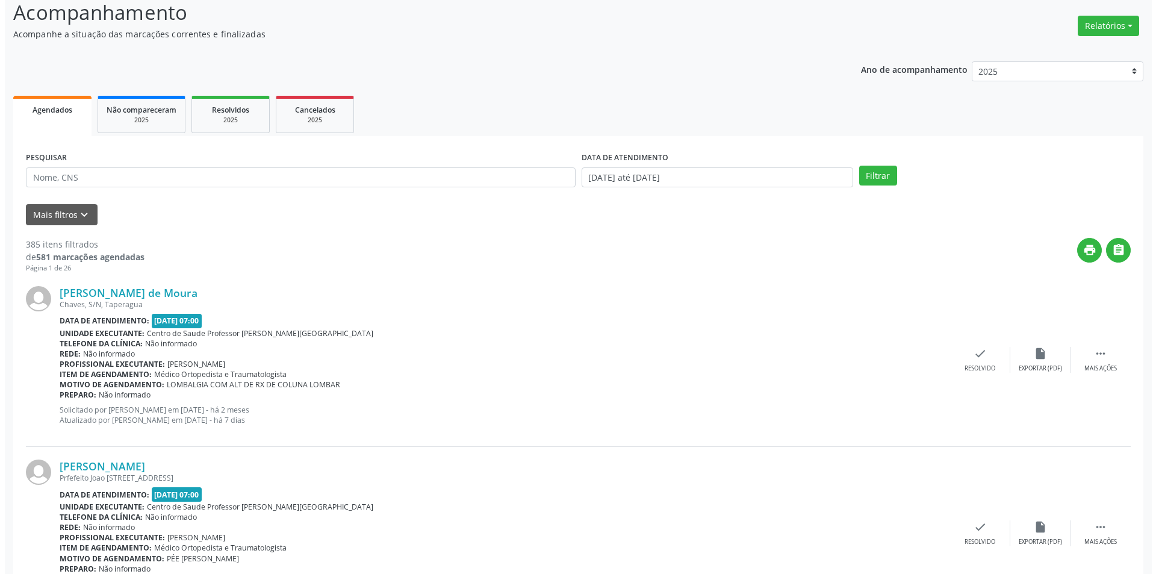
scroll to position [120, 0]
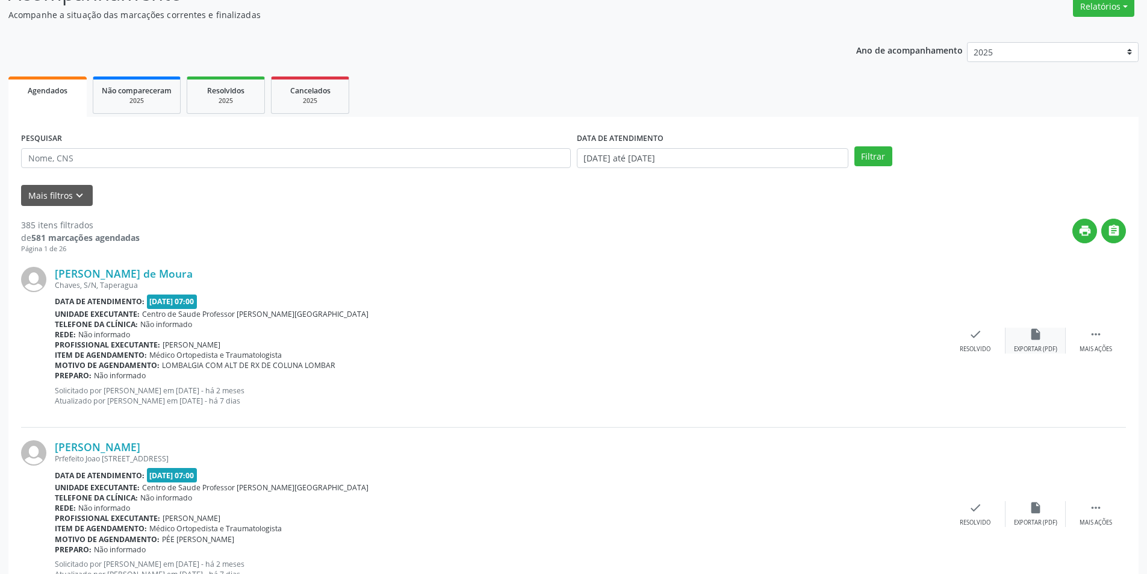
click at [1037, 342] on div "insert_drive_file Exportar (PDF)" at bounding box center [1035, 340] width 60 height 26
click at [975, 346] on div "Resolvido" at bounding box center [974, 349] width 31 height 8
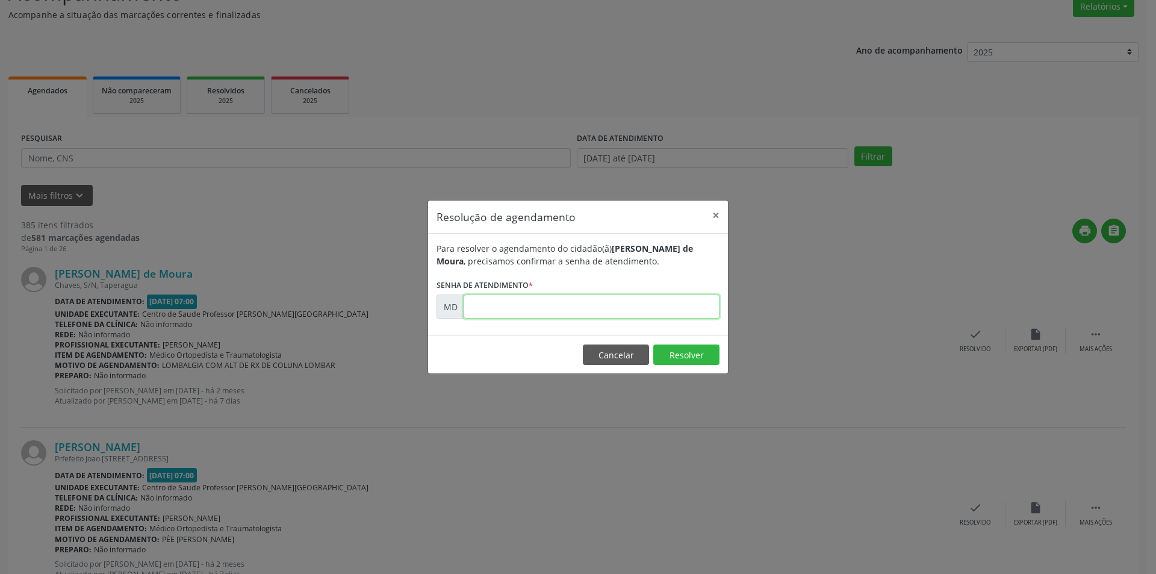
paste input "00000373"
type input "00000373"
click at [674, 355] on button "Resolver" at bounding box center [686, 354] width 66 height 20
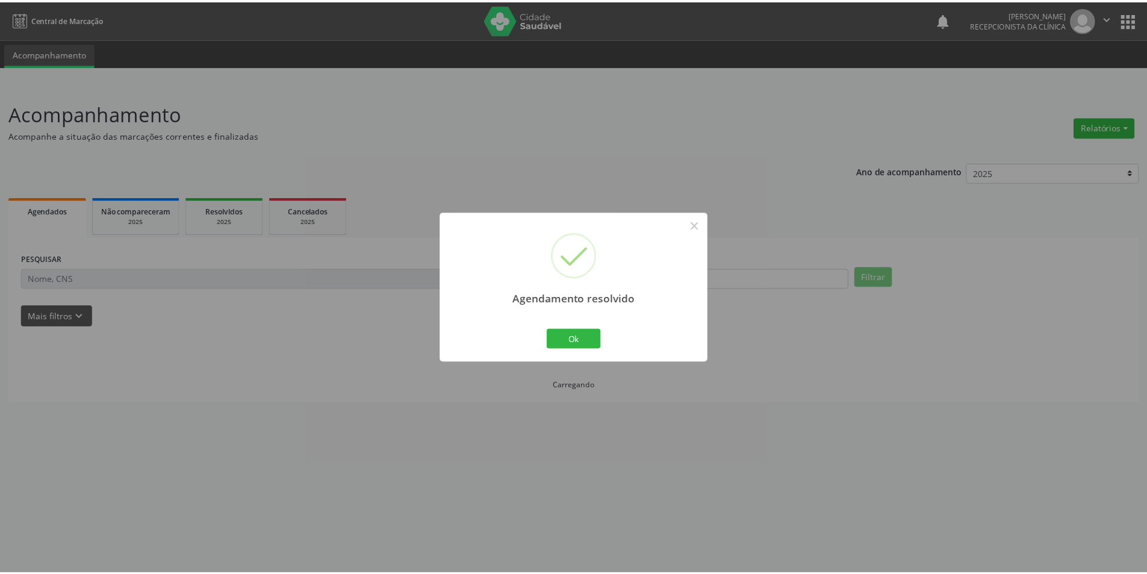
scroll to position [0, 0]
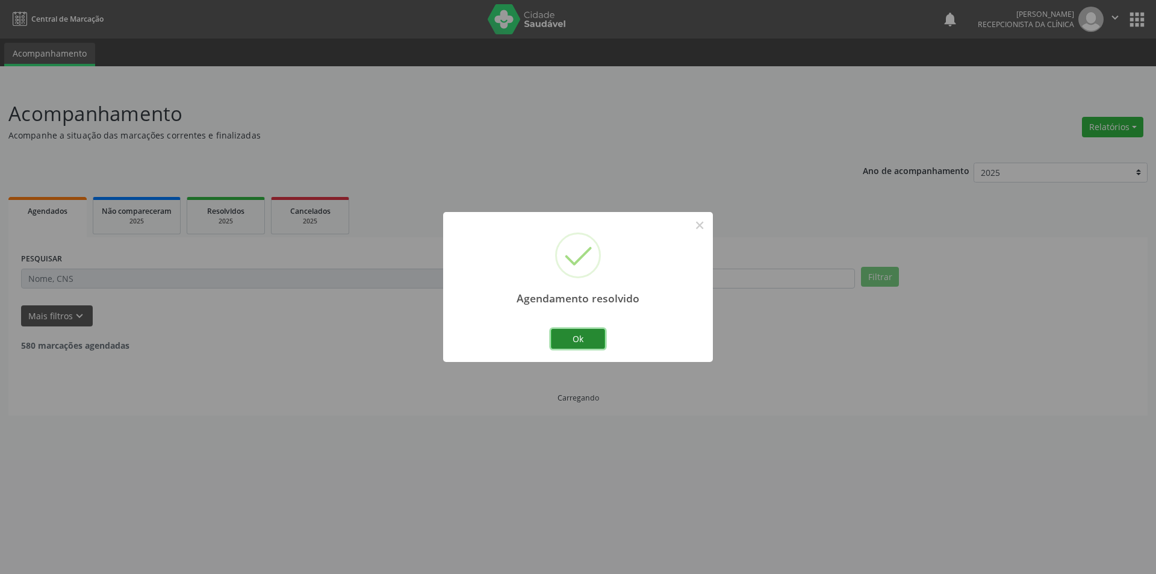
click at [577, 341] on button "Ok" at bounding box center [578, 339] width 54 height 20
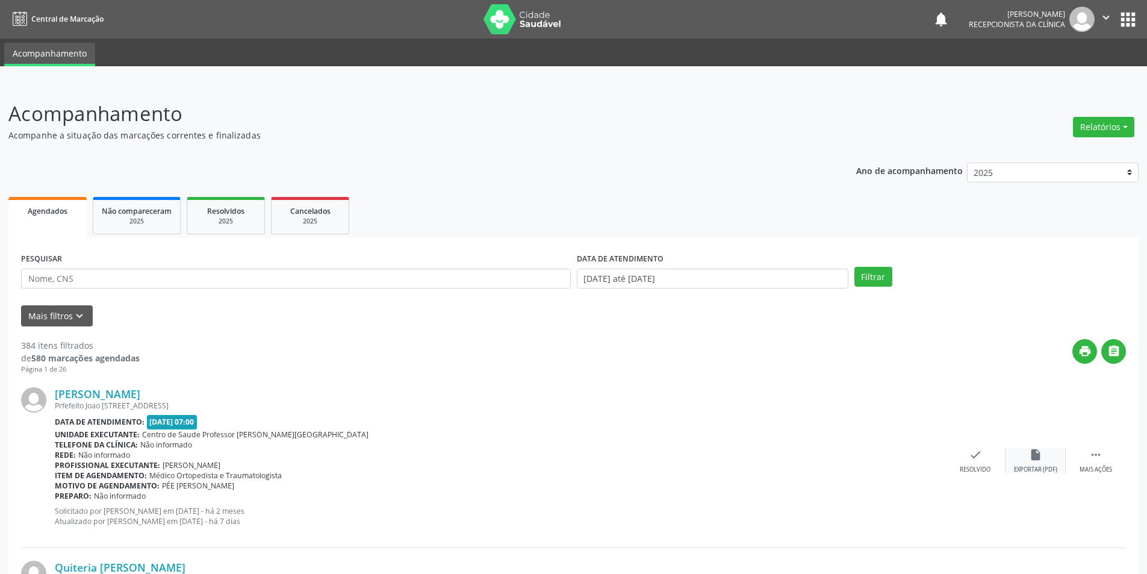
click at [1023, 459] on div "insert_drive_file Exportar (PDF)" at bounding box center [1035, 461] width 60 height 26
click at [1038, 462] on div "insert_drive_file Exportar (PDF)" at bounding box center [1035, 461] width 60 height 26
click at [961, 465] on div "Resolvido" at bounding box center [974, 469] width 31 height 8
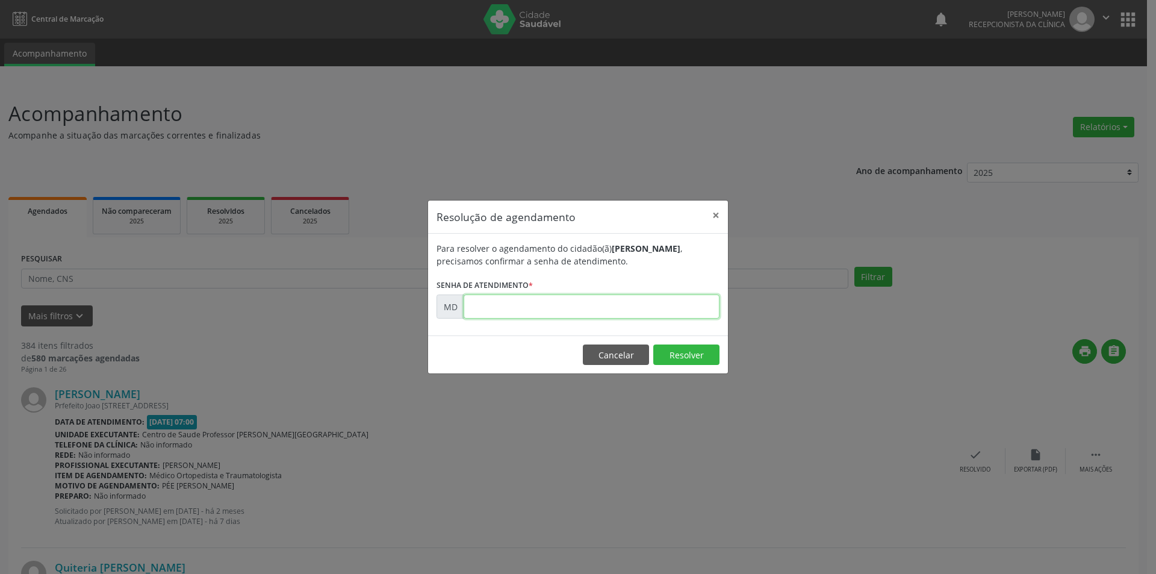
paste input "00000448"
type input "00000448"
click at [681, 353] on button "Resolver" at bounding box center [686, 354] width 66 height 20
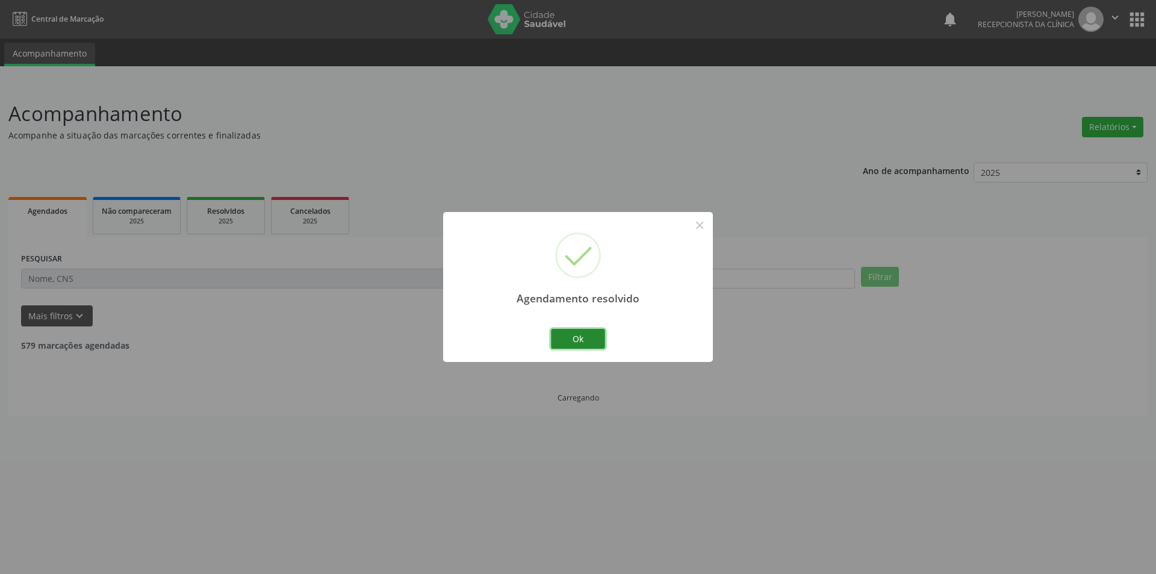
click at [568, 338] on button "Ok" at bounding box center [578, 339] width 54 height 20
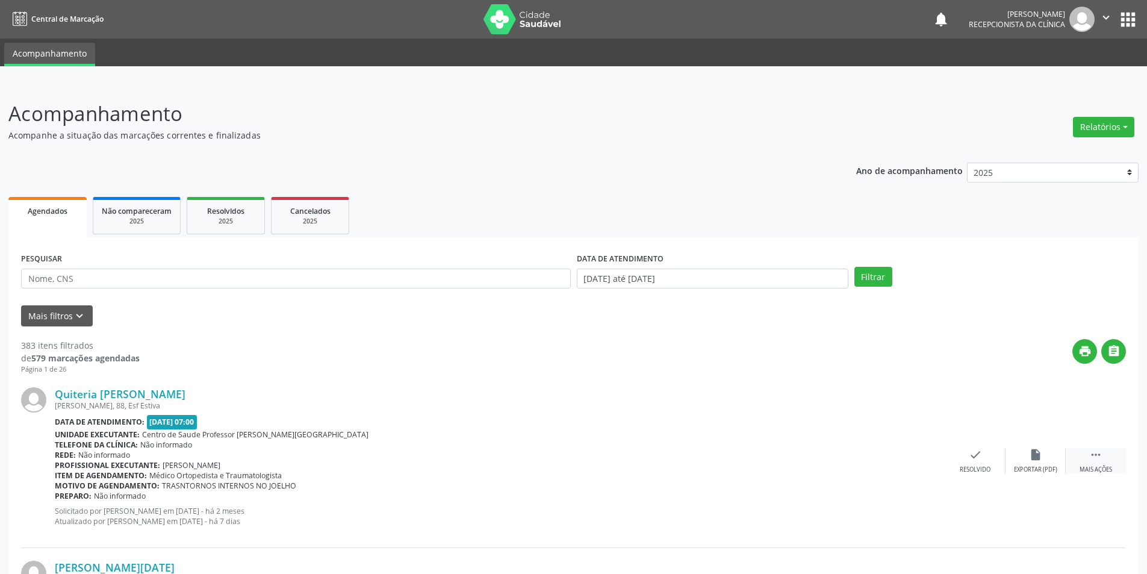
click at [1082, 463] on div " Mais ações" at bounding box center [1095, 461] width 60 height 26
click at [1056, 516] on div "Quiteria [PERSON_NAME] [PERSON_NAME], 88, Esf Estiva Data de atendimento: [DATE…" at bounding box center [573, 460] width 1105 height 173
click at [1020, 496] on div "Quiteria [PERSON_NAME] [PERSON_NAME], 88, Esf Estiva Data de atendimento: [DATE…" at bounding box center [573, 460] width 1105 height 173
click at [855, 462] on div "insert_drive_file Exportar (PDF)" at bounding box center [855, 461] width 60 height 26
click at [793, 463] on div "check Resolvido" at bounding box center [794, 461] width 60 height 26
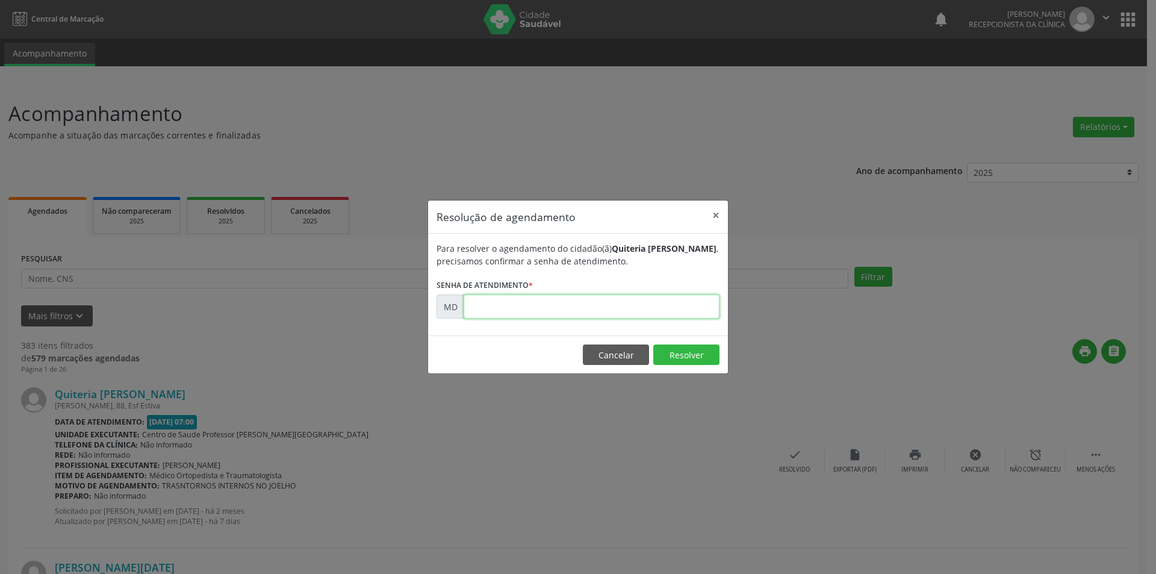
paste input "00000450"
type input "00000450"
click at [685, 345] on button "Resolver" at bounding box center [686, 354] width 66 height 20
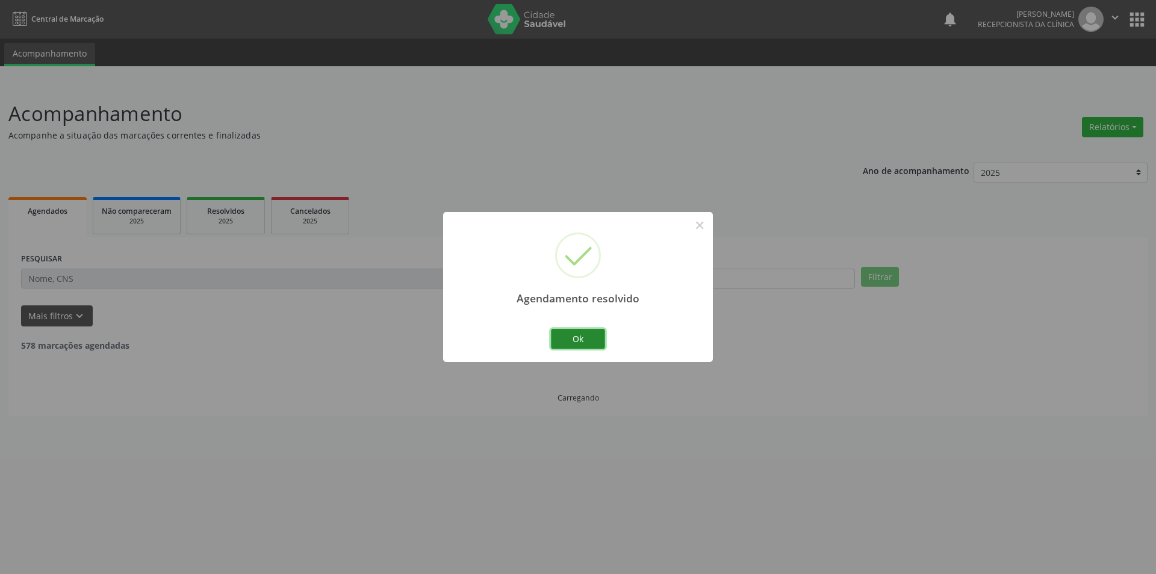
click at [602, 338] on button "Ok" at bounding box center [578, 339] width 54 height 20
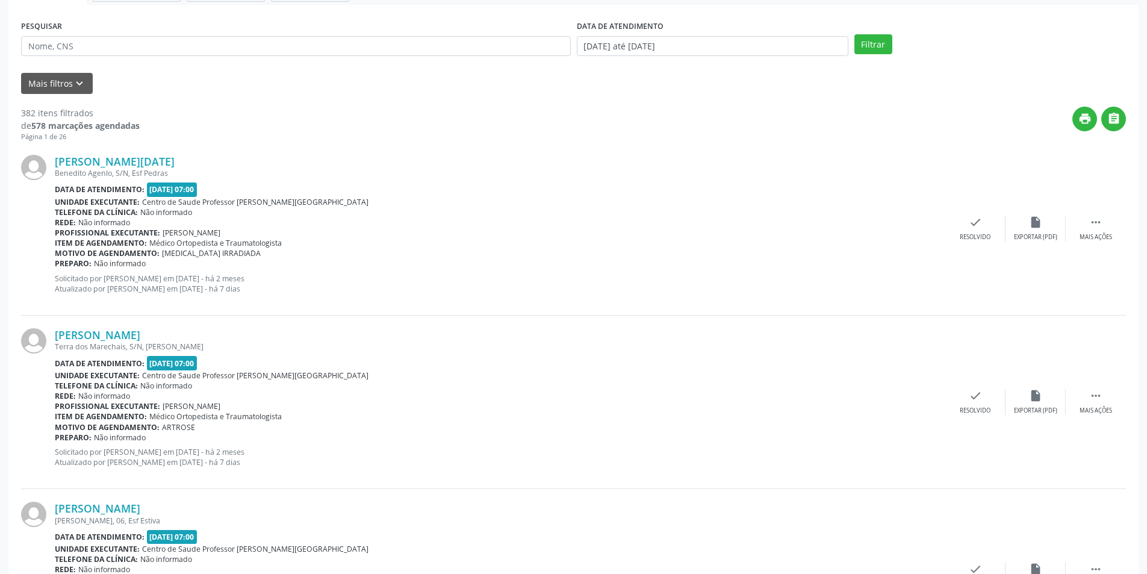
scroll to position [241, 0]
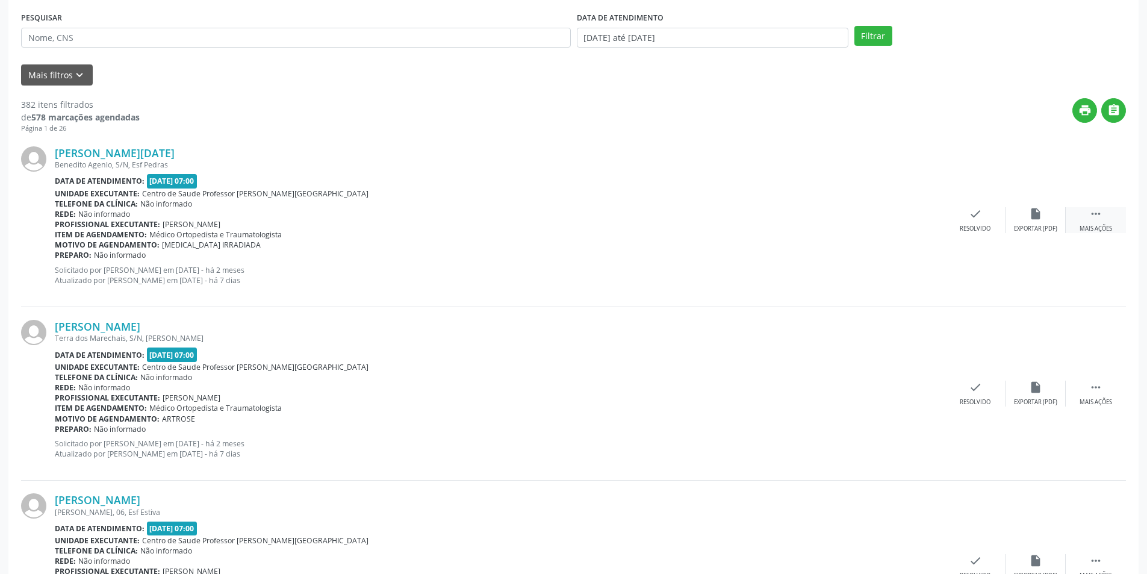
click at [1089, 229] on div "Mais ações" at bounding box center [1095, 229] width 33 height 8
click at [1085, 228] on div "Menos ações" at bounding box center [1095, 229] width 39 height 8
click at [1054, 210] on div "insert_drive_file Exportar (PDF)" at bounding box center [1035, 220] width 60 height 26
click at [1091, 225] on div "Mais ações" at bounding box center [1095, 229] width 33 height 8
click at [1034, 218] on icon "alarm_off" at bounding box center [1035, 213] width 13 height 13
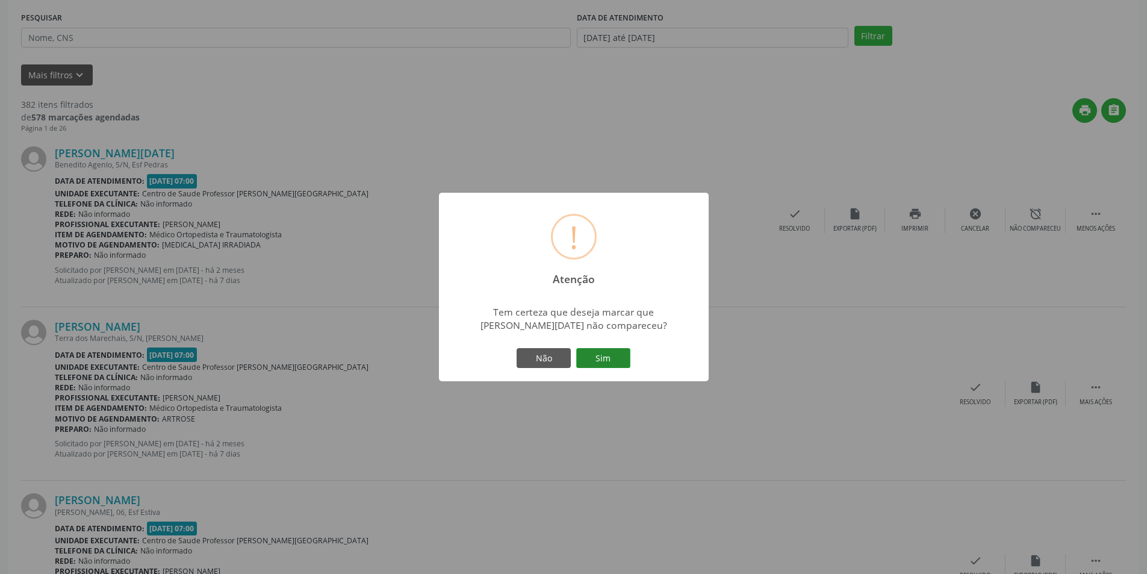
click at [612, 348] on button "Sim" at bounding box center [603, 358] width 54 height 20
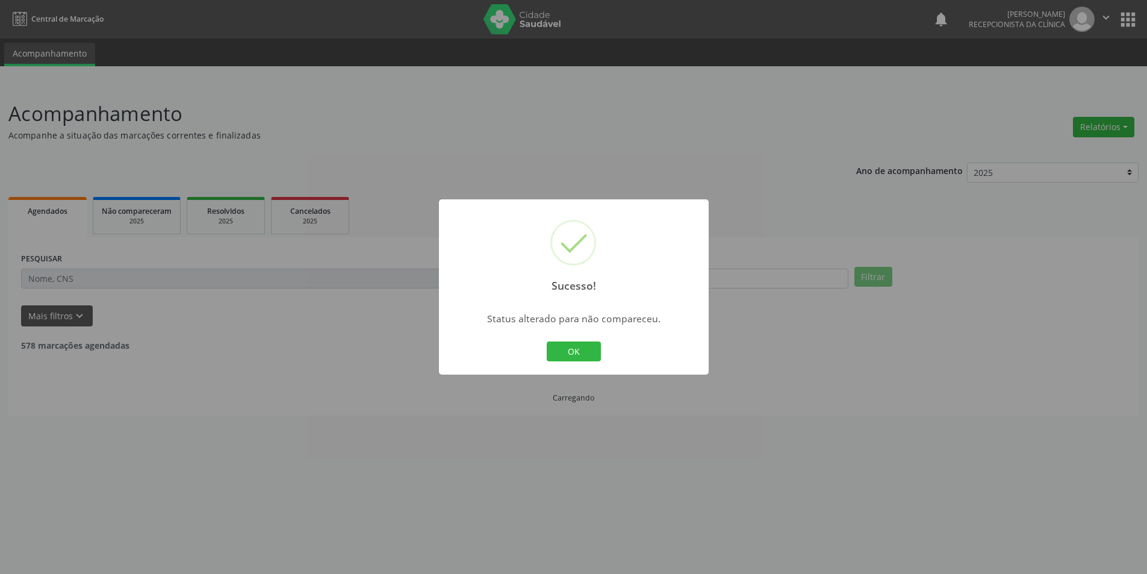
scroll to position [0, 0]
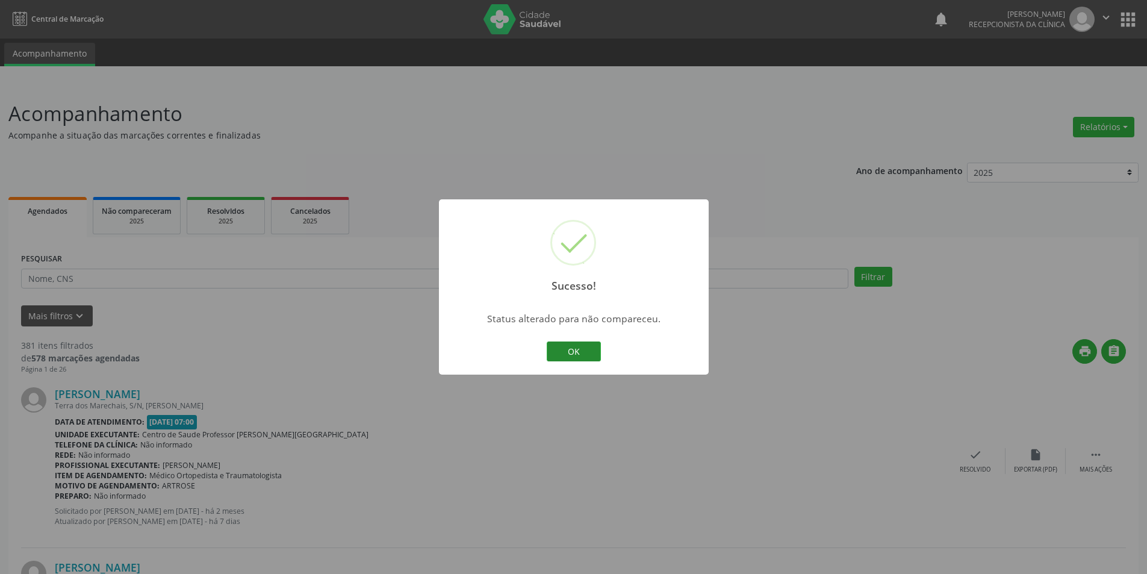
click at [592, 353] on button "OK" at bounding box center [574, 351] width 54 height 20
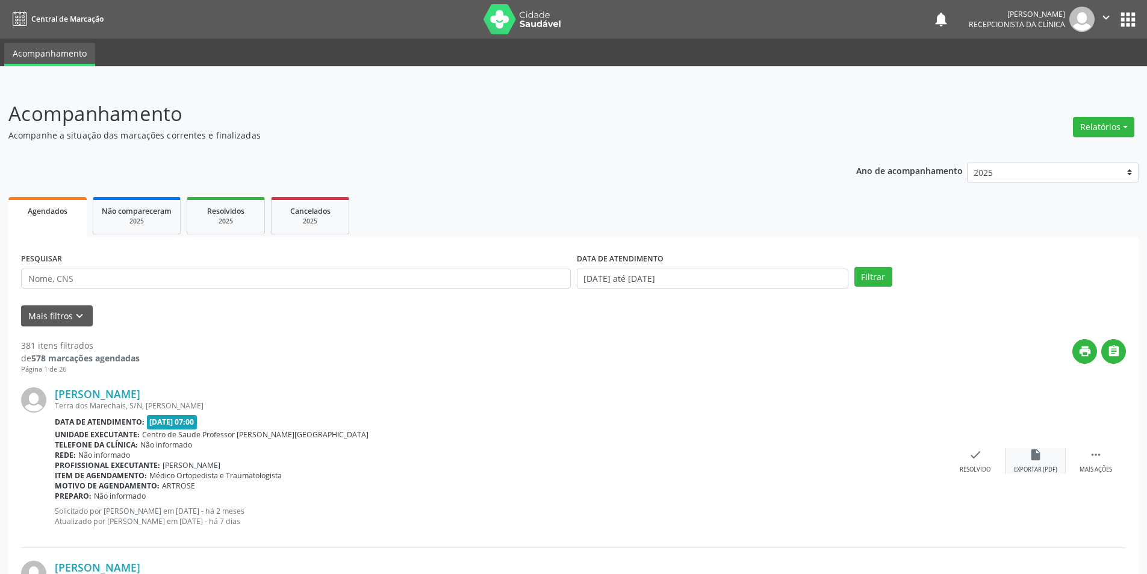
click at [1055, 465] on div "Exportar (PDF)" at bounding box center [1035, 469] width 43 height 8
click at [982, 472] on div "Resolvido" at bounding box center [974, 469] width 31 height 8
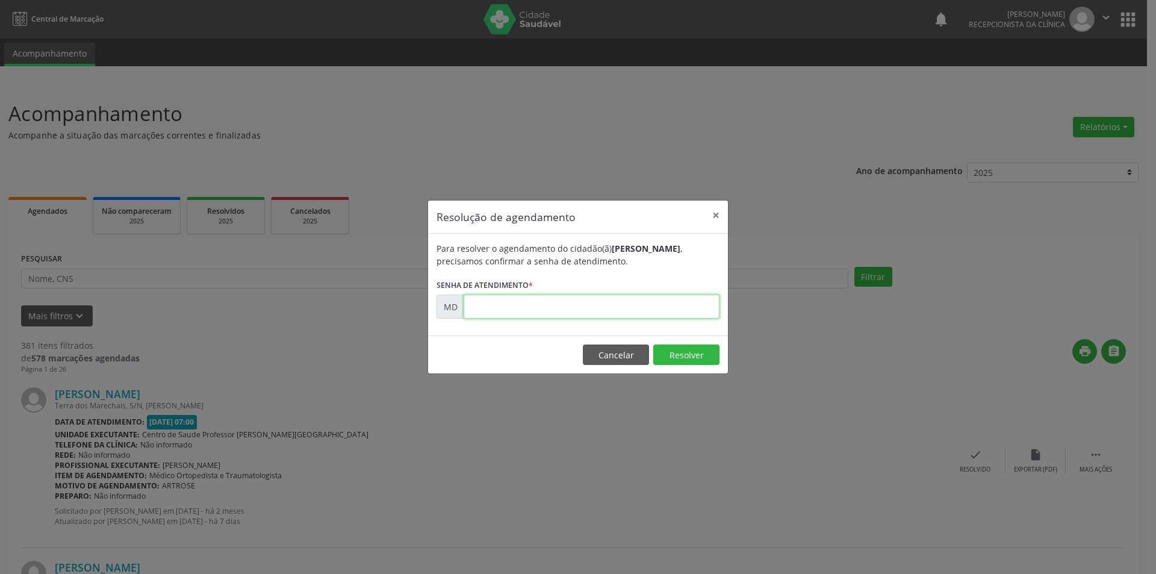
paste input "00000458"
type input "00000458"
click at [669, 357] on button "Resolver" at bounding box center [686, 354] width 66 height 20
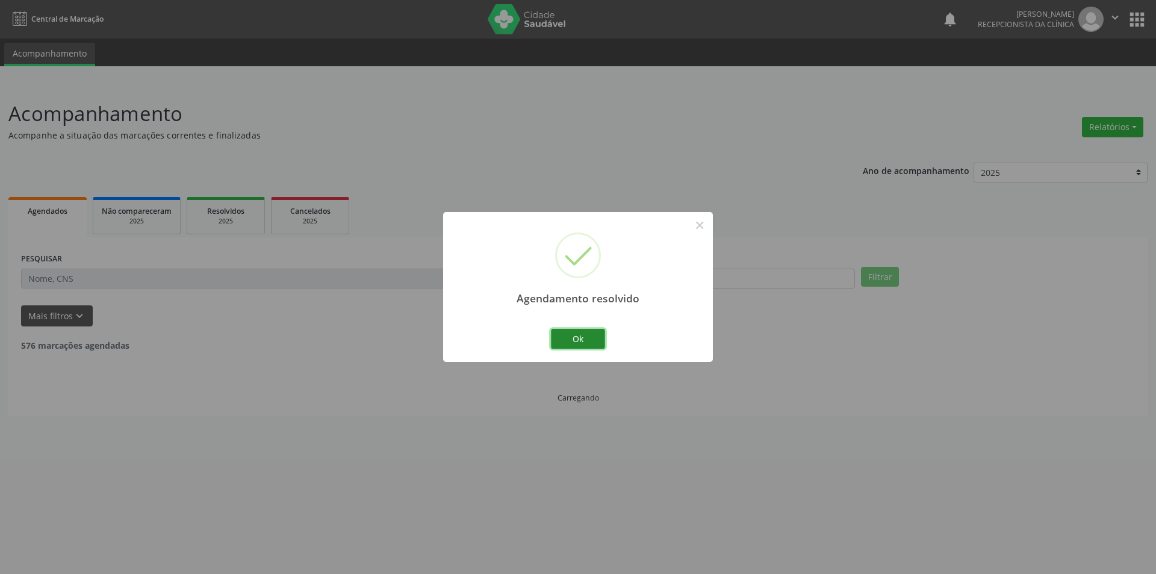
click at [578, 344] on button "Ok" at bounding box center [578, 339] width 54 height 20
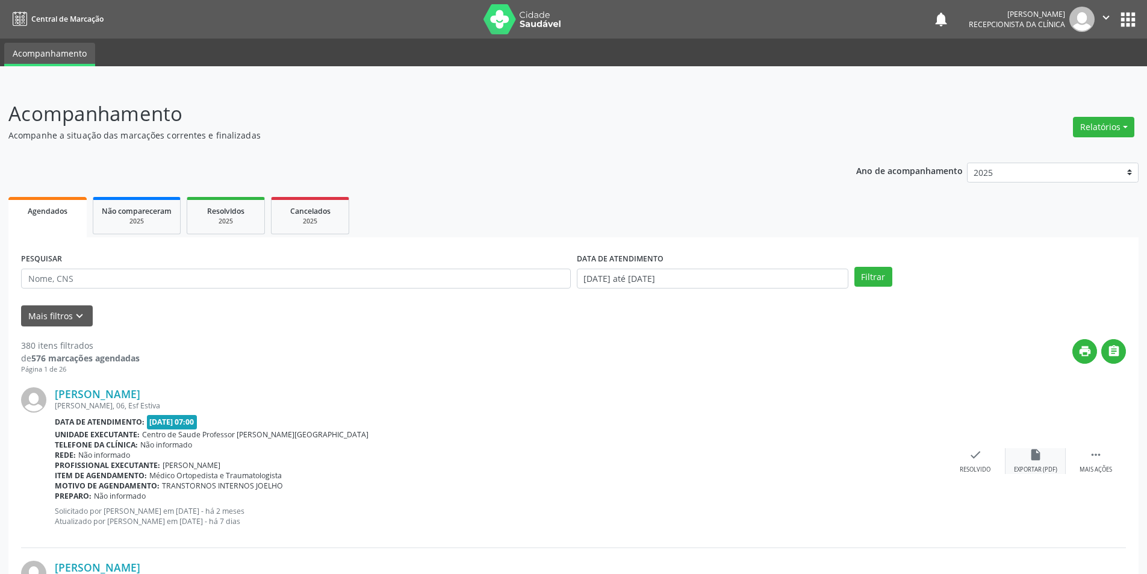
click at [1047, 469] on div "Exportar (PDF)" at bounding box center [1035, 469] width 43 height 8
click at [972, 468] on div "Resolvido" at bounding box center [974, 469] width 31 height 8
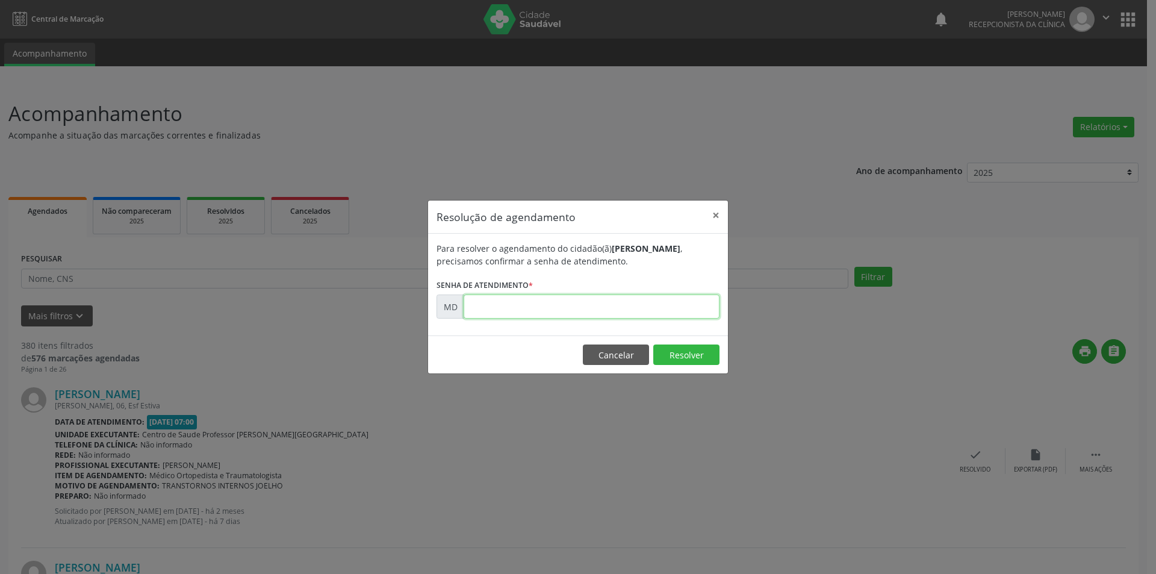
paste input "00000477"
type input "00000477"
click at [669, 348] on button "Resolver" at bounding box center [686, 354] width 66 height 20
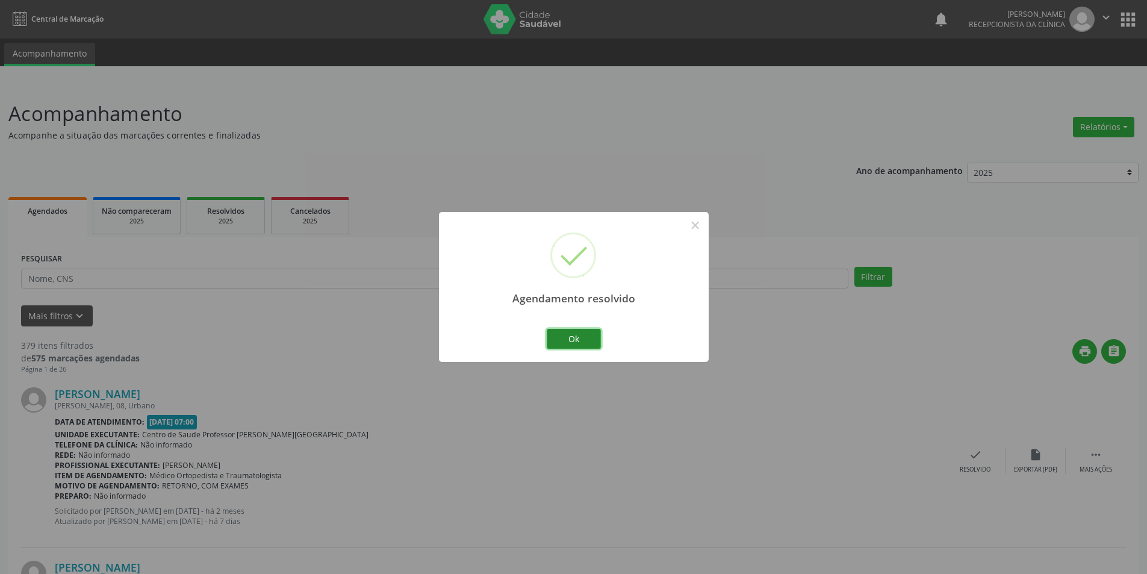
click at [560, 338] on button "Ok" at bounding box center [574, 339] width 54 height 20
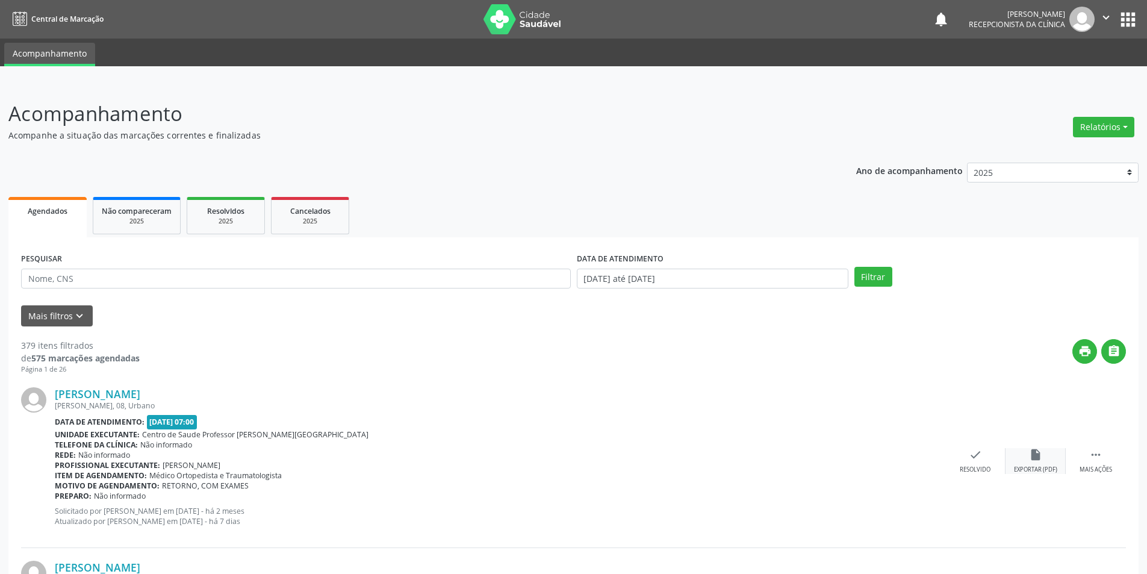
click at [1019, 468] on div "Exportar (PDF)" at bounding box center [1035, 469] width 43 height 8
click at [970, 463] on div "check Resolvido" at bounding box center [975, 461] width 60 height 26
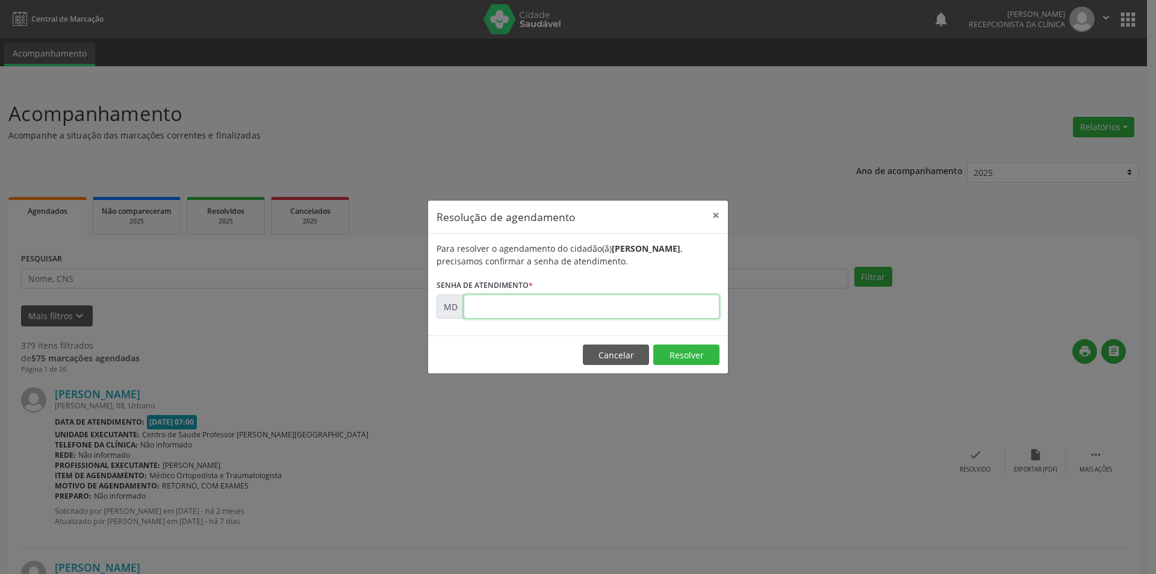
paste input "00000529"
type input "00000529"
click at [685, 360] on button "Resolver" at bounding box center [686, 354] width 66 height 20
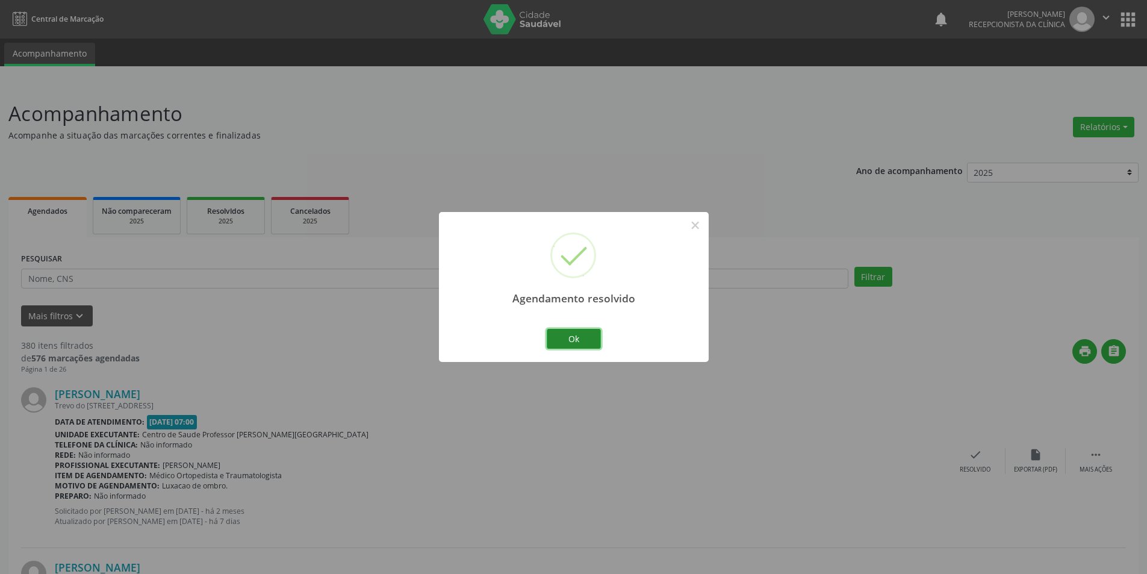
click at [578, 339] on button "Ok" at bounding box center [574, 339] width 54 height 20
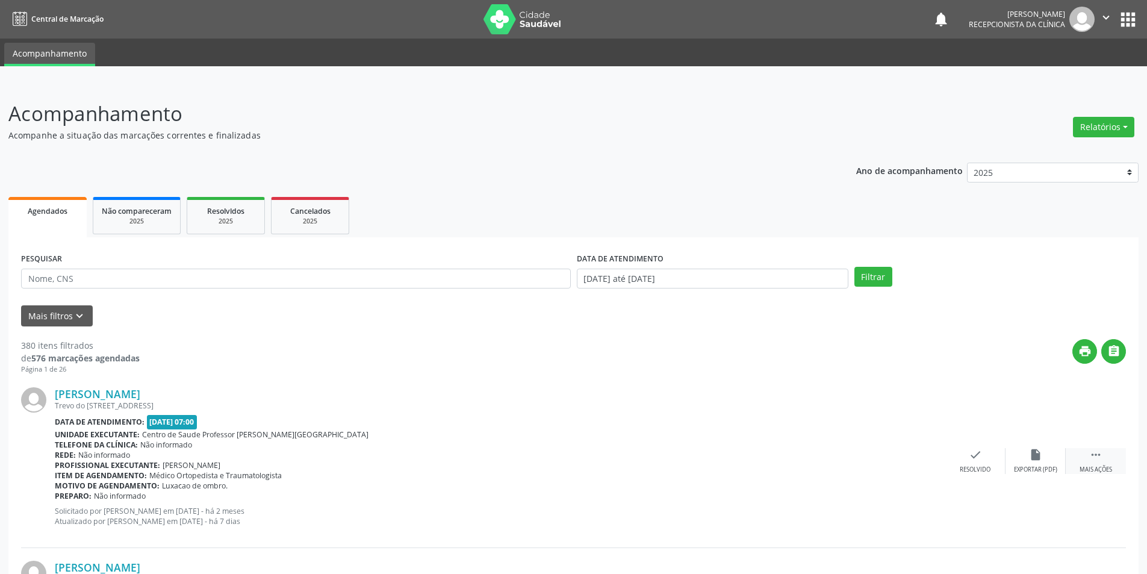
click at [1094, 457] on icon "" at bounding box center [1095, 454] width 13 height 13
click at [1020, 468] on div "Não compareceu" at bounding box center [1034, 469] width 51 height 8
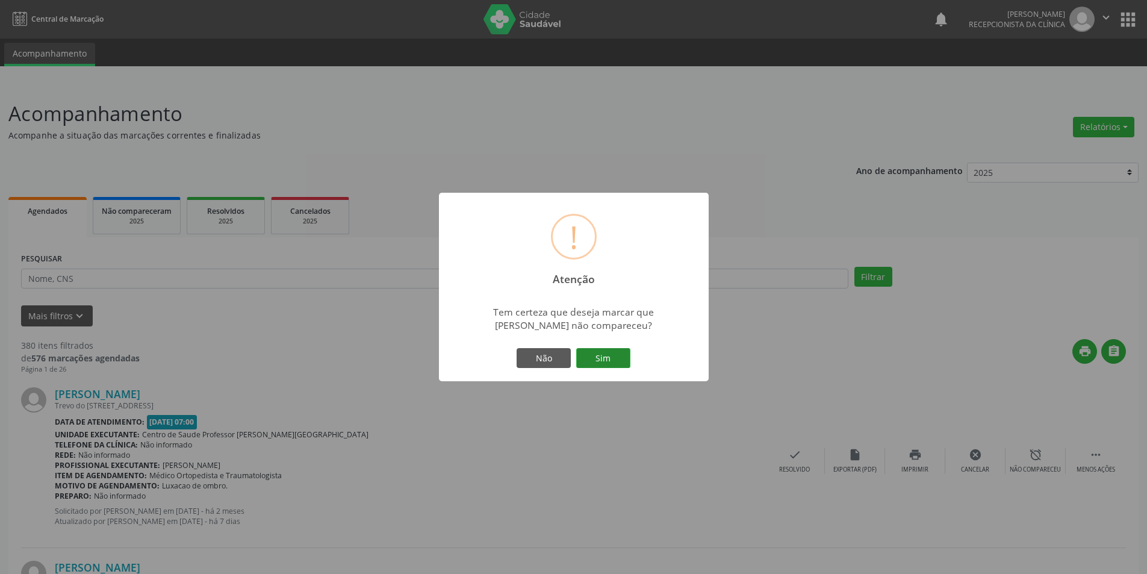
click at [601, 358] on button "Sim" at bounding box center [603, 358] width 54 height 20
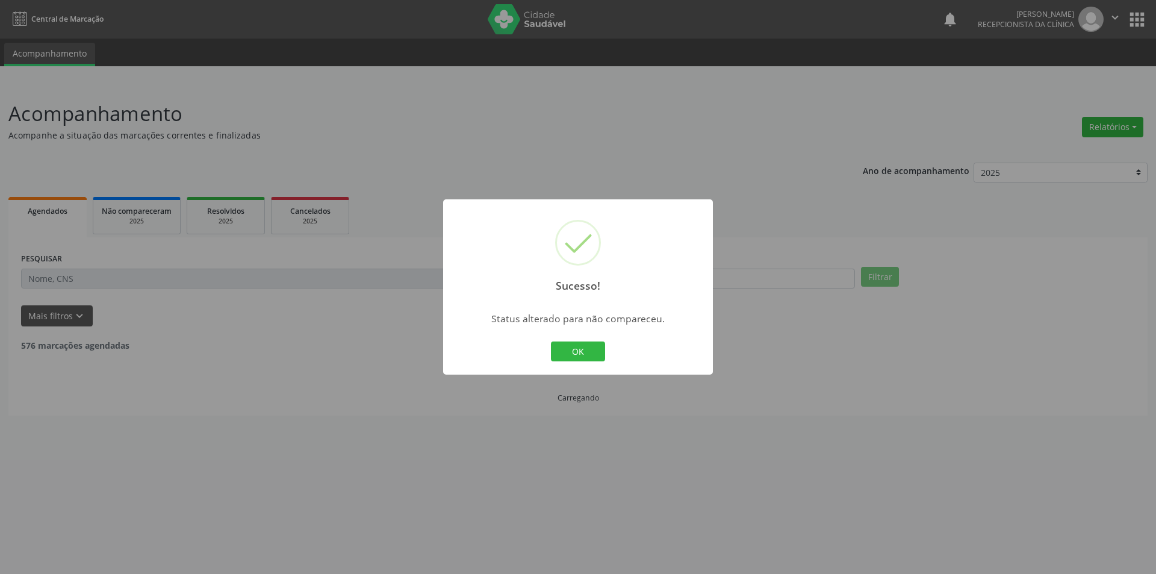
click at [601, 358] on button "OK" at bounding box center [578, 351] width 54 height 20
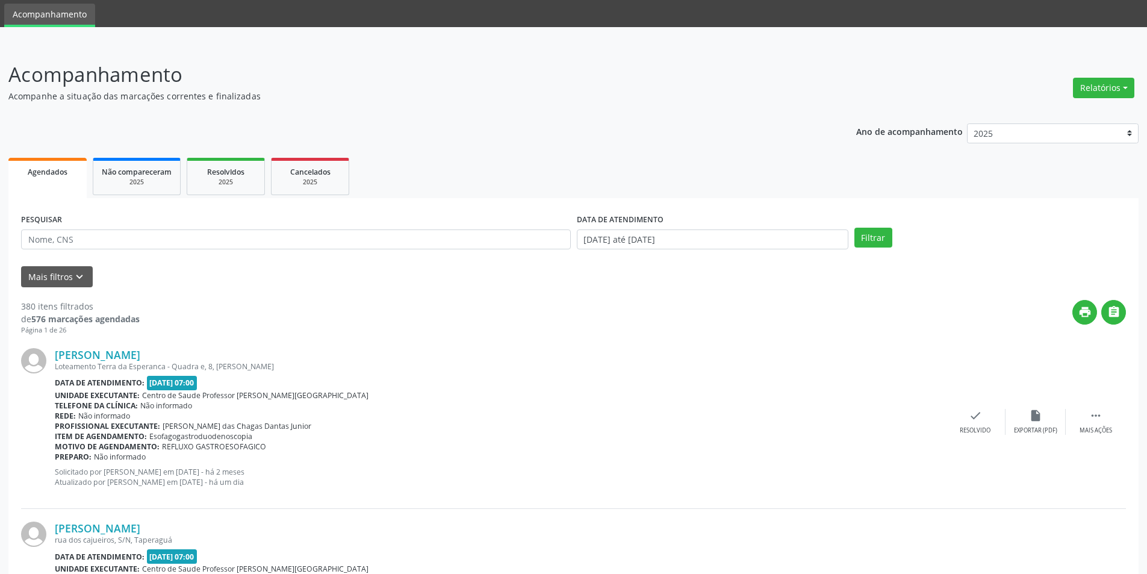
scroll to position [60, 0]
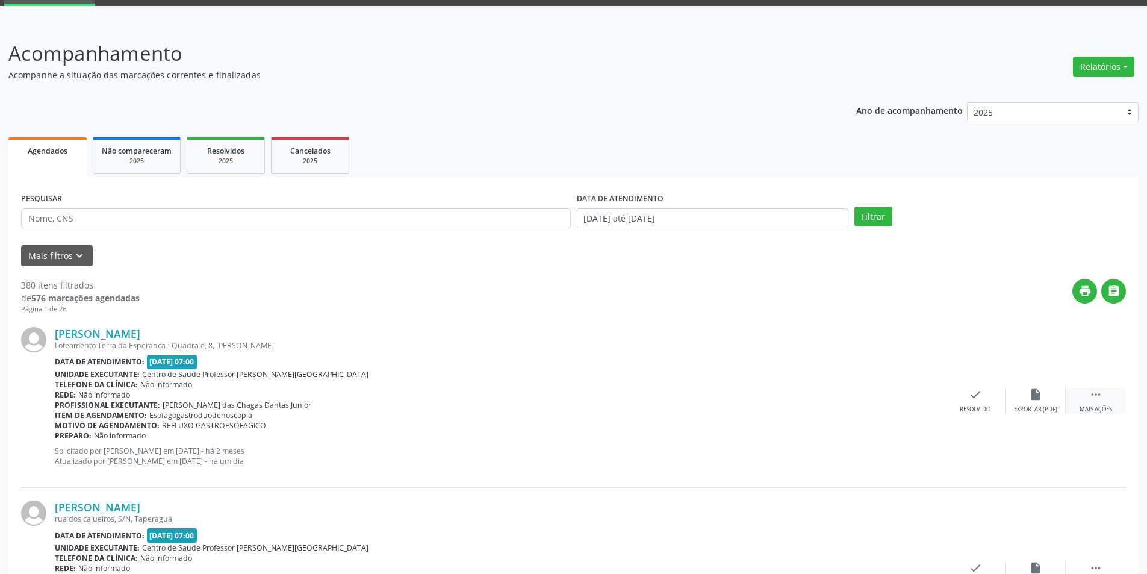
click at [1097, 402] on div " Mais ações" at bounding box center [1095, 401] width 60 height 26
click at [1053, 401] on div "alarm_off Não compareceu" at bounding box center [1035, 401] width 60 height 26
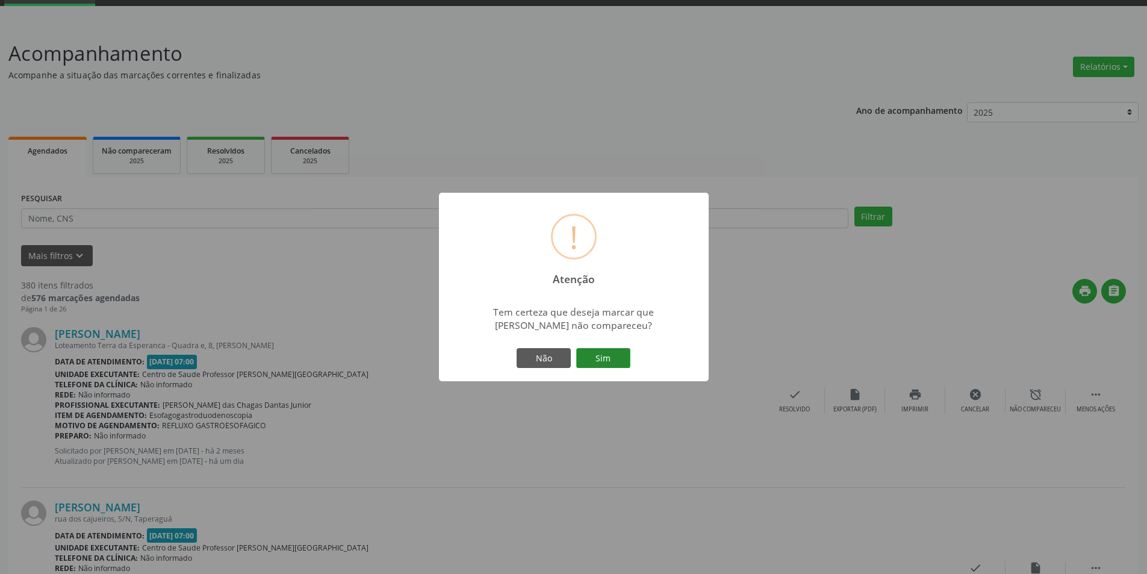
click at [600, 358] on button "Sim" at bounding box center [603, 358] width 54 height 20
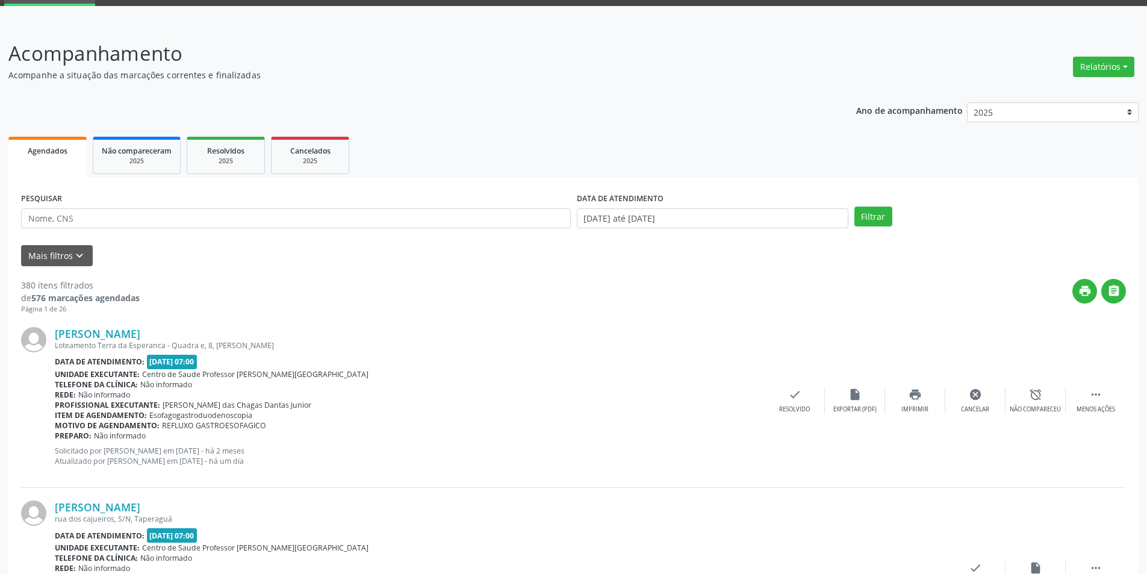
scroll to position [0, 0]
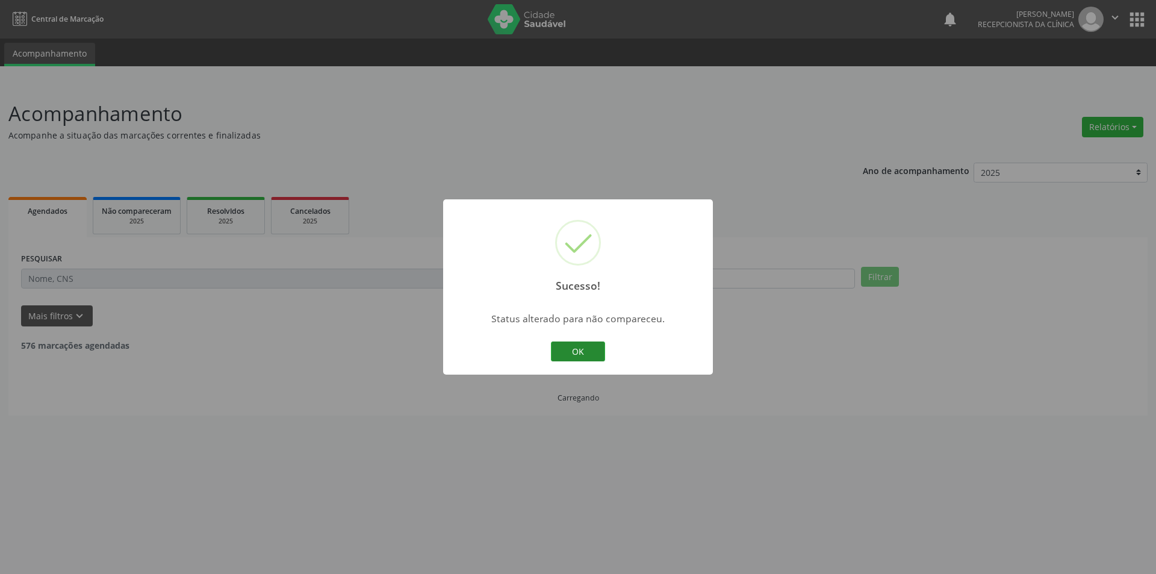
click at [597, 356] on button "OK" at bounding box center [578, 351] width 54 height 20
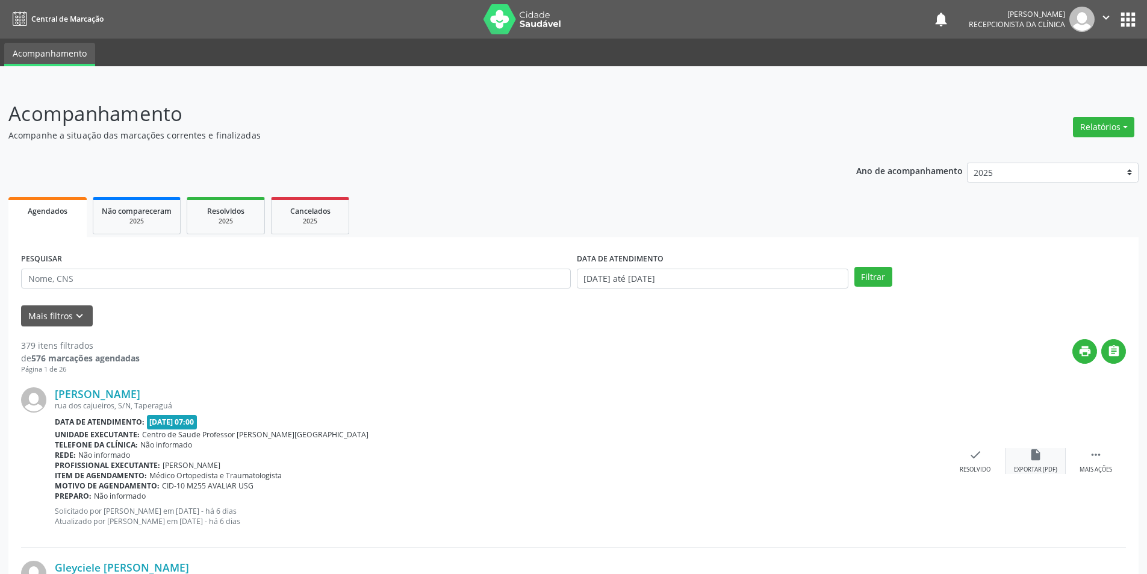
click at [1033, 469] on div "Exportar (PDF)" at bounding box center [1035, 469] width 43 height 8
click at [971, 463] on div "check Resolvido" at bounding box center [975, 461] width 60 height 26
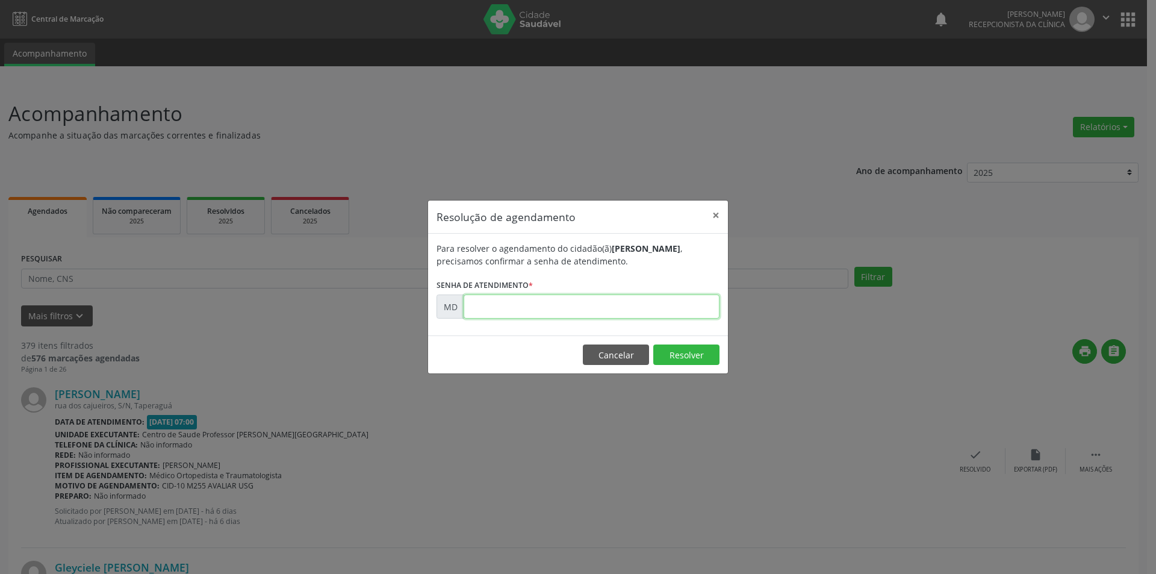
paste input "00011790"
type input "00011790"
click at [682, 355] on button "Resolver" at bounding box center [686, 354] width 66 height 20
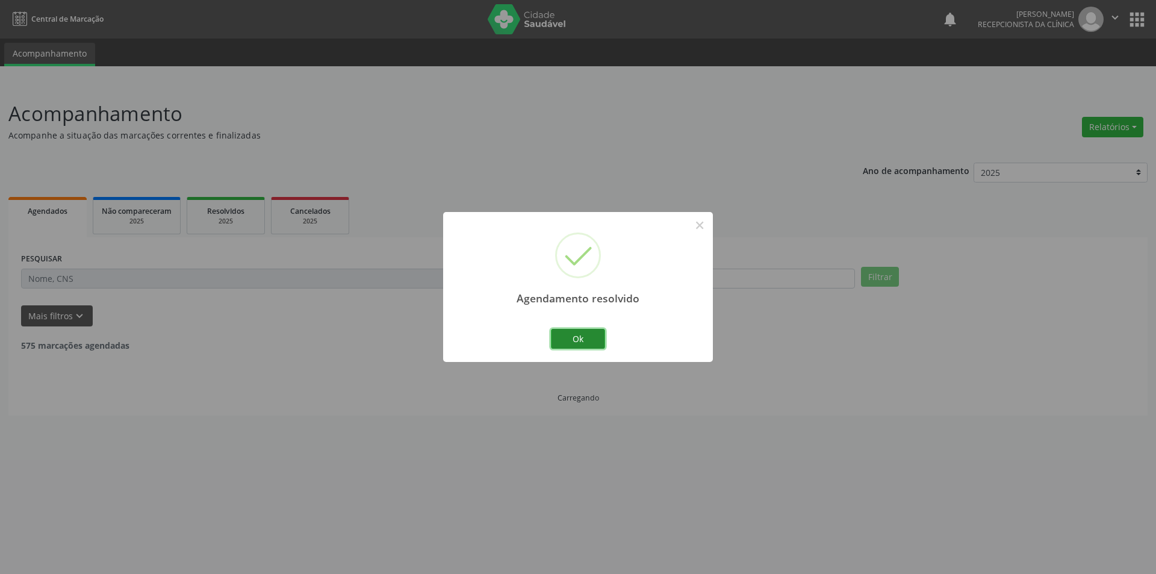
click at [580, 336] on button "Ok" at bounding box center [578, 339] width 54 height 20
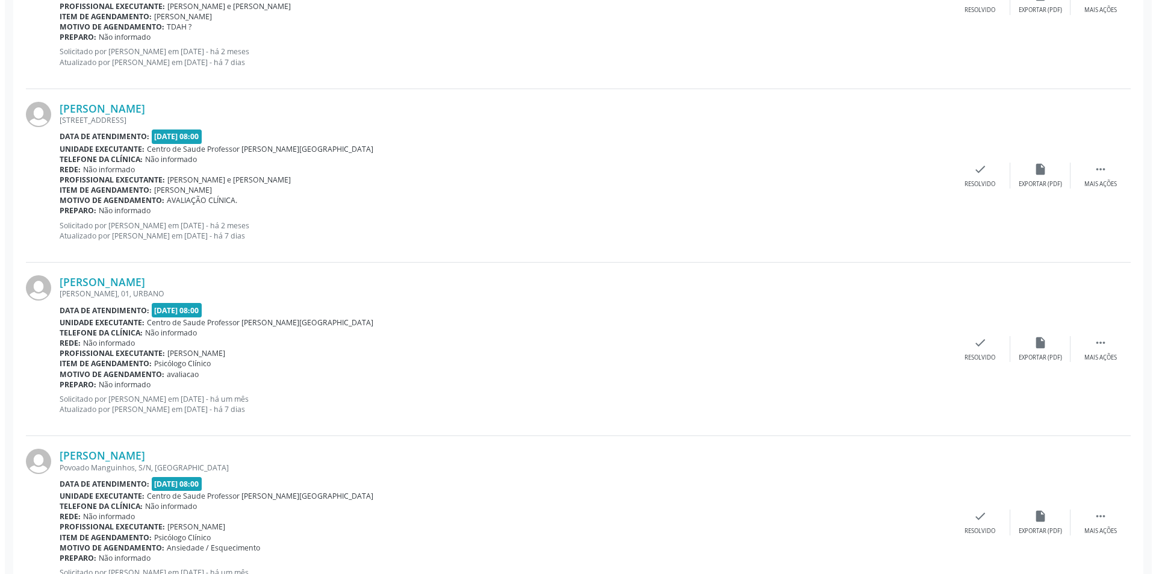
scroll to position [1806, 0]
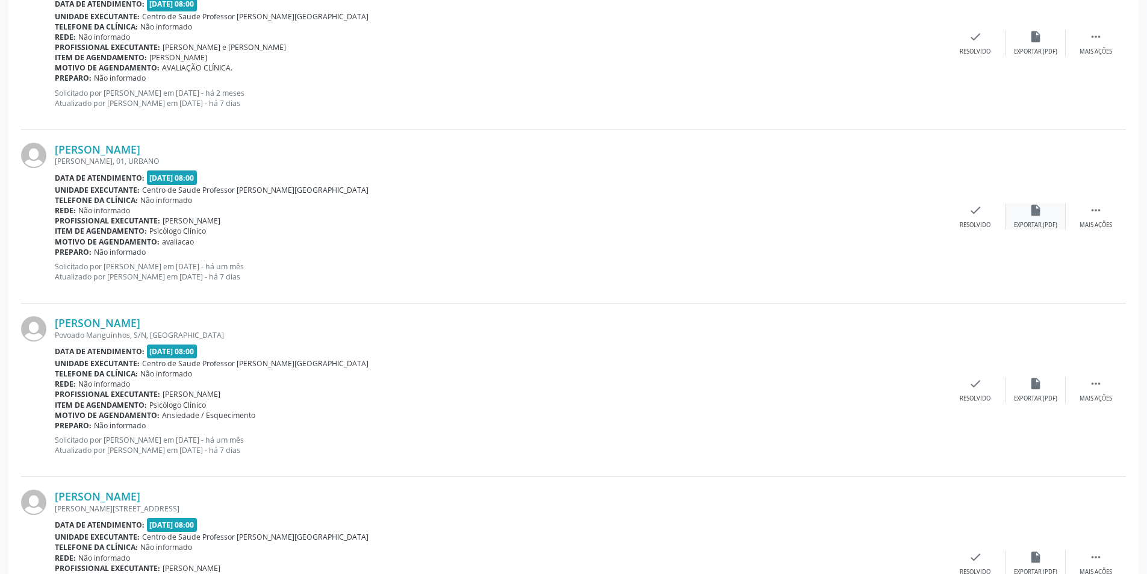
click at [1022, 218] on div "insert_drive_file Exportar (PDF)" at bounding box center [1035, 216] width 60 height 26
click at [968, 223] on div "Resolvido" at bounding box center [974, 225] width 31 height 8
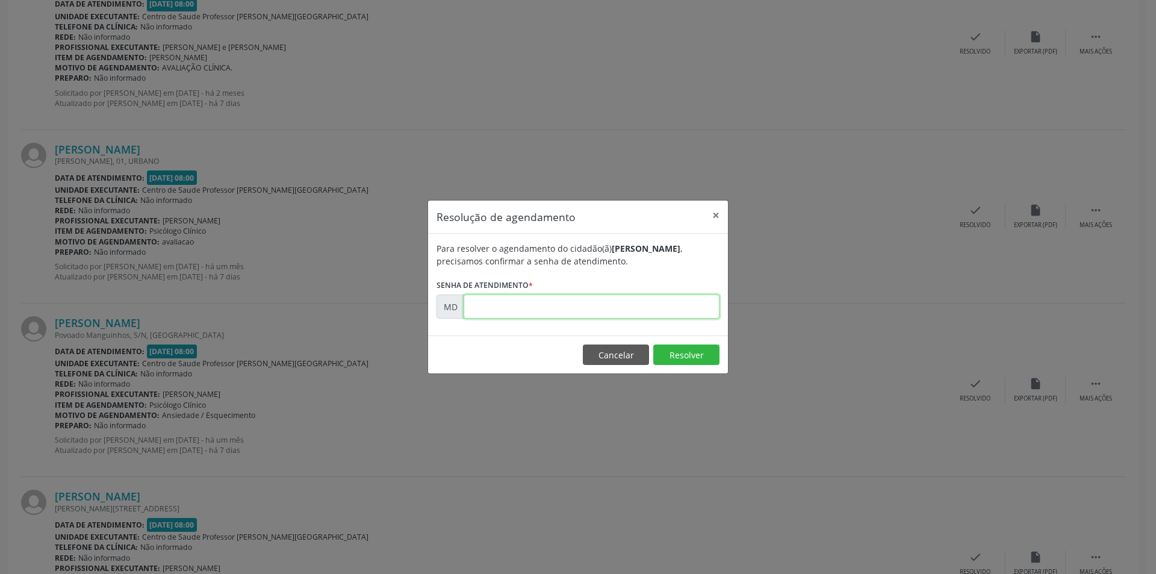
paste input "00006219"
type input "00006219"
click at [669, 349] on button "Resolver" at bounding box center [686, 354] width 66 height 20
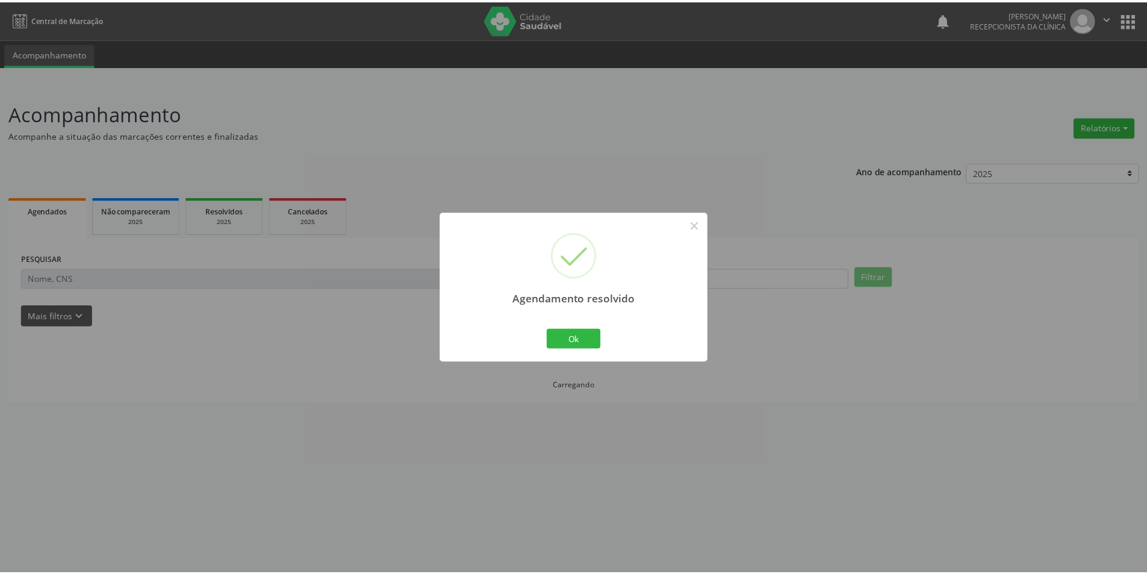
scroll to position [0, 0]
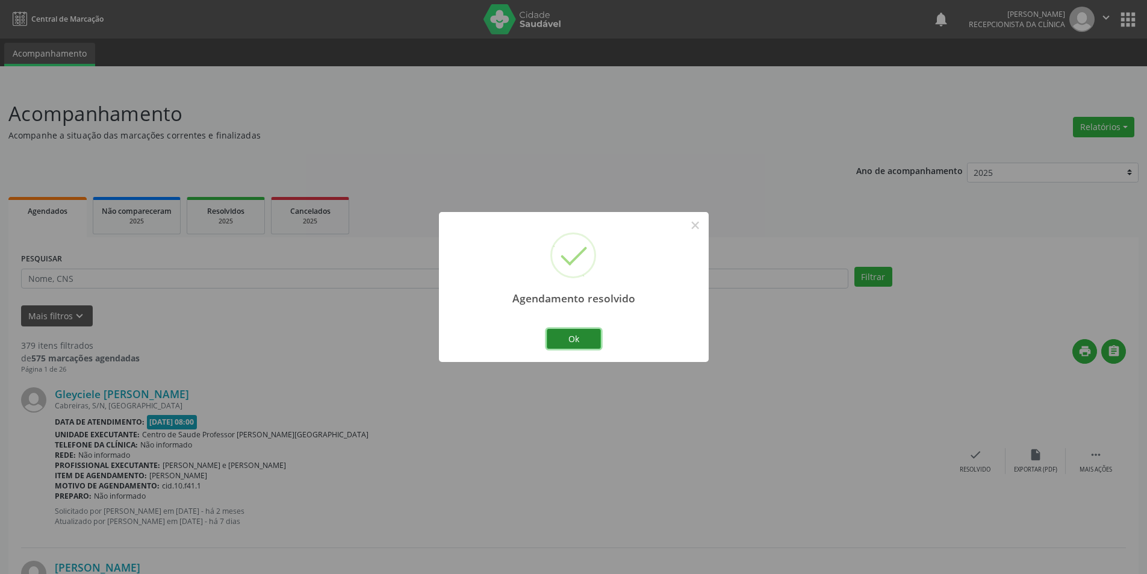
drag, startPoint x: 591, startPoint y: 333, endPoint x: 634, endPoint y: 283, distance: 66.2
click at [592, 333] on button "Ok" at bounding box center [574, 339] width 54 height 20
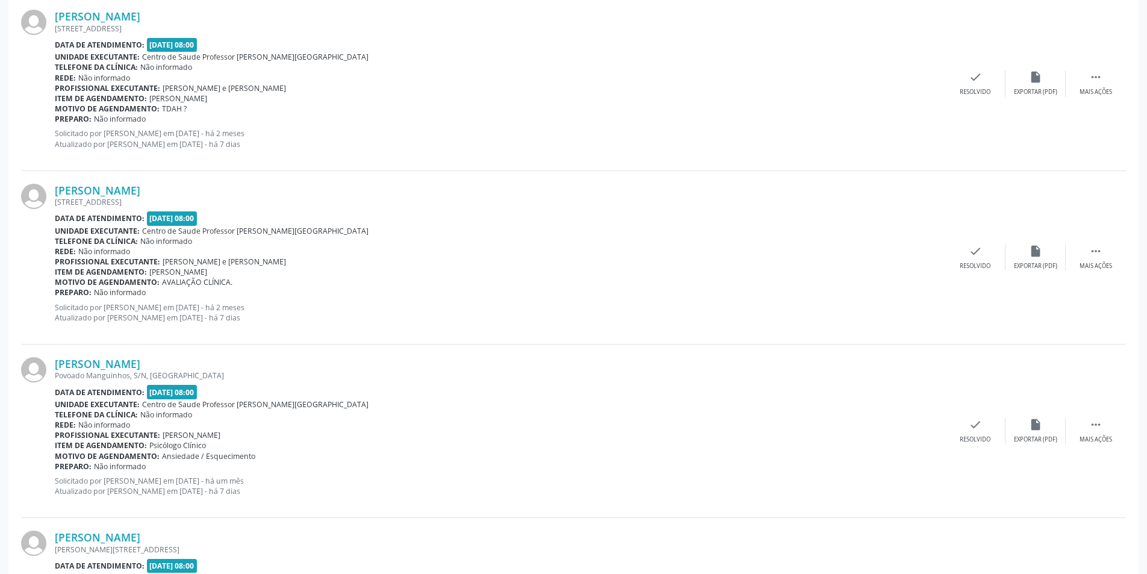
scroll to position [1625, 0]
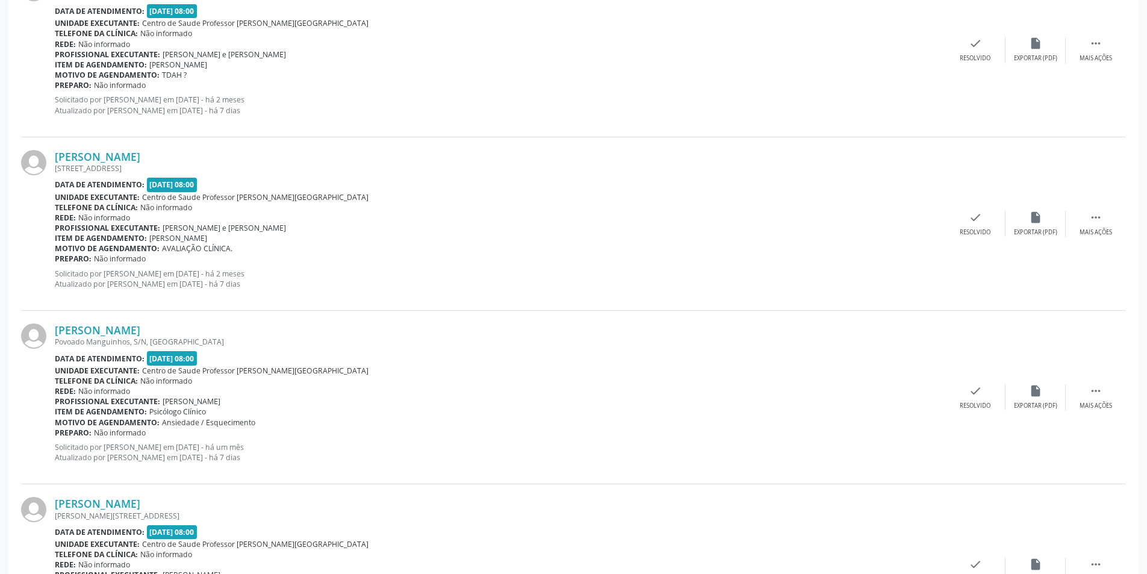
click at [1097, 411] on div "[PERSON_NAME] Povoado Manguinhos, S/N, [GEOGRAPHIC_DATA] Data de atendimento: […" at bounding box center [573, 397] width 1105 height 173
click at [1112, 400] on div " Mais ações" at bounding box center [1095, 397] width 60 height 26
click at [1043, 401] on div "Não compareceu" at bounding box center [1034, 405] width 51 height 8
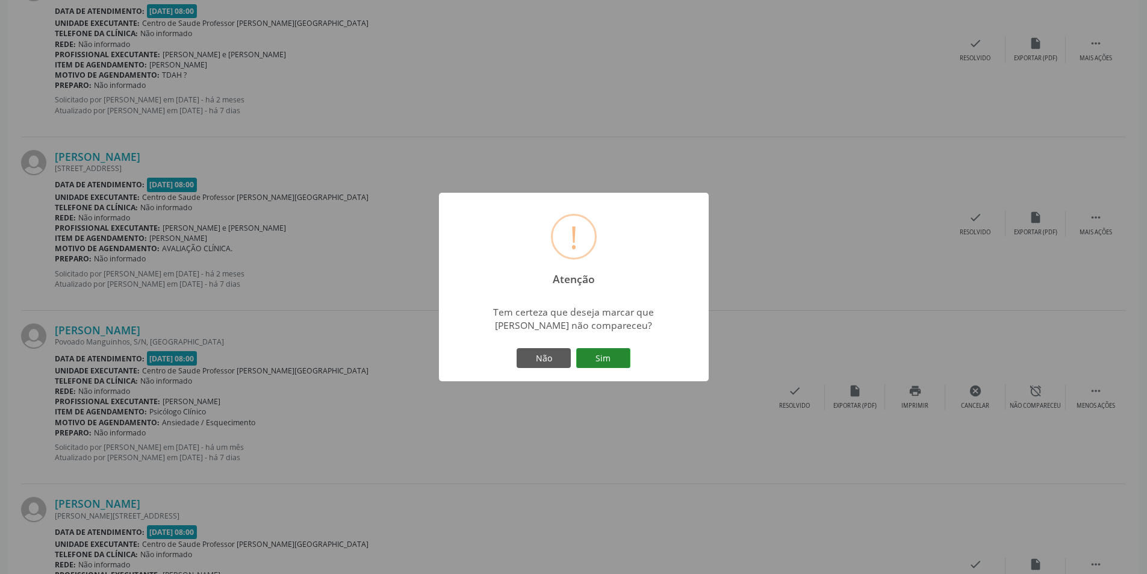
click at [619, 356] on button "Sim" at bounding box center [603, 358] width 54 height 20
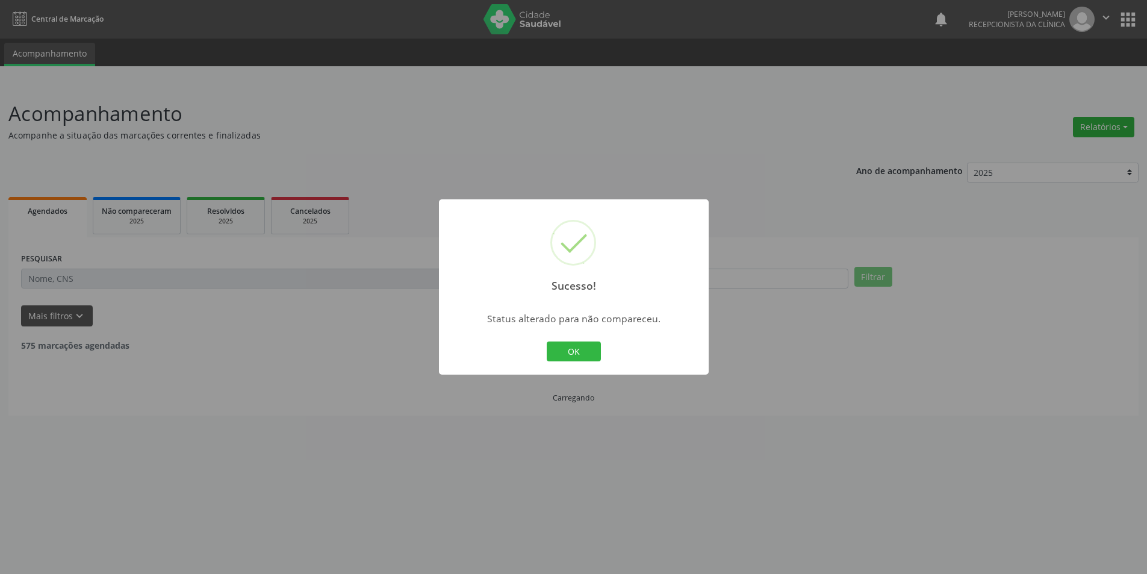
scroll to position [0, 0]
click at [584, 348] on button "OK" at bounding box center [578, 351] width 54 height 20
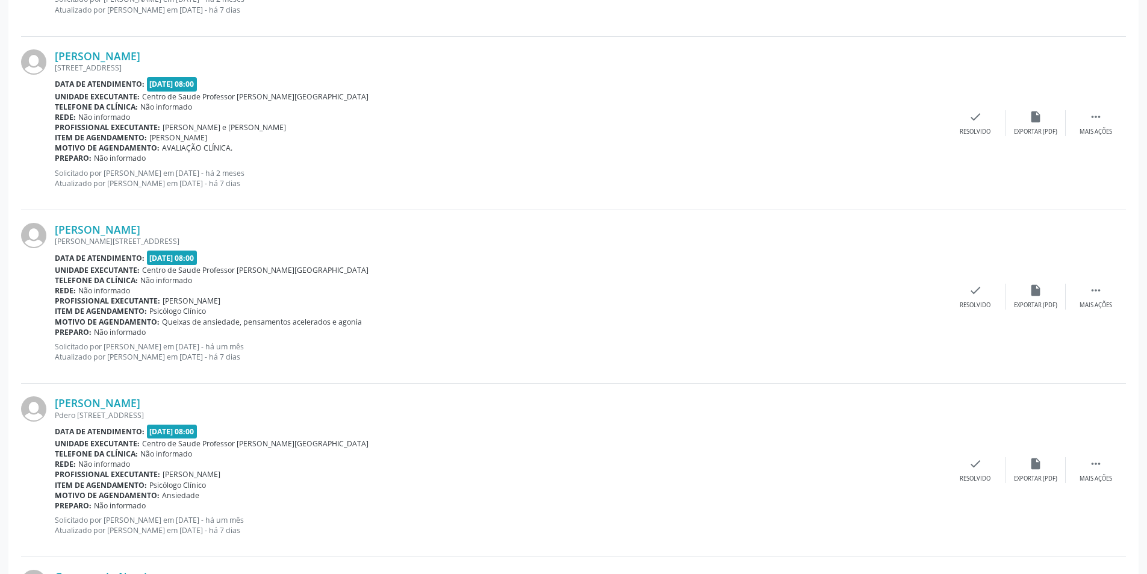
scroll to position [1806, 0]
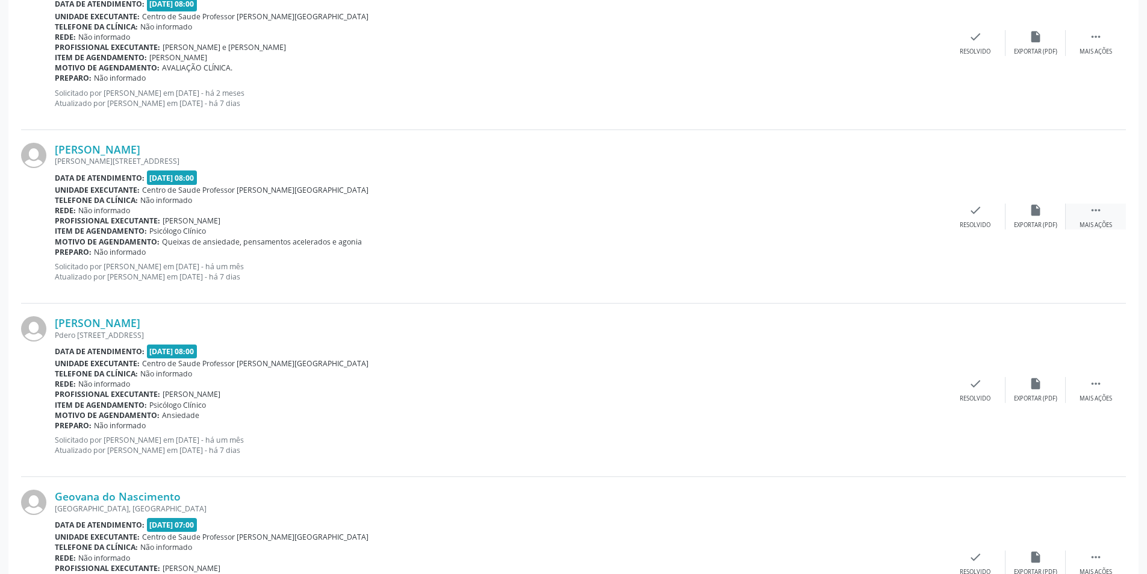
click at [1107, 220] on div " Mais ações" at bounding box center [1095, 216] width 60 height 26
click at [1089, 220] on div " Menos ações" at bounding box center [1095, 216] width 60 height 26
click at [1086, 218] on div " Mais ações" at bounding box center [1095, 216] width 60 height 26
click at [1030, 220] on div "alarm_off Não compareceu" at bounding box center [1035, 216] width 60 height 26
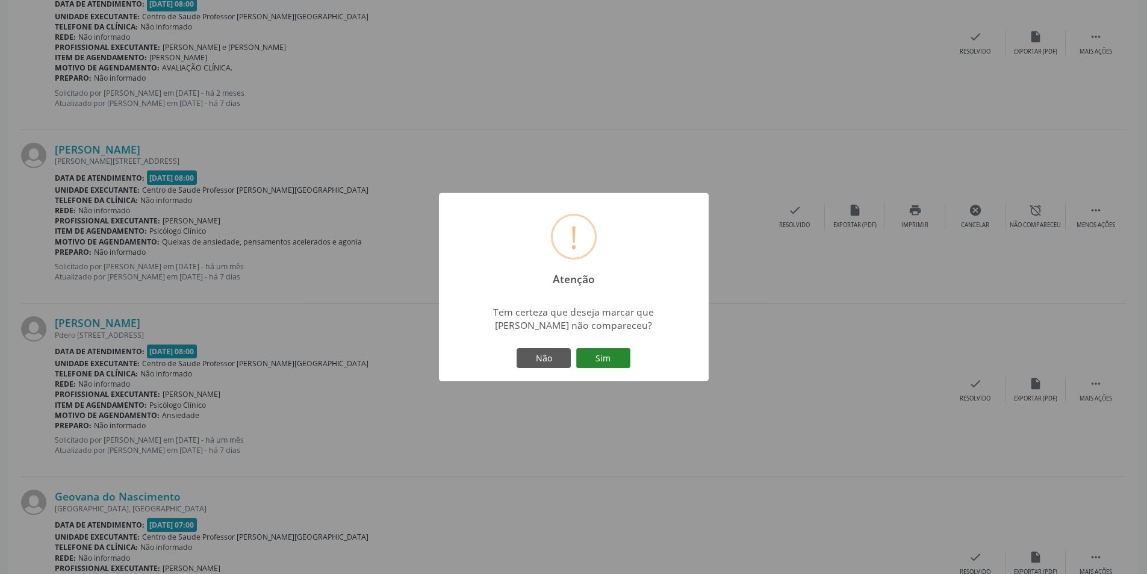
click at [601, 356] on button "Sim" at bounding box center [603, 358] width 54 height 20
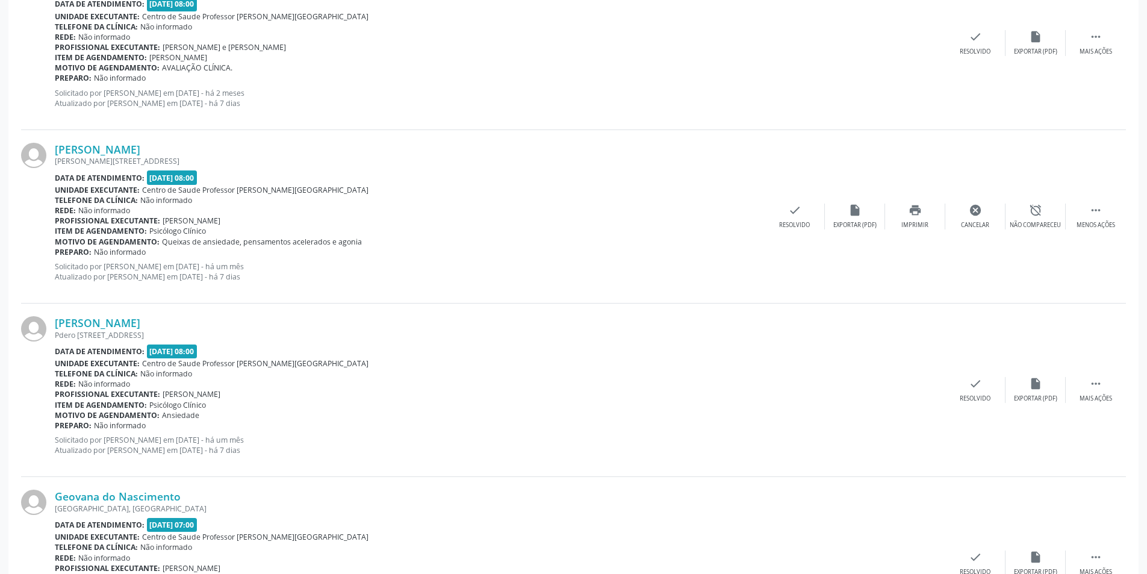
scroll to position [0, 0]
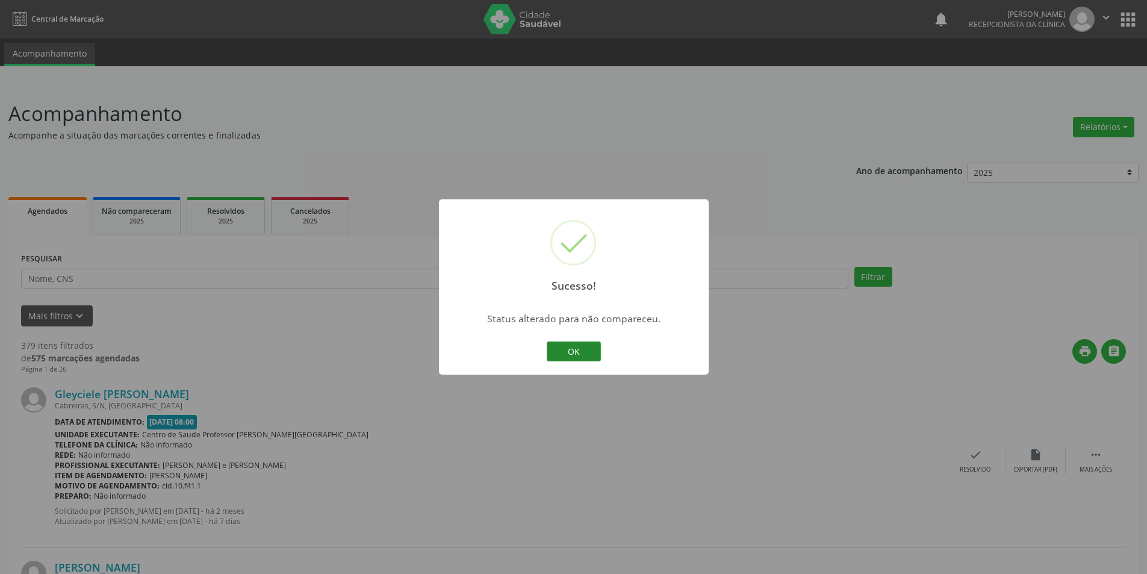
click at [594, 348] on button "OK" at bounding box center [574, 351] width 54 height 20
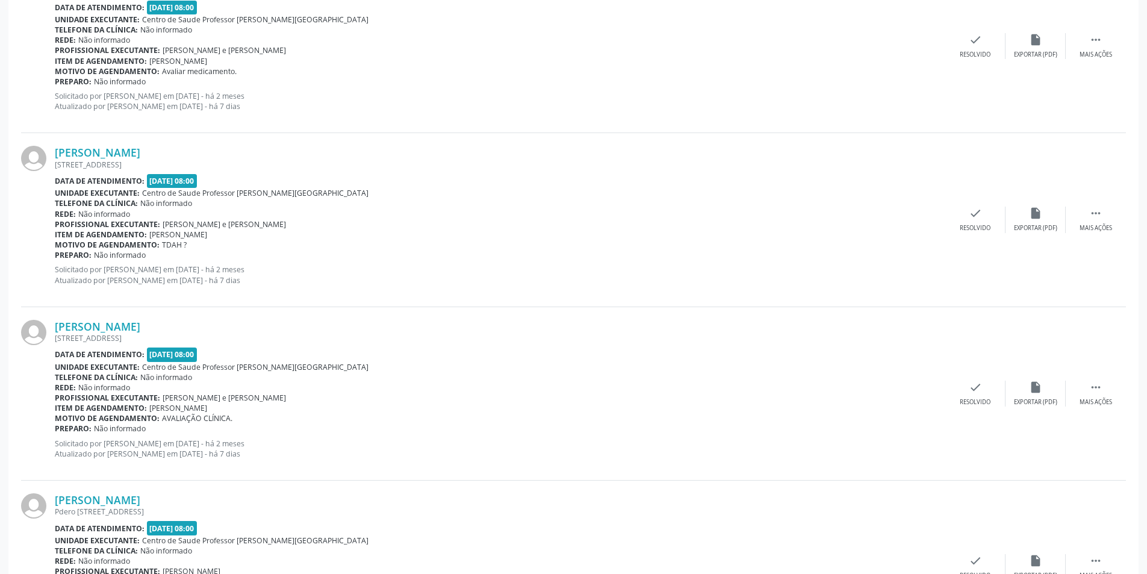
scroll to position [1625, 0]
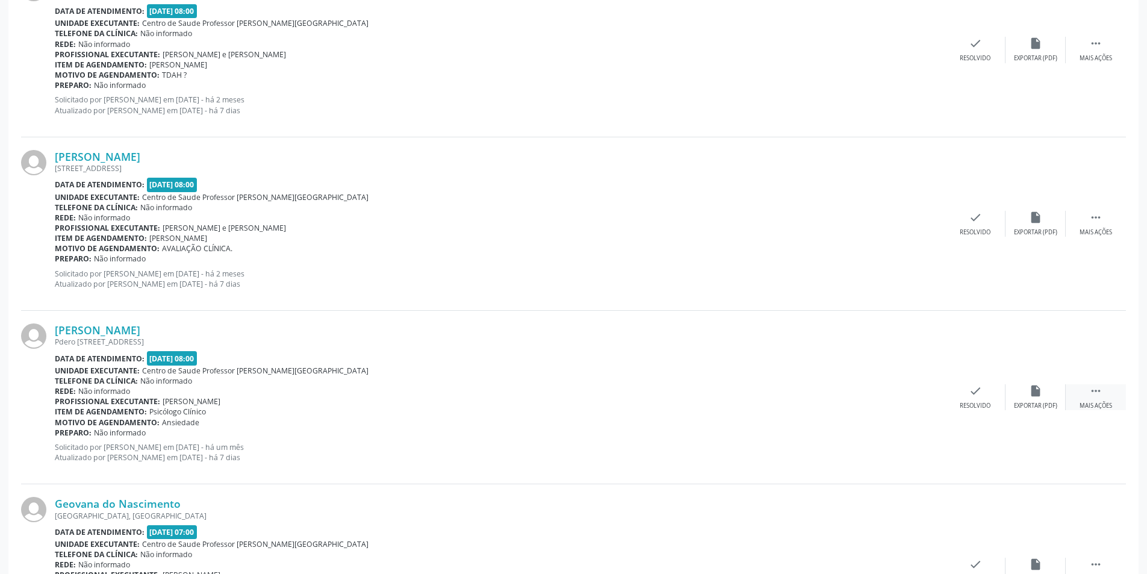
click at [1091, 391] on icon "" at bounding box center [1095, 390] width 13 height 13
click at [1058, 391] on div "alarm_off Não compareceu" at bounding box center [1035, 397] width 60 height 26
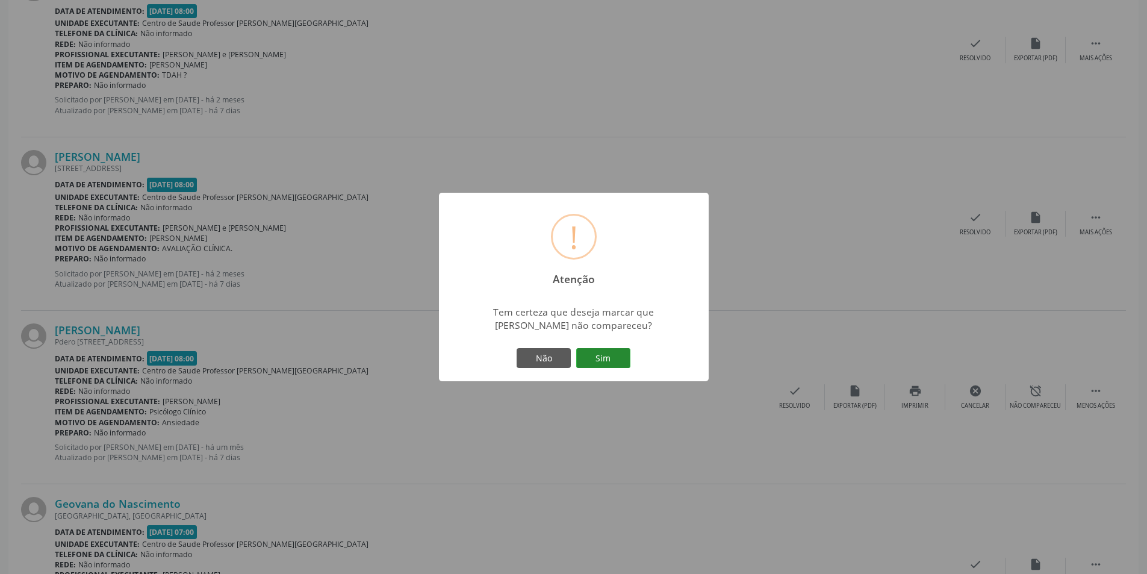
click at [610, 348] on button "Sim" at bounding box center [603, 358] width 54 height 20
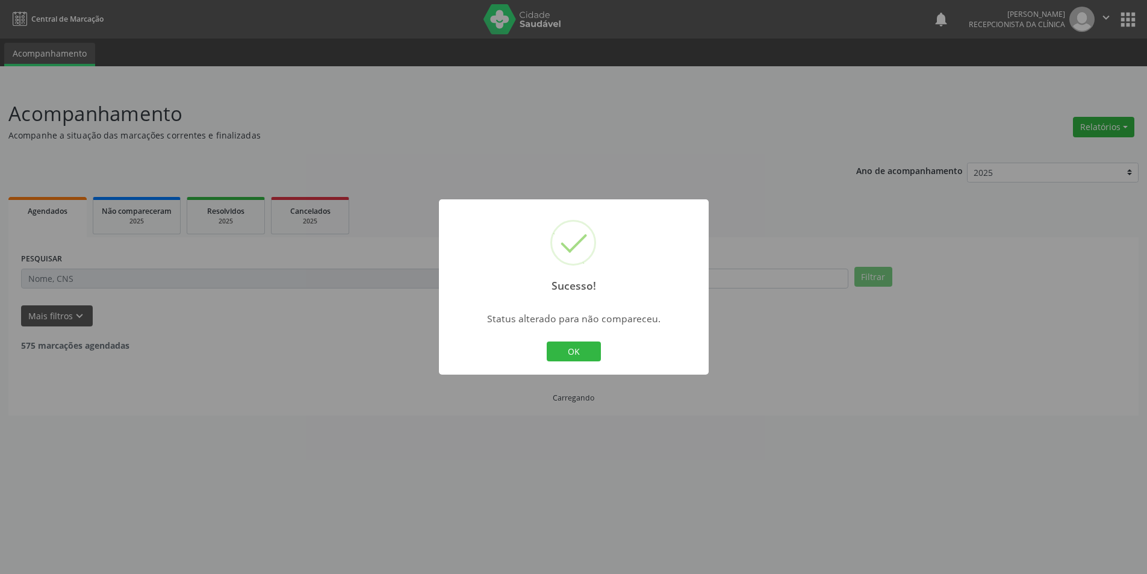
scroll to position [0, 0]
click at [572, 355] on button "OK" at bounding box center [578, 351] width 54 height 20
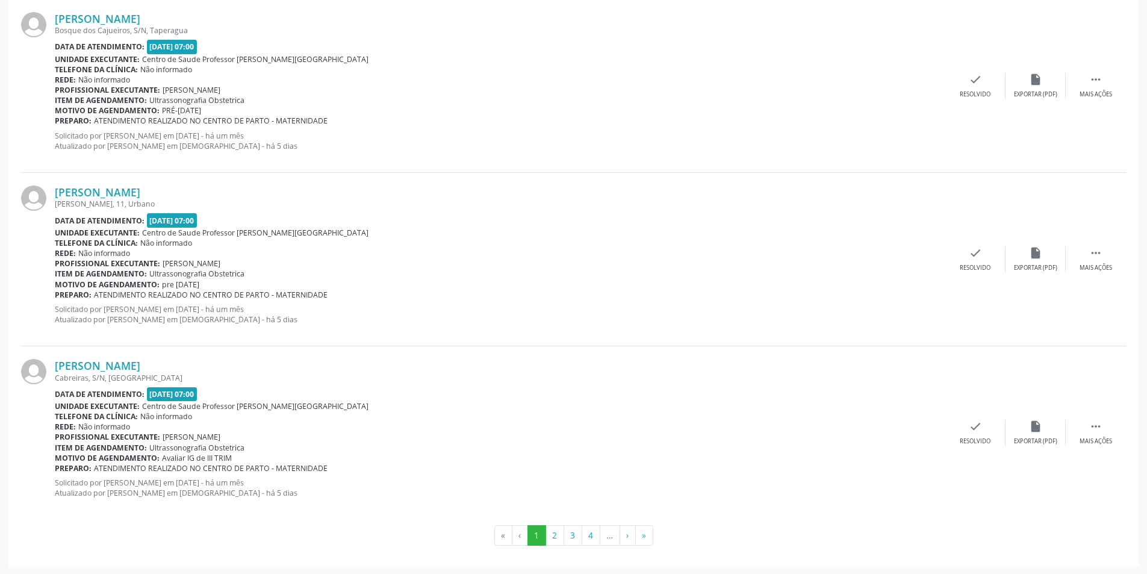
scroll to position [2458, 0]
click at [551, 525] on button "2" at bounding box center [554, 534] width 19 height 20
click at [577, 538] on button "3" at bounding box center [572, 534] width 19 height 20
click at [550, 535] on button "2" at bounding box center [554, 534] width 19 height 20
click at [532, 532] on button "1" at bounding box center [536, 534] width 19 height 20
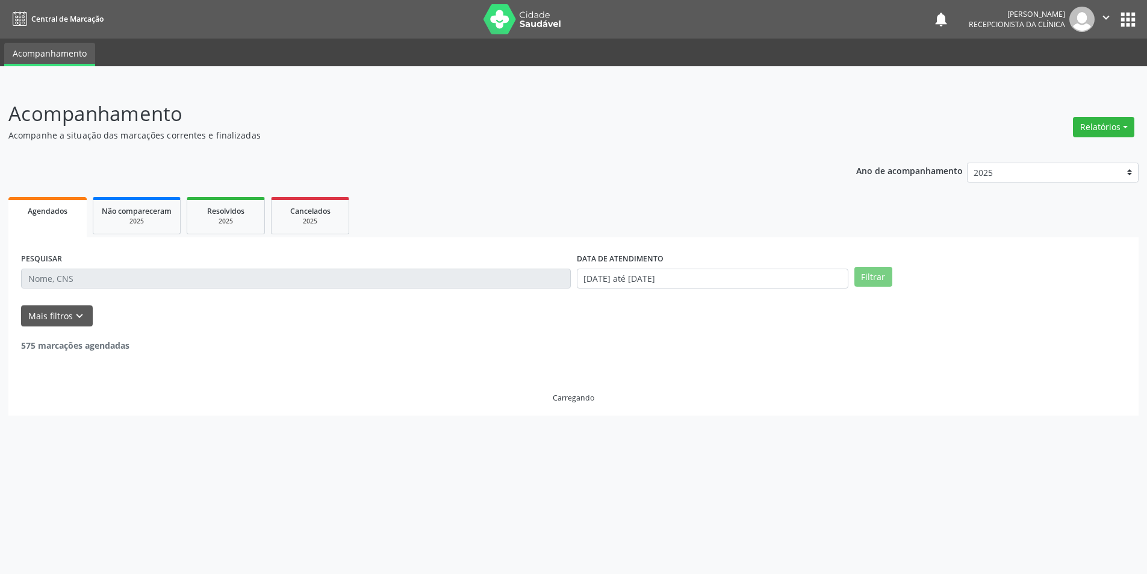
scroll to position [0, 0]
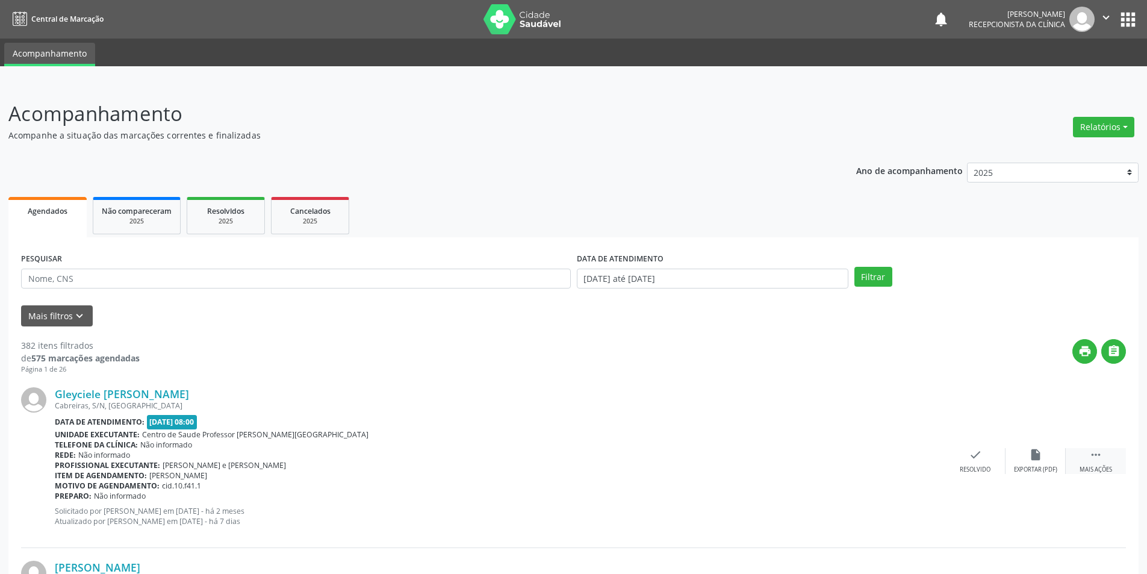
click at [1092, 456] on icon "" at bounding box center [1095, 454] width 13 height 13
click at [1038, 455] on icon "alarm_off" at bounding box center [1035, 454] width 13 height 13
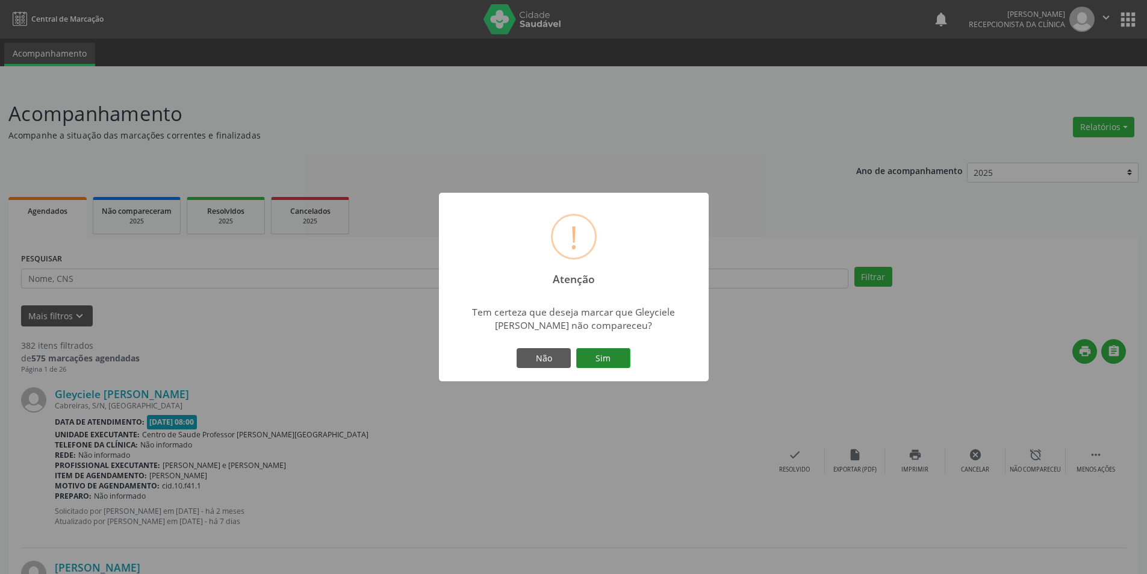
click at [590, 358] on button "Sim" at bounding box center [603, 358] width 54 height 20
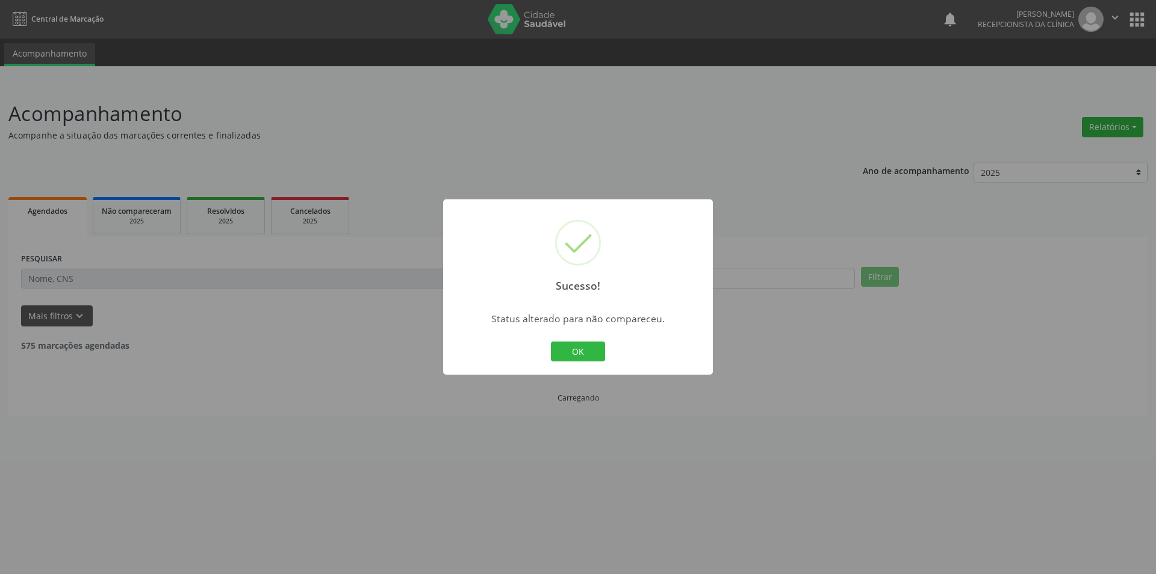
click at [590, 358] on button "OK" at bounding box center [578, 351] width 54 height 20
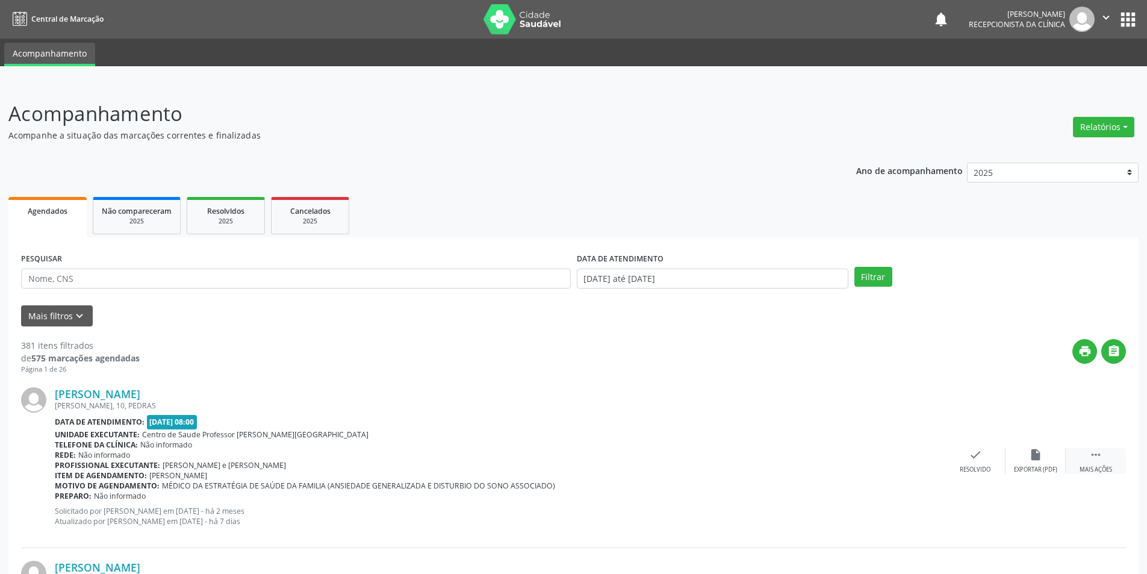
click at [1106, 463] on div " Mais ações" at bounding box center [1095, 461] width 60 height 26
click at [1040, 467] on div "Não compareceu" at bounding box center [1034, 469] width 51 height 8
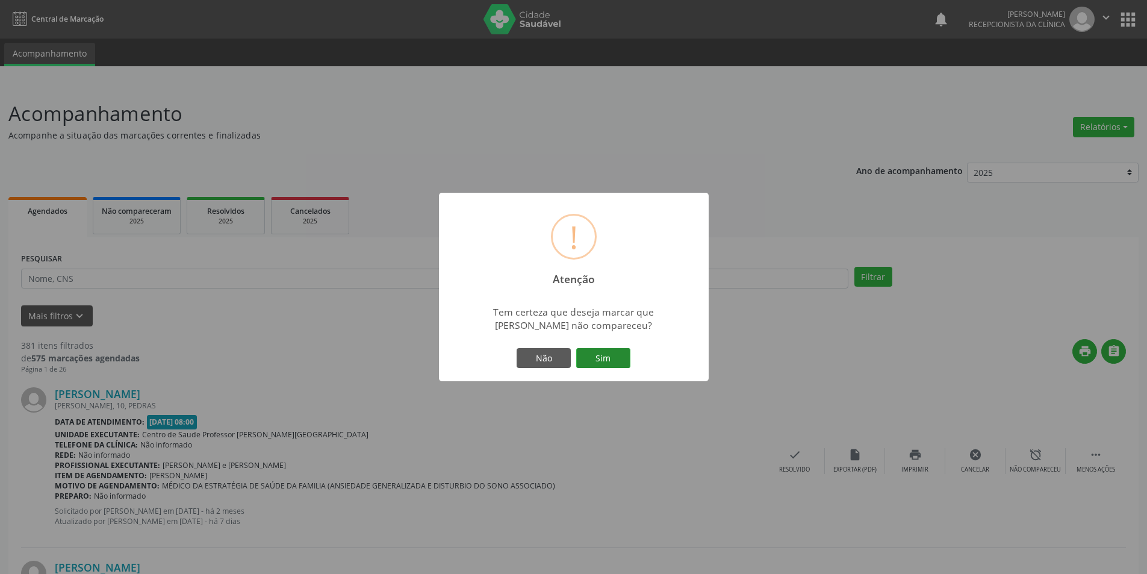
click at [598, 358] on button "Sim" at bounding box center [603, 358] width 54 height 20
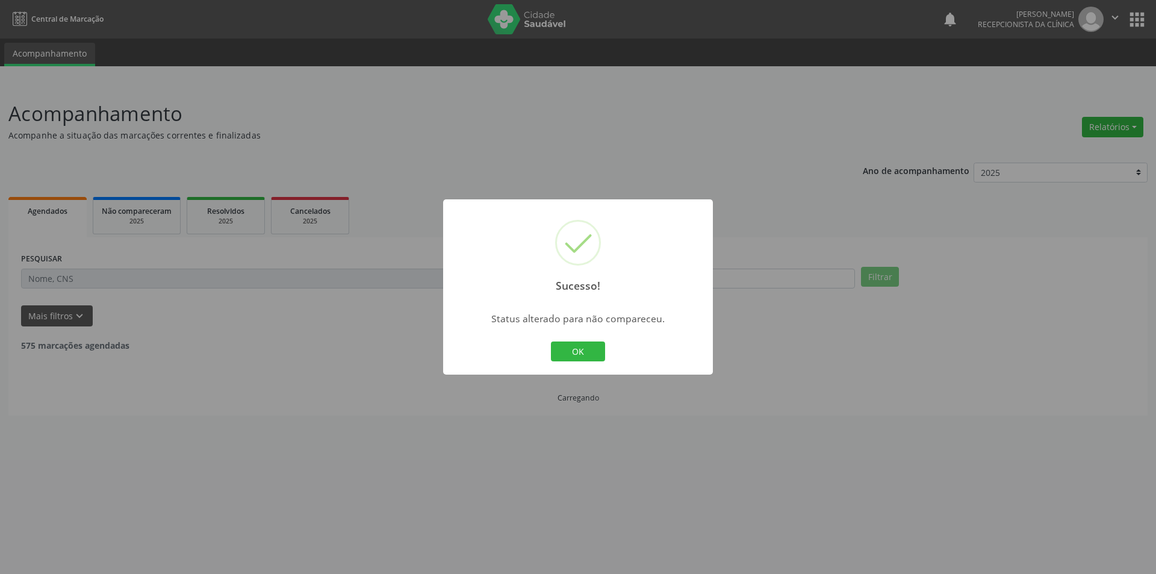
click at [578, 368] on div "Sucesso! × Status alterado para não compareceu. OK Cancel" at bounding box center [578, 287] width 270 height 176
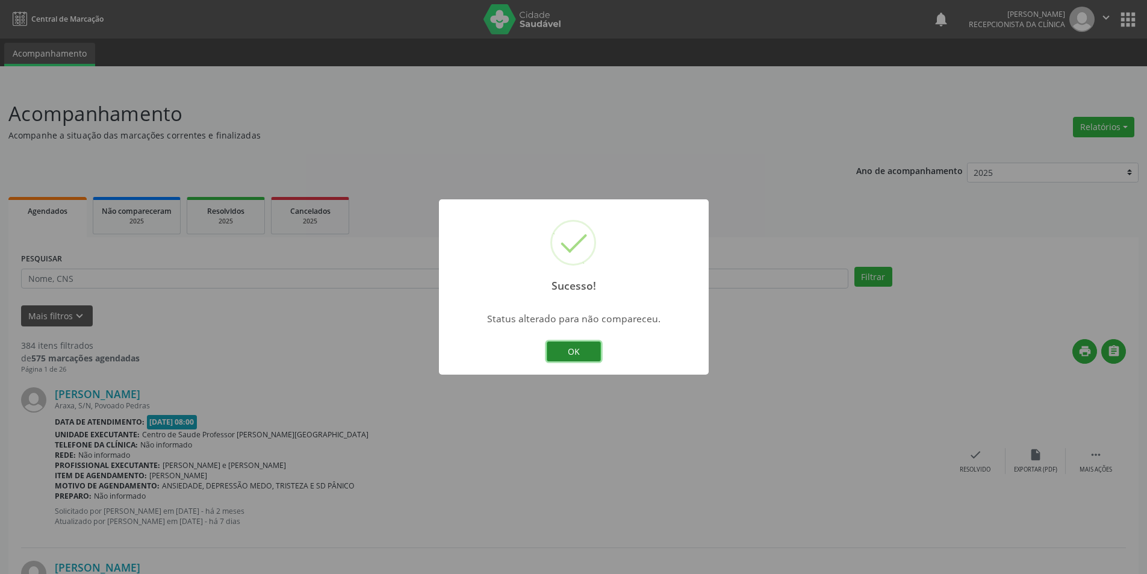
click at [569, 344] on button "OK" at bounding box center [574, 351] width 54 height 20
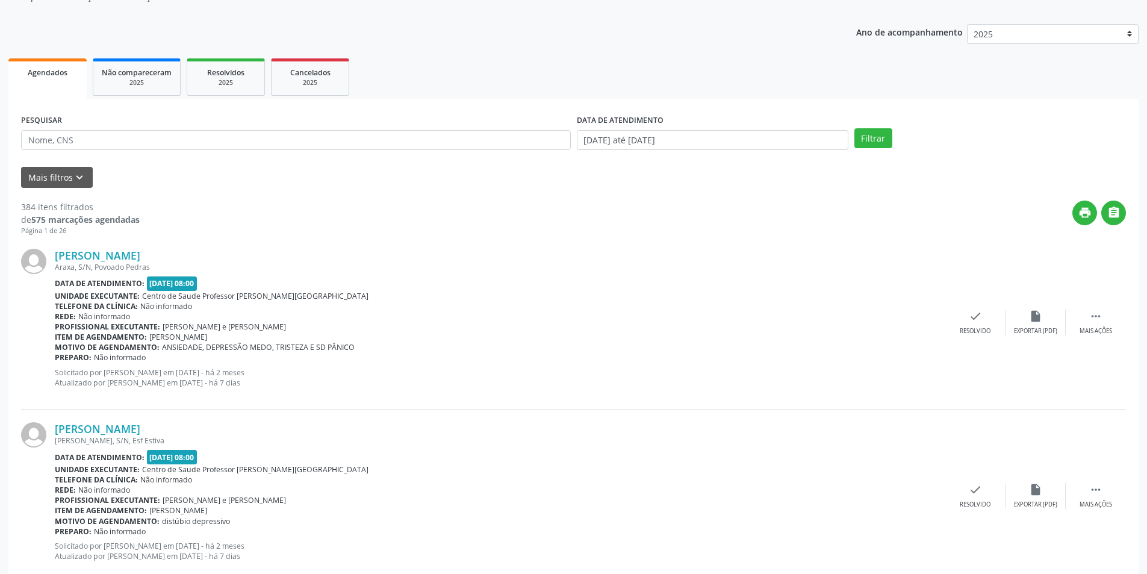
scroll to position [181, 0]
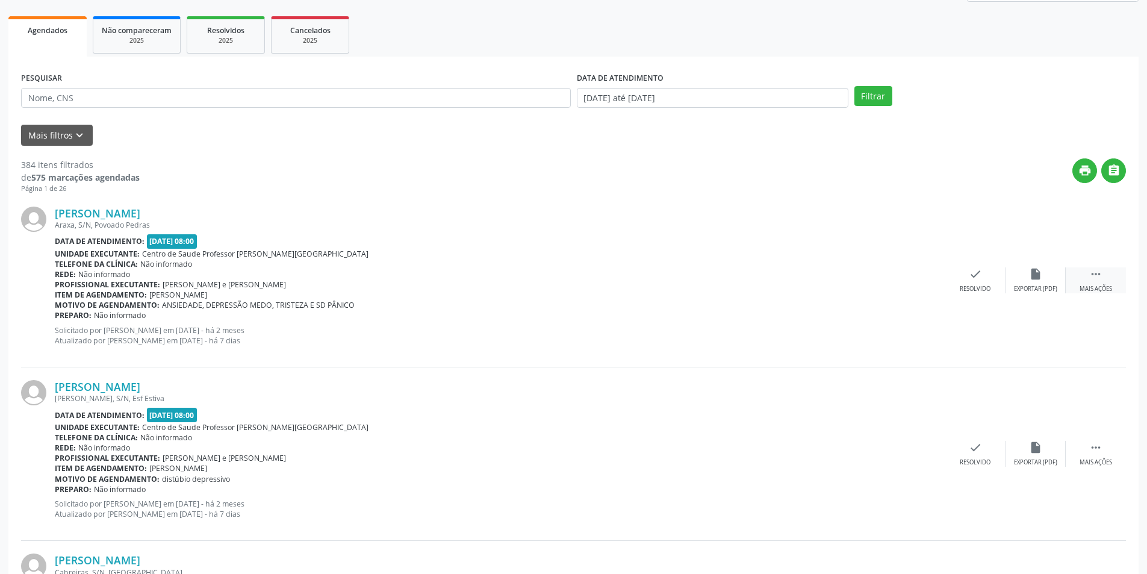
click at [1088, 291] on div "Mais ações" at bounding box center [1095, 289] width 33 height 8
click at [1050, 285] on div "Não compareceu" at bounding box center [1034, 289] width 51 height 8
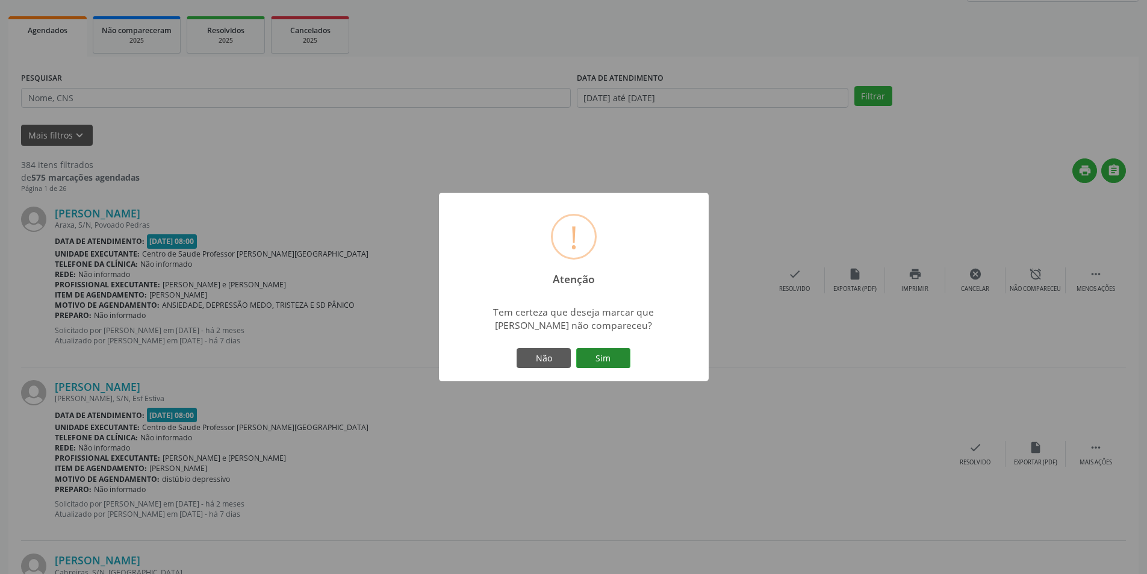
click at [601, 356] on button "Sim" at bounding box center [603, 358] width 54 height 20
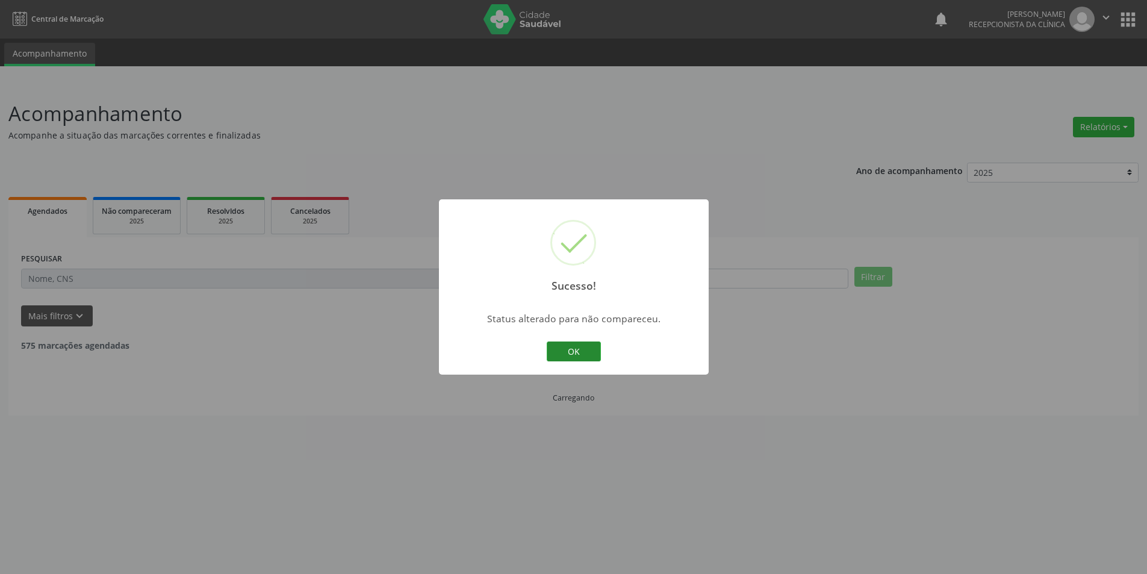
scroll to position [0, 0]
click at [591, 348] on button "OK" at bounding box center [578, 351] width 54 height 20
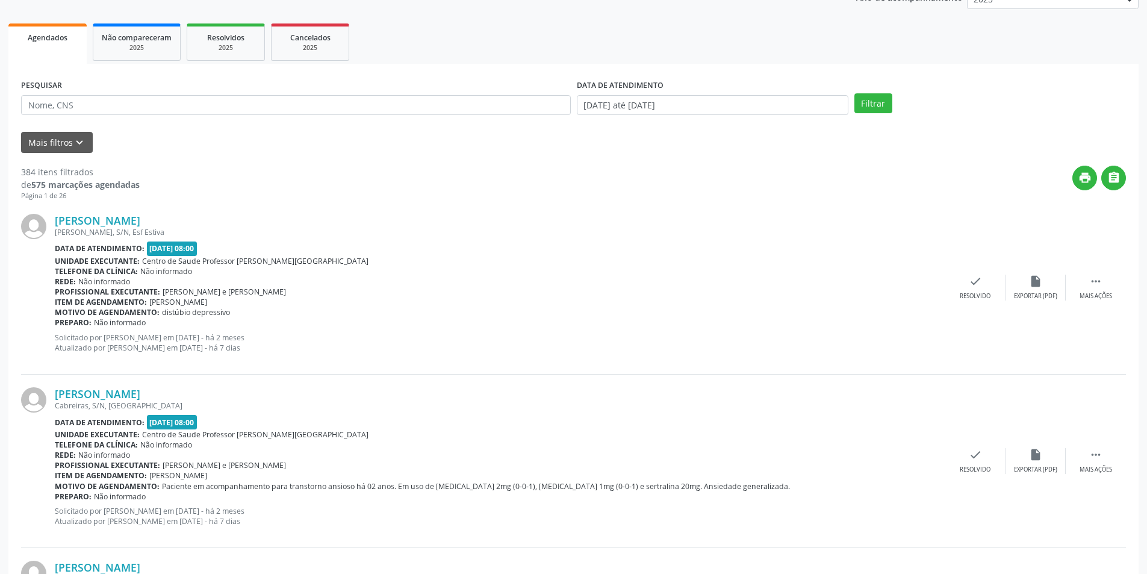
scroll to position [181, 0]
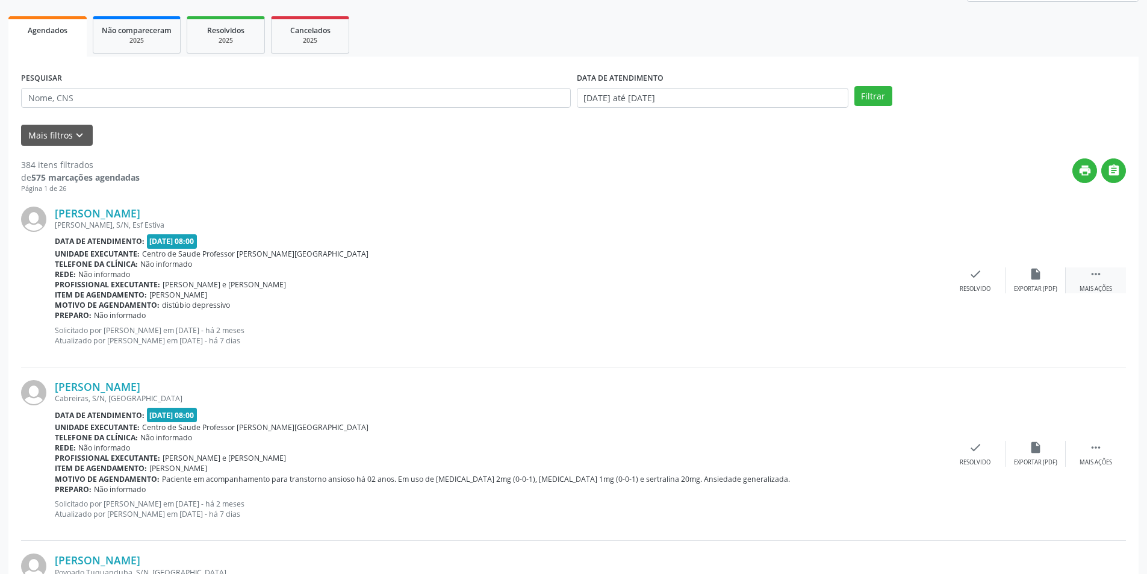
click at [1086, 282] on div " Mais ações" at bounding box center [1095, 280] width 60 height 26
click at [1046, 289] on div "Não compareceu" at bounding box center [1034, 289] width 51 height 8
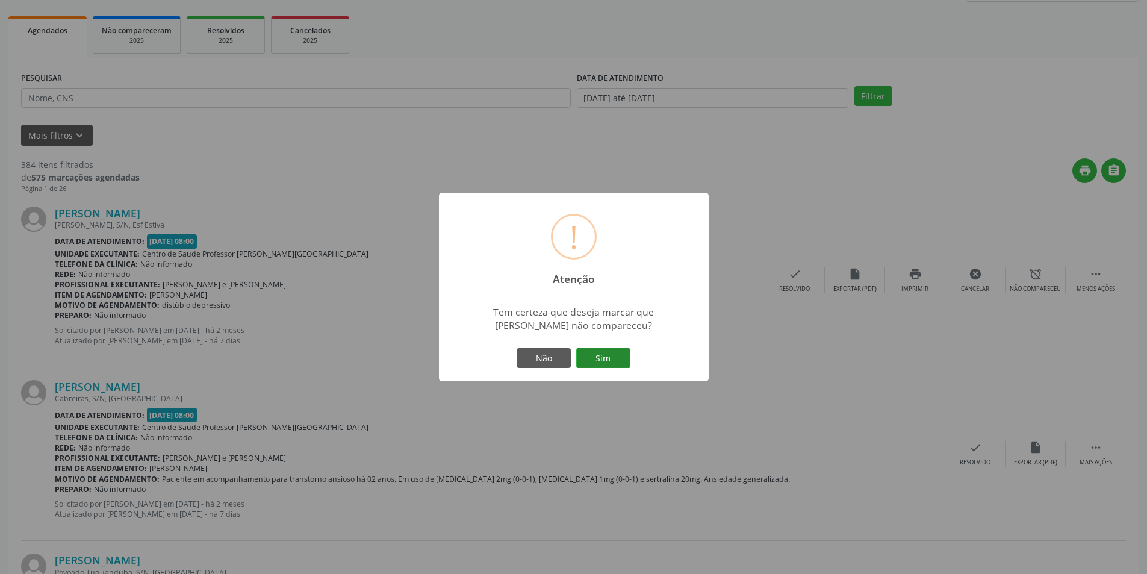
click at [614, 353] on button "Sim" at bounding box center [603, 358] width 54 height 20
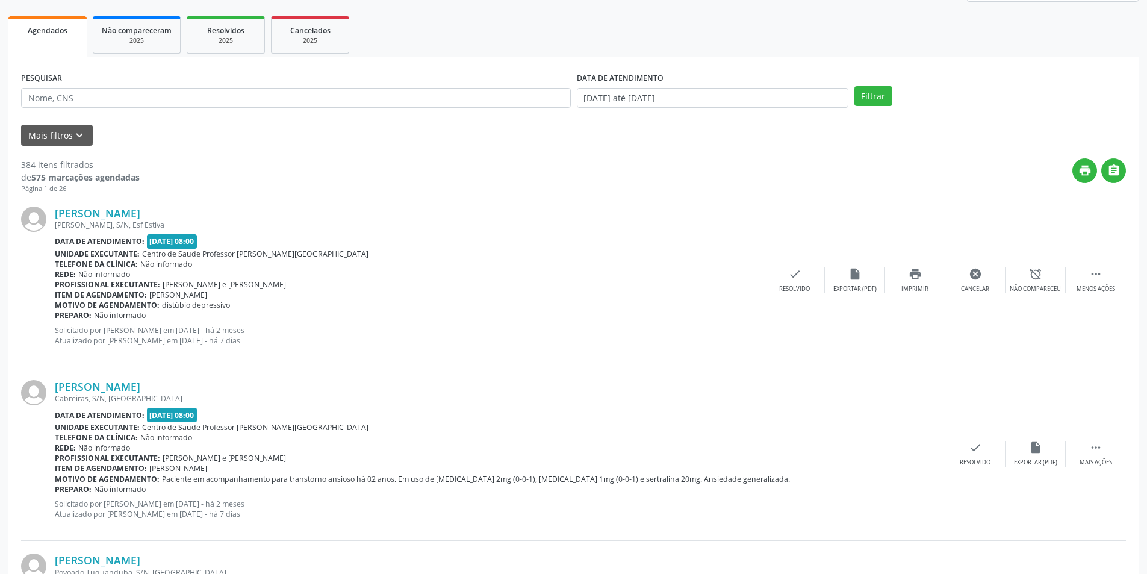
scroll to position [0, 0]
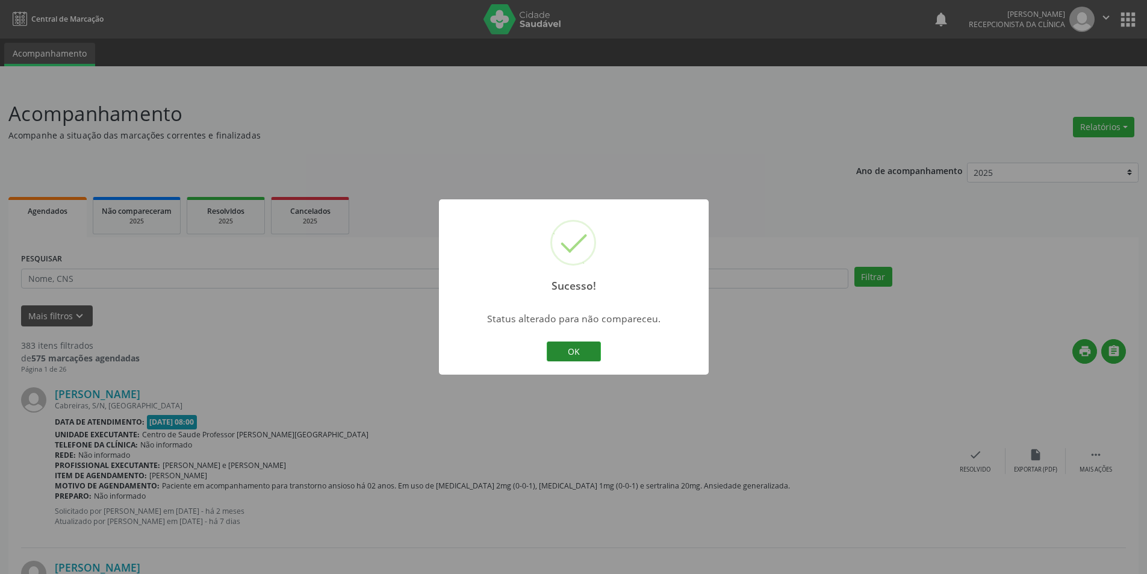
click at [564, 355] on button "OK" at bounding box center [574, 351] width 54 height 20
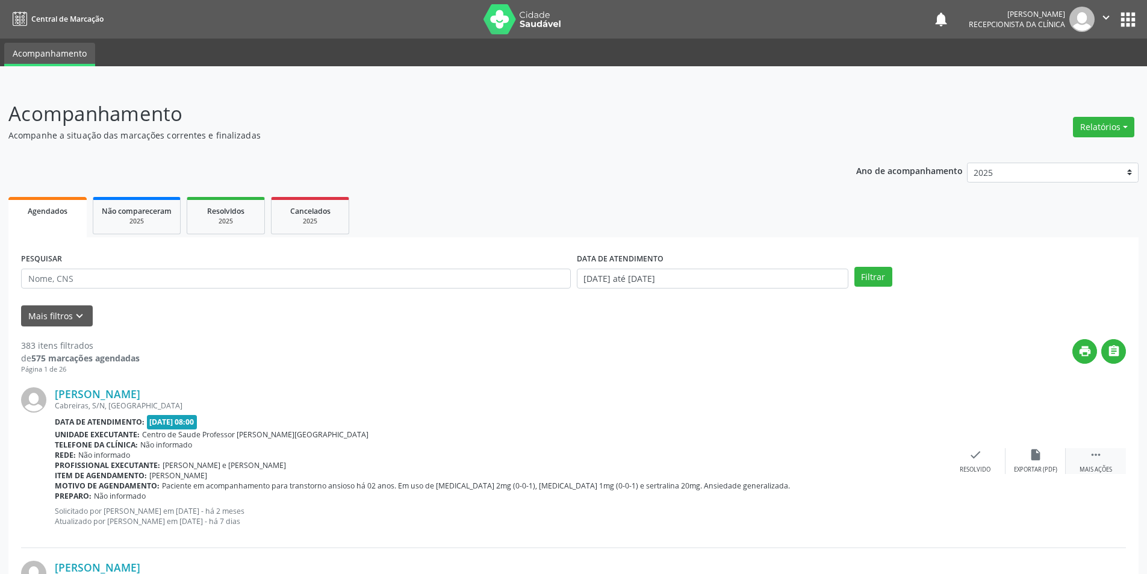
click at [1114, 460] on div " Mais ações" at bounding box center [1095, 461] width 60 height 26
click at [1043, 451] on div "alarm_off Não compareceu" at bounding box center [1035, 461] width 60 height 26
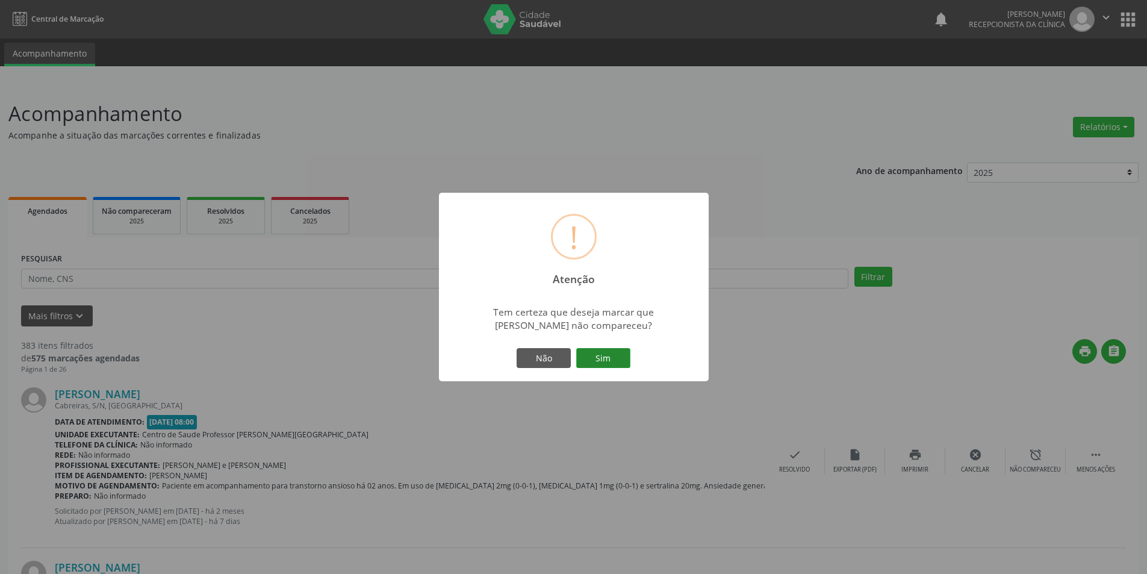
click at [604, 352] on button "Sim" at bounding box center [603, 358] width 54 height 20
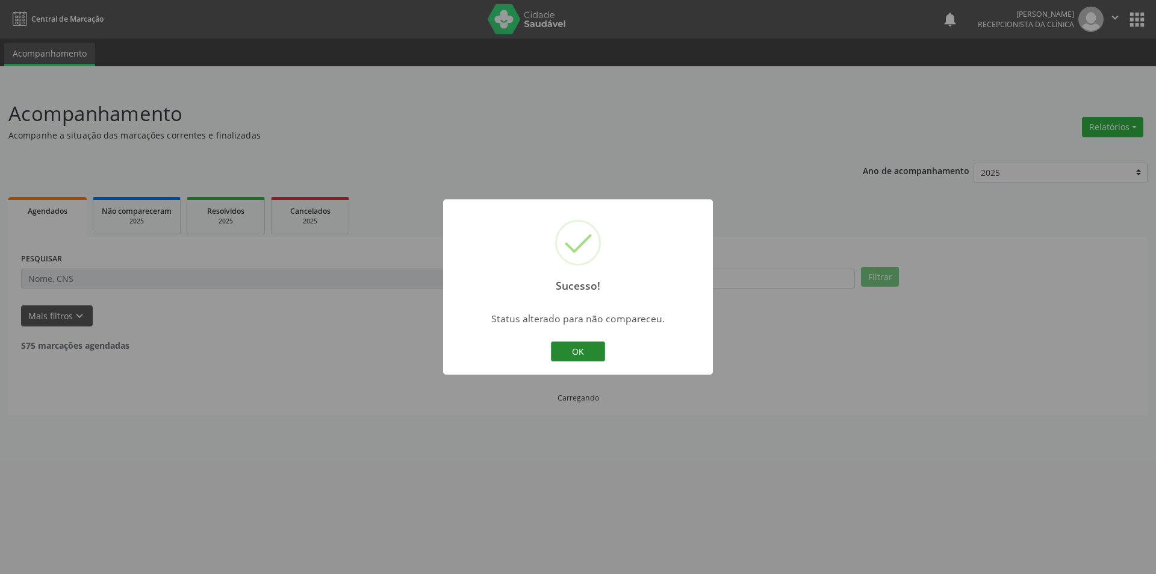
click at [595, 352] on button "OK" at bounding box center [578, 351] width 54 height 20
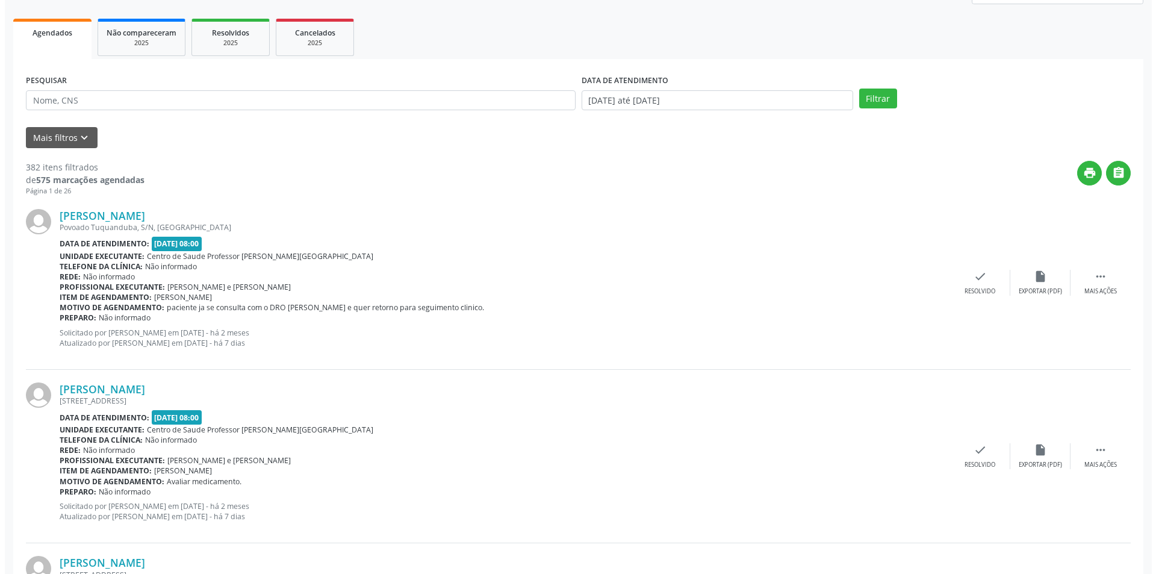
scroll to position [181, 0]
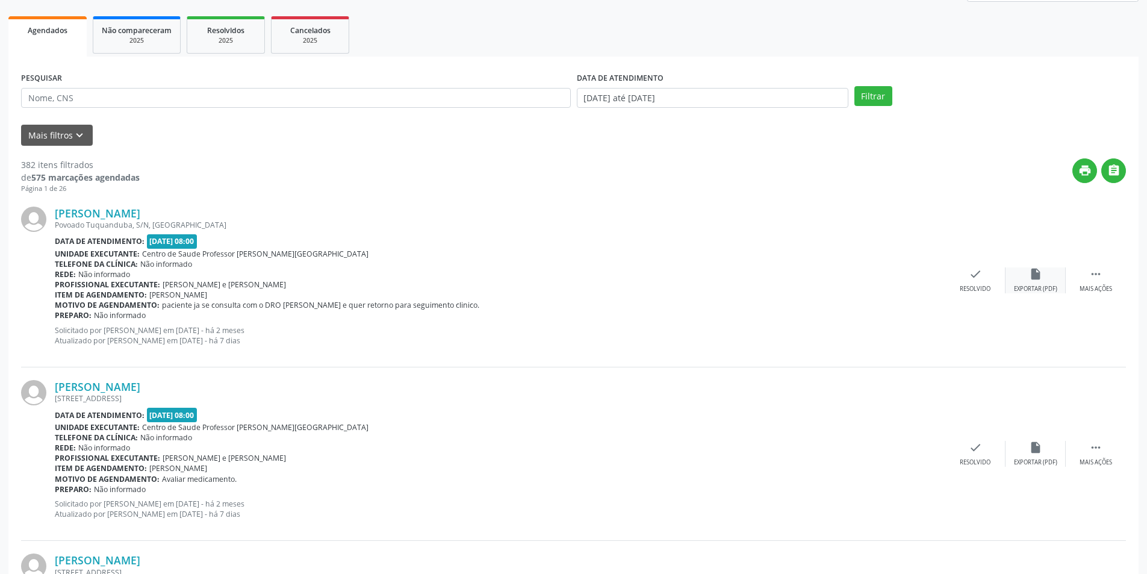
click at [1040, 279] on icon "insert_drive_file" at bounding box center [1035, 273] width 13 height 13
click at [982, 291] on div "Resolvido" at bounding box center [974, 289] width 31 height 8
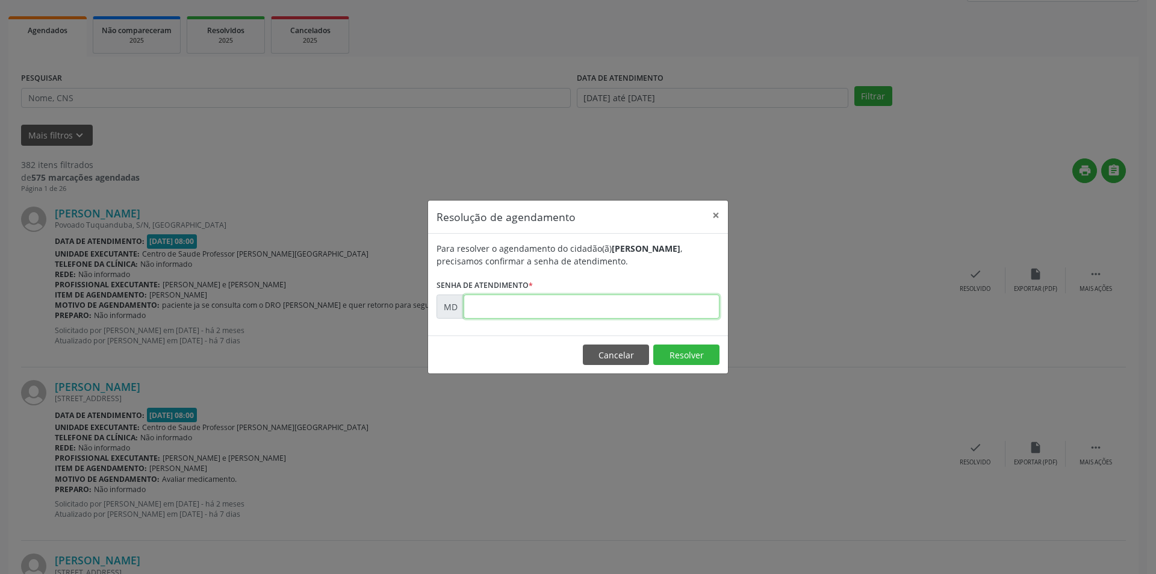
paste input "00002501"
type input "00002501"
click at [686, 344] on button "Resolver" at bounding box center [686, 354] width 66 height 20
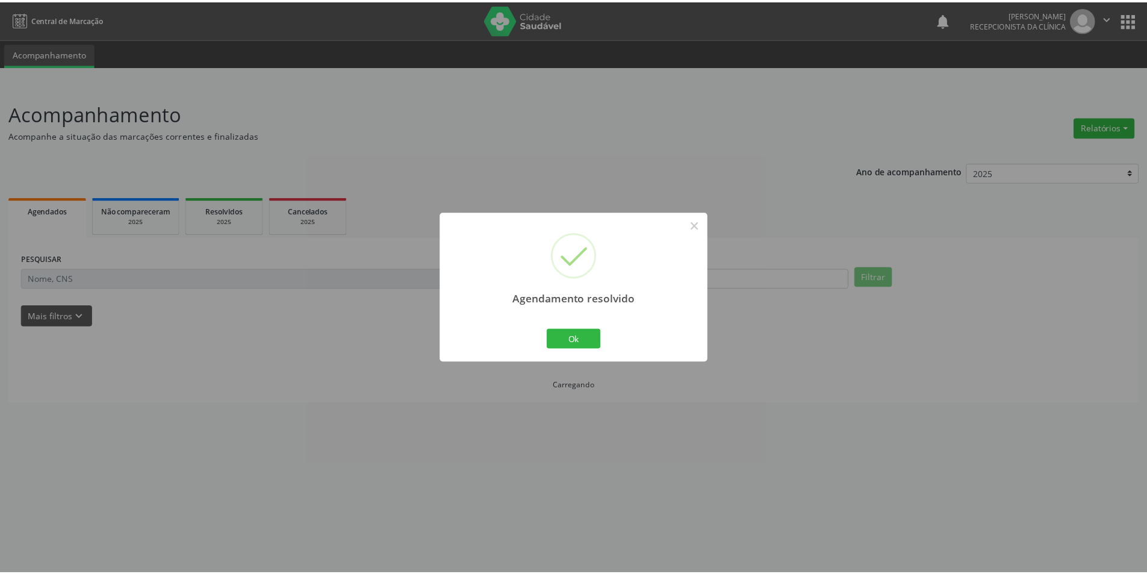
scroll to position [0, 0]
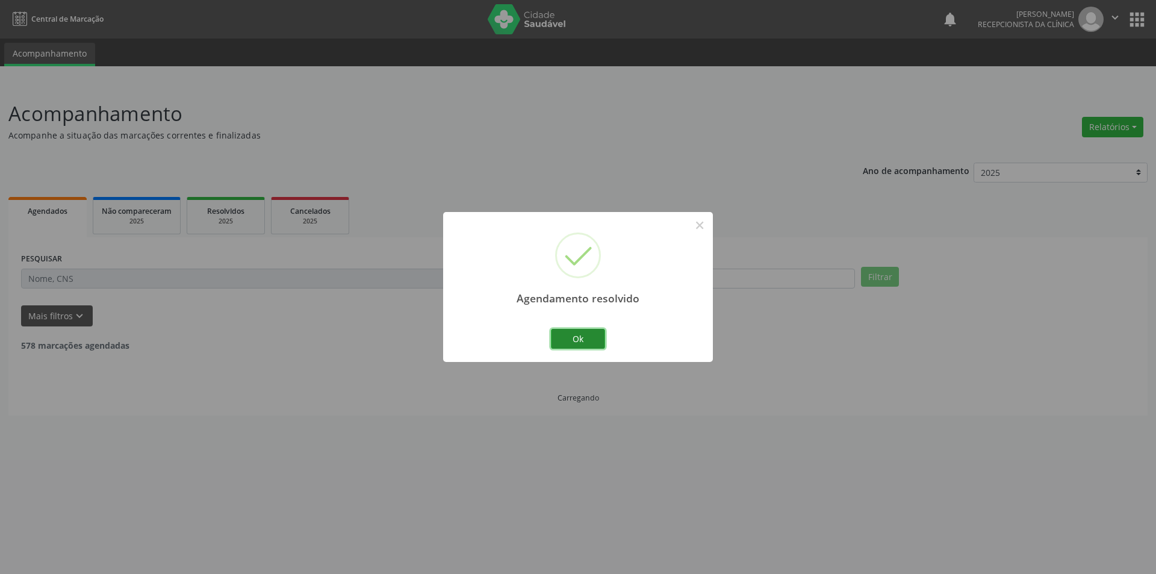
click at [593, 336] on button "Ok" at bounding box center [578, 339] width 54 height 20
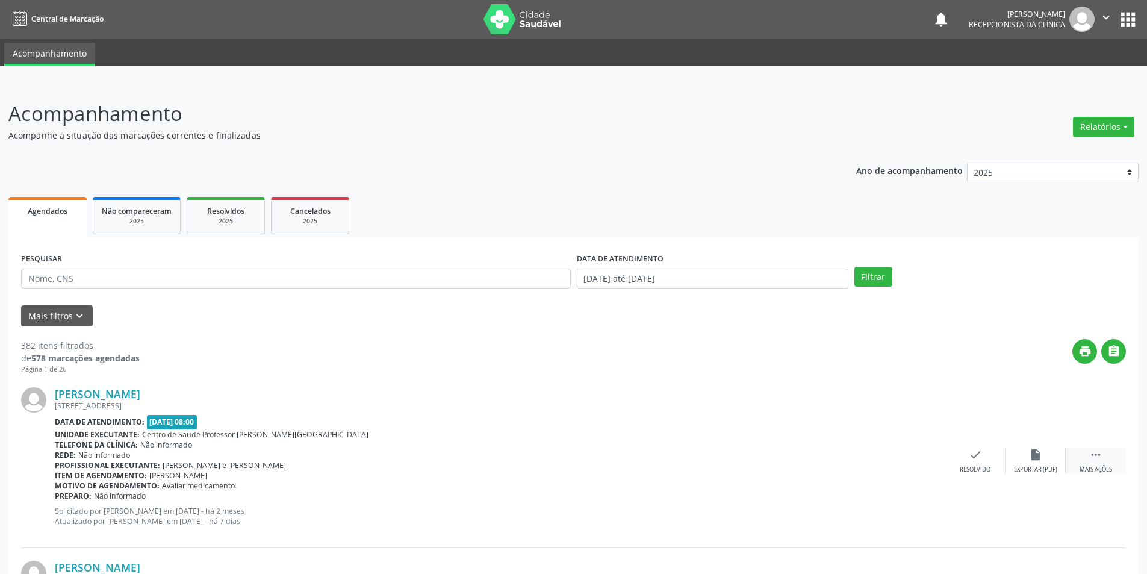
click at [1105, 456] on div " Mais ações" at bounding box center [1095, 461] width 60 height 26
click at [1049, 453] on div "alarm_off Não compareceu" at bounding box center [1035, 461] width 60 height 26
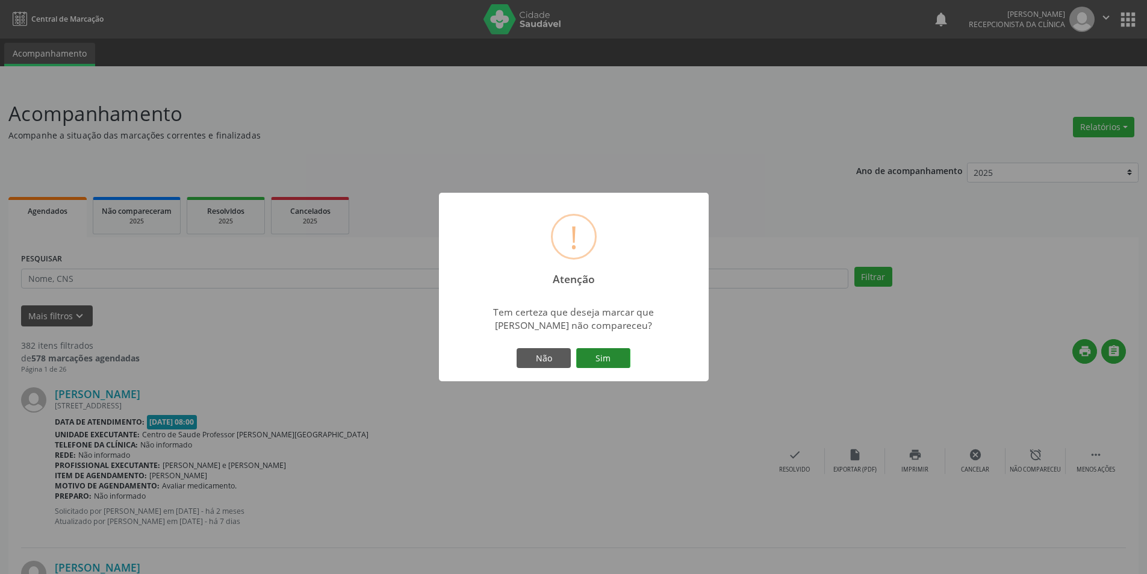
click at [627, 361] on button "Sim" at bounding box center [603, 358] width 54 height 20
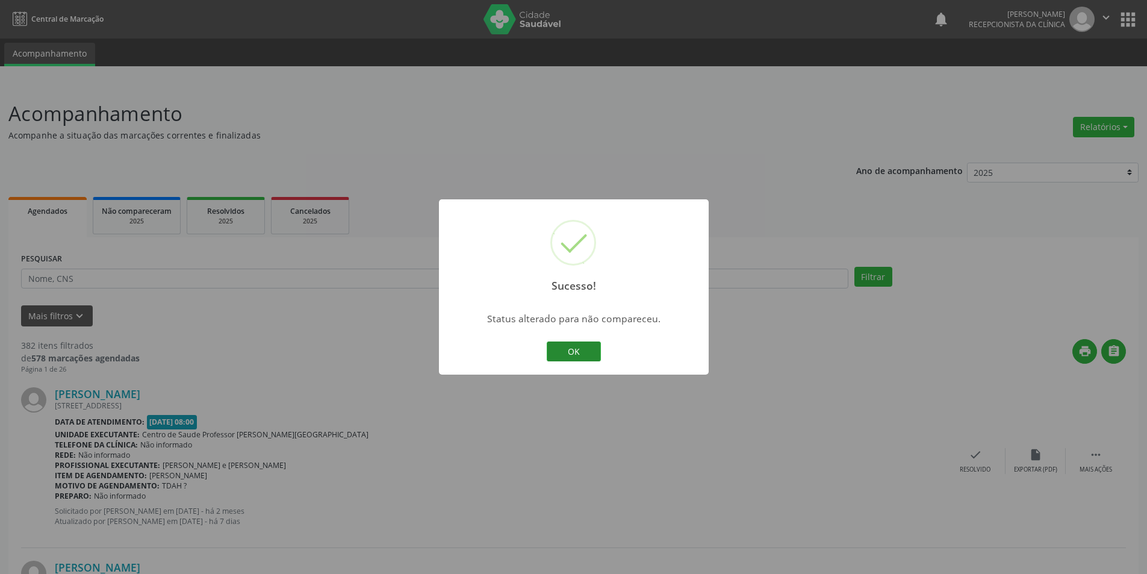
click at [566, 344] on button "OK" at bounding box center [574, 351] width 54 height 20
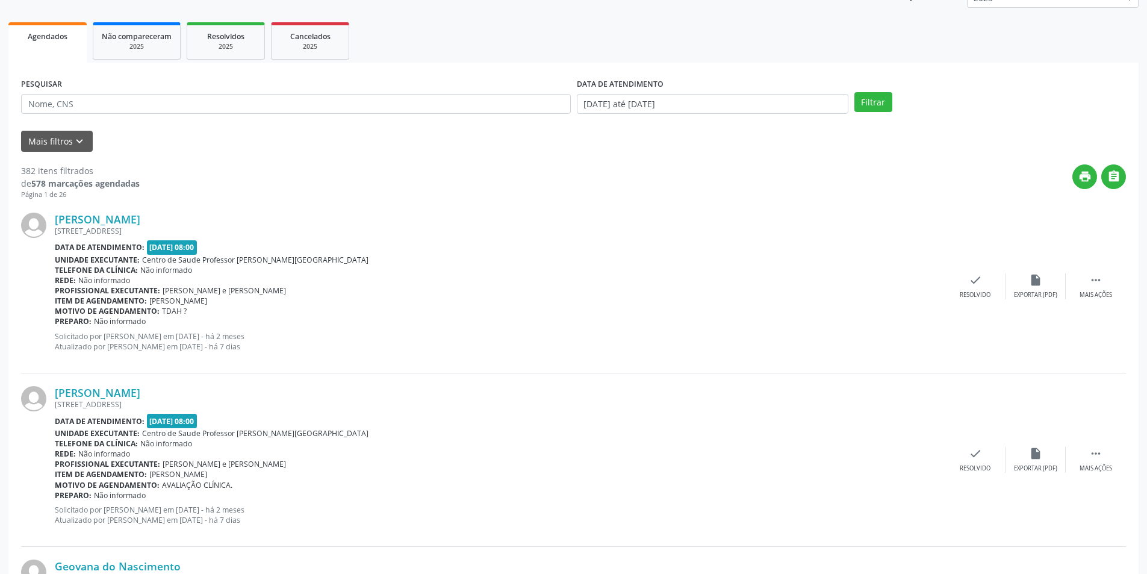
scroll to position [181, 0]
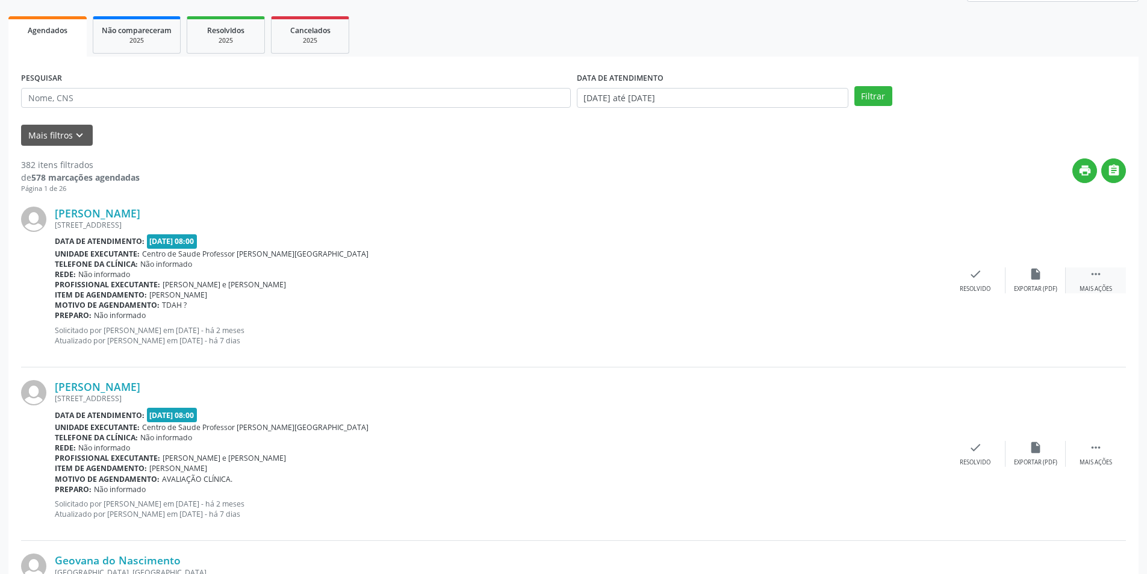
click at [1108, 284] on div " Mais ações" at bounding box center [1095, 280] width 60 height 26
click at [1035, 285] on div "Não compareceu" at bounding box center [1034, 289] width 51 height 8
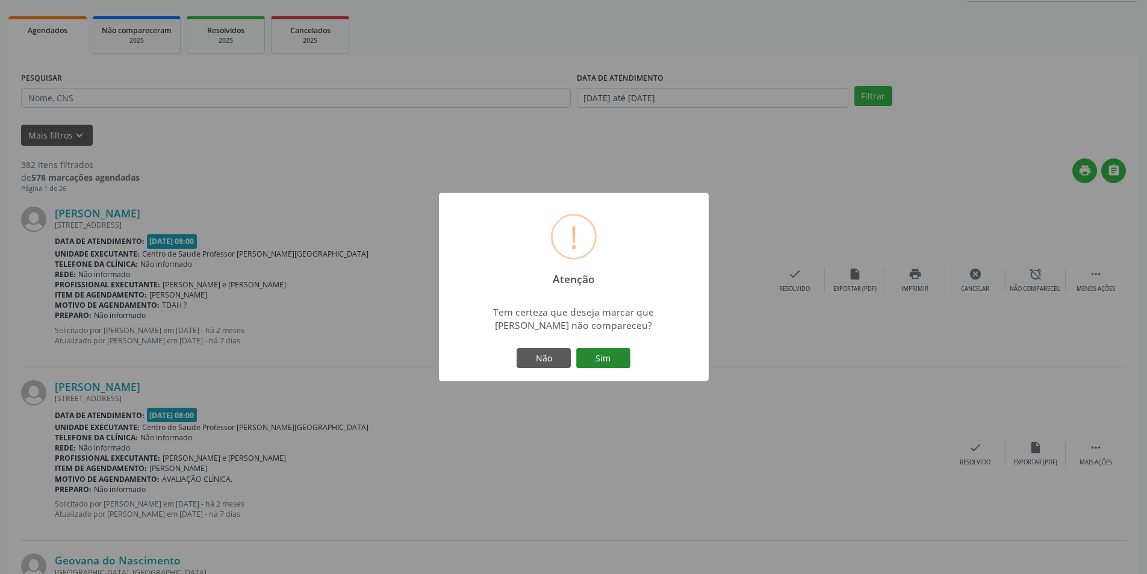
click at [618, 367] on button "Sim" at bounding box center [603, 358] width 54 height 20
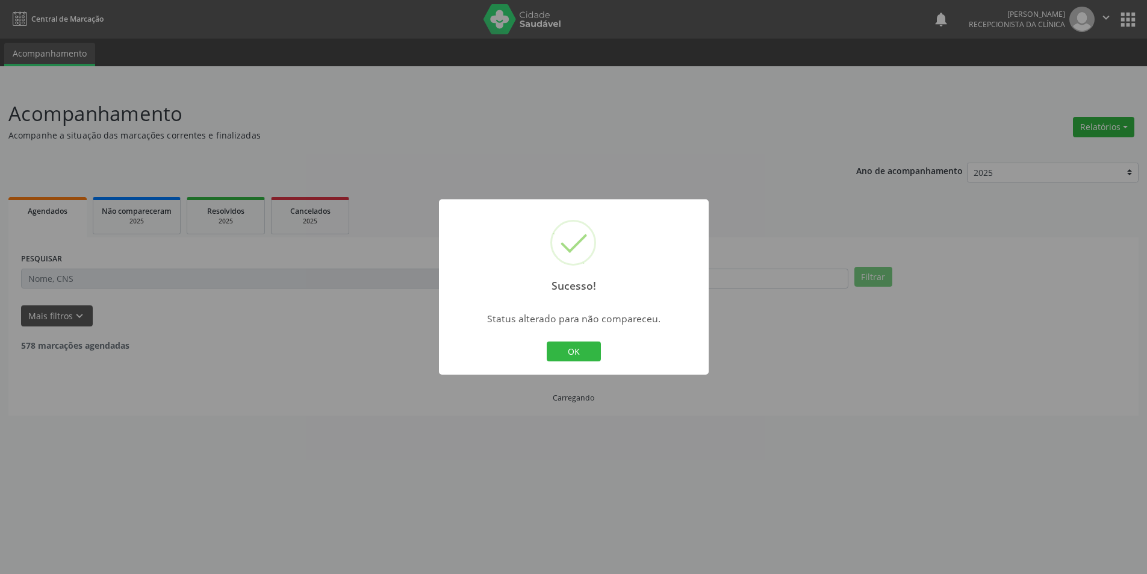
scroll to position [0, 0]
click at [572, 350] on button "OK" at bounding box center [578, 351] width 54 height 20
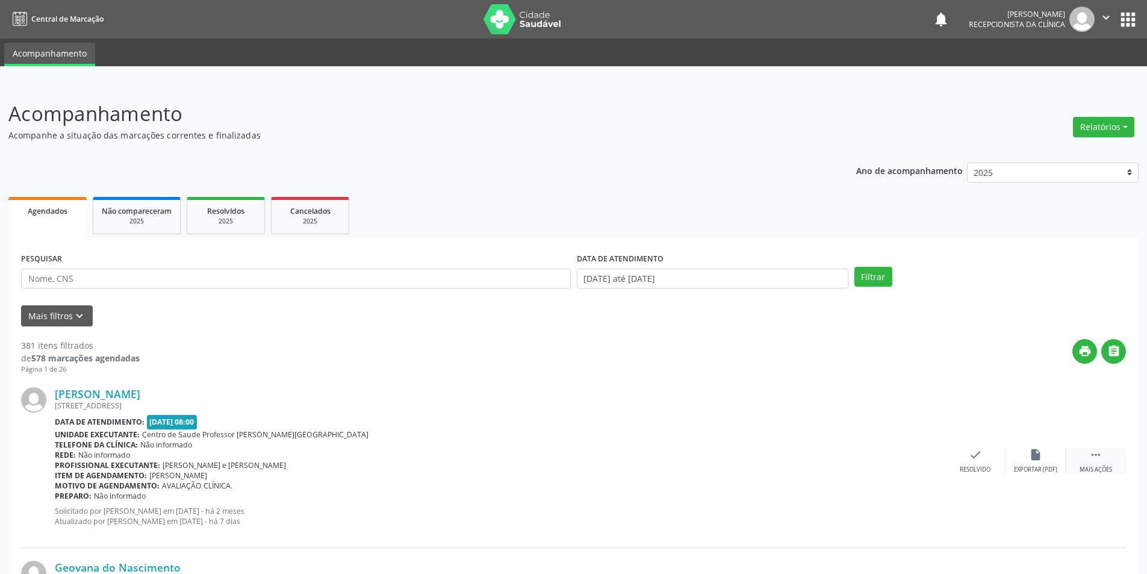
click at [1108, 469] on div "Mais ações" at bounding box center [1095, 469] width 33 height 8
click at [1058, 469] on div "Não compareceu" at bounding box center [1034, 469] width 51 height 8
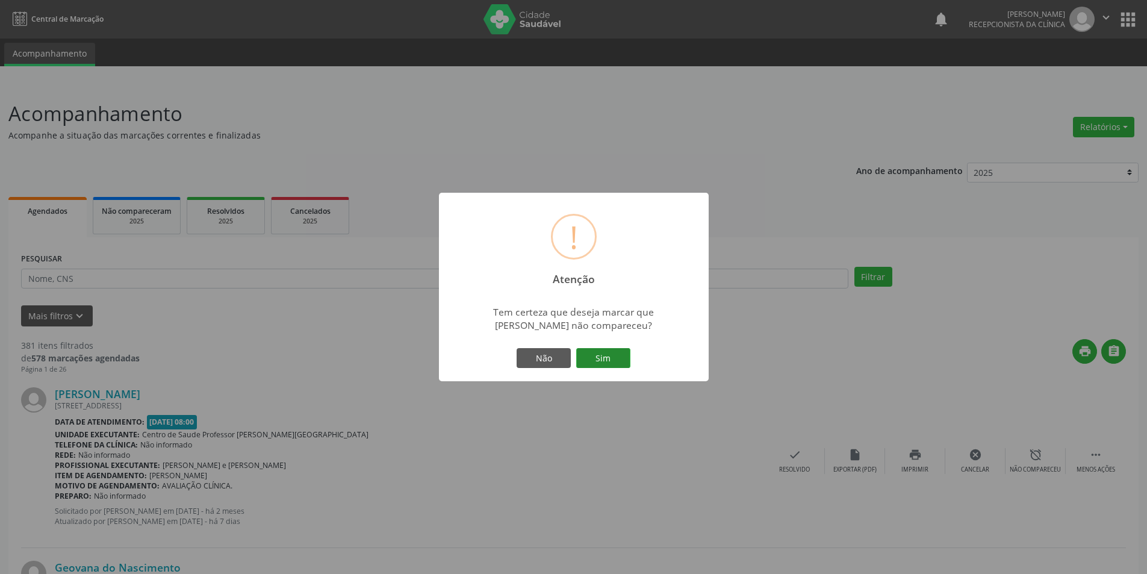
click at [583, 363] on button "Sim" at bounding box center [603, 358] width 54 height 20
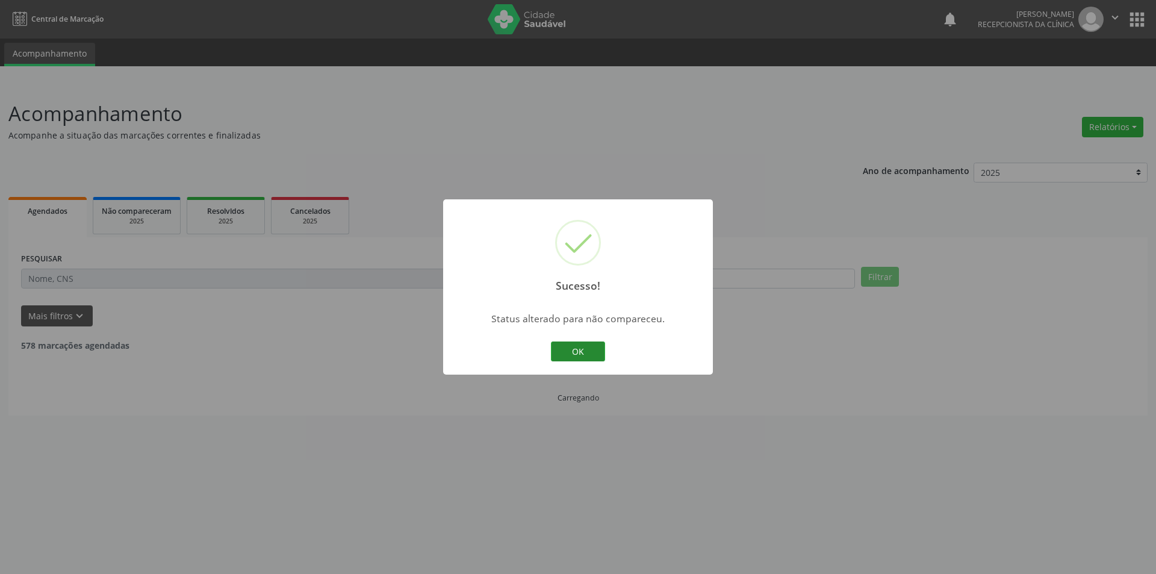
click at [578, 353] on button "OK" at bounding box center [578, 351] width 54 height 20
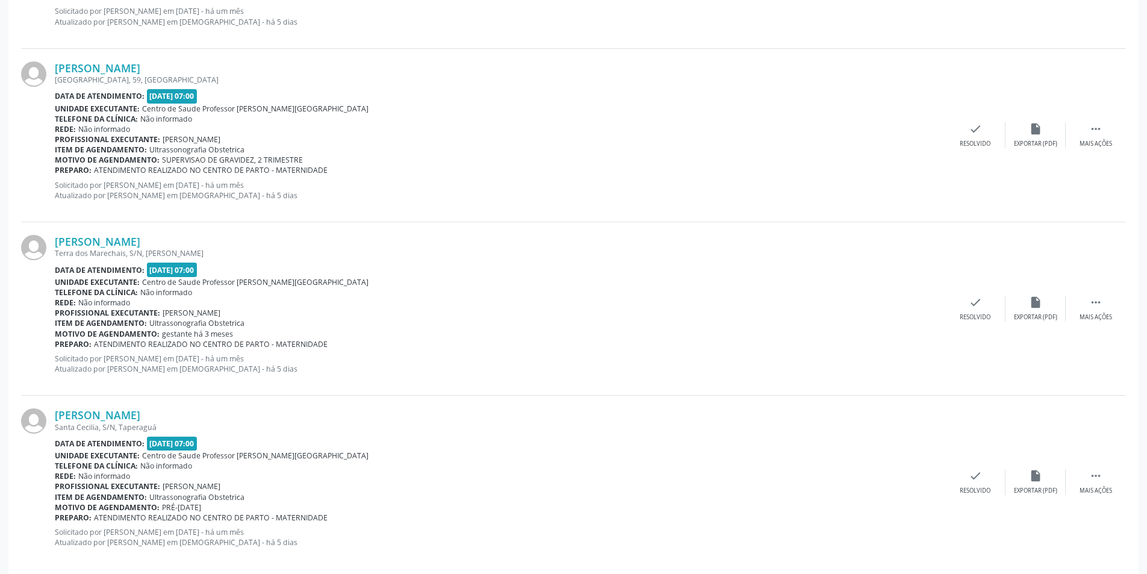
scroll to position [2458, 0]
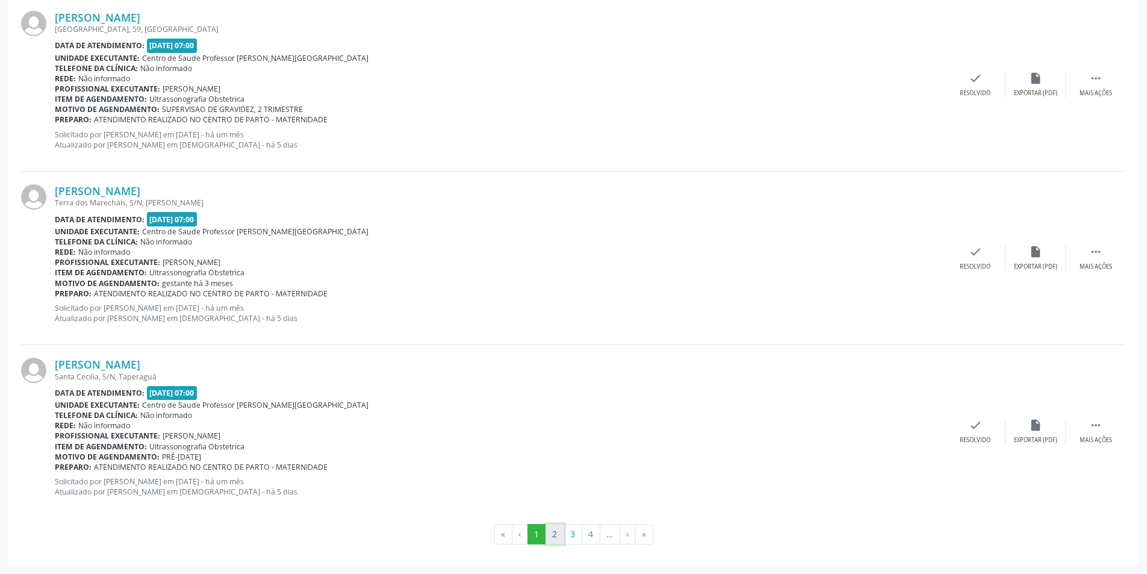
click at [560, 528] on button "2" at bounding box center [554, 534] width 19 height 20
click at [574, 531] on button "3" at bounding box center [572, 534] width 19 height 20
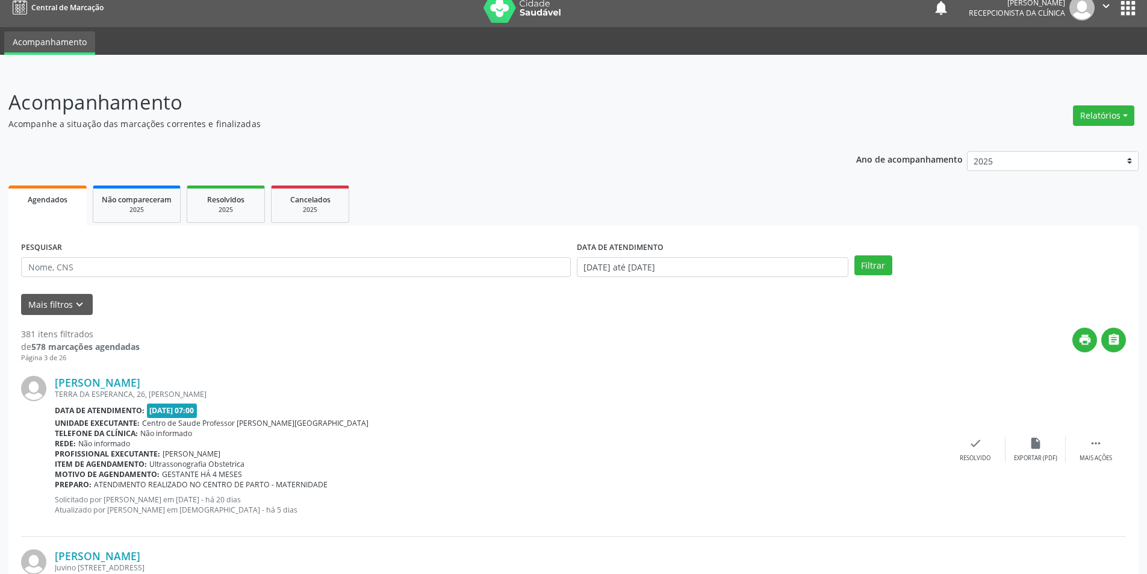
scroll to position [0, 0]
